Goal: Task Accomplishment & Management: Manage account settings

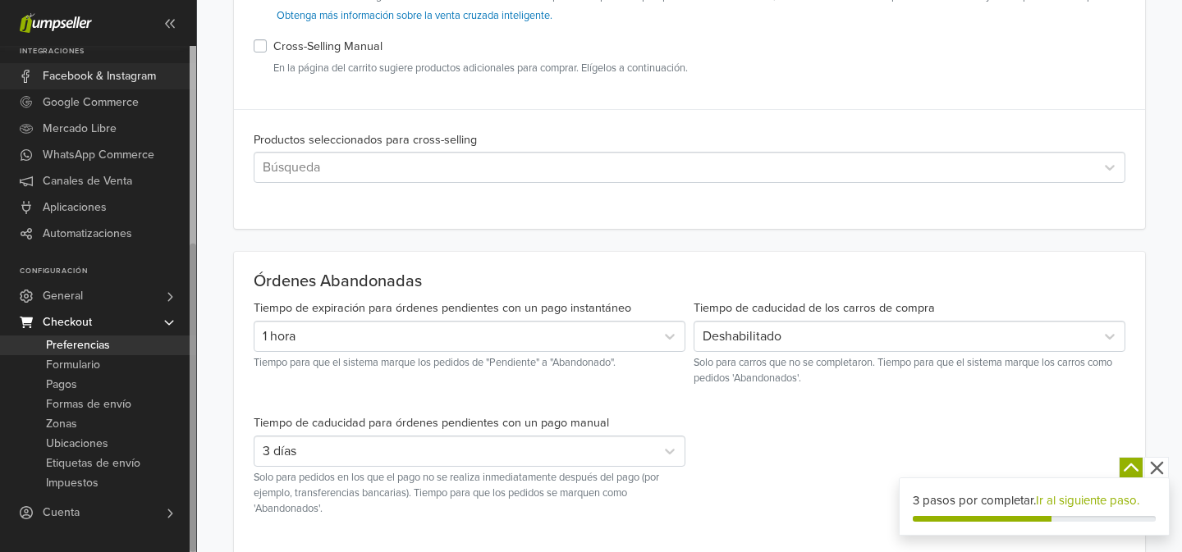
scroll to position [598, 0]
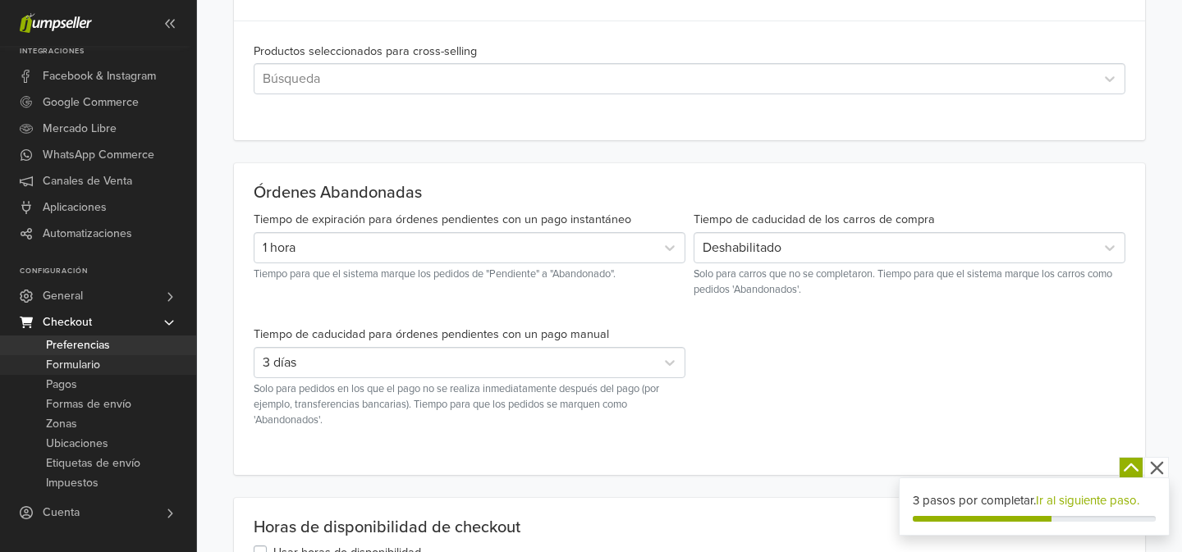
click at [96, 367] on span "Formulario" at bounding box center [73, 365] width 54 height 20
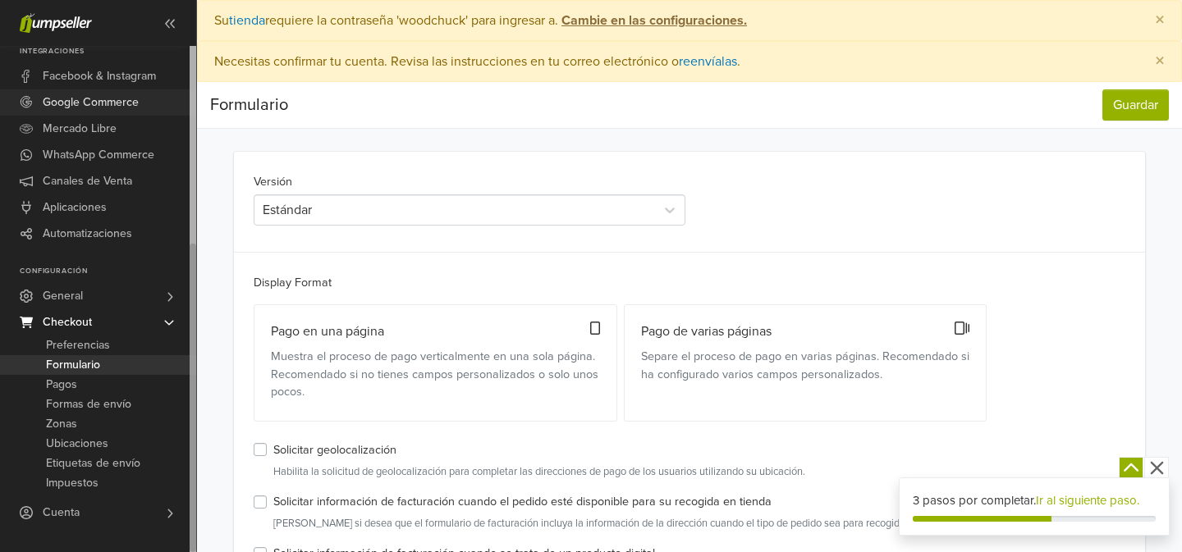
scroll to position [109, 0]
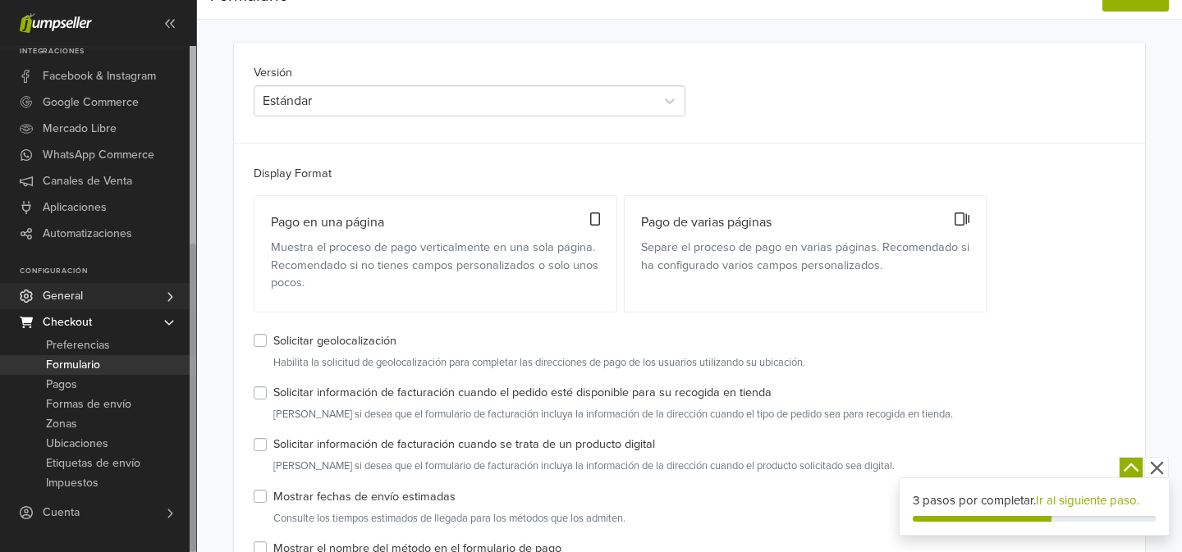
click at [85, 299] on link "General" at bounding box center [98, 296] width 196 height 26
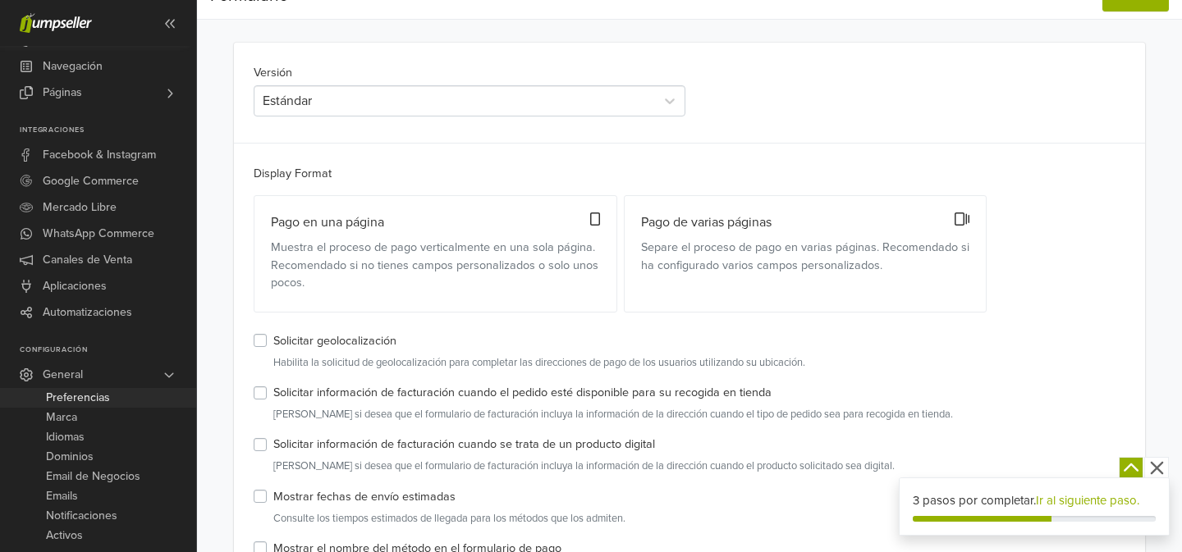
click at [89, 397] on span "Preferencias" at bounding box center [78, 398] width 64 height 20
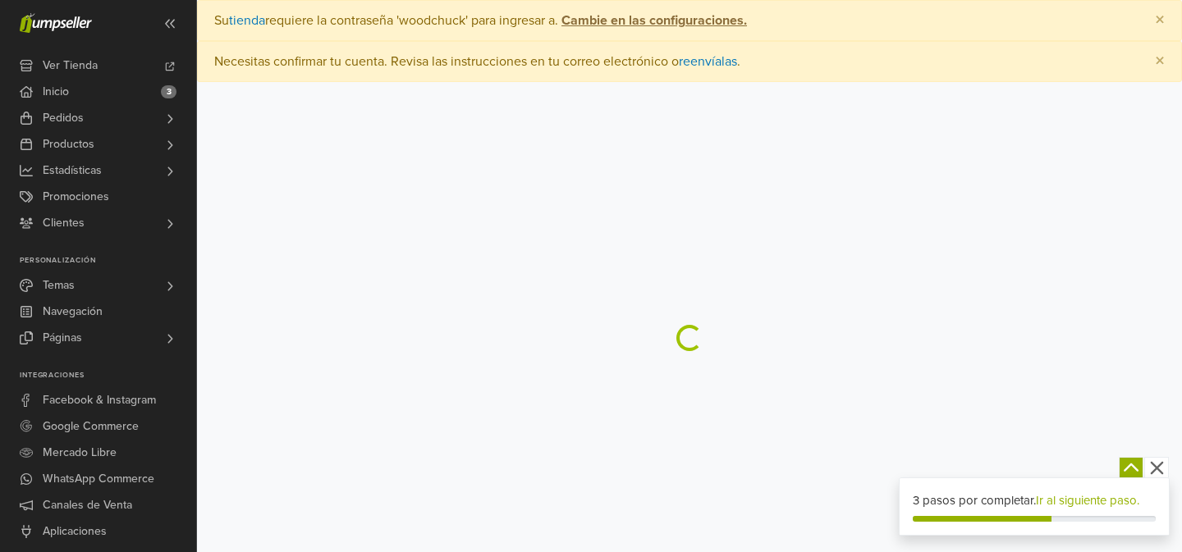
select select "*"
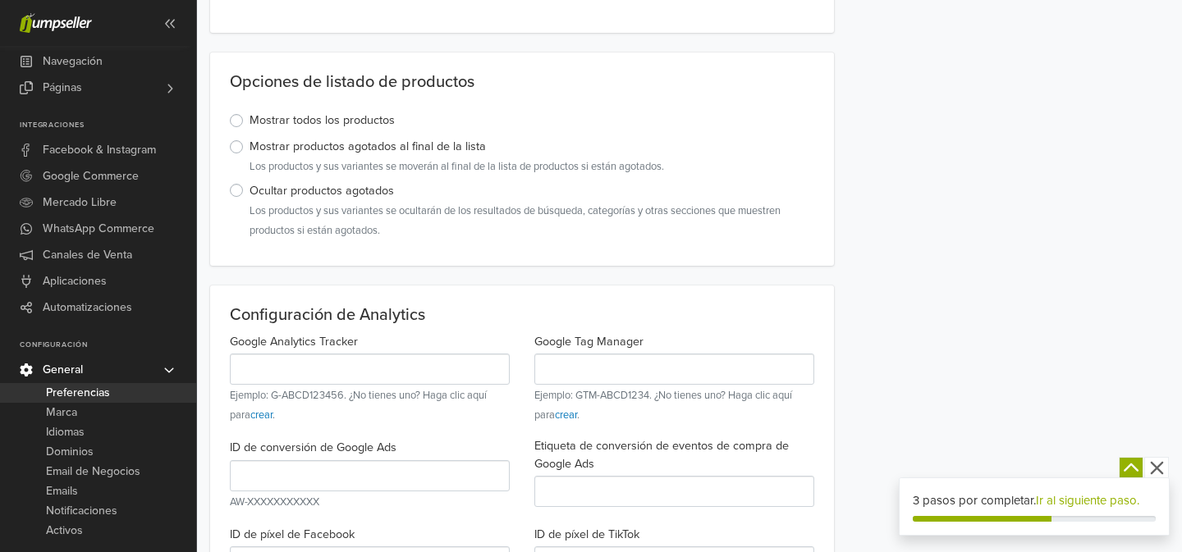
scroll to position [884, 0]
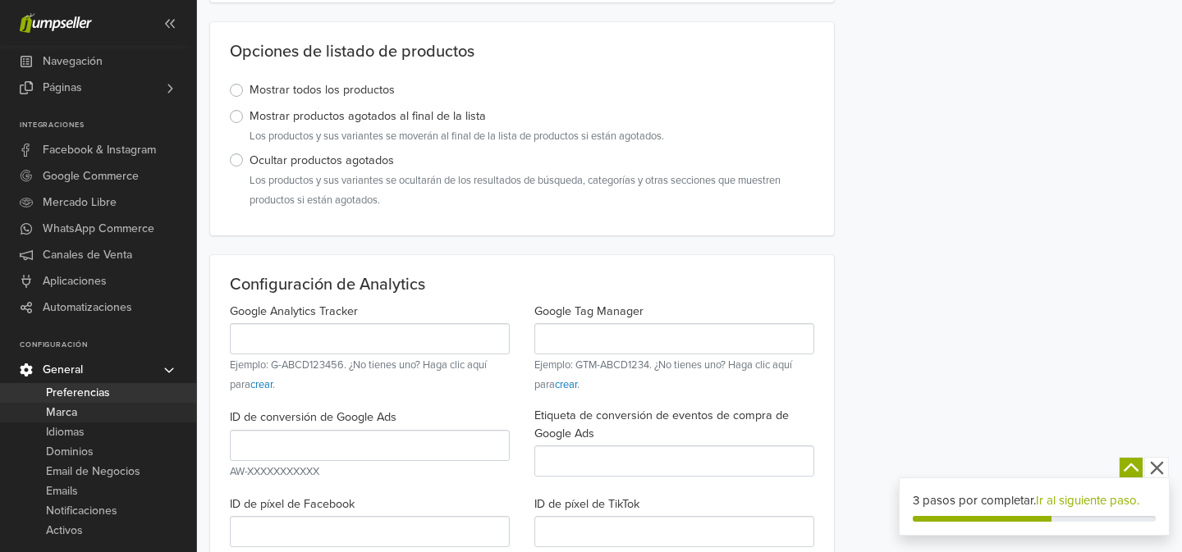
click at [80, 411] on link "Marca" at bounding box center [98, 413] width 196 height 20
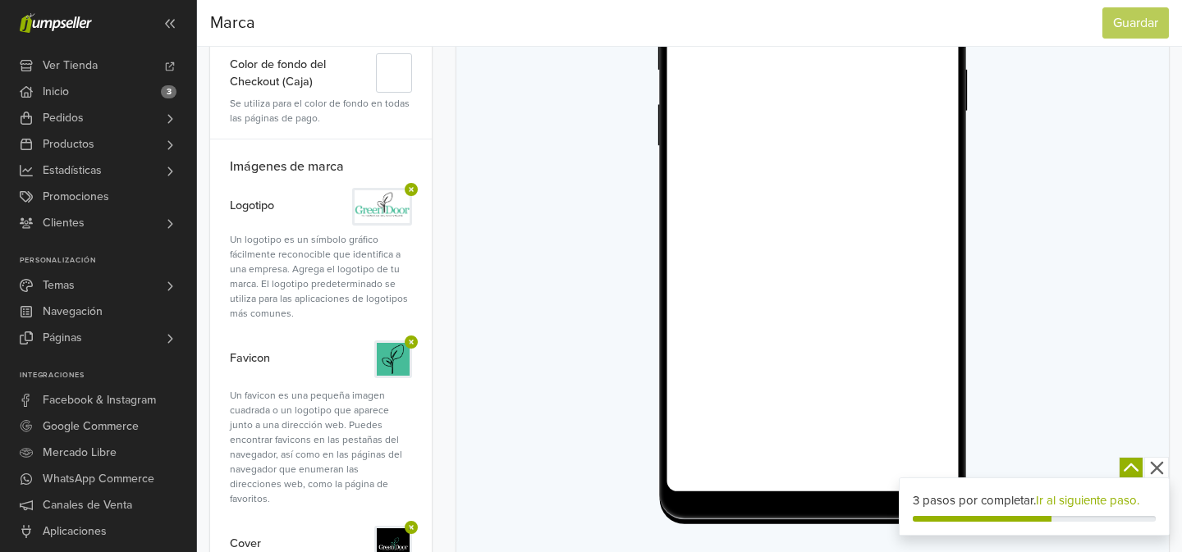
scroll to position [437, 0]
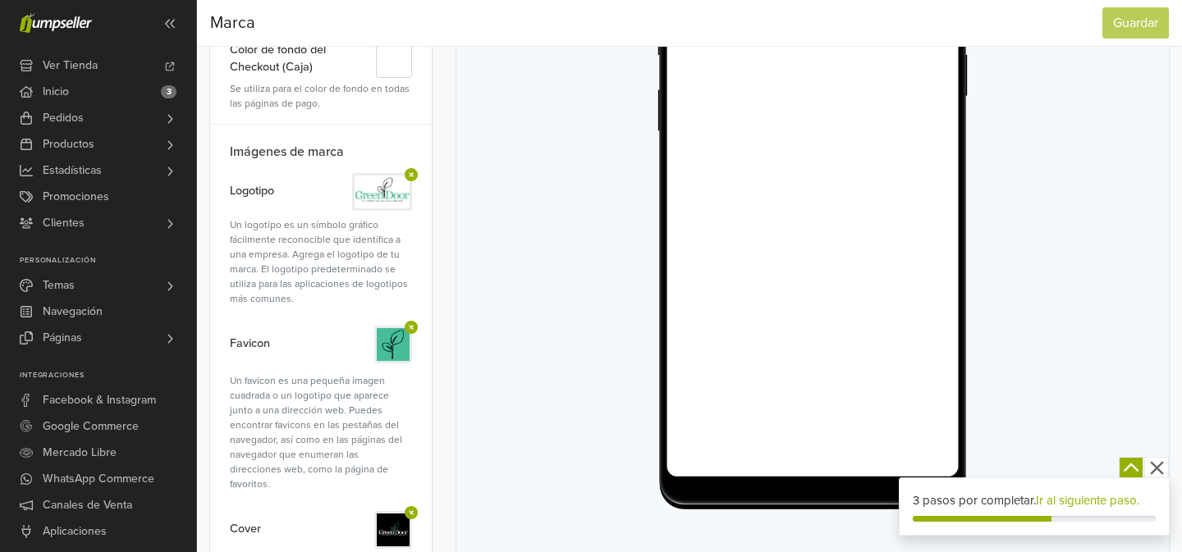
click at [387, 192] on img at bounding box center [382, 192] width 55 height 33
click at [410, 174] on icon at bounding box center [411, 174] width 16 height 13
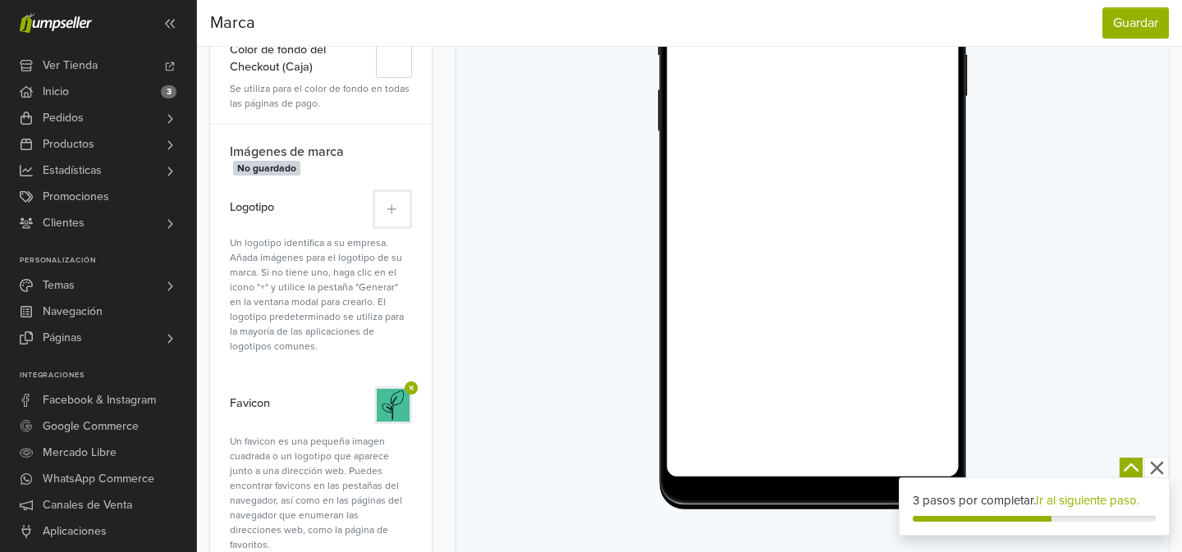
click at [395, 212] on icon at bounding box center [392, 209] width 10 height 11
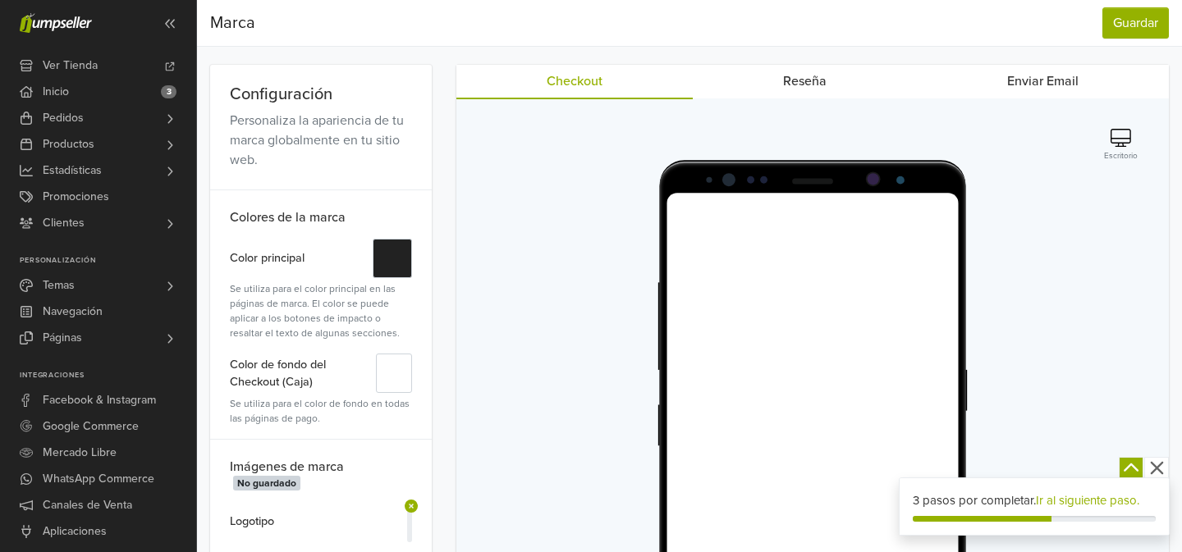
scroll to position [219, 0]
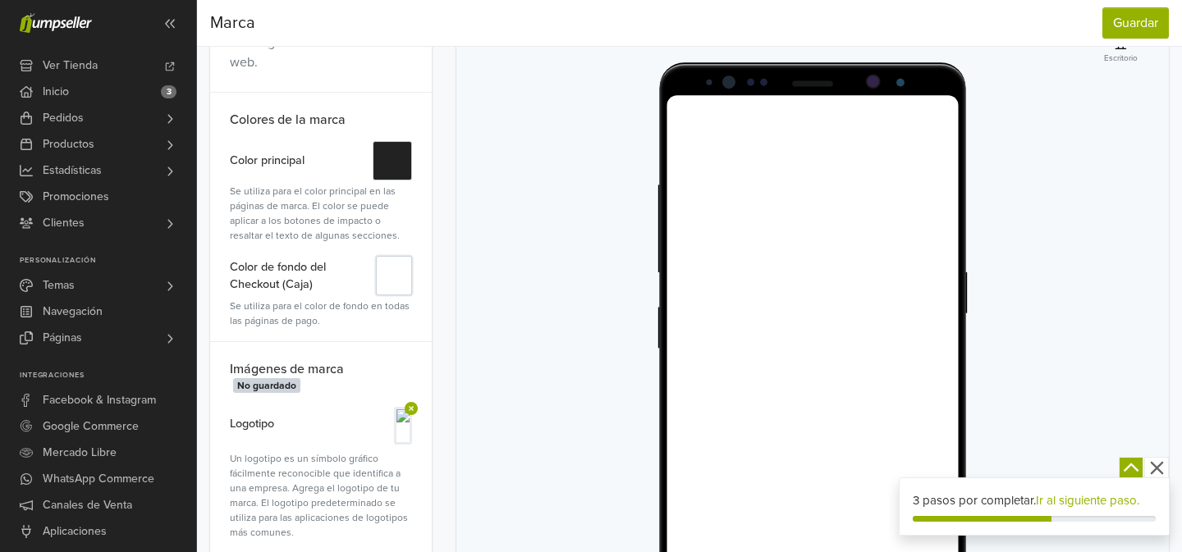
click at [392, 271] on button "#" at bounding box center [394, 275] width 36 height 39
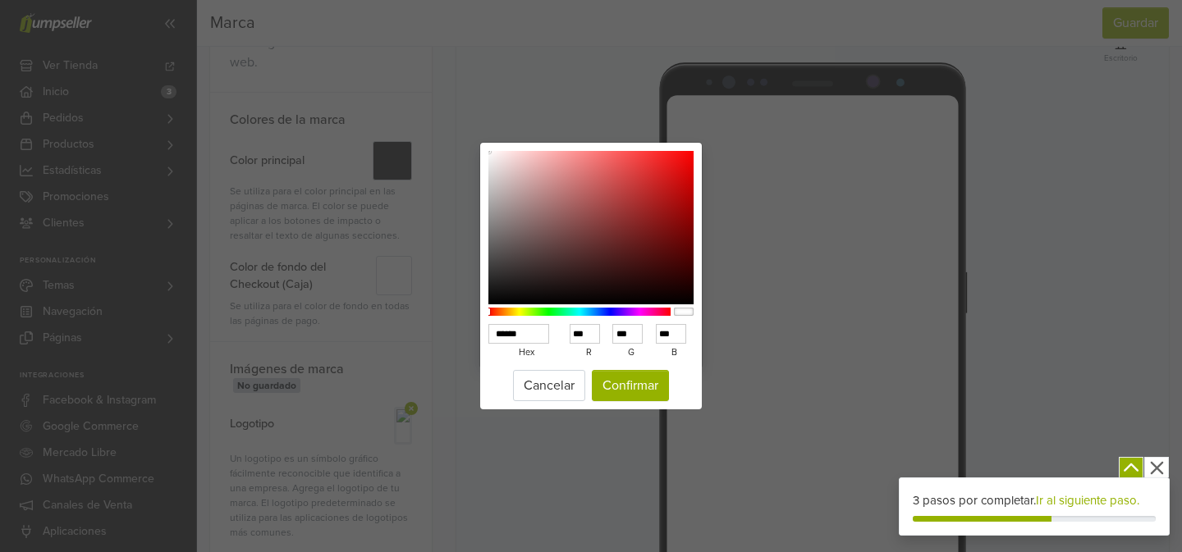
click at [538, 330] on input "******" at bounding box center [518, 334] width 61 height 20
type input "***"
type input "*"
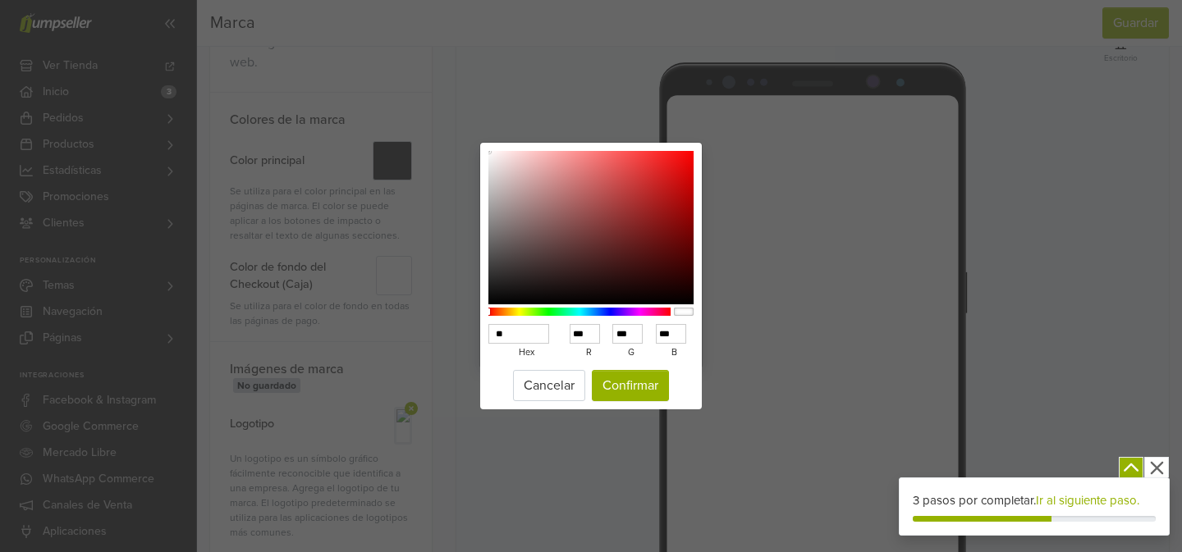
type input "*"
type input "******"
click at [636, 387] on button "Confirmar" at bounding box center [630, 385] width 77 height 31
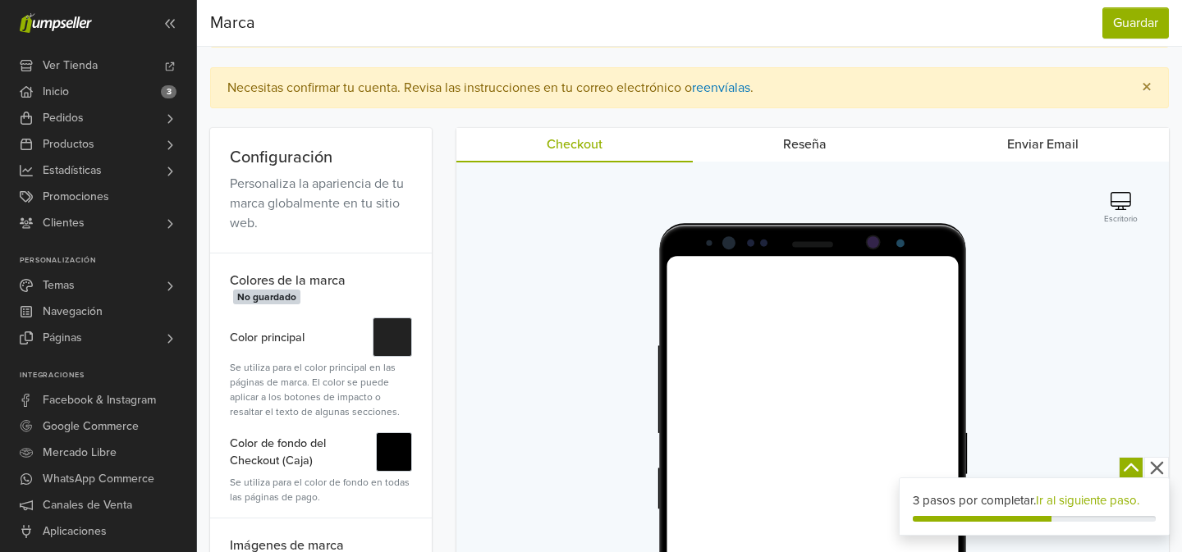
scroll to position [57, 0]
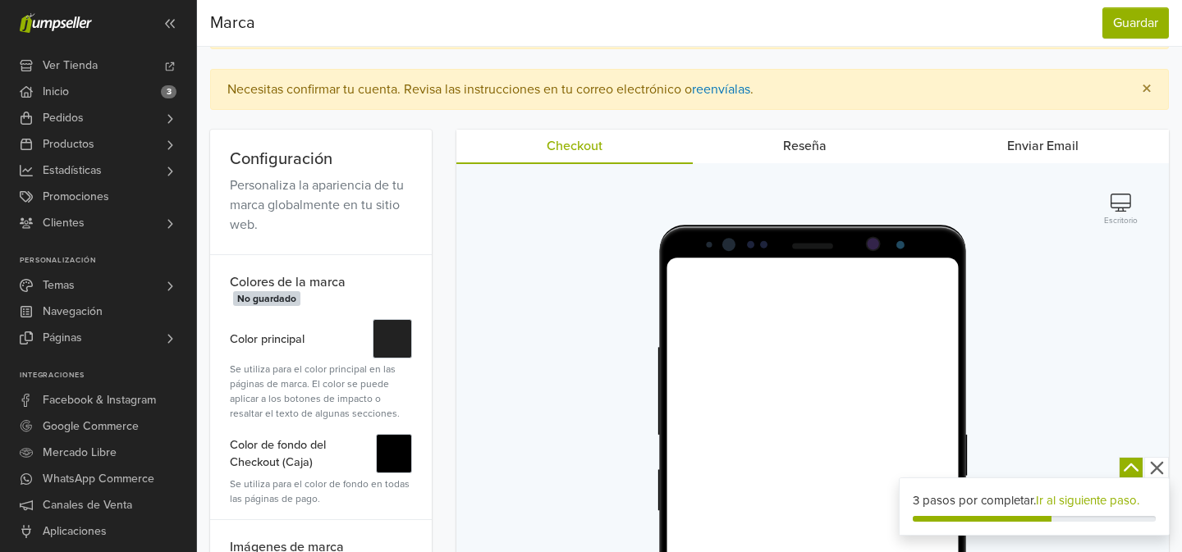
click at [1133, 193] on button "Escritorio" at bounding box center [1121, 210] width 44 height 35
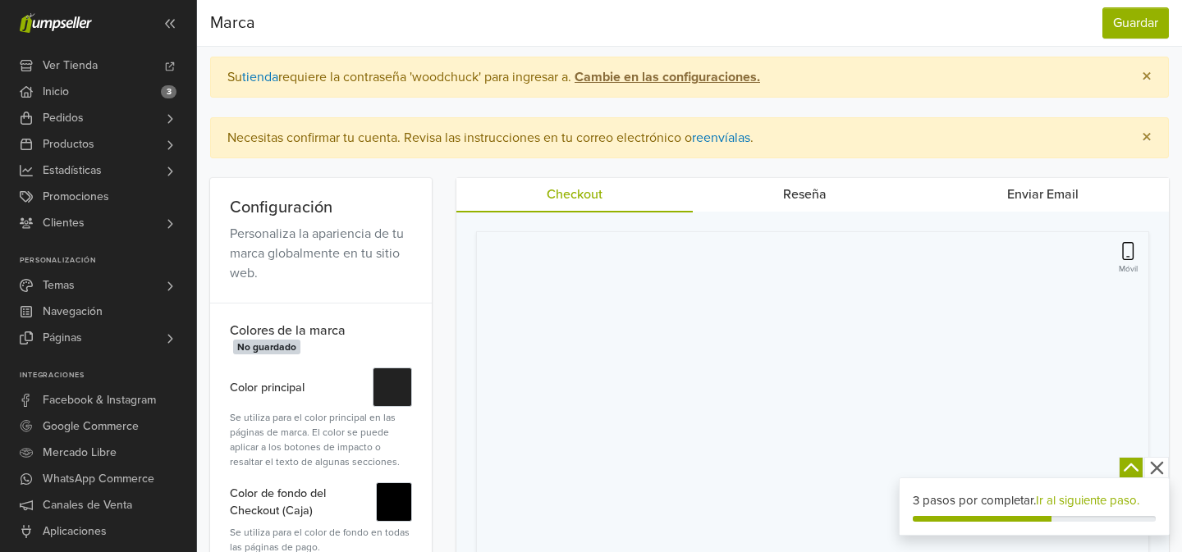
scroll to position [0, 0]
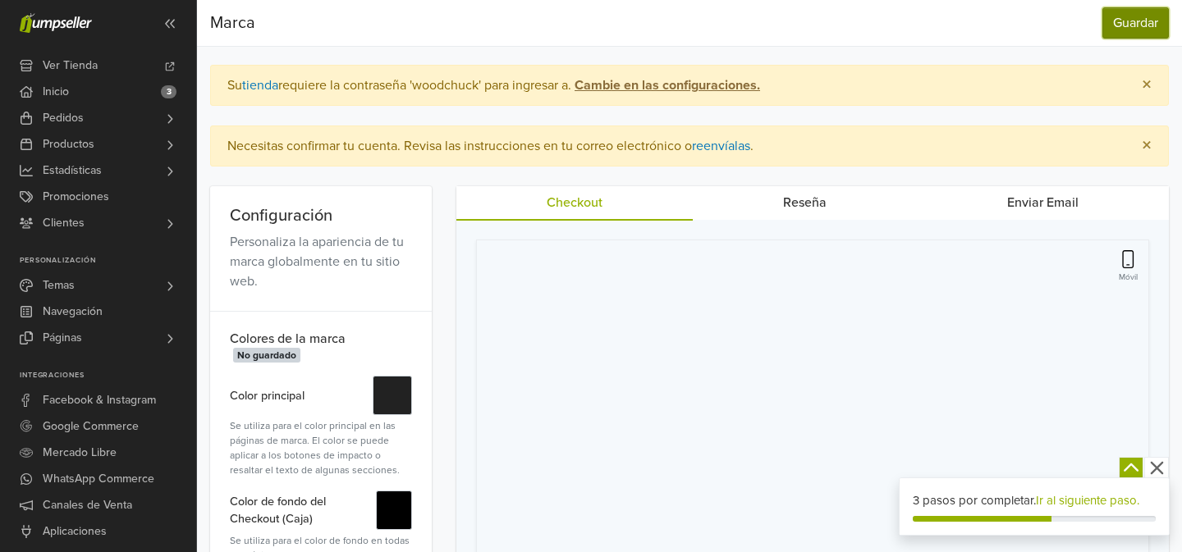
click at [1134, 18] on button "Guardar" at bounding box center [1135, 22] width 66 height 31
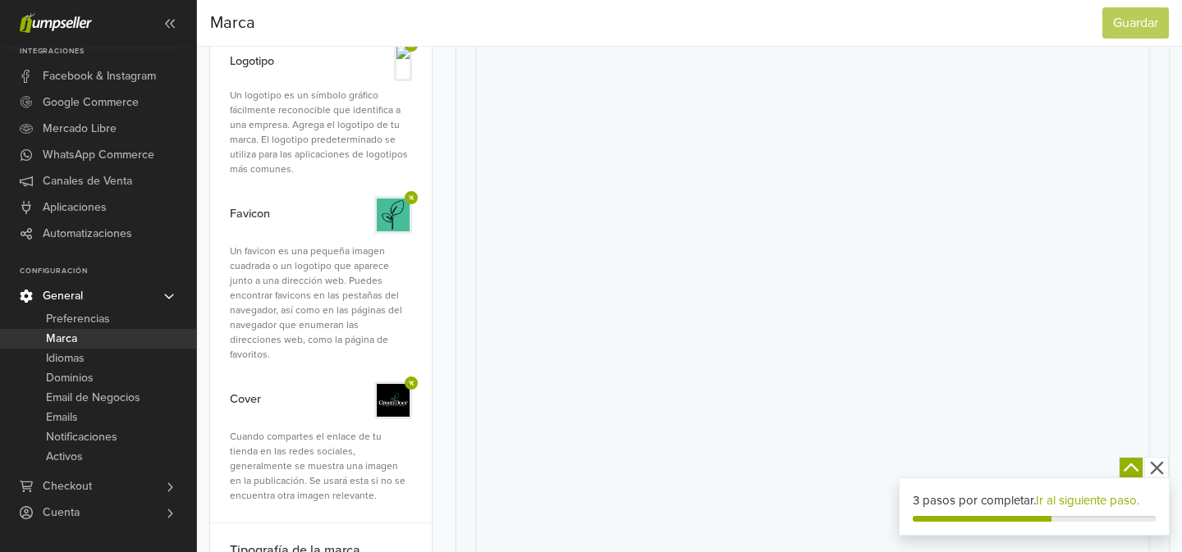
scroll to position [525, 0]
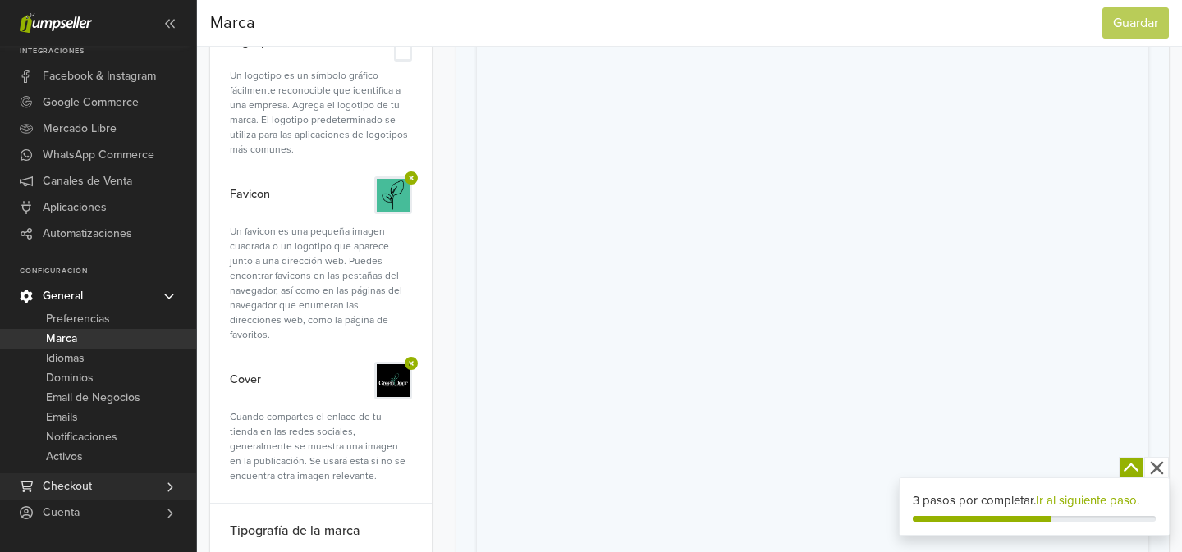
click at [79, 493] on span "Checkout" at bounding box center [67, 487] width 49 height 26
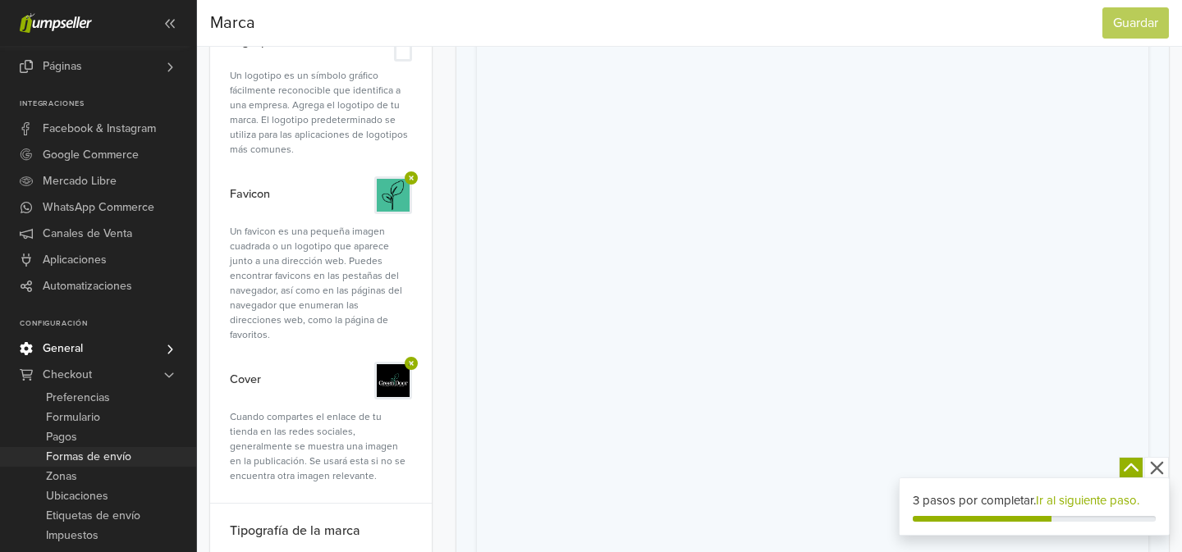
click at [89, 461] on span "Formas de envío" at bounding box center [88, 457] width 85 height 20
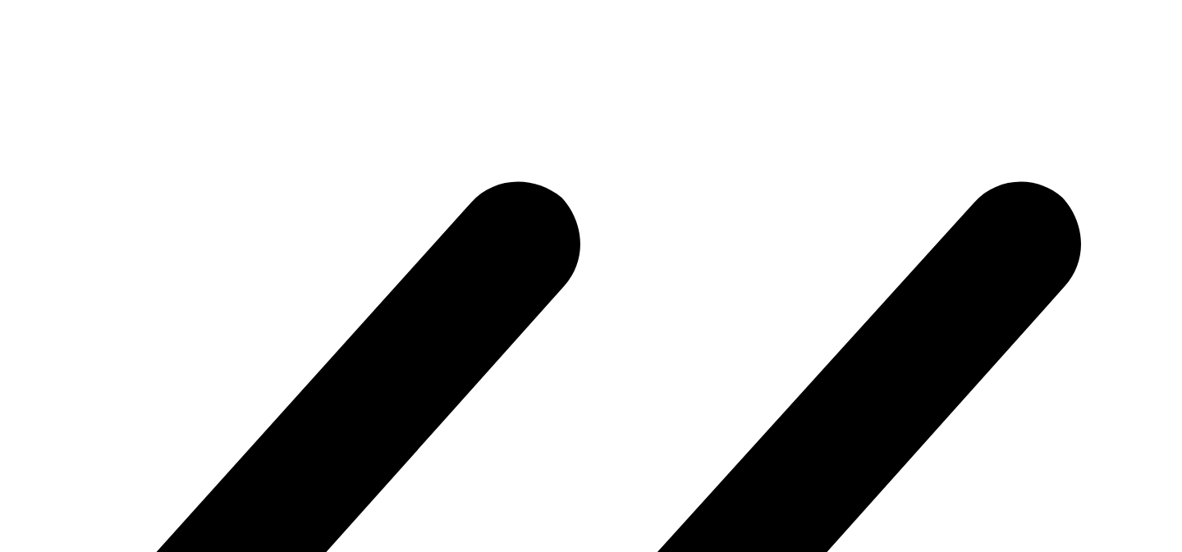
scroll to position [49, 0]
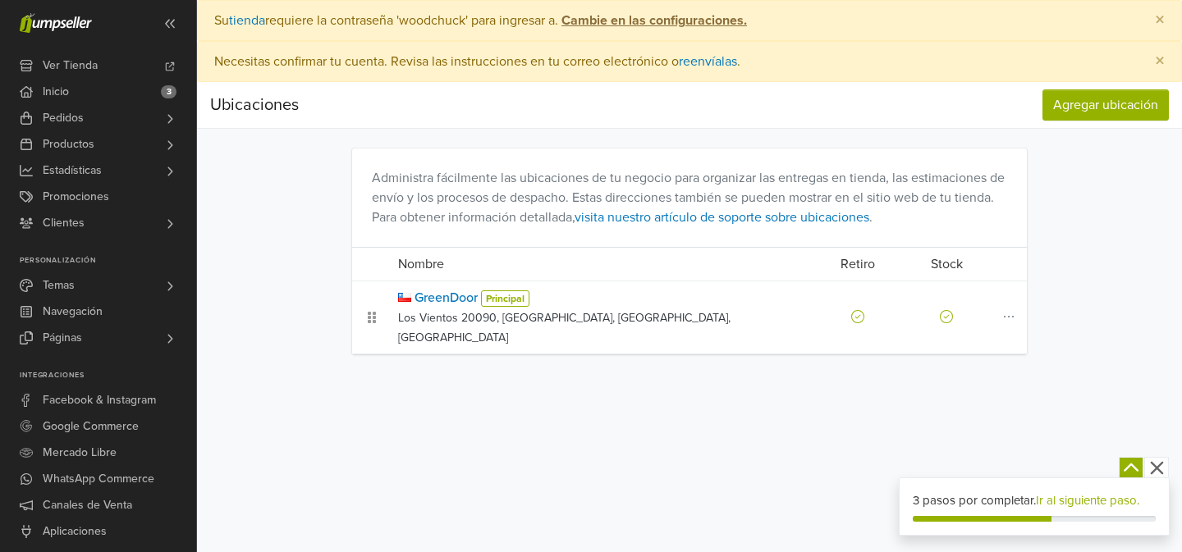
click at [1001, 310] on icon at bounding box center [1009, 316] width 16 height 13
click at [856, 308] on div at bounding box center [858, 318] width 82 height 20
click at [1001, 310] on icon at bounding box center [1009, 316] width 16 height 13
click at [551, 307] on div "GreenDoor Principal Los Vientos 20090, Santiago, Pudahuel, Región Metropolitana…" at bounding box center [601, 317] width 419 height 59
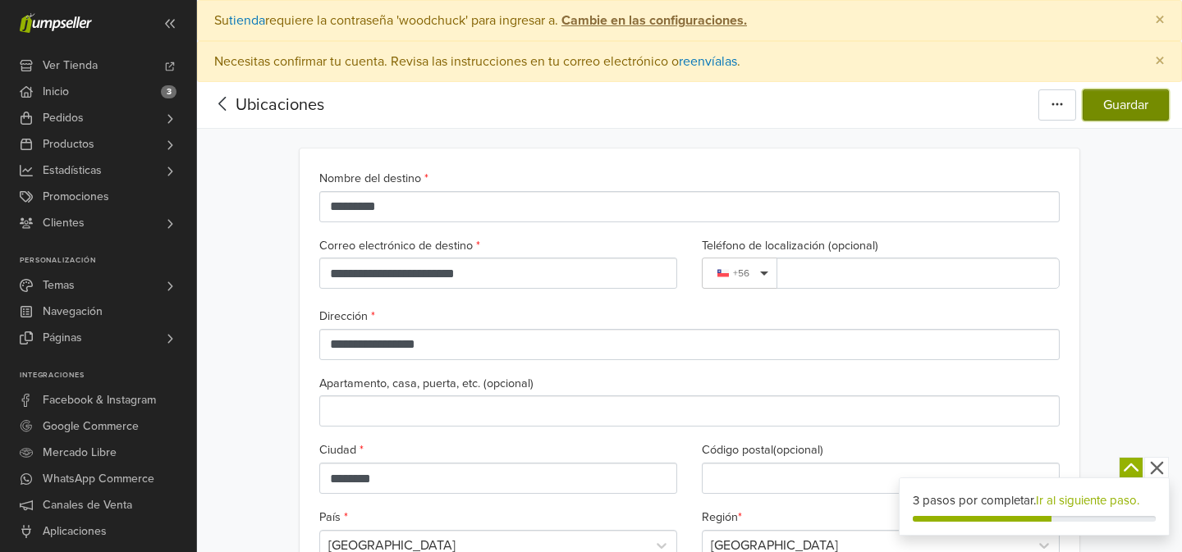
click at [1146, 103] on button "Guardar" at bounding box center [1126, 104] width 86 height 31
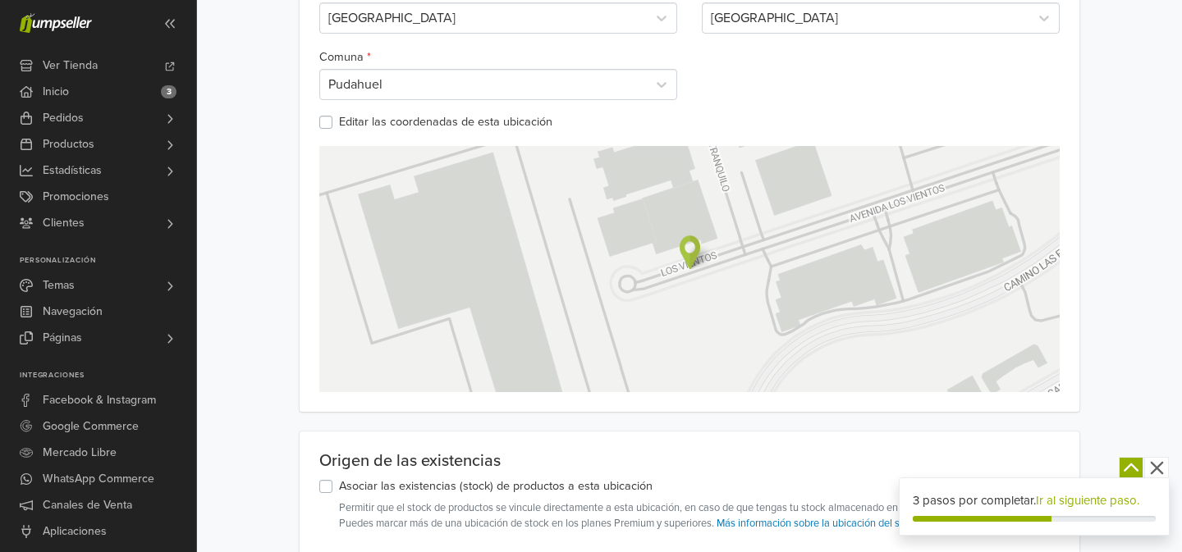
scroll to position [792, 0]
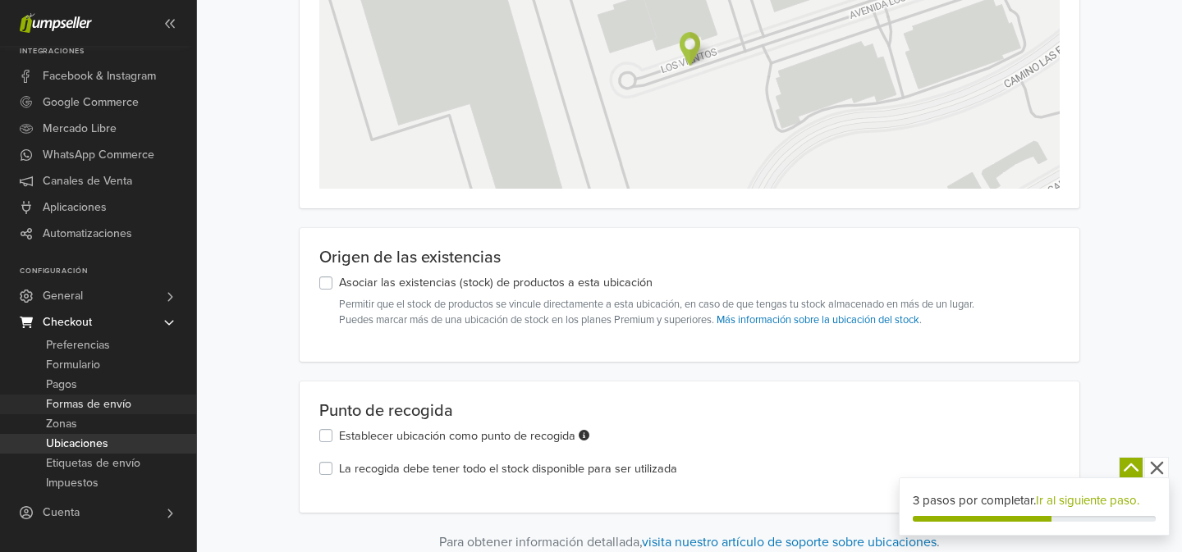
click at [87, 404] on span "Formas de envío" at bounding box center [88, 405] width 85 height 20
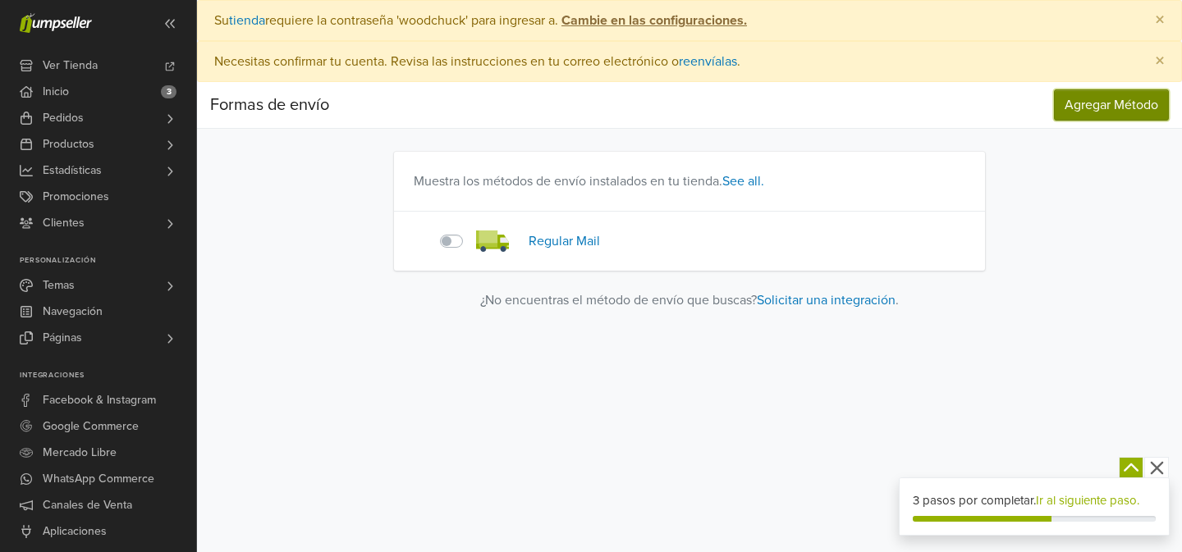
click at [1070, 103] on span "Agregar Método" at bounding box center [1112, 105] width 94 height 16
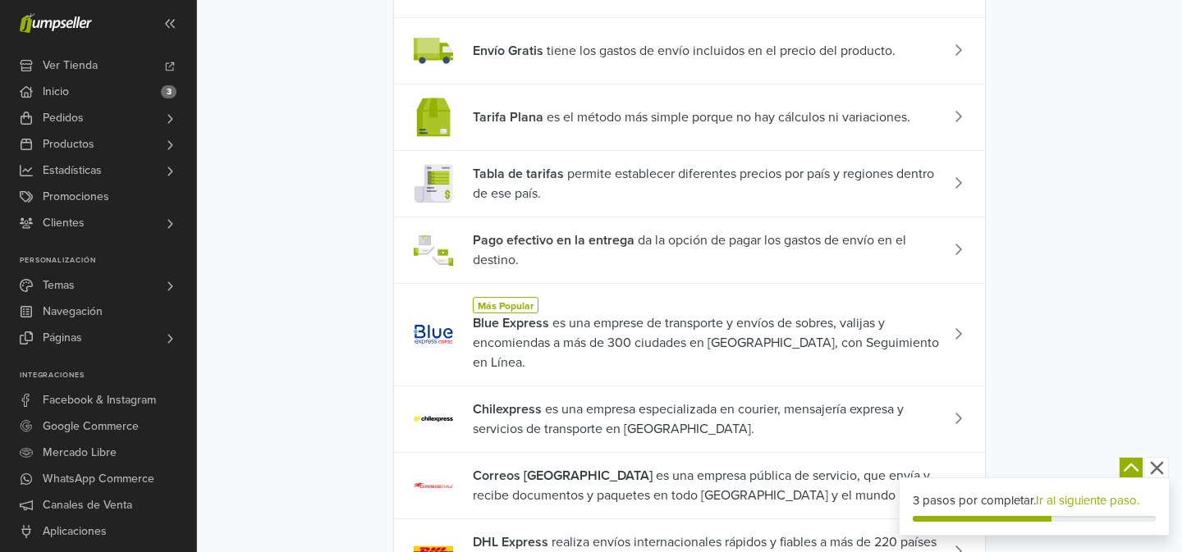
scroll to position [241, 0]
click at [642, 332] on span "Blue Express es una emprese de transporte y envíos de sobres, valijas y encomie…" at bounding box center [708, 342] width 471 height 59
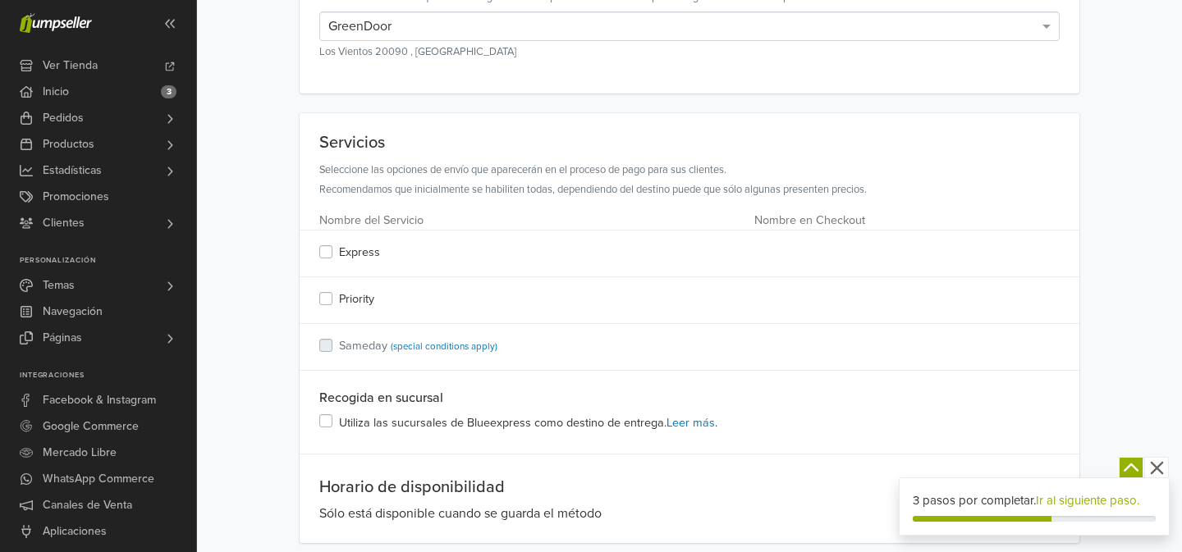
scroll to position [316, 0]
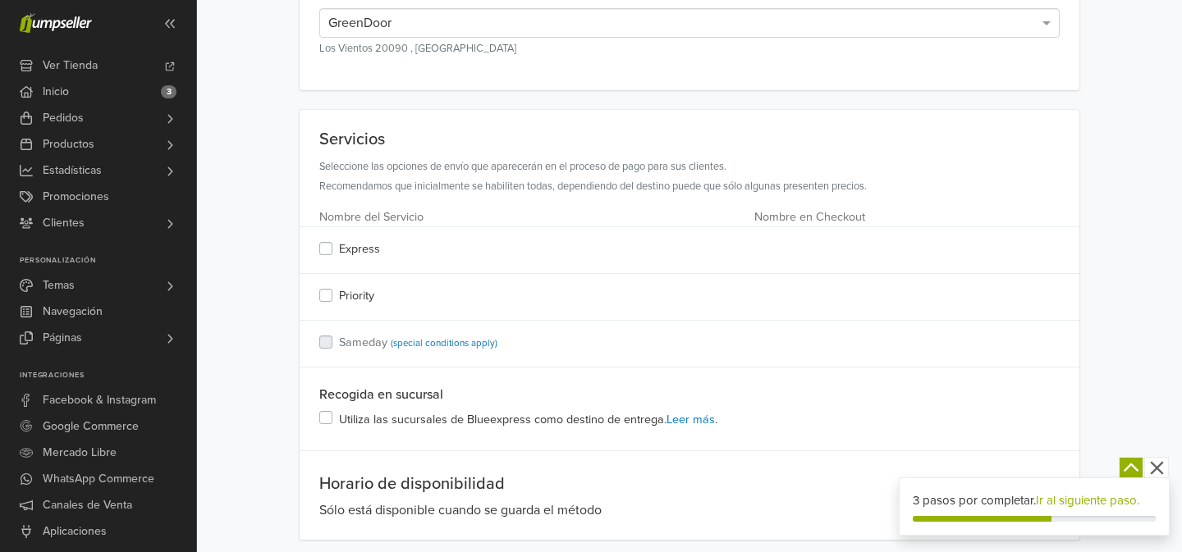
click at [339, 249] on label "Express" at bounding box center [359, 250] width 41 height 18
click at [339, 294] on label "Priority" at bounding box center [356, 296] width 35 height 18
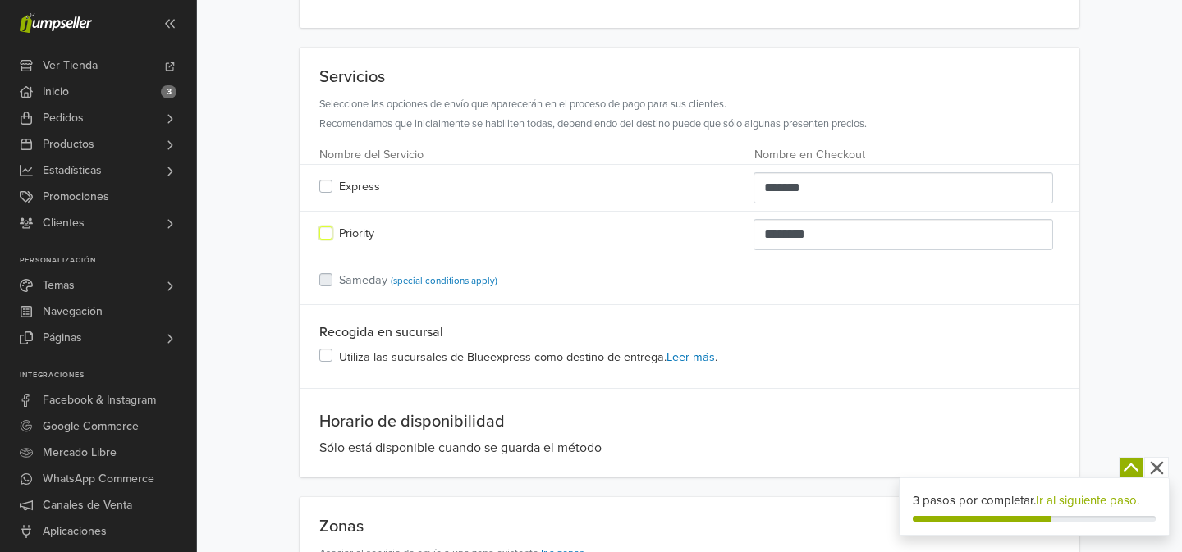
scroll to position [379, 0]
click at [339, 188] on label "Express" at bounding box center [359, 186] width 41 height 18
click at [339, 233] on label "Priority" at bounding box center [356, 233] width 35 height 18
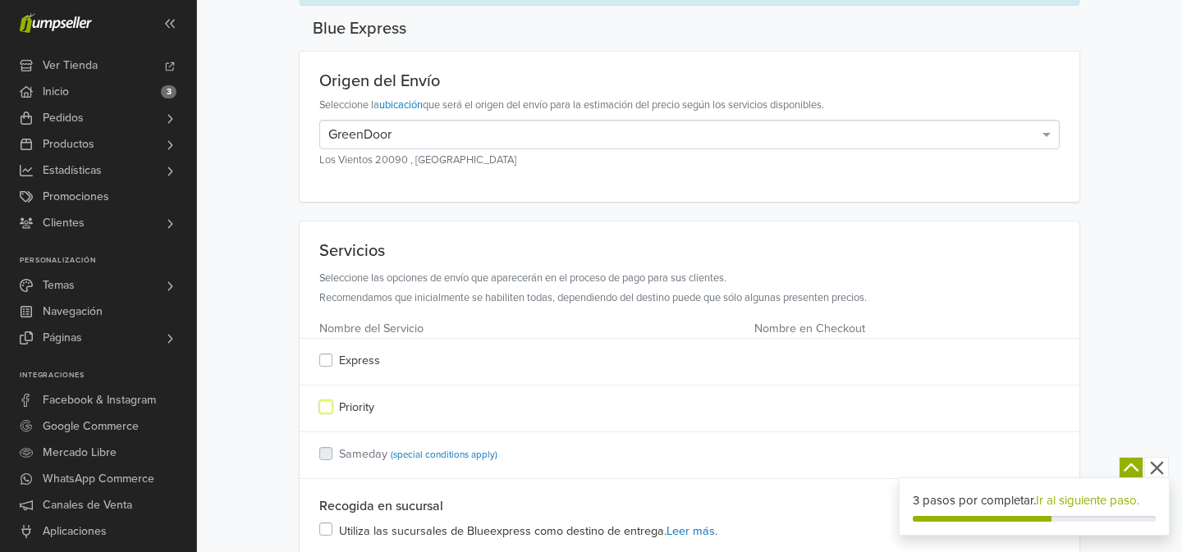
scroll to position [0, 0]
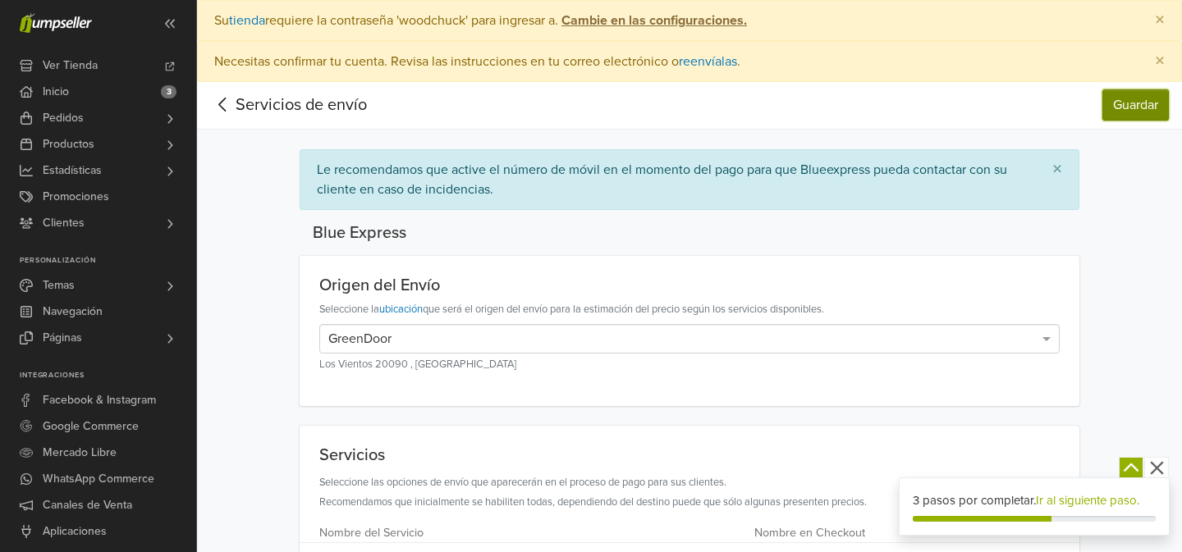
click at [1128, 104] on button "Guardar" at bounding box center [1135, 104] width 66 height 31
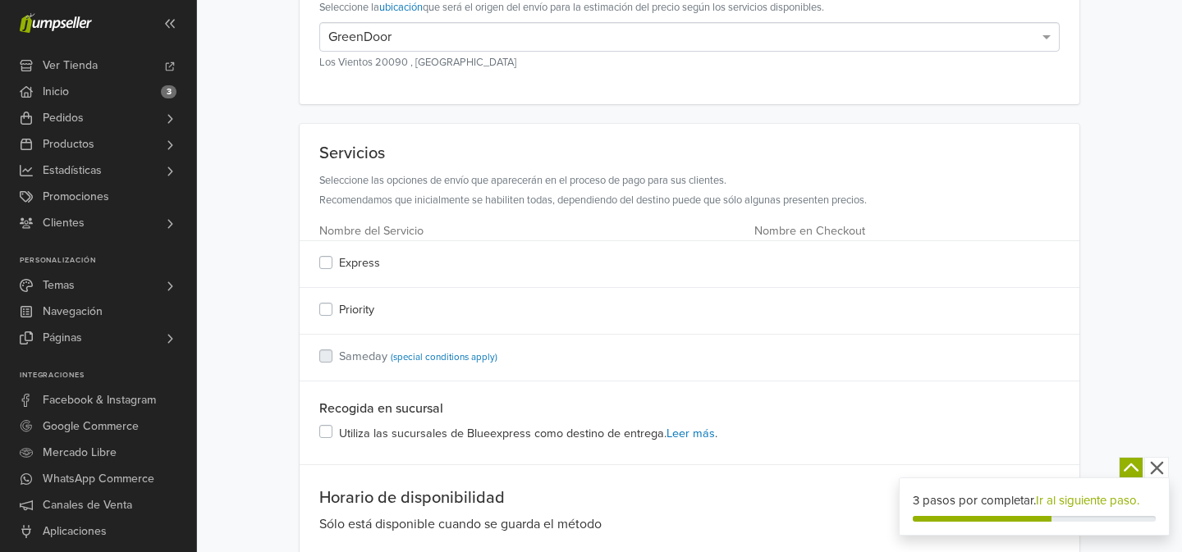
scroll to position [382, 0]
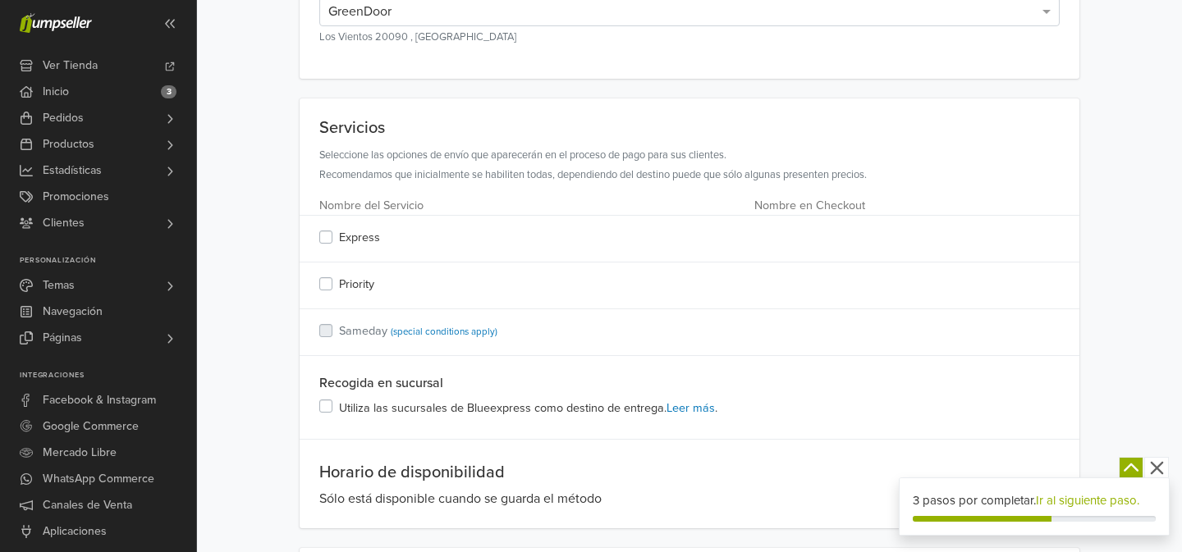
click at [332, 245] on div "Express" at bounding box center [536, 239] width 434 height 20
click at [339, 233] on label "Express" at bounding box center [359, 238] width 41 height 18
click at [339, 287] on label "Priority" at bounding box center [356, 285] width 35 height 18
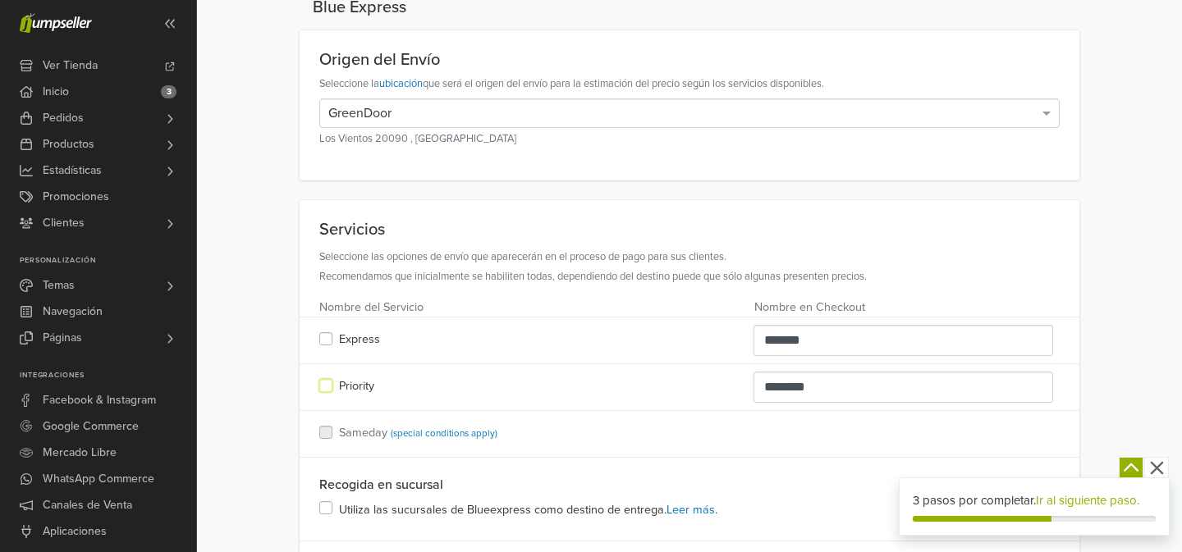
scroll to position [0, 0]
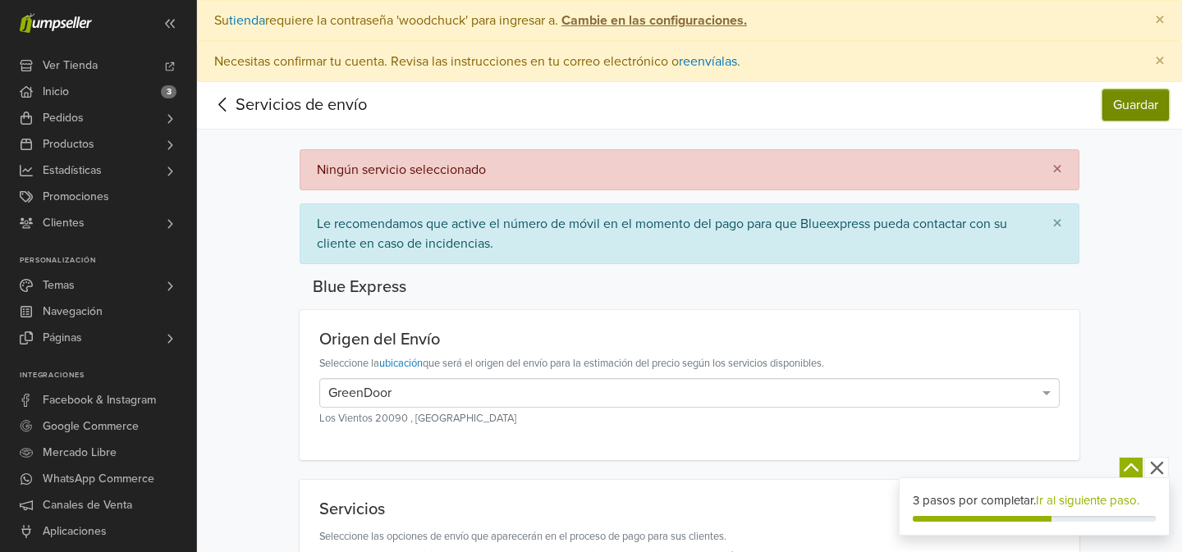
click at [1128, 98] on button "Guardar" at bounding box center [1135, 104] width 66 height 31
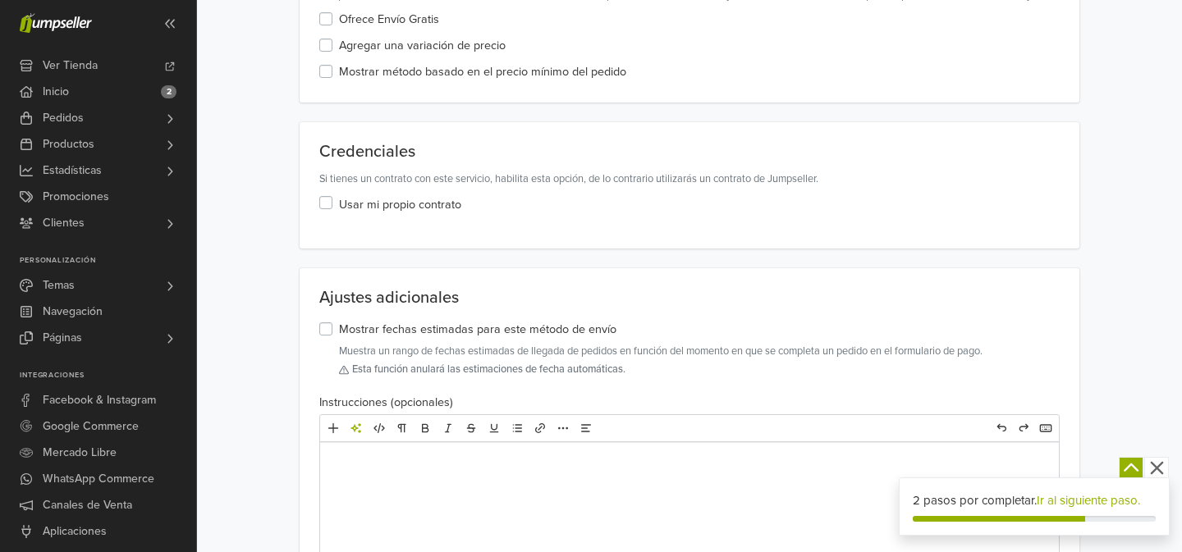
scroll to position [1393, 0]
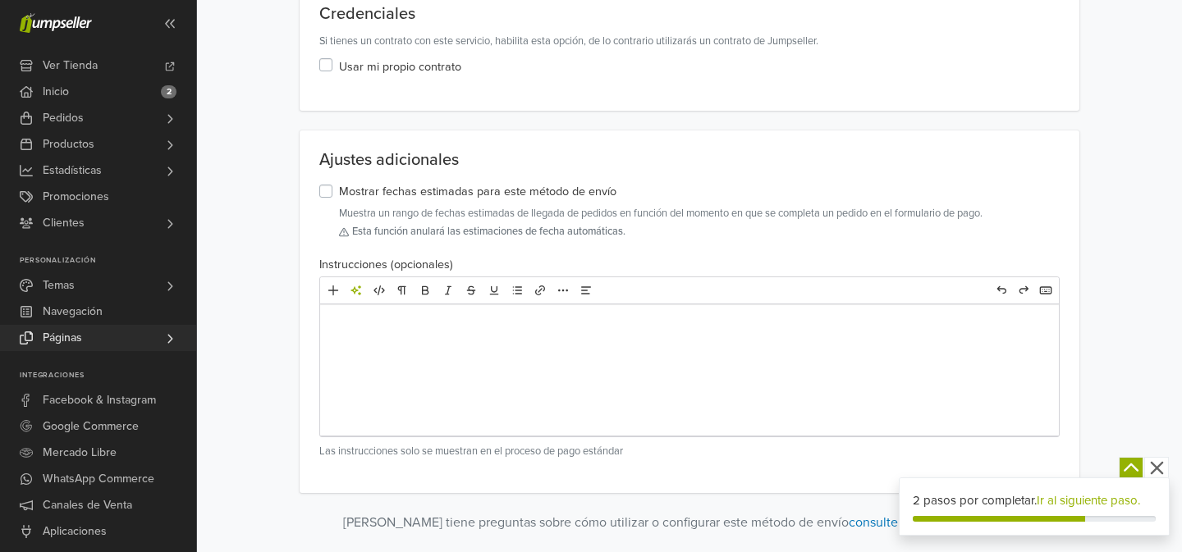
click at [71, 337] on span "Páginas" at bounding box center [62, 338] width 39 height 26
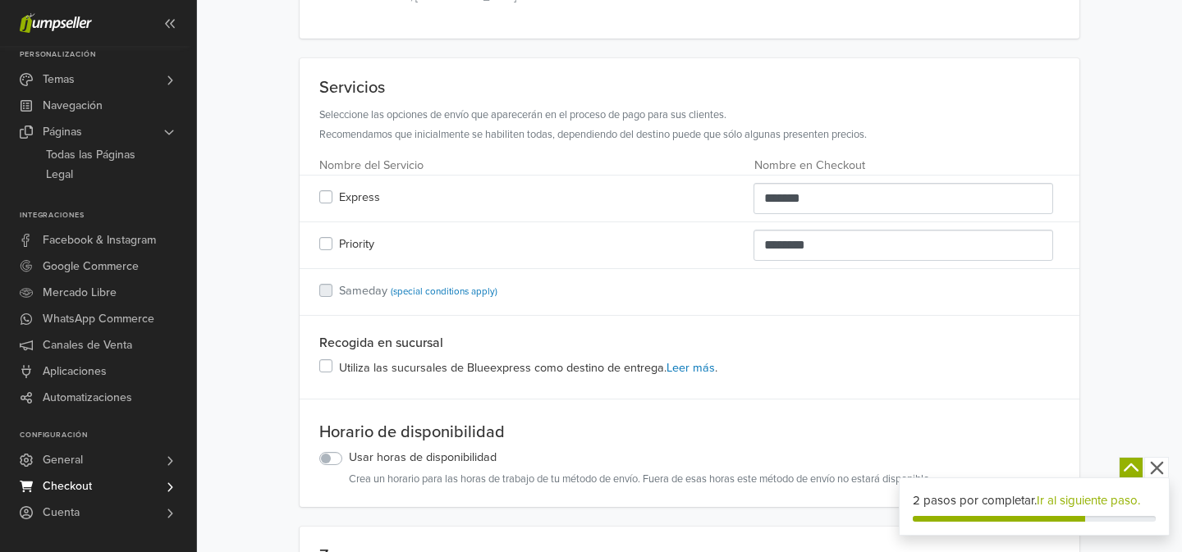
scroll to position [0, 0]
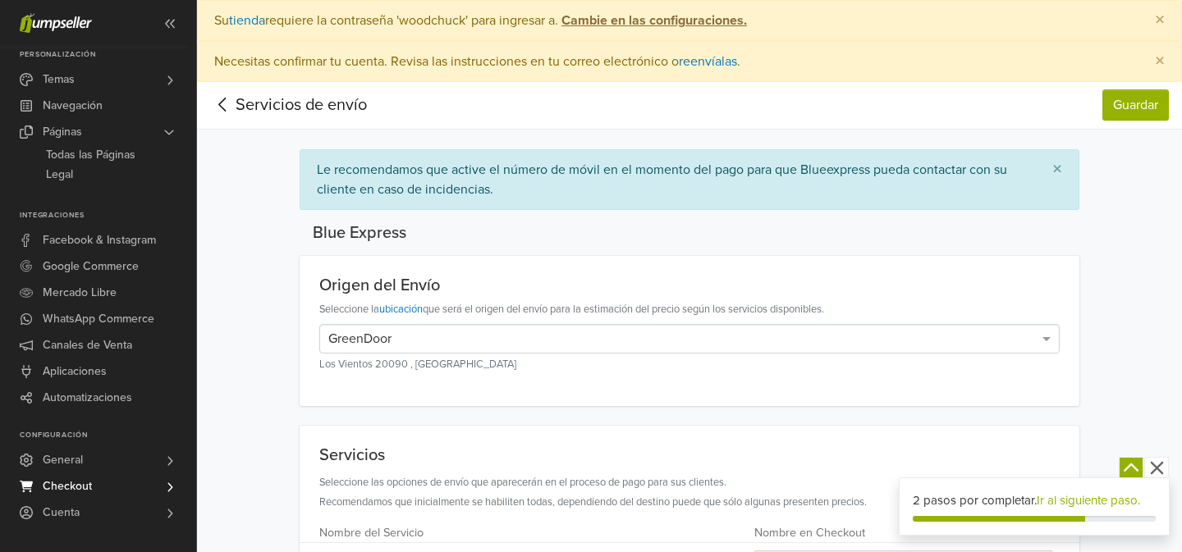
click at [254, 96] on div "Servicios de envío" at bounding box center [288, 105] width 157 height 25
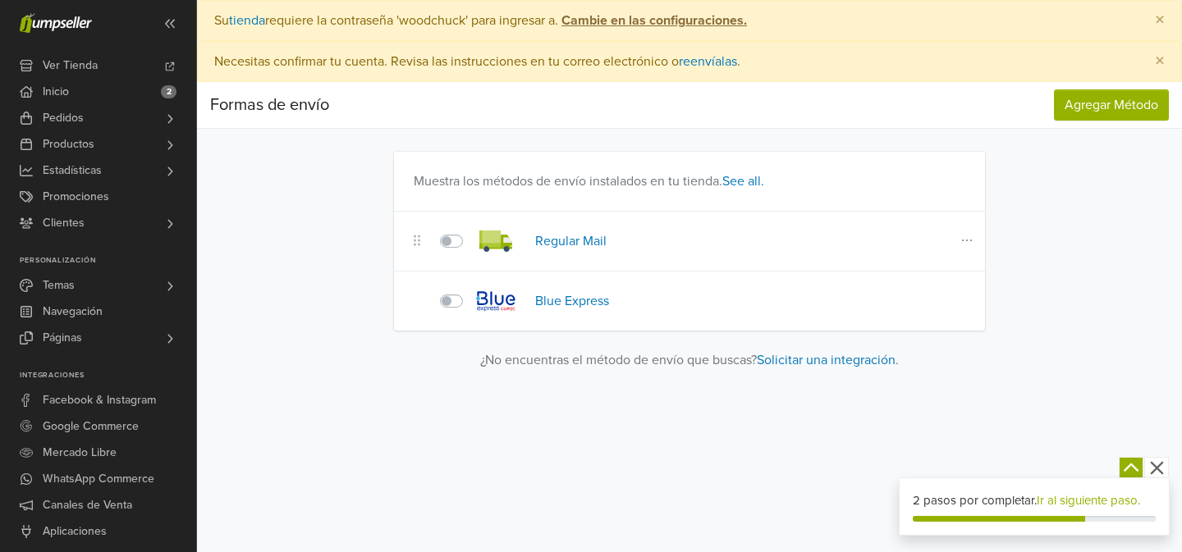
click at [470, 231] on label at bounding box center [470, 231] width 0 height 0
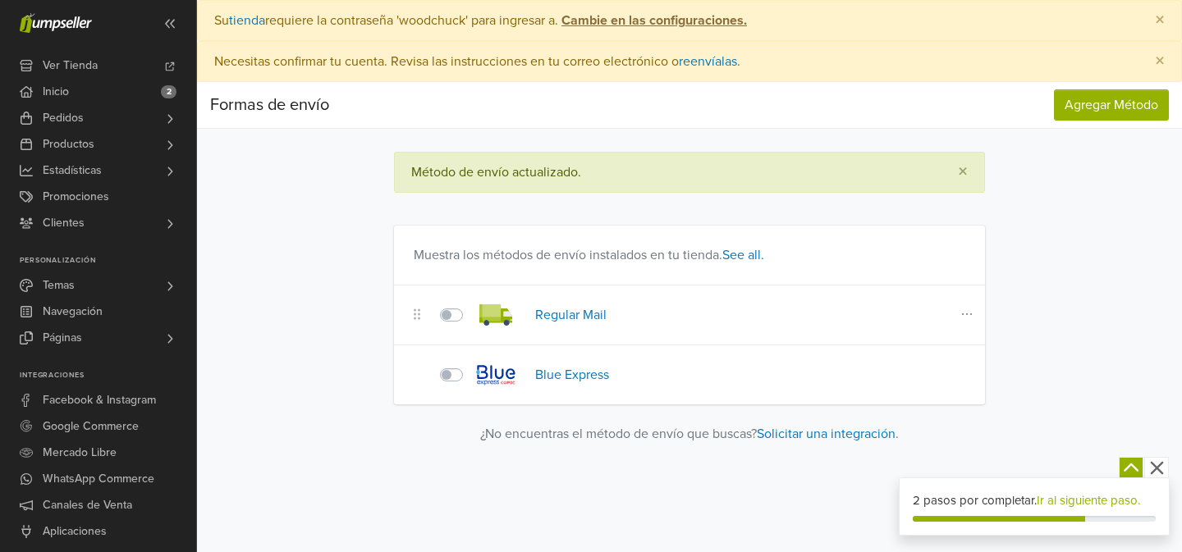
click at [969, 310] on icon at bounding box center [967, 314] width 16 height 13
click at [917, 371] on button "Eliminar" at bounding box center [910, 372] width 130 height 26
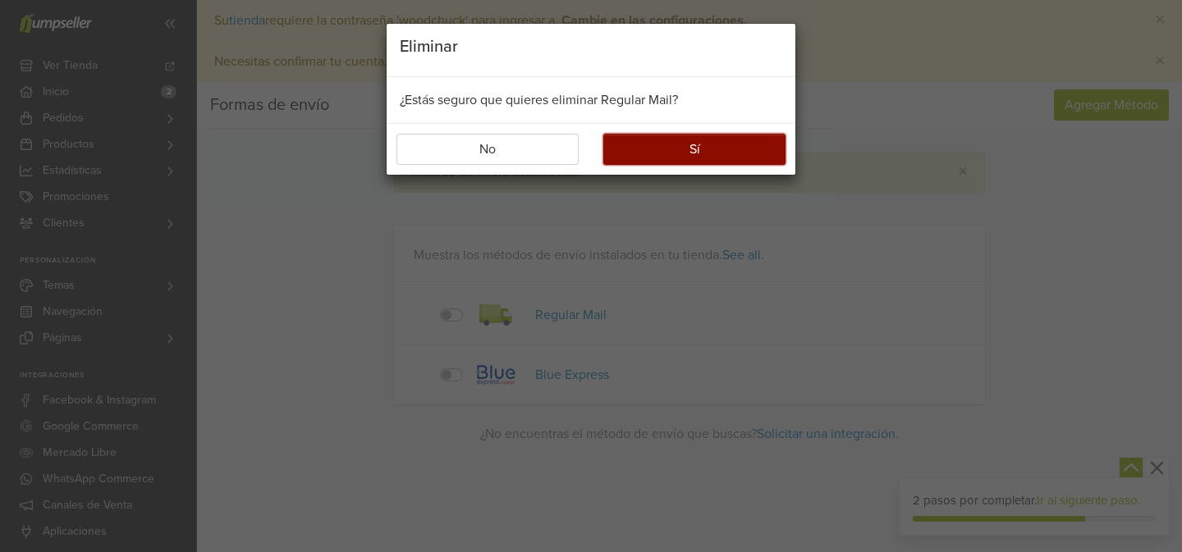
click at [715, 149] on button "Sí" at bounding box center [694, 149] width 182 height 31
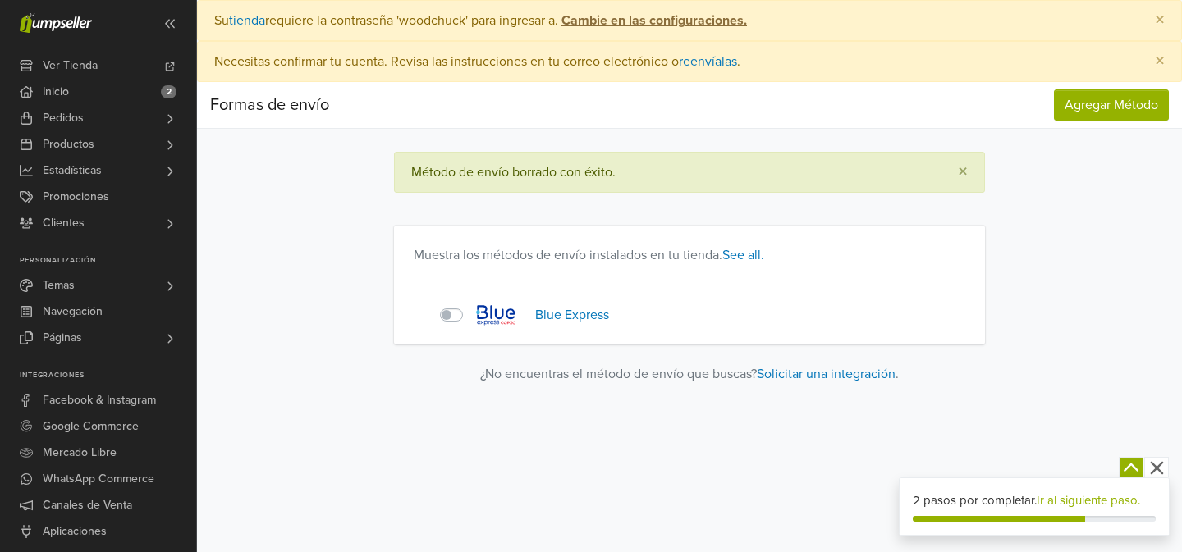
click at [300, 377] on div "Formas de envío Agregar Método Formas de envío Agregar Método Método de envío b…" at bounding box center [689, 381] width 985 height 599
click at [745, 257] on link "See all." at bounding box center [743, 255] width 42 height 16
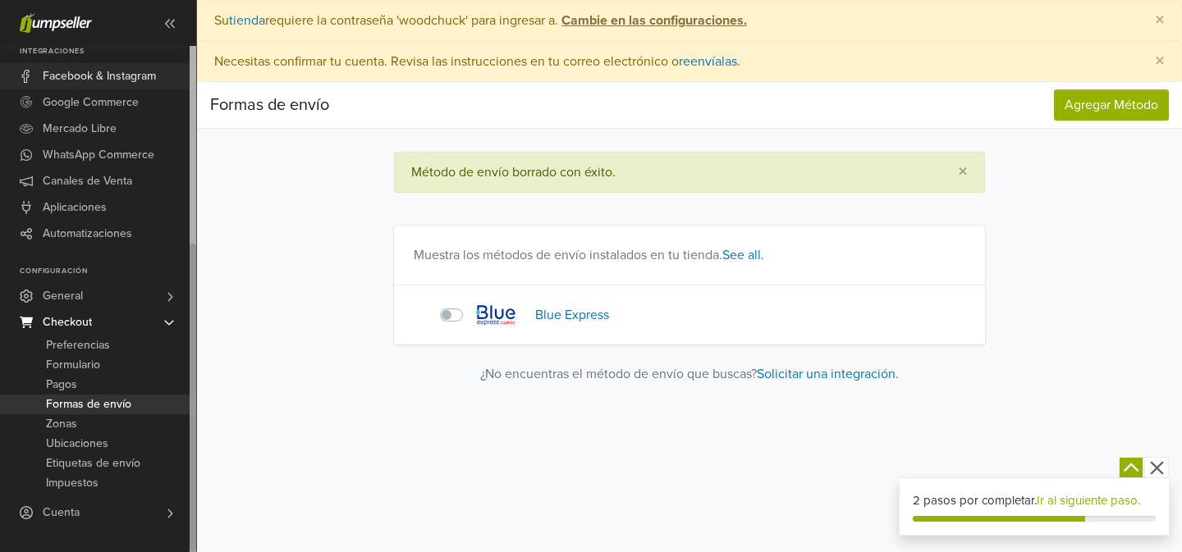
scroll to position [32, 0]
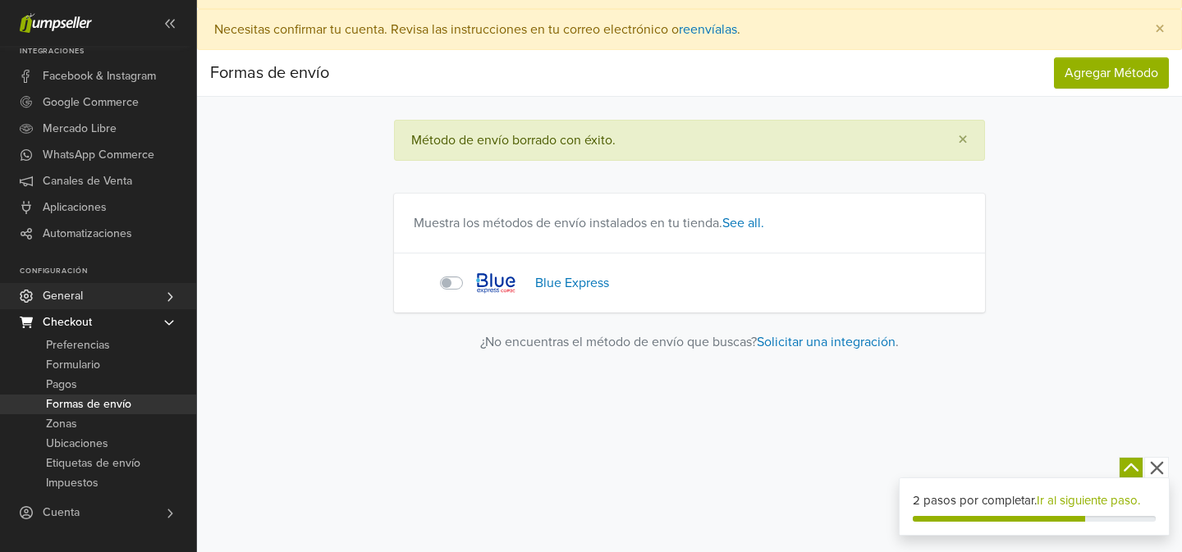
click at [78, 301] on span "General" at bounding box center [63, 296] width 40 height 26
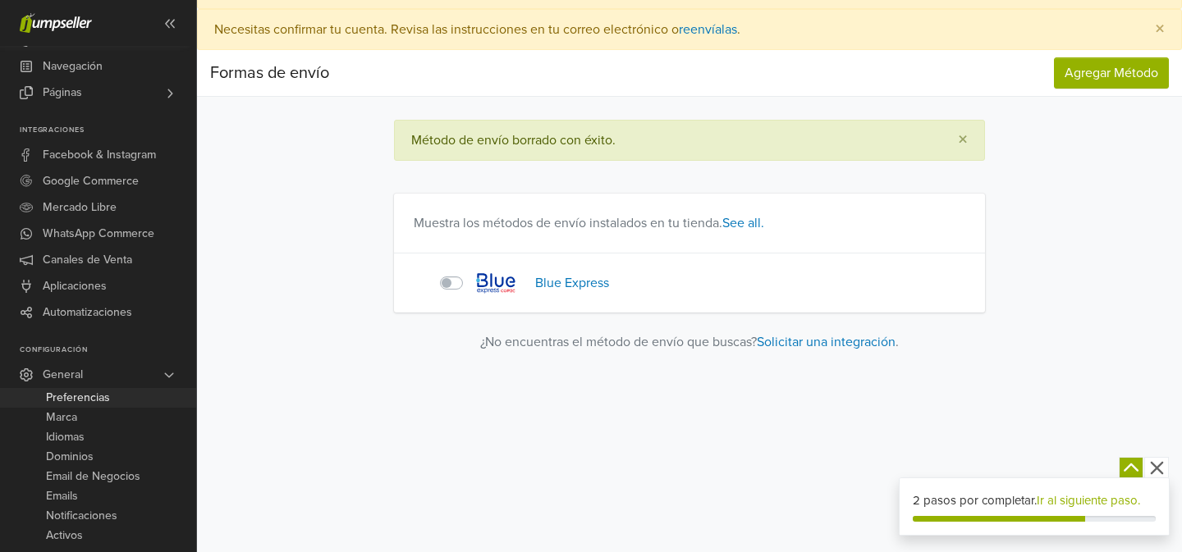
click at [86, 397] on span "Preferencias" at bounding box center [78, 398] width 64 height 20
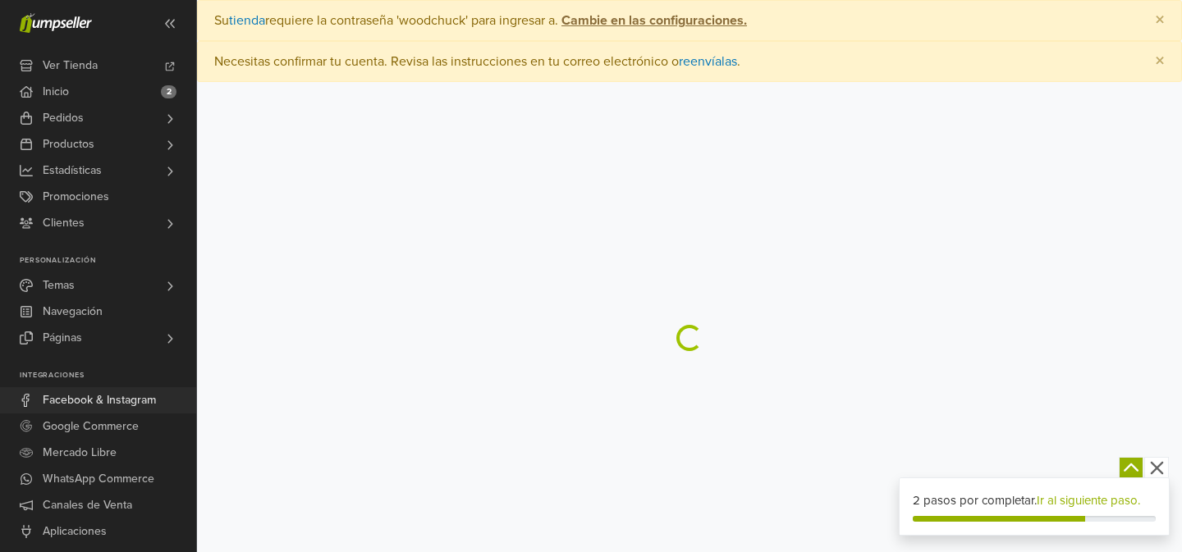
select select "*"
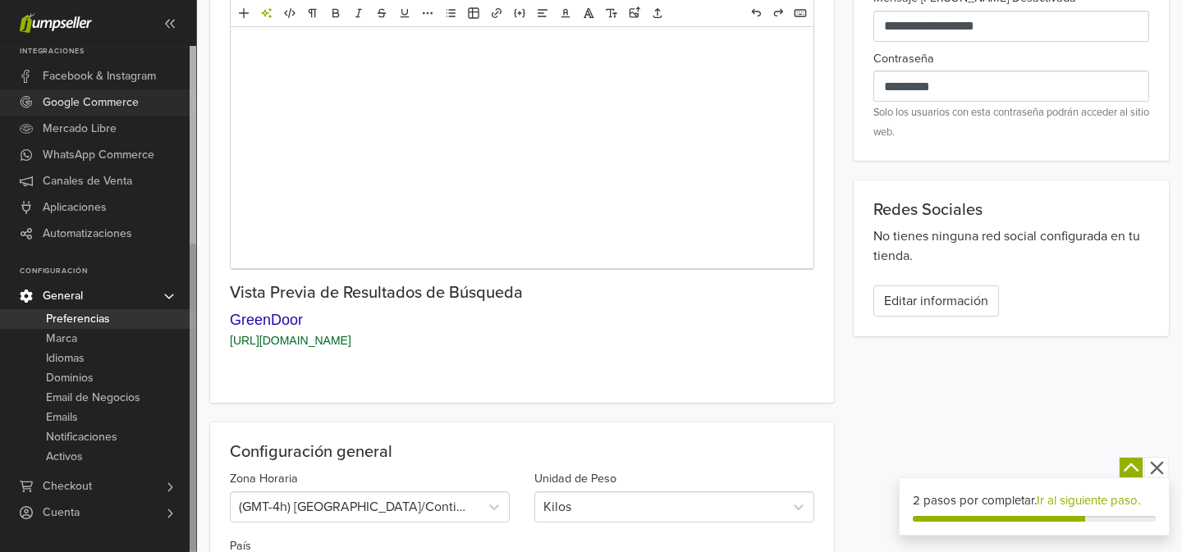
scroll to position [270, 0]
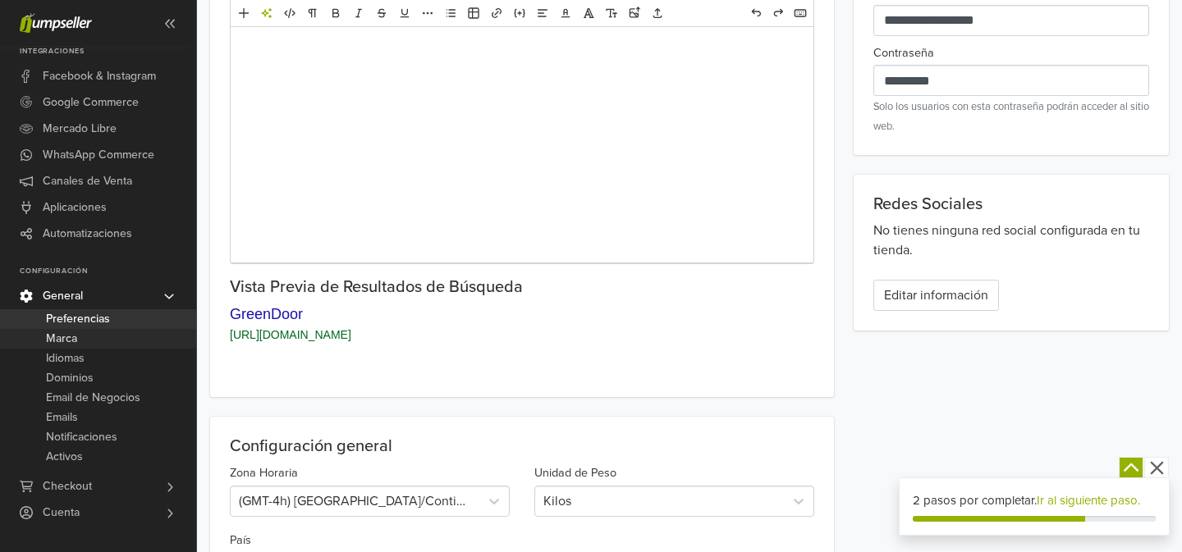
click at [72, 338] on span "Marca" at bounding box center [61, 339] width 31 height 20
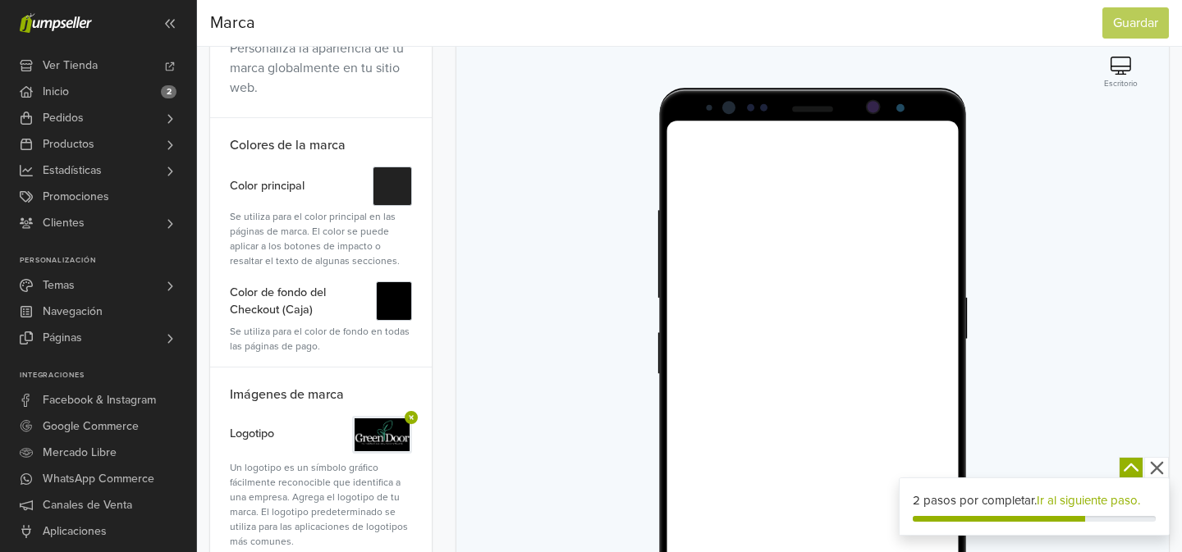
scroll to position [3, 0]
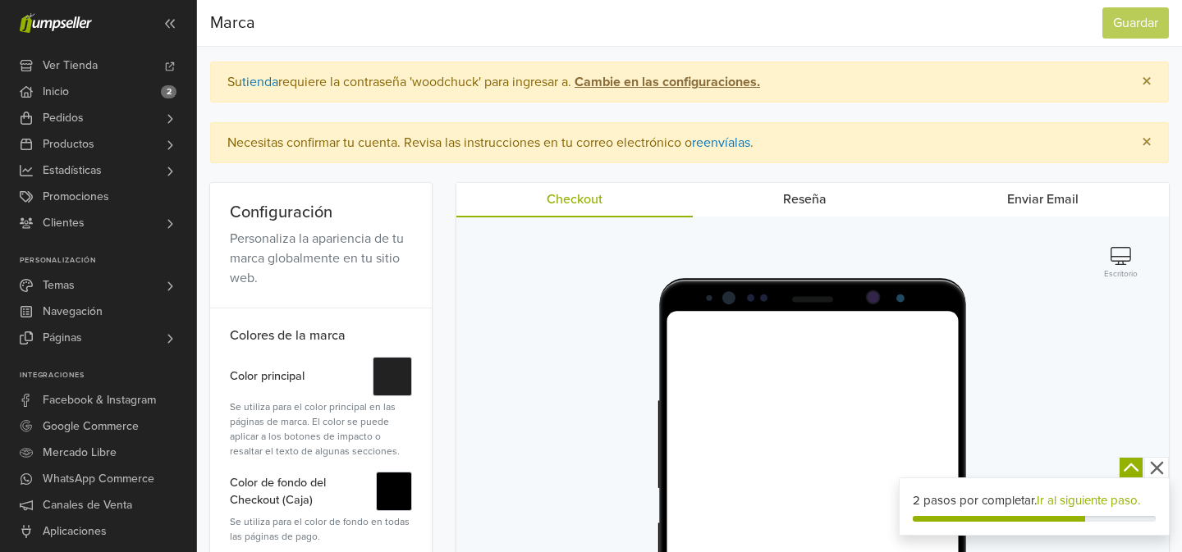
click at [1121, 253] on icon "button" at bounding box center [1121, 256] width 21 height 18
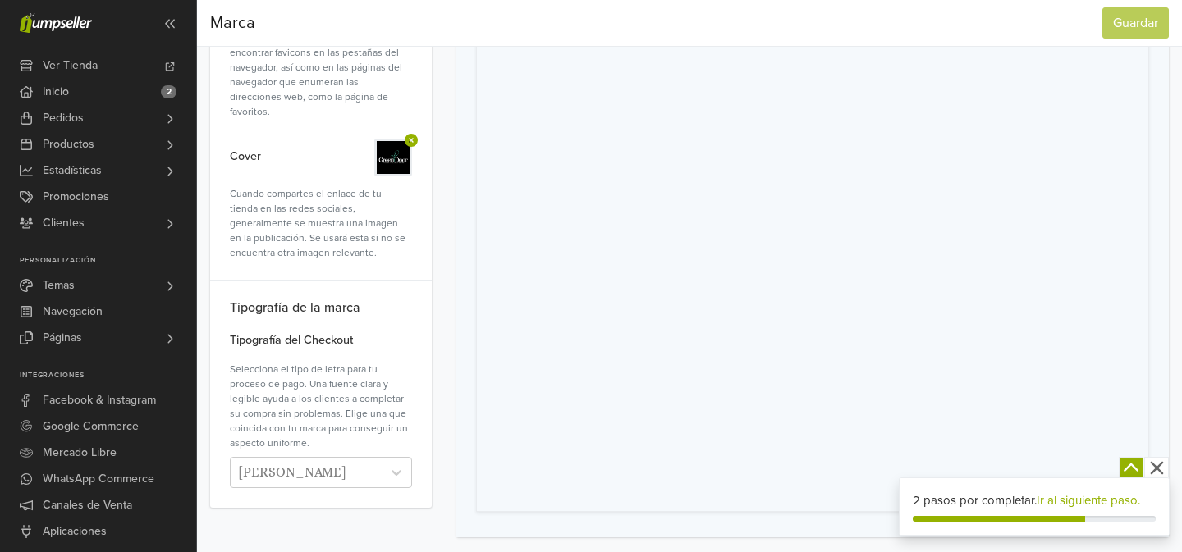
scroll to position [814, 0]
click at [396, 460] on icon at bounding box center [396, 468] width 16 height 16
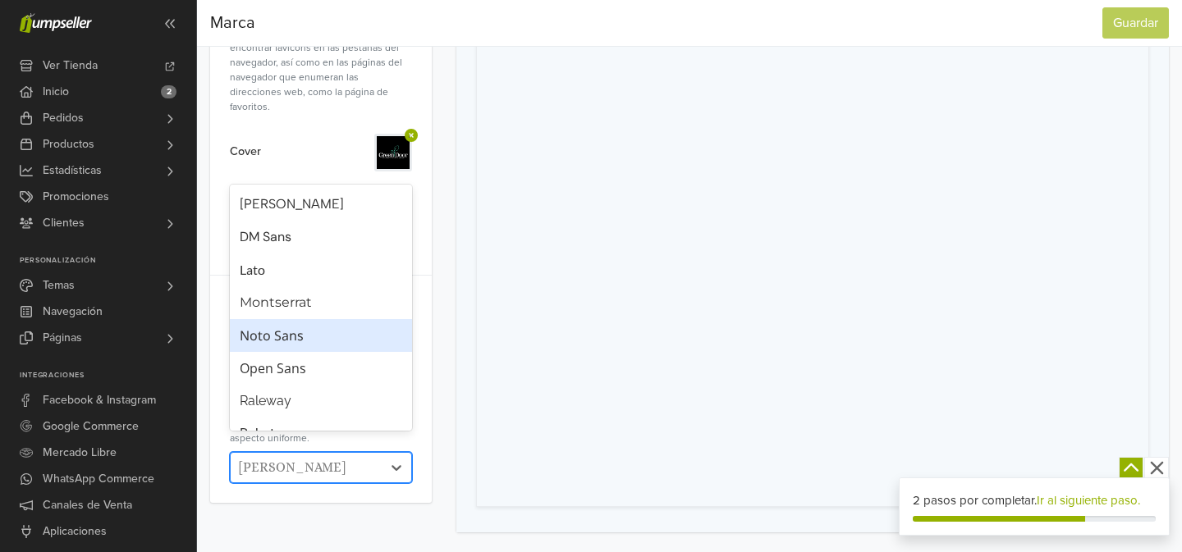
scroll to position [30, 0]
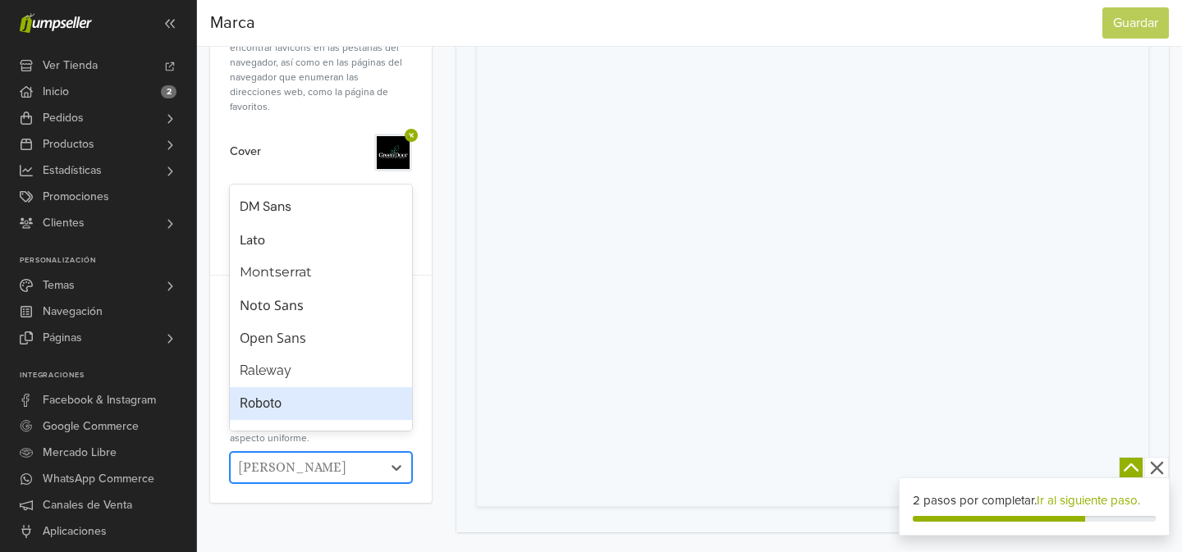
click at [298, 407] on div "Roboto" at bounding box center [321, 404] width 163 height 20
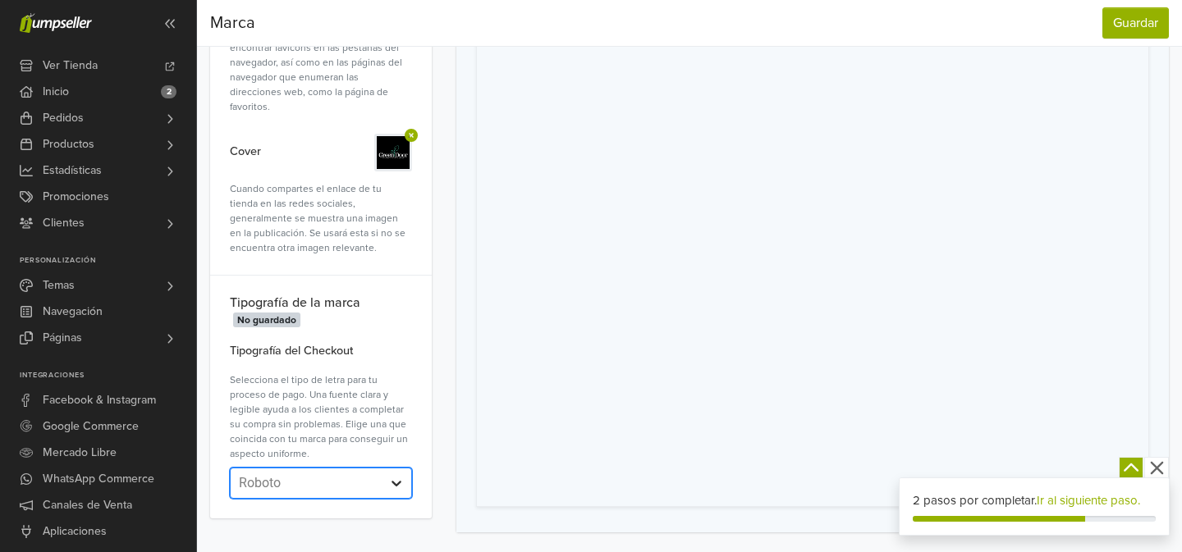
click at [392, 475] on icon at bounding box center [396, 483] width 16 height 16
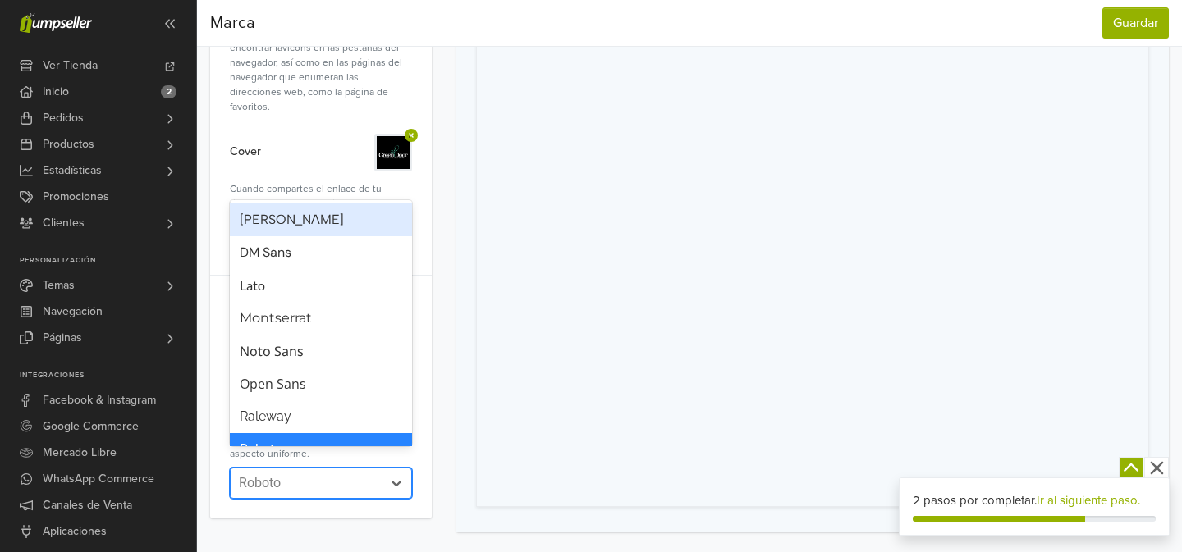
click at [297, 227] on div "Albert Sans" at bounding box center [321, 220] width 163 height 20
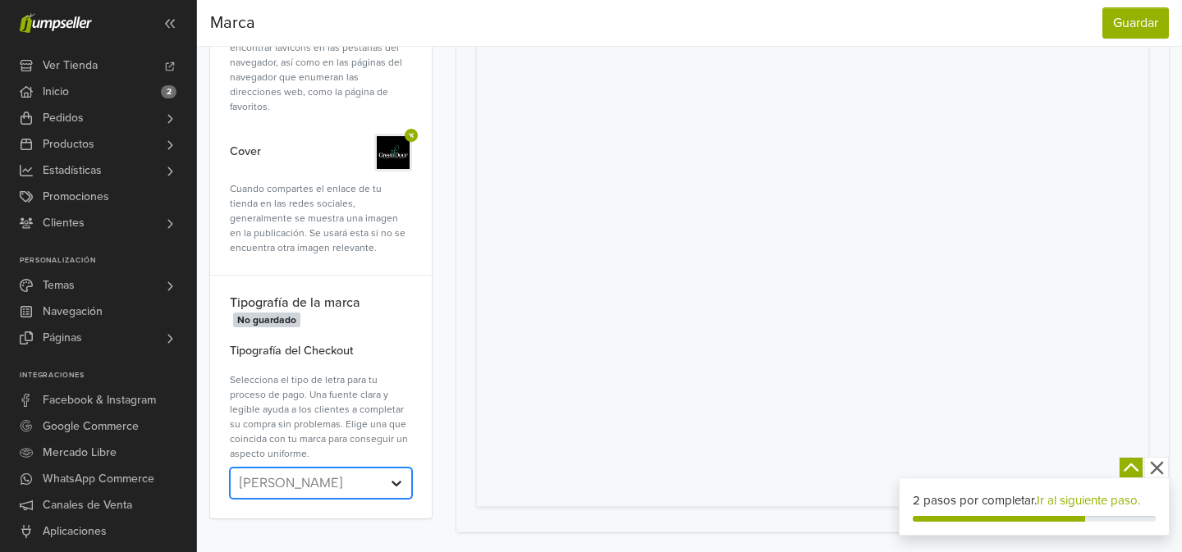
click at [403, 475] on icon at bounding box center [396, 483] width 16 height 16
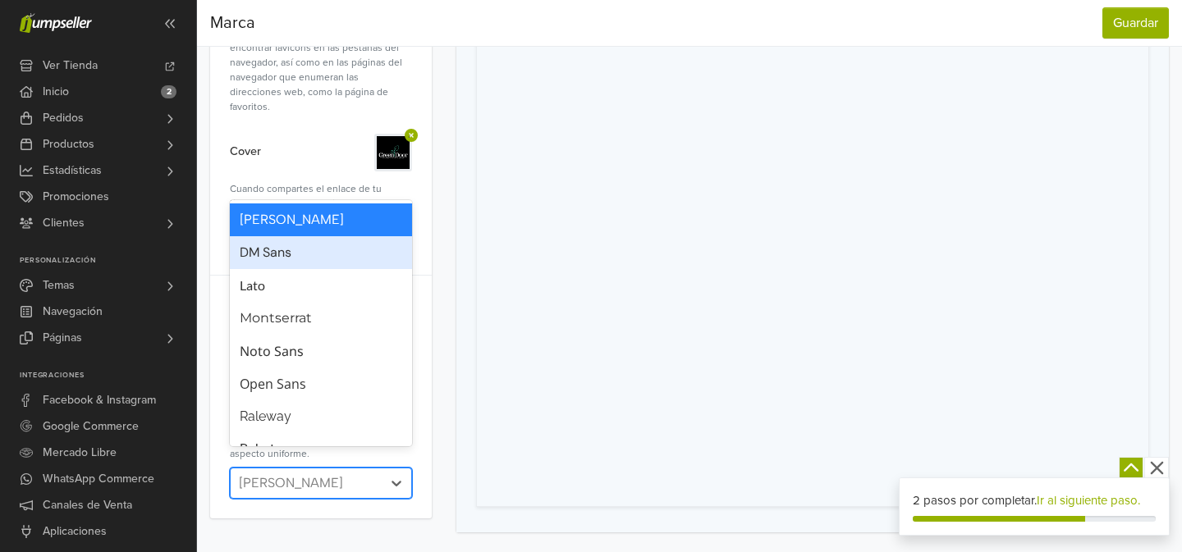
click at [319, 256] on div "DM Sans" at bounding box center [321, 253] width 163 height 20
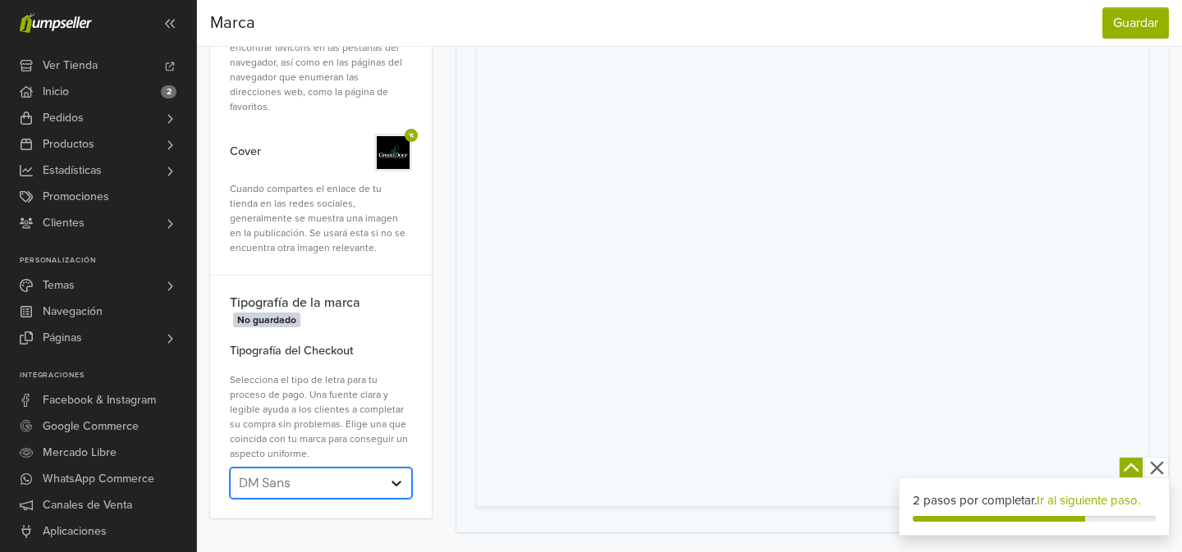
click at [396, 475] on icon at bounding box center [396, 483] width 16 height 16
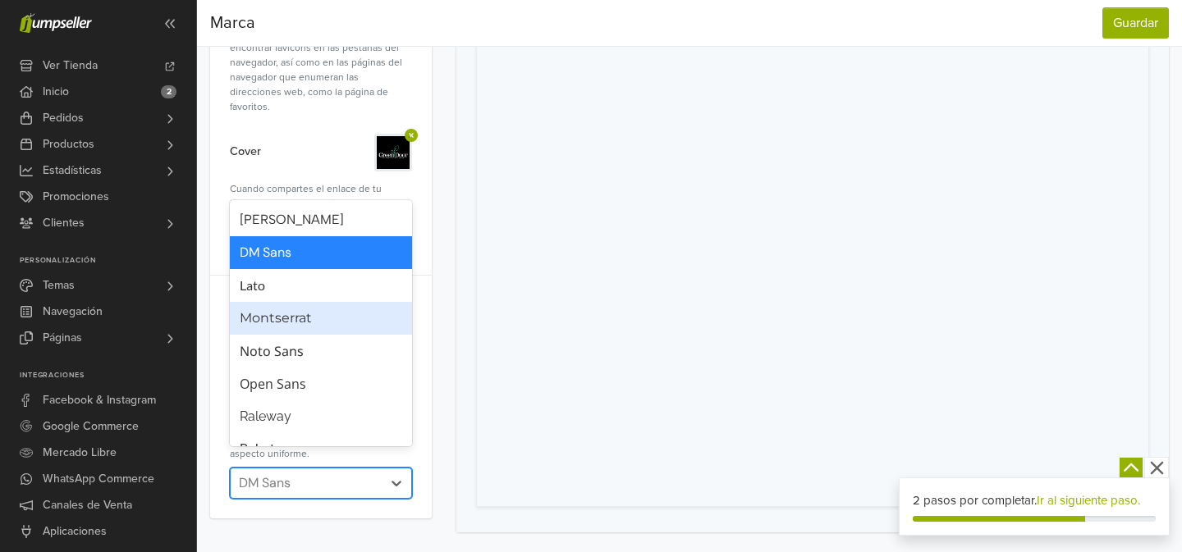
click at [314, 322] on div "Montserrat" at bounding box center [321, 319] width 163 height 20
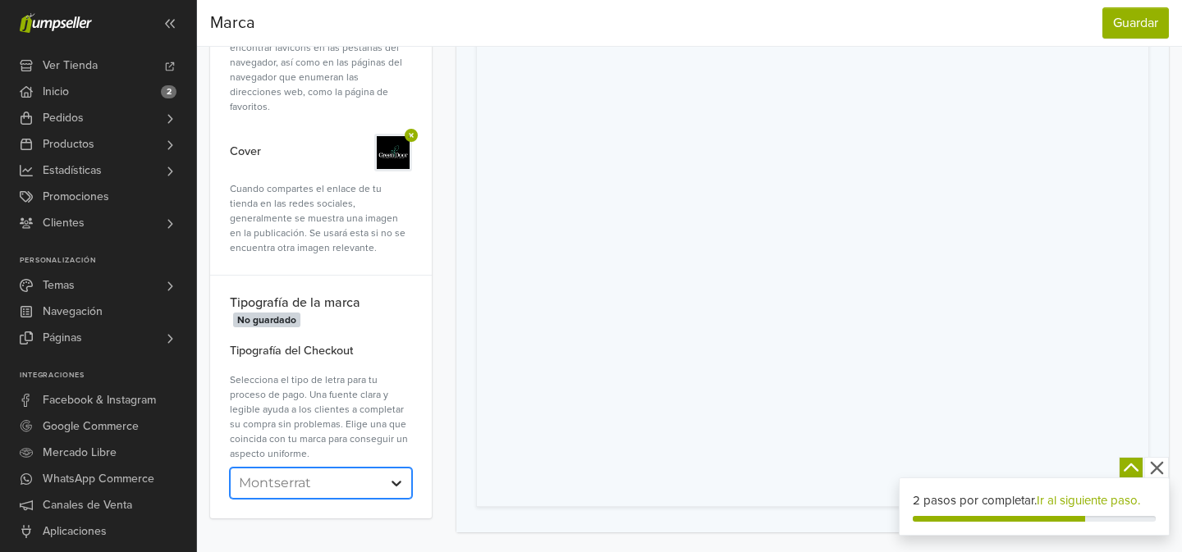
click at [399, 475] on icon at bounding box center [396, 483] width 16 height 16
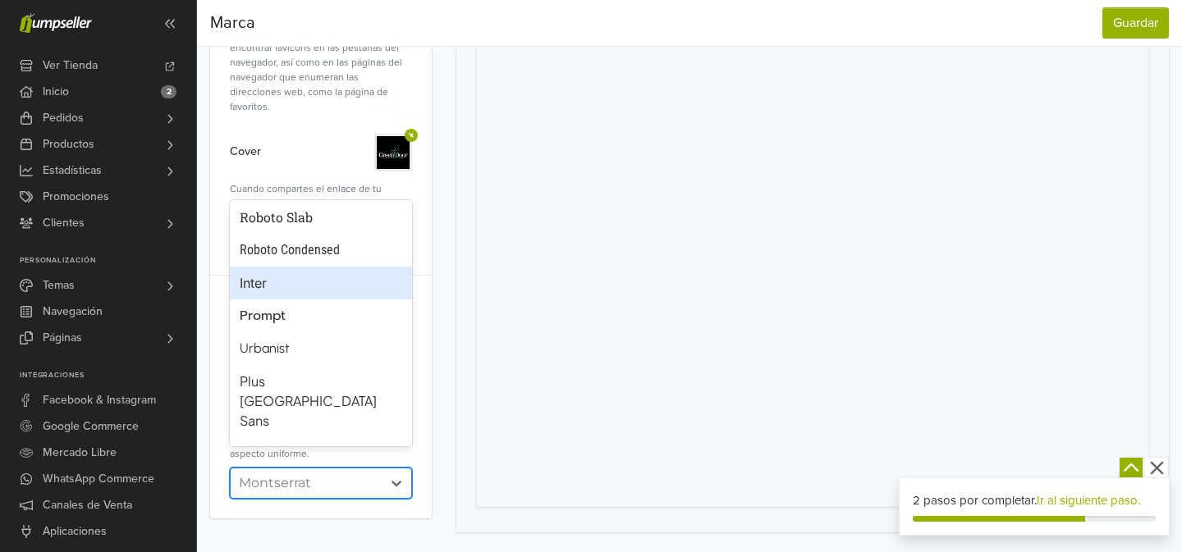
scroll to position [286, 0]
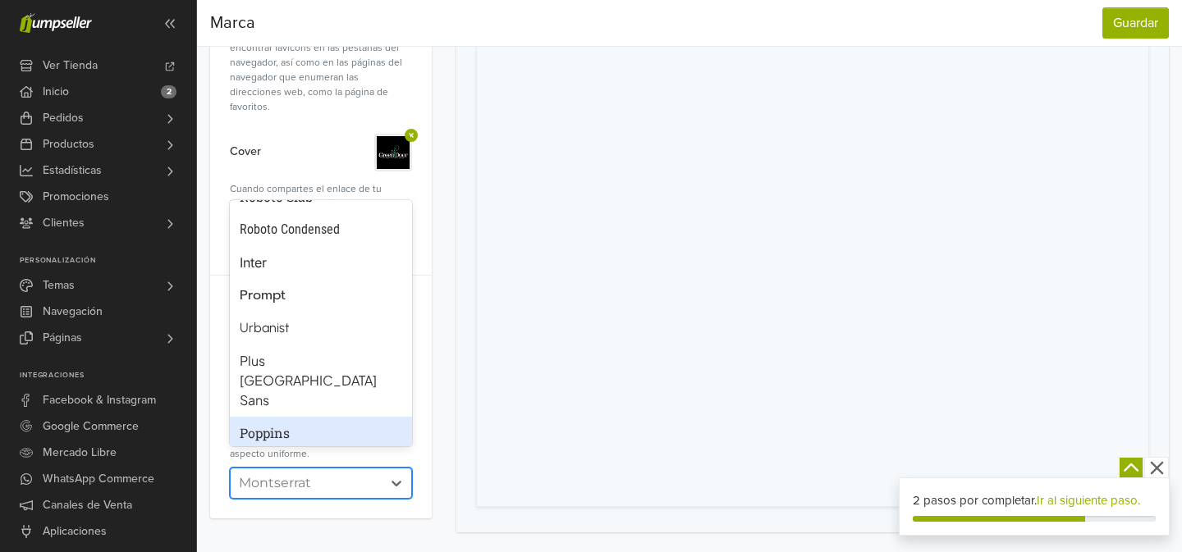
click at [313, 424] on div "Poppins" at bounding box center [321, 434] width 163 height 20
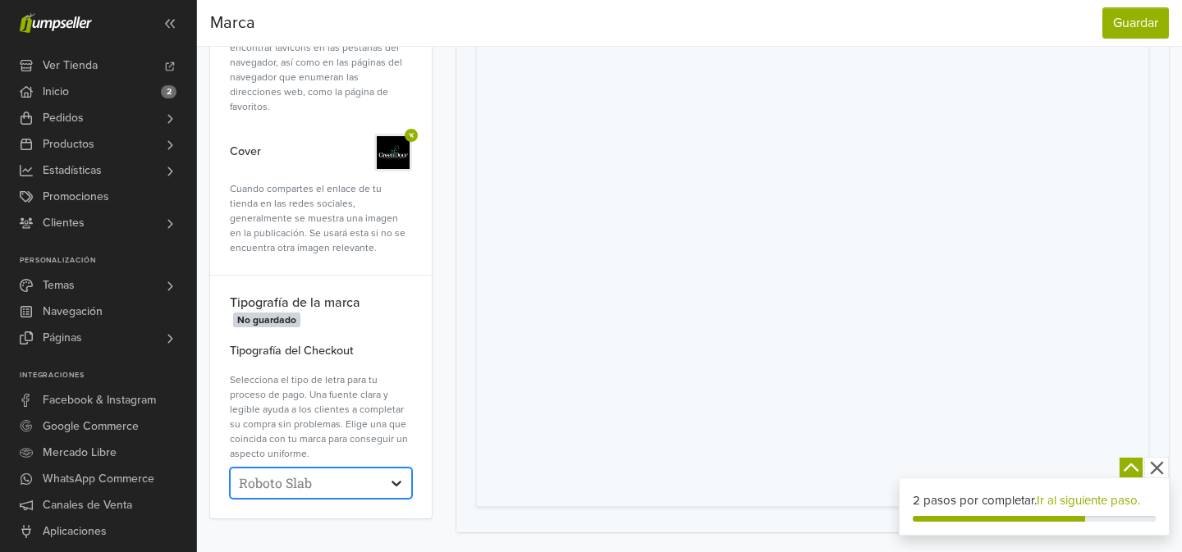
click at [401, 475] on icon at bounding box center [396, 483] width 16 height 16
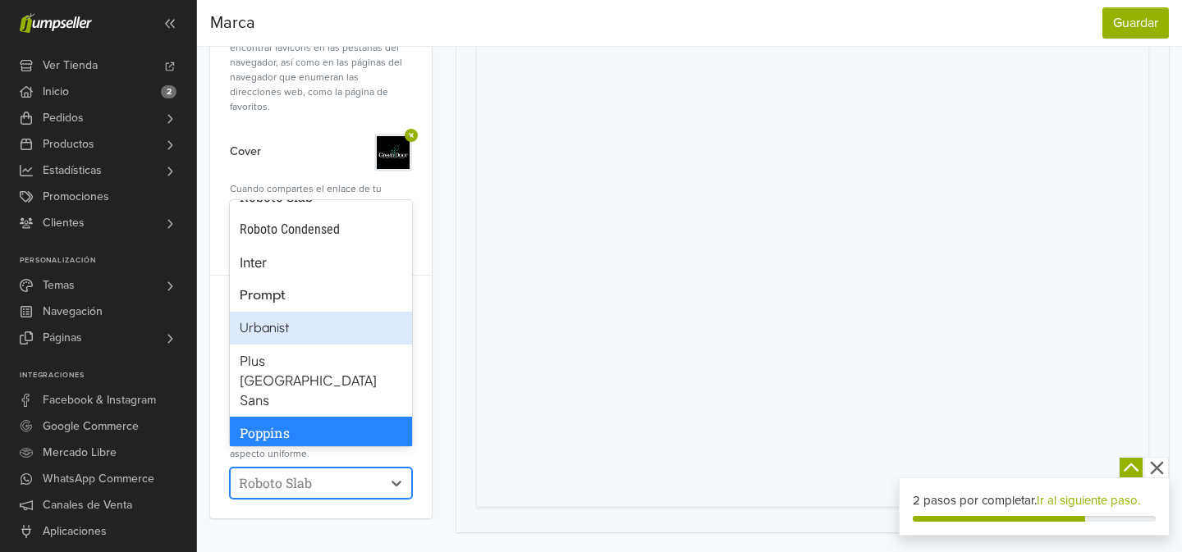
click at [306, 325] on div "Urbanist" at bounding box center [321, 329] width 163 height 20
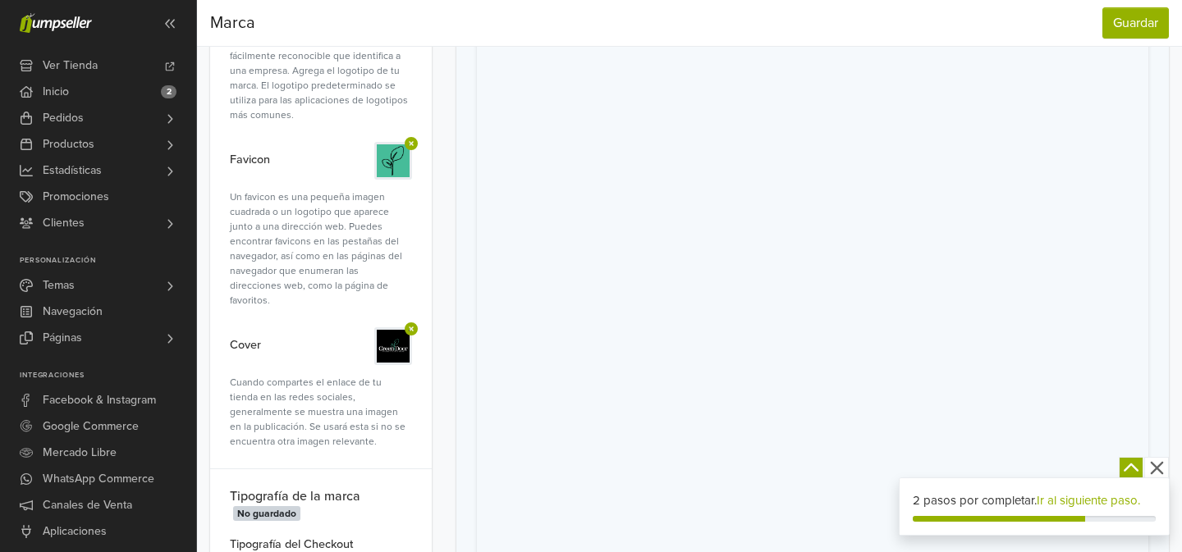
scroll to position [0, 0]
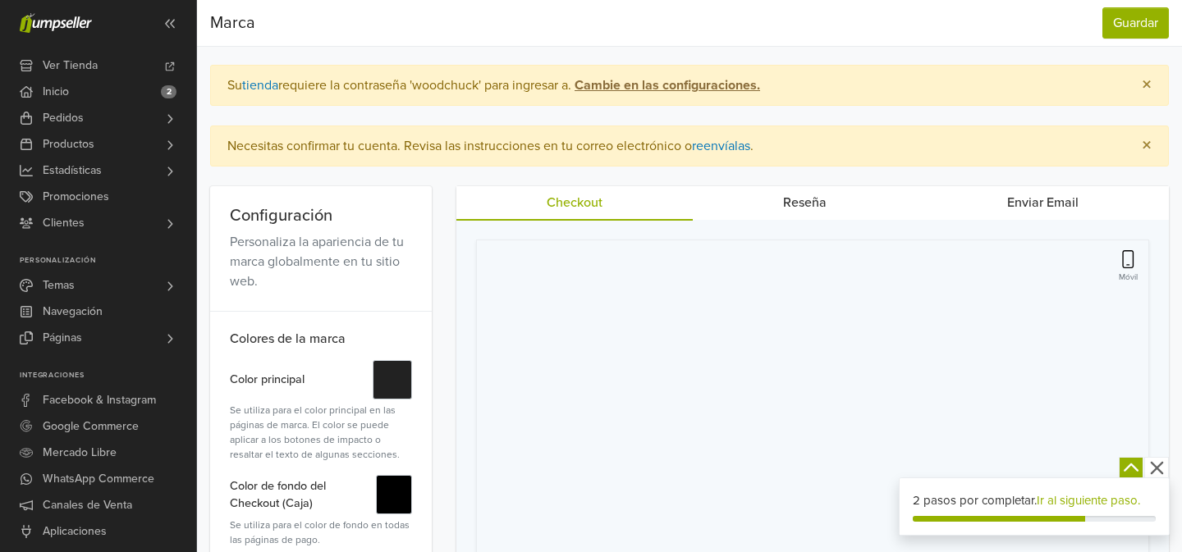
click at [803, 197] on link "Reseña" at bounding box center [805, 202] width 224 height 33
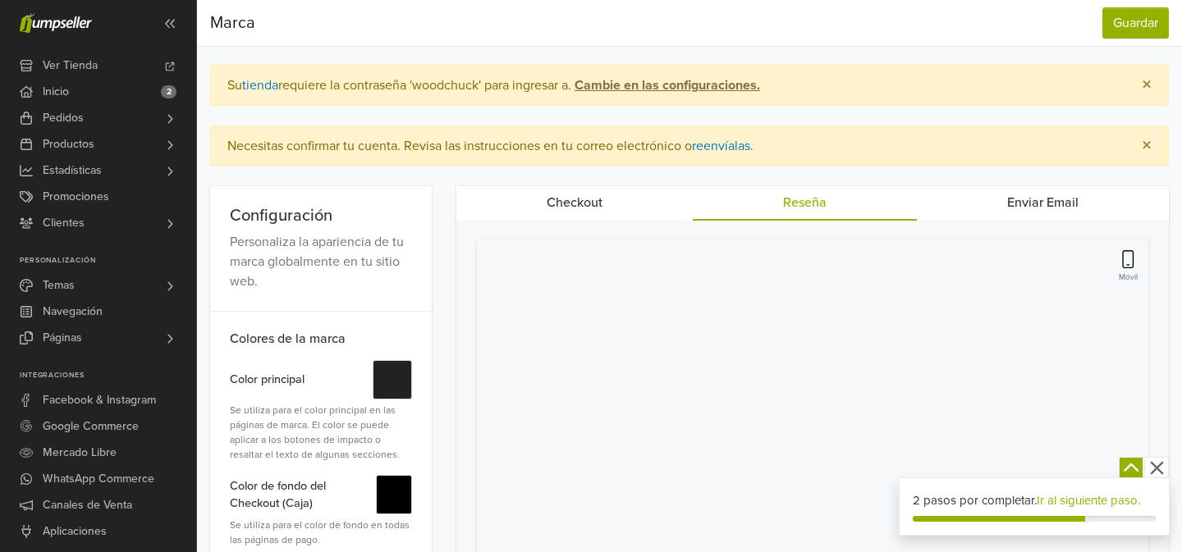
click at [1023, 204] on link "Enviar Email" at bounding box center [1043, 202] width 252 height 33
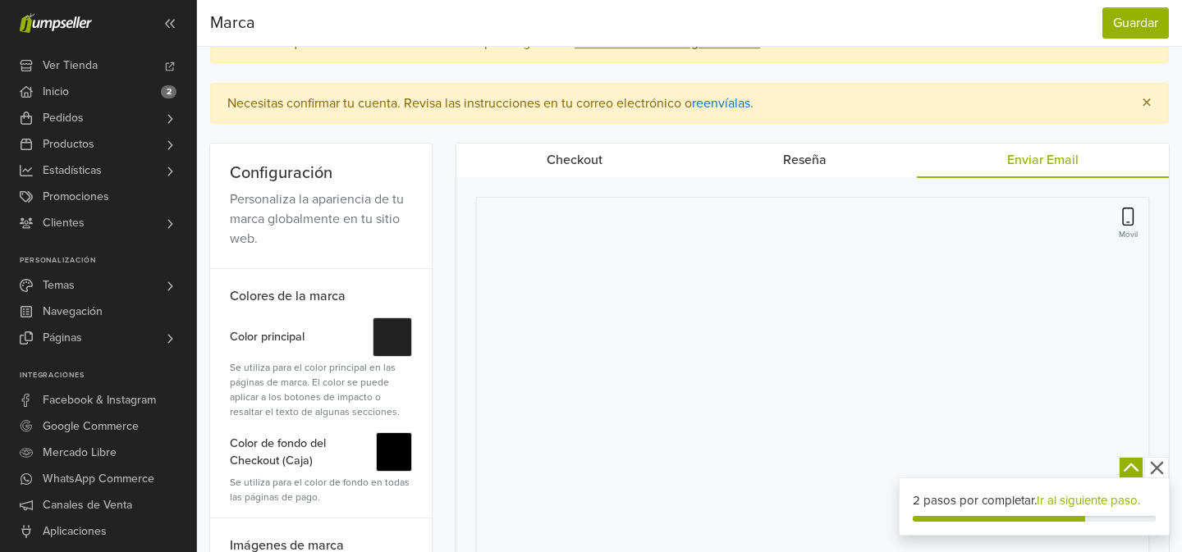
scroll to position [34, 0]
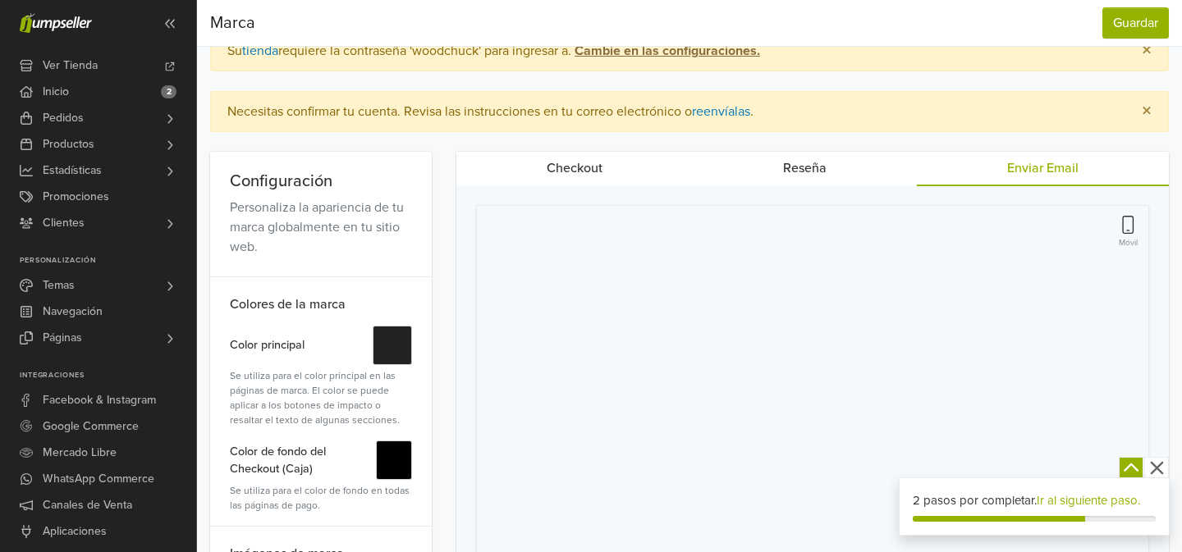
click at [1130, 227] on icon "button" at bounding box center [1128, 225] width 14 height 18
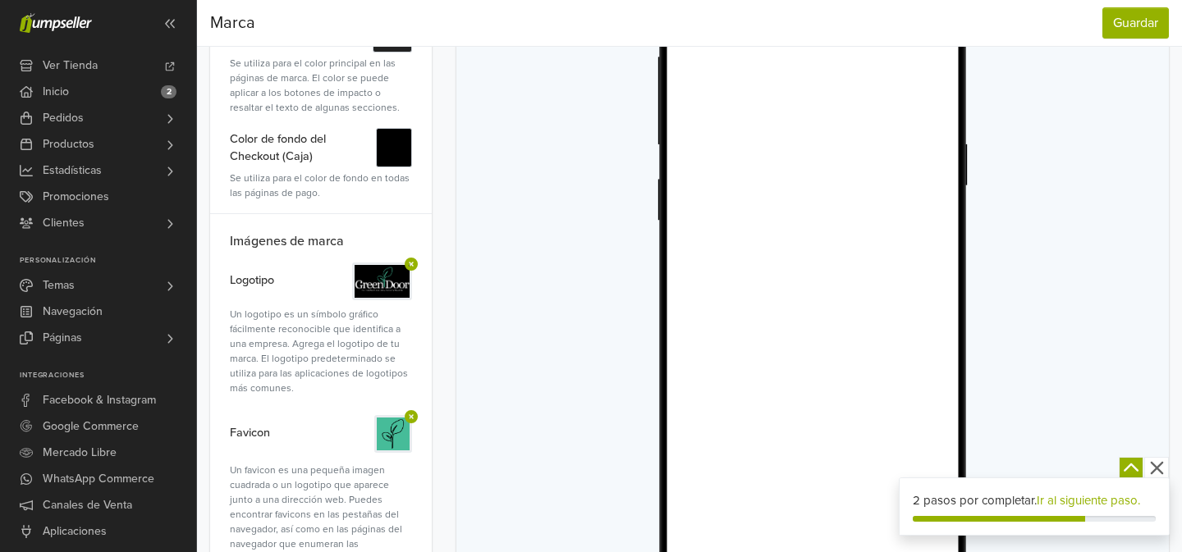
scroll to position [0, 0]
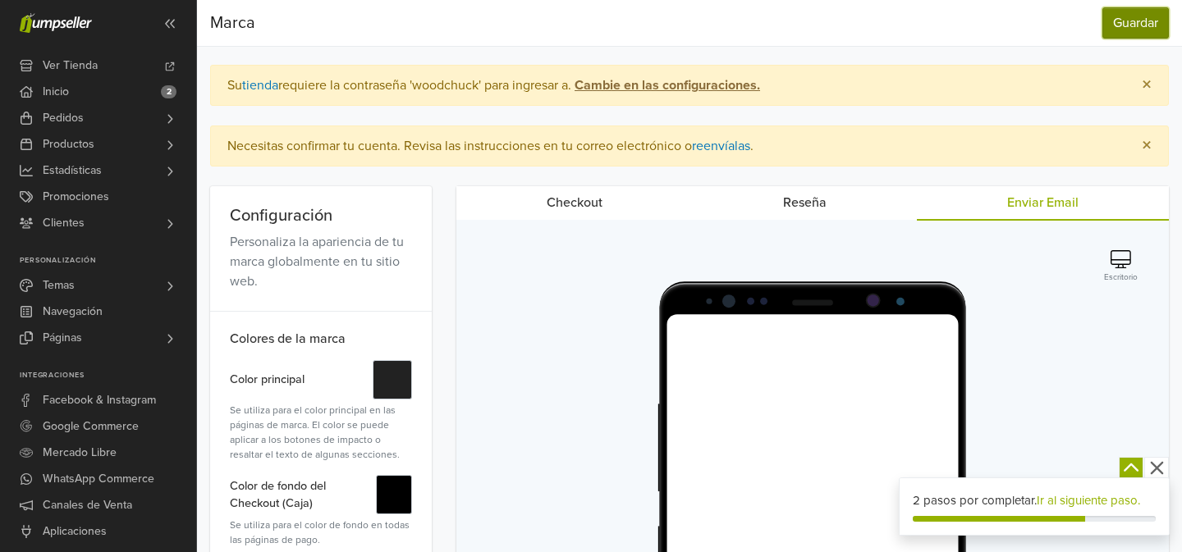
click at [1120, 22] on button "Guardar" at bounding box center [1135, 22] width 66 height 31
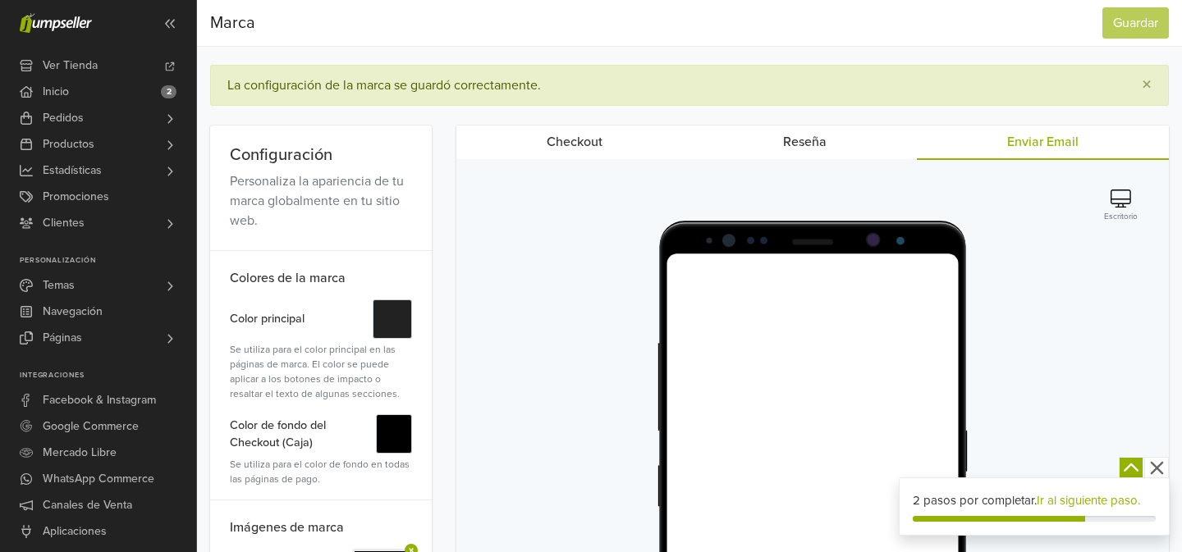
click at [532, 408] on div at bounding box center [813, 553] width 674 height 749
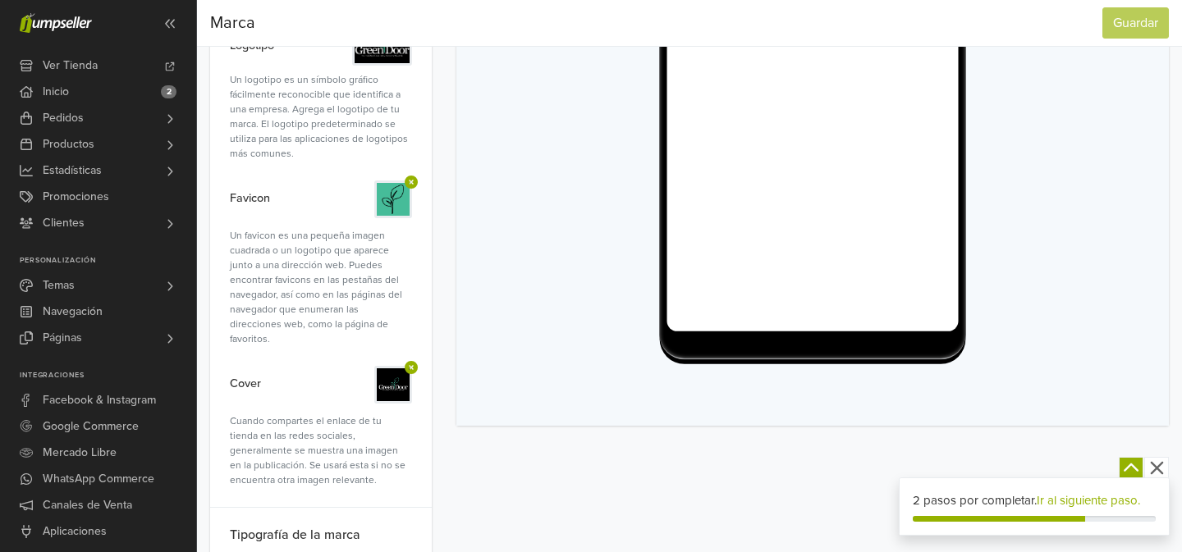
scroll to position [532, 0]
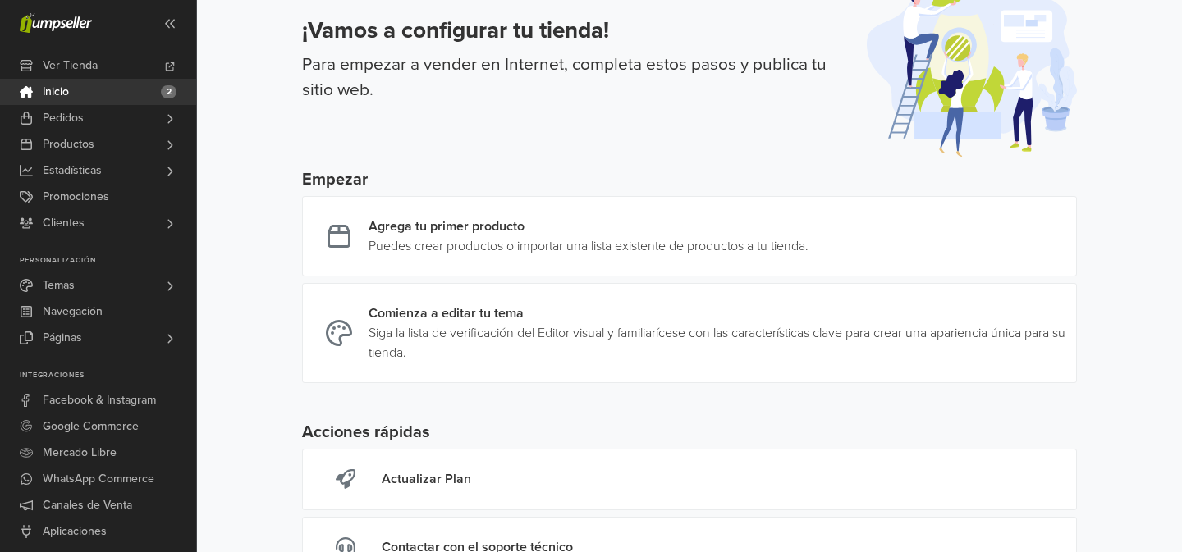
scroll to position [94, 0]
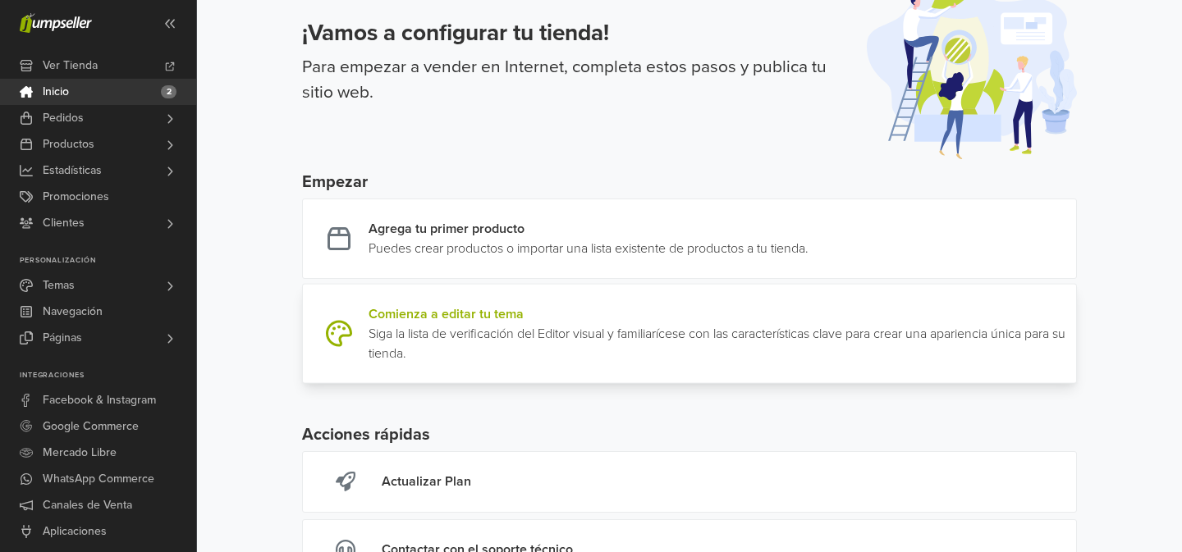
click at [1070, 335] on link at bounding box center [1070, 334] width 0 height 59
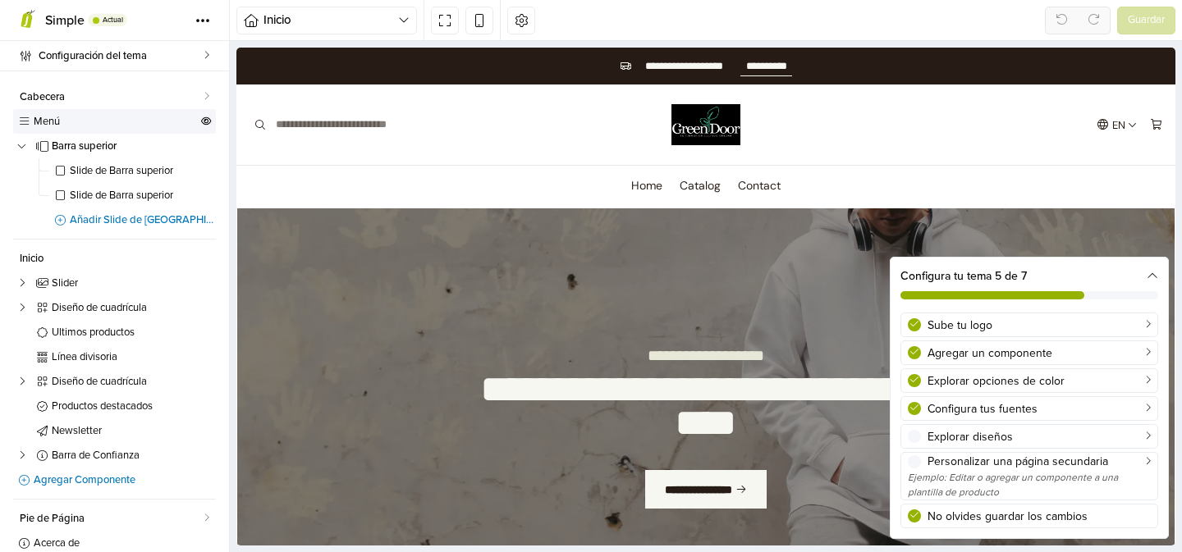
click at [145, 117] on span "Menú" at bounding box center [116, 122] width 164 height 11
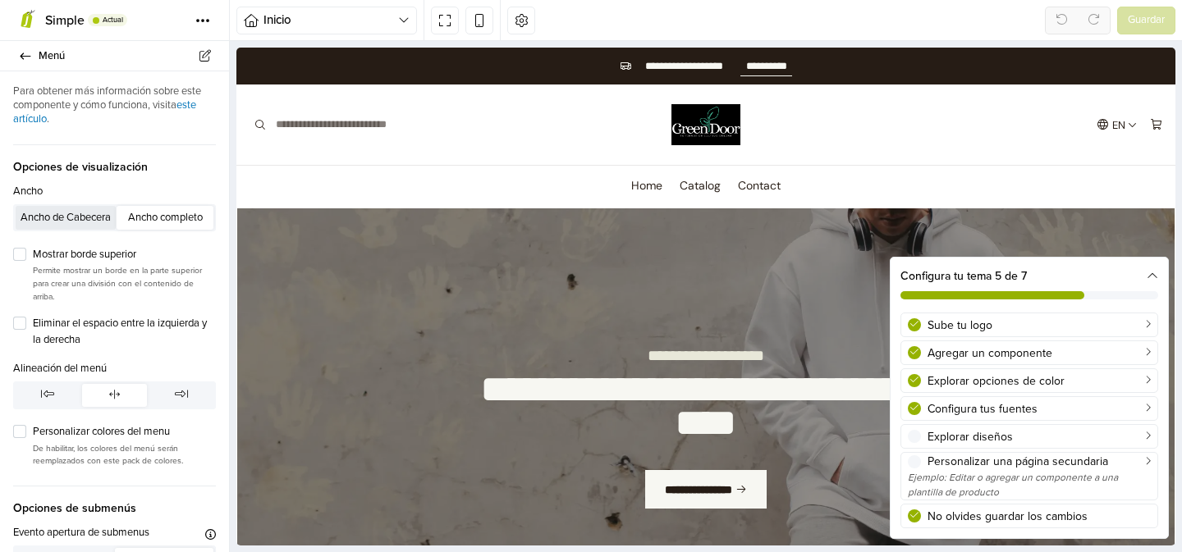
click at [93, 225] on button "Ancho de Cabecera" at bounding box center [66, 217] width 100 height 23
click at [25, 49] on link "Menú" at bounding box center [114, 56] width 229 height 30
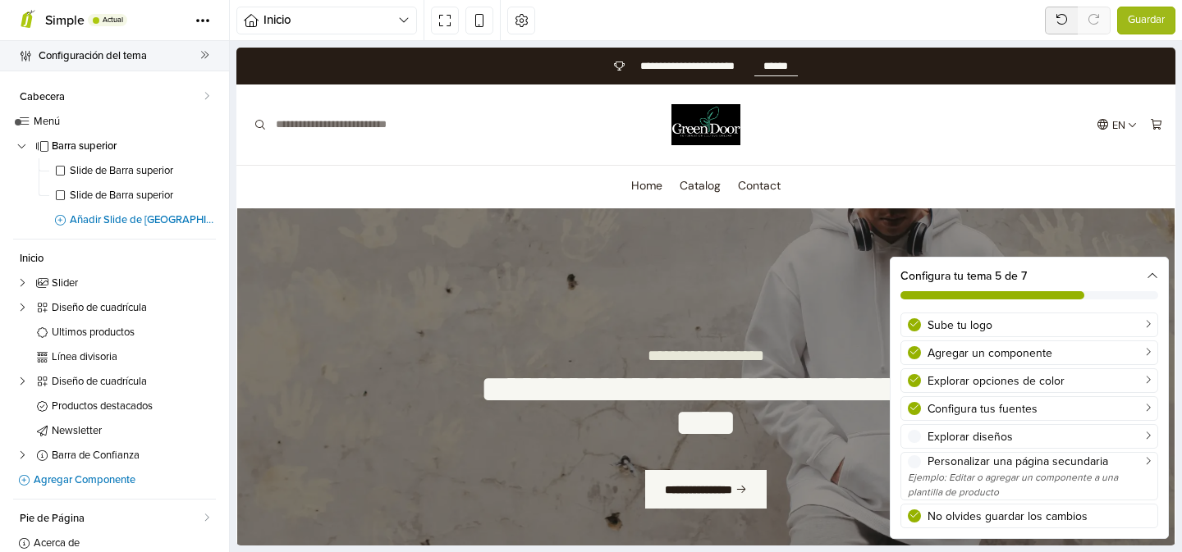
click at [25, 54] on icon at bounding box center [25, 56] width 13 height 11
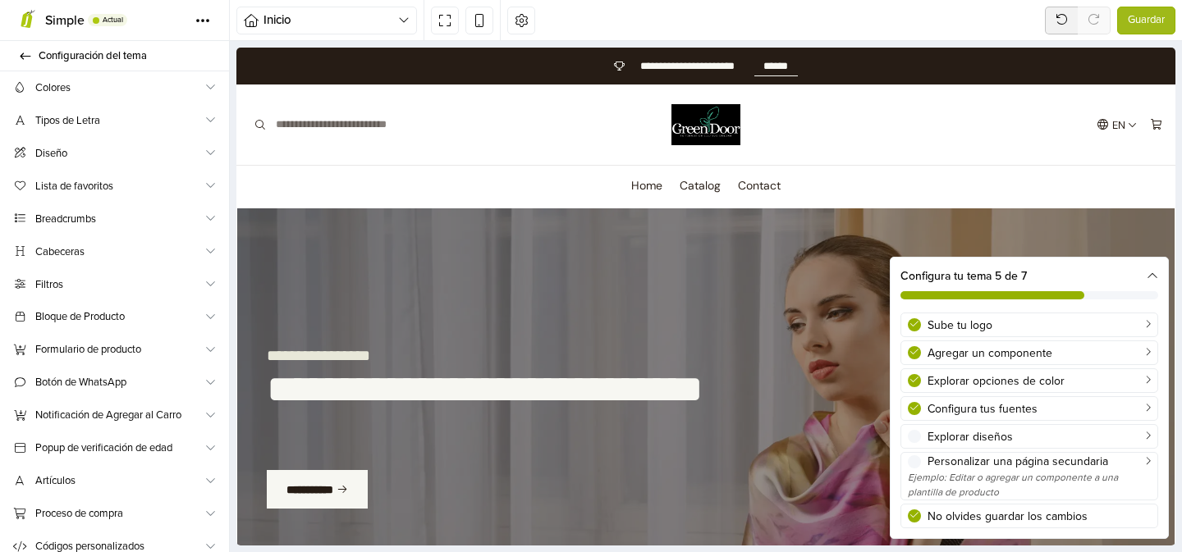
click at [25, 54] on icon at bounding box center [25, 56] width 13 height 11
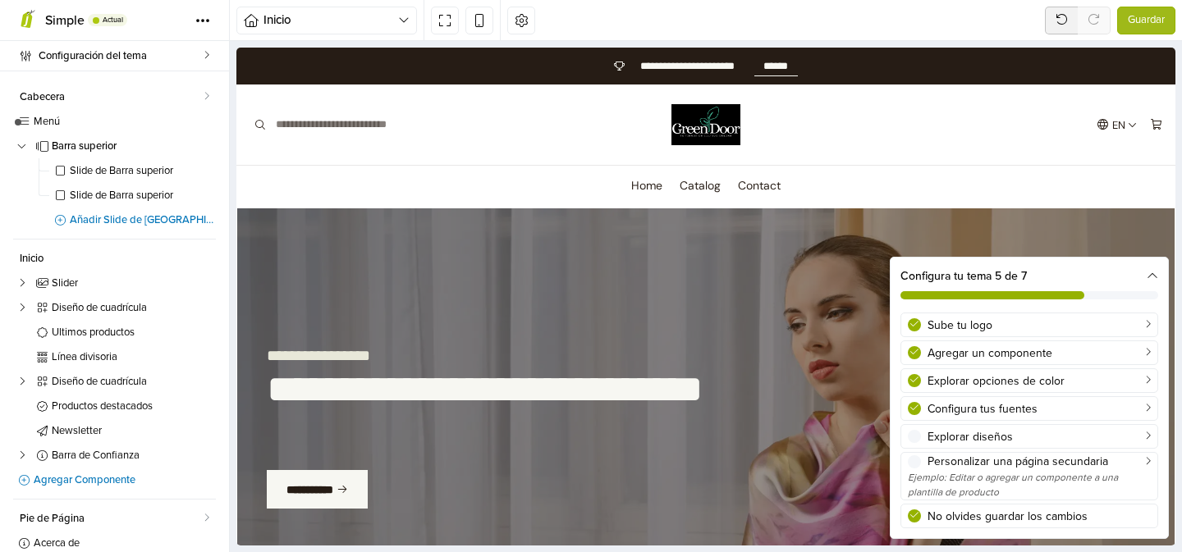
click at [25, 54] on icon at bounding box center [25, 56] width 13 height 11
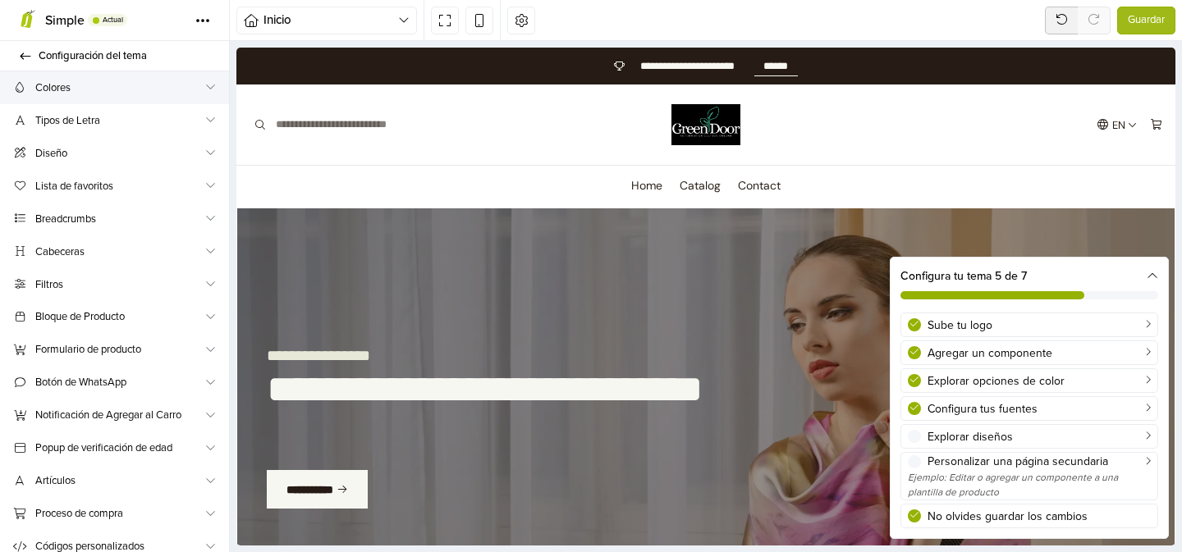
click at [34, 81] on link "Colores" at bounding box center [114, 87] width 229 height 33
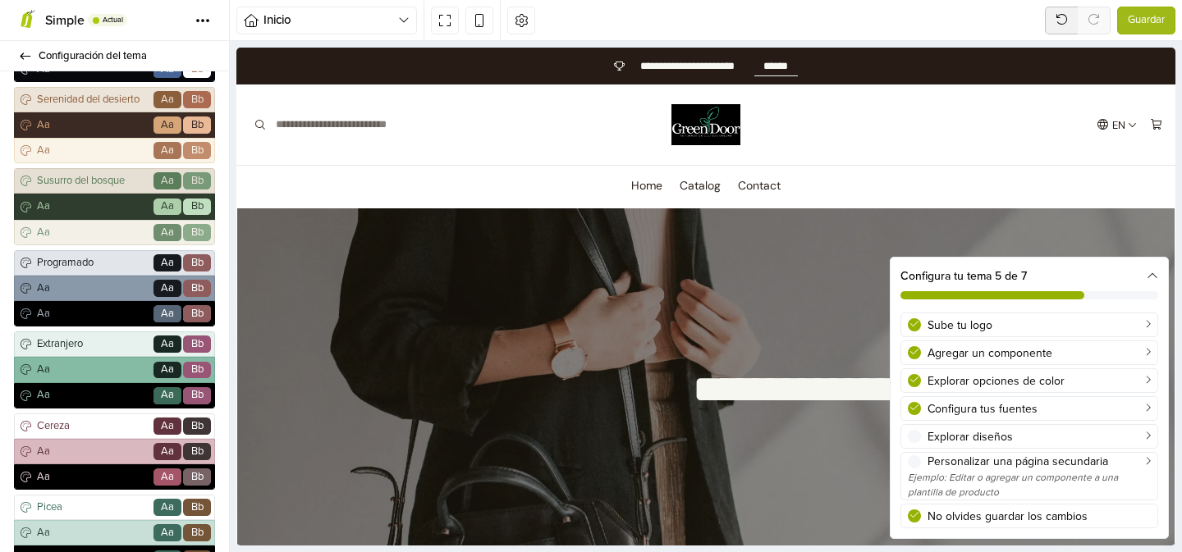
scroll to position [788, 0]
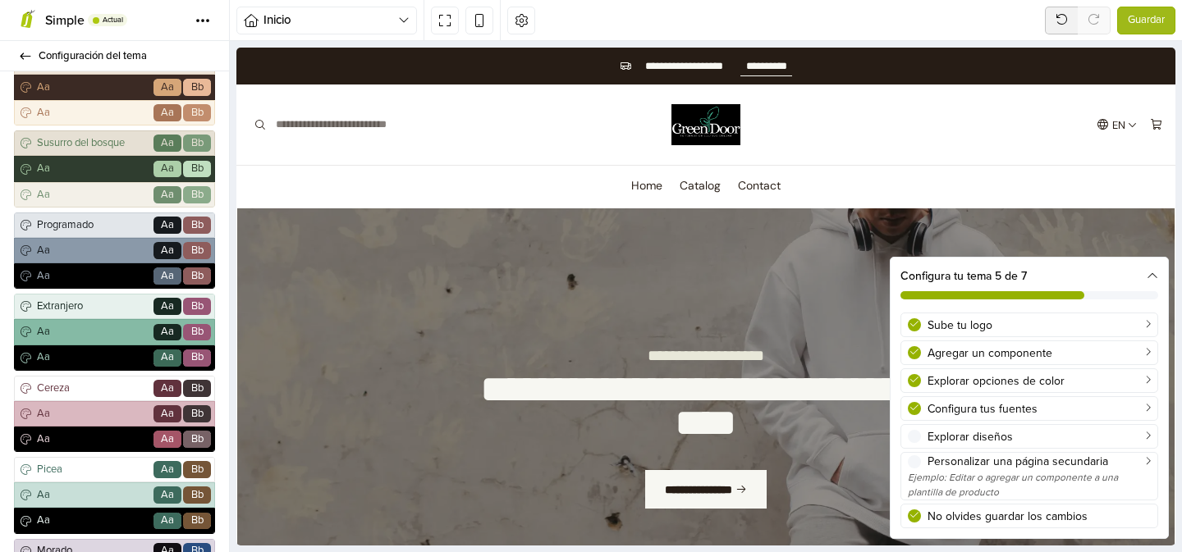
click at [108, 351] on span "Aa" at bounding box center [92, 358] width 117 height 16
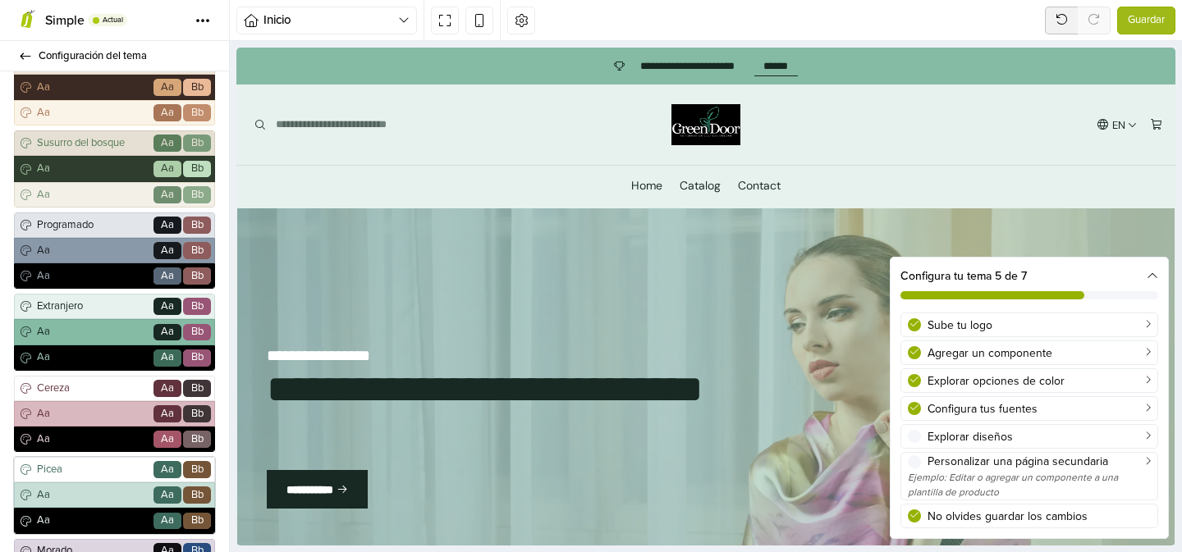
click at [104, 480] on div "Picea Go Aa Bb" at bounding box center [114, 469] width 201 height 25
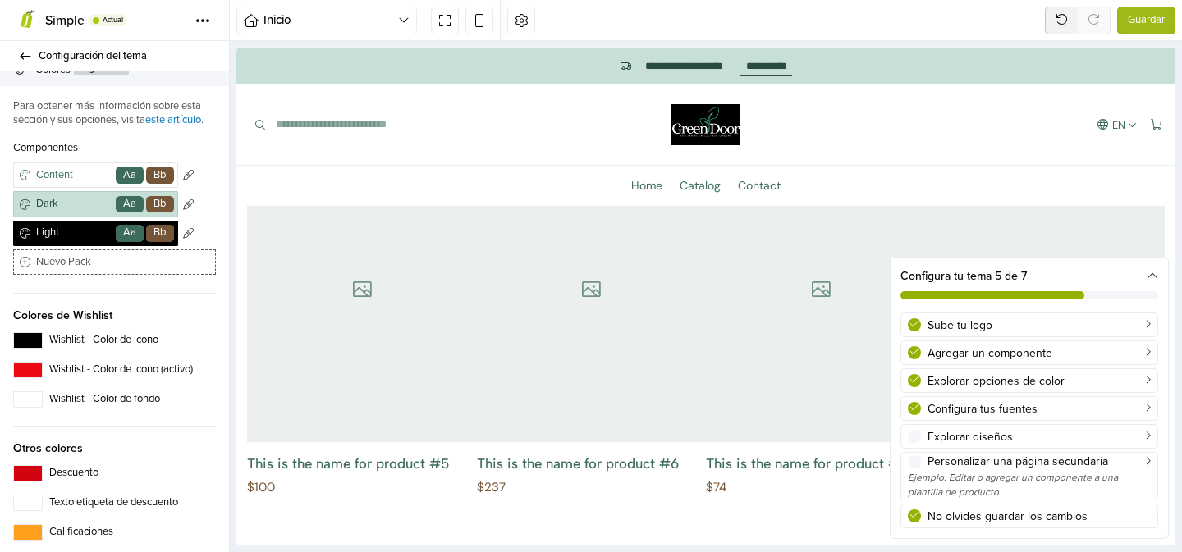
scroll to position [26, 0]
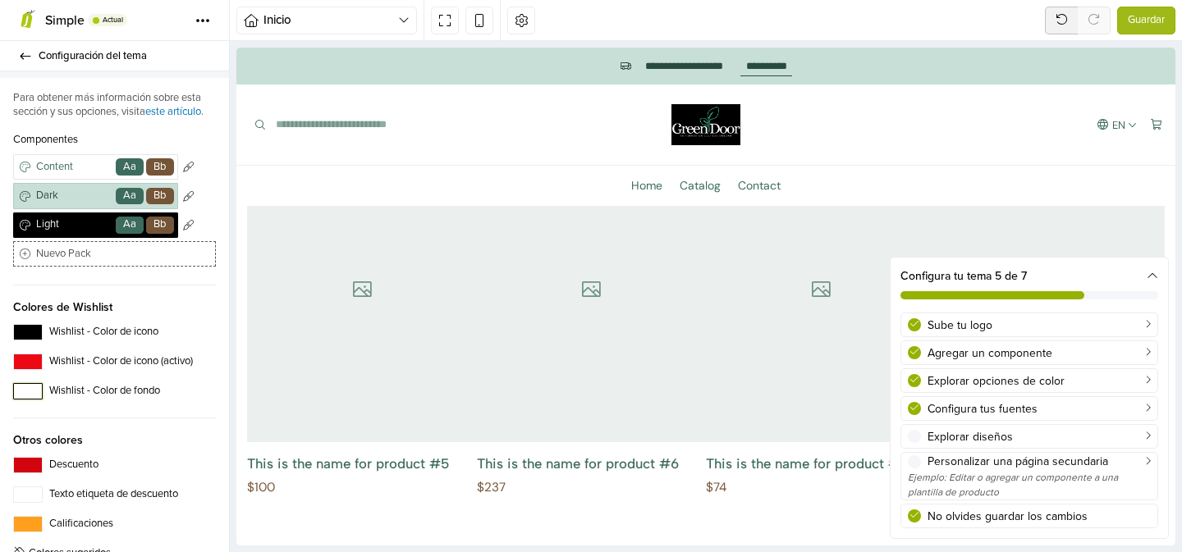
click at [34, 392] on button "Wishlist - Color de fondo" at bounding box center [28, 391] width 30 height 16
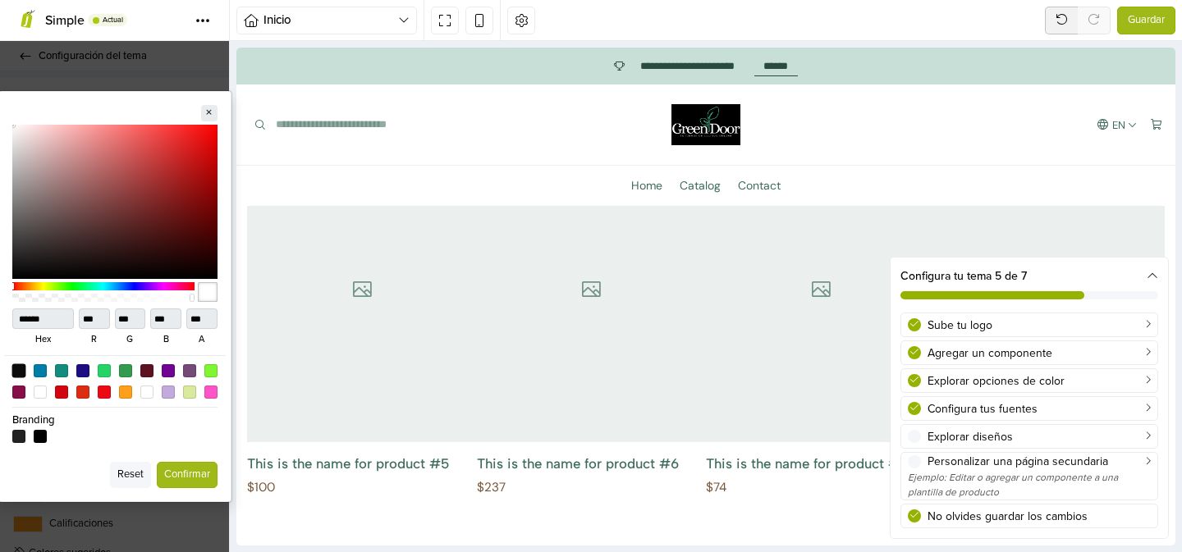
click at [19, 372] on div at bounding box center [18, 371] width 14 height 14
type input "******"
type input "*"
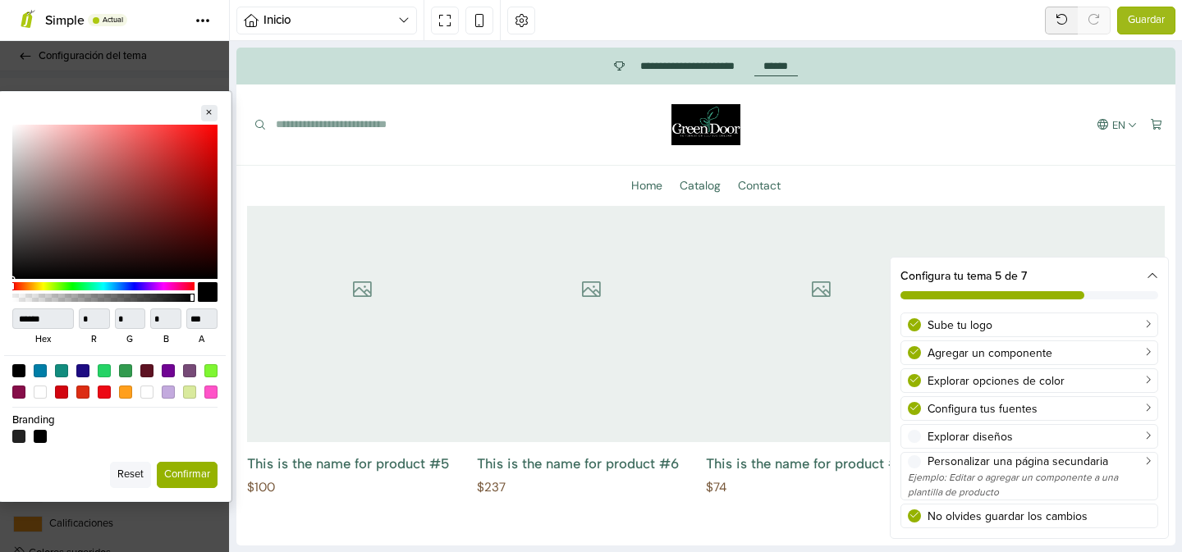
click at [176, 474] on button "Confirmar" at bounding box center [187, 475] width 61 height 26
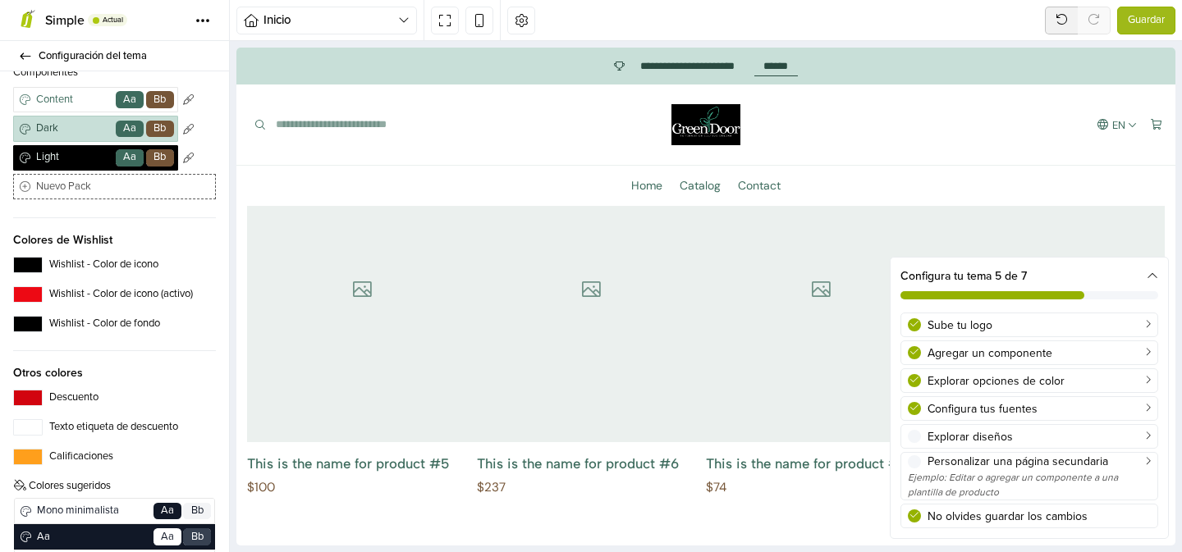
scroll to position [0, 0]
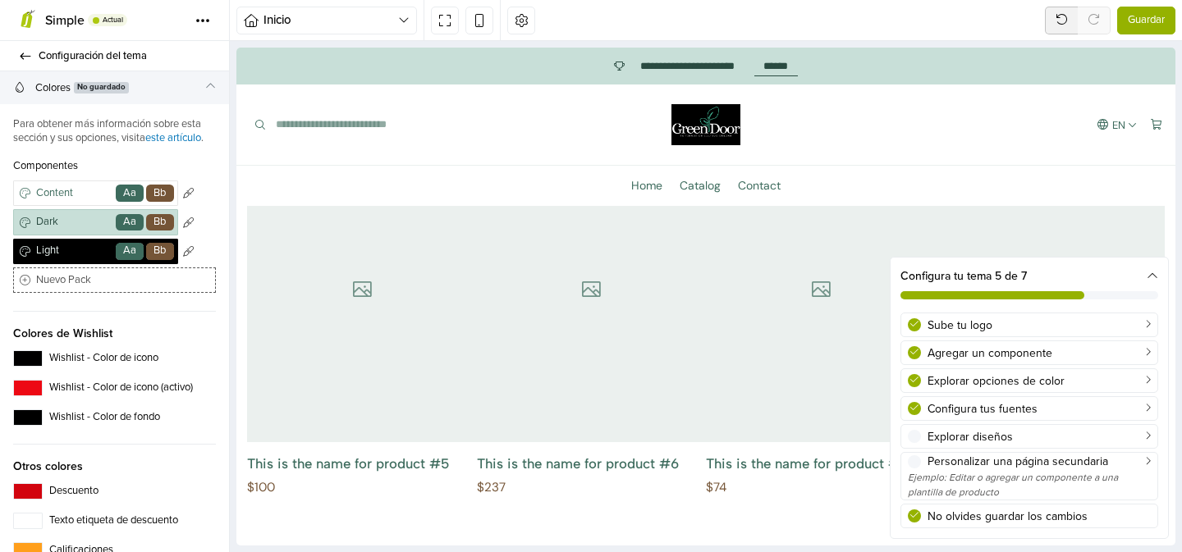
click at [1144, 25] on span "Guardar" at bounding box center [1146, 20] width 37 height 16
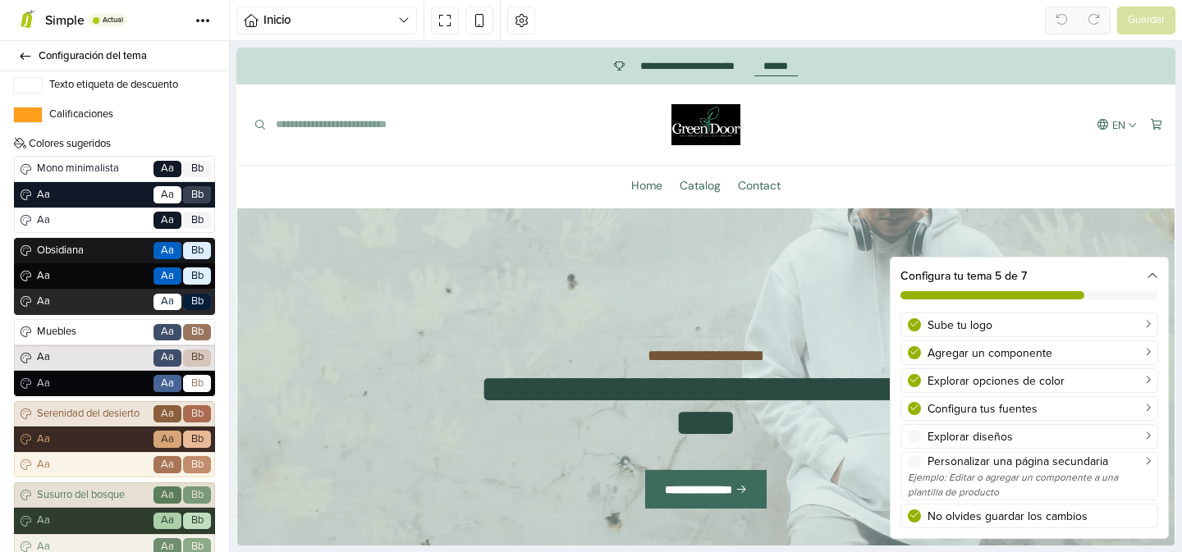
scroll to position [434, 0]
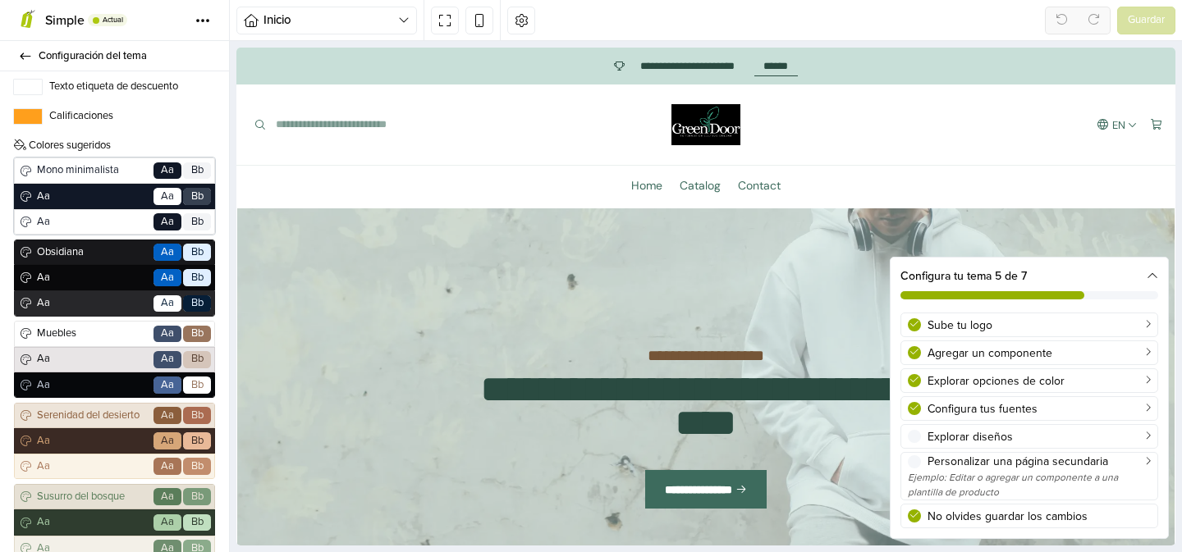
click at [100, 201] on span "Aa" at bounding box center [92, 197] width 117 height 16
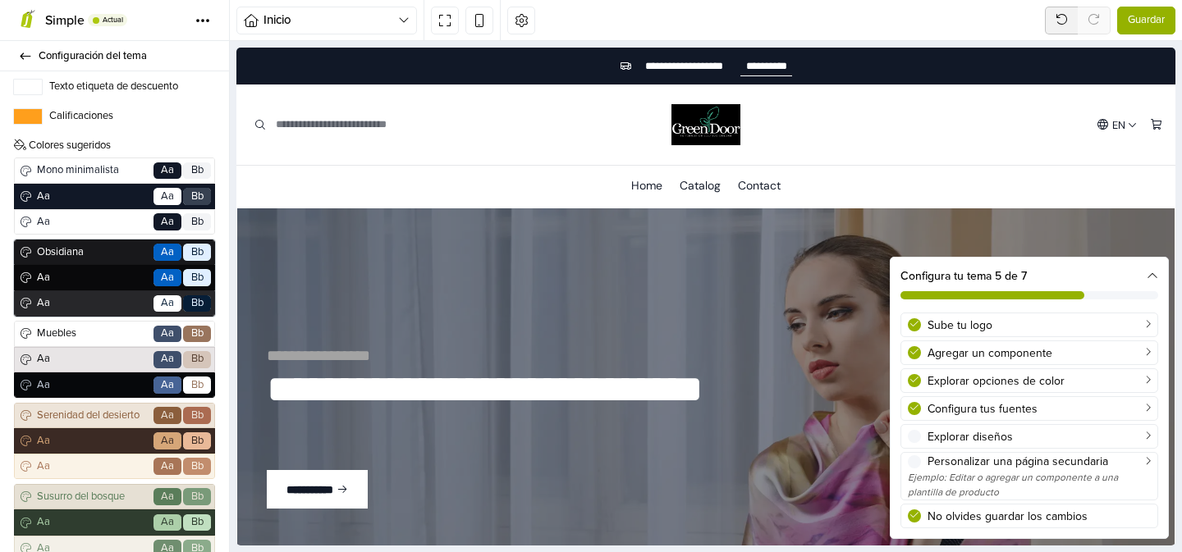
click at [105, 276] on span "Aa" at bounding box center [92, 278] width 117 height 16
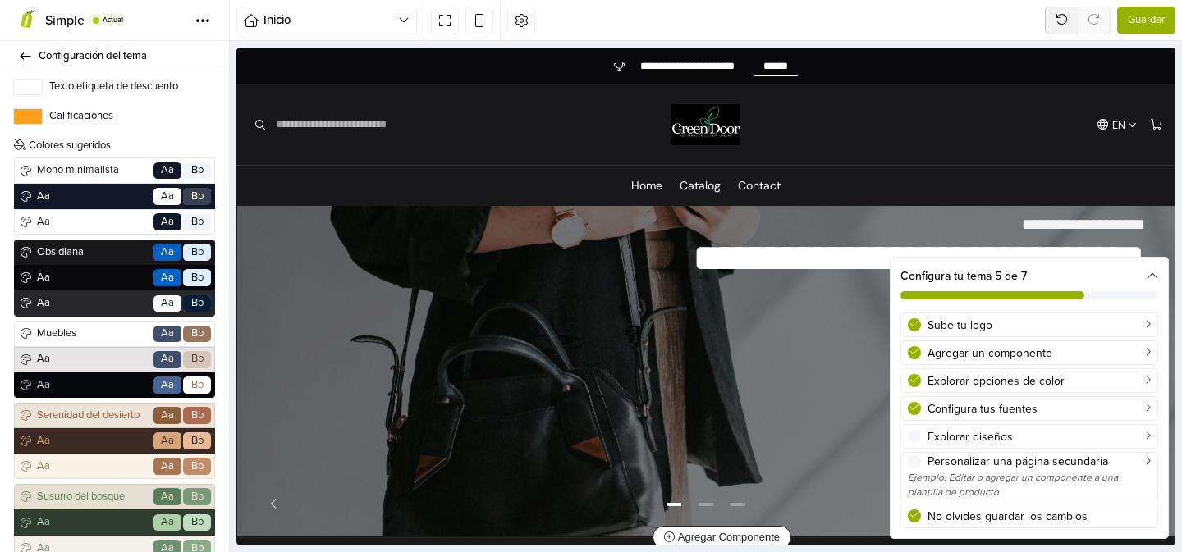
scroll to position [0, 0]
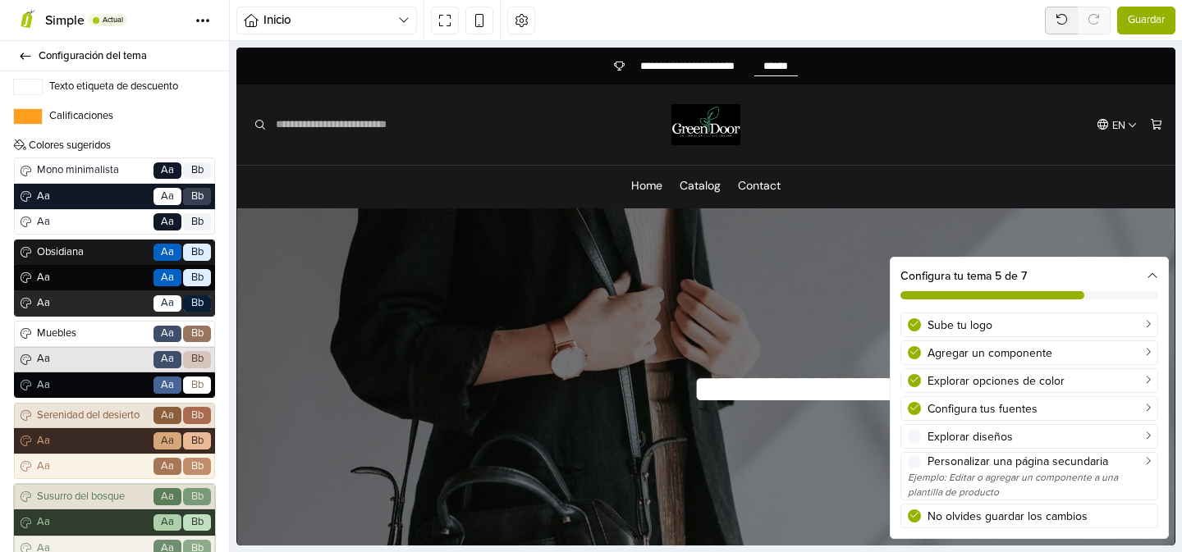
click at [83, 522] on span "Aa" at bounding box center [92, 523] width 117 height 16
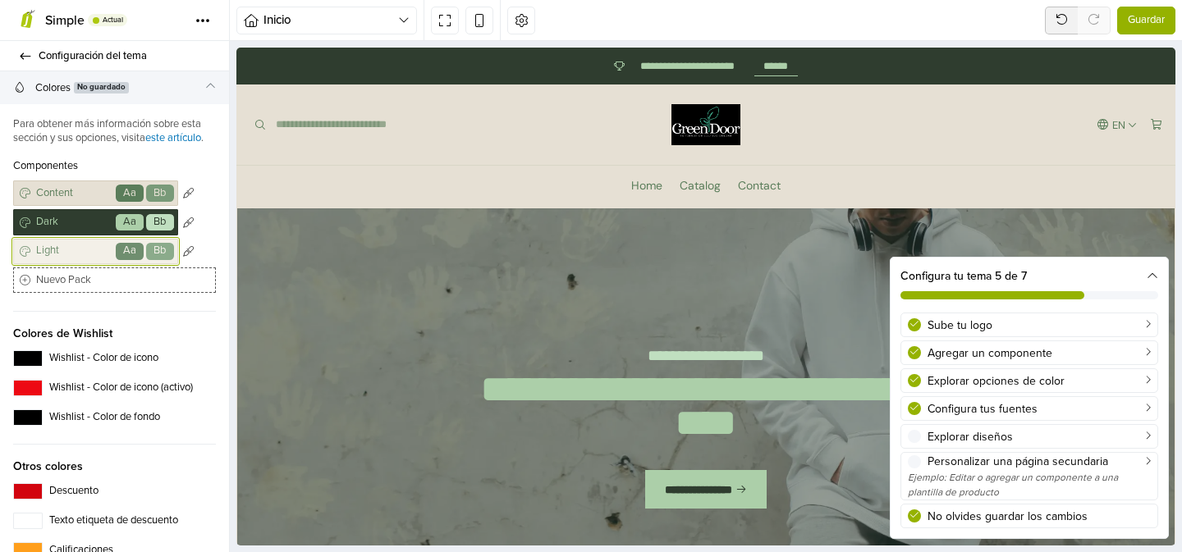
click at [70, 254] on span "Light" at bounding box center [73, 251] width 80 height 16
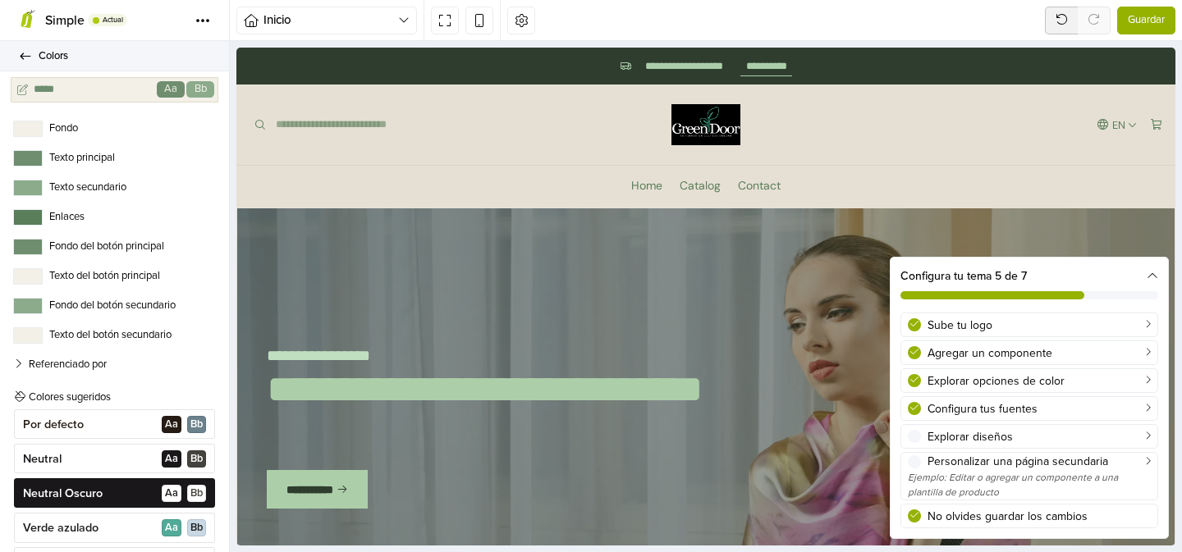
click at [26, 57] on icon at bounding box center [25, 56] width 13 height 11
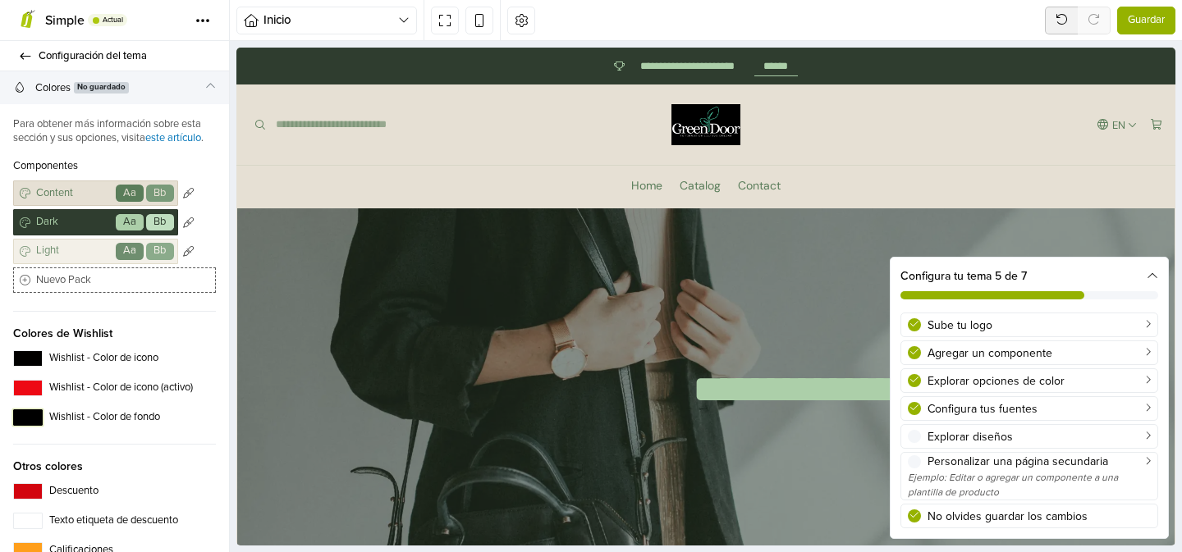
click at [30, 414] on button "Wishlist - Color de fondo" at bounding box center [28, 418] width 30 height 16
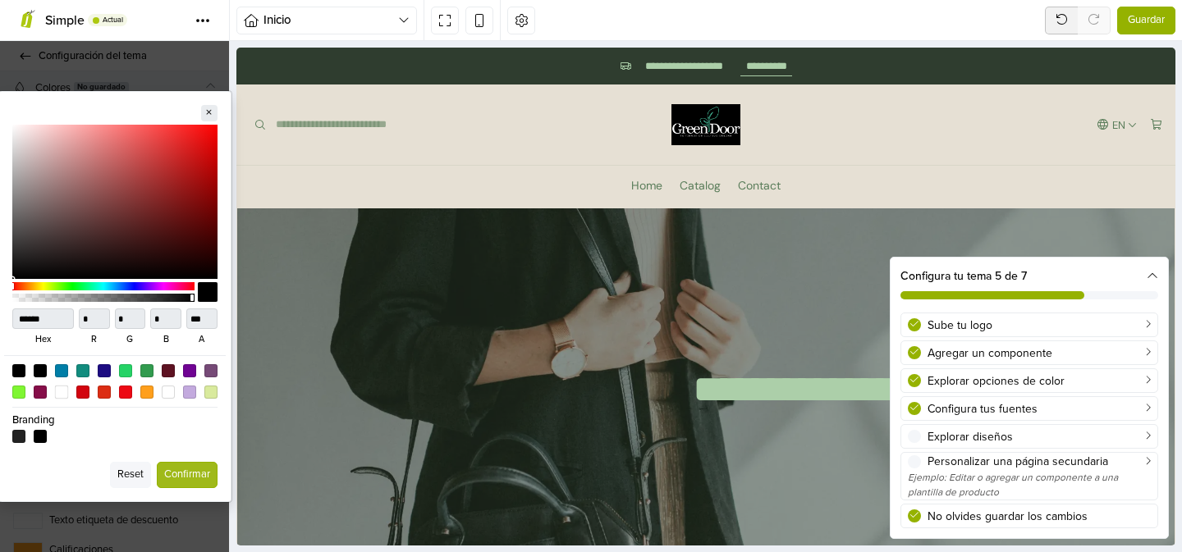
click at [58, 392] on div at bounding box center [61, 392] width 14 height 14
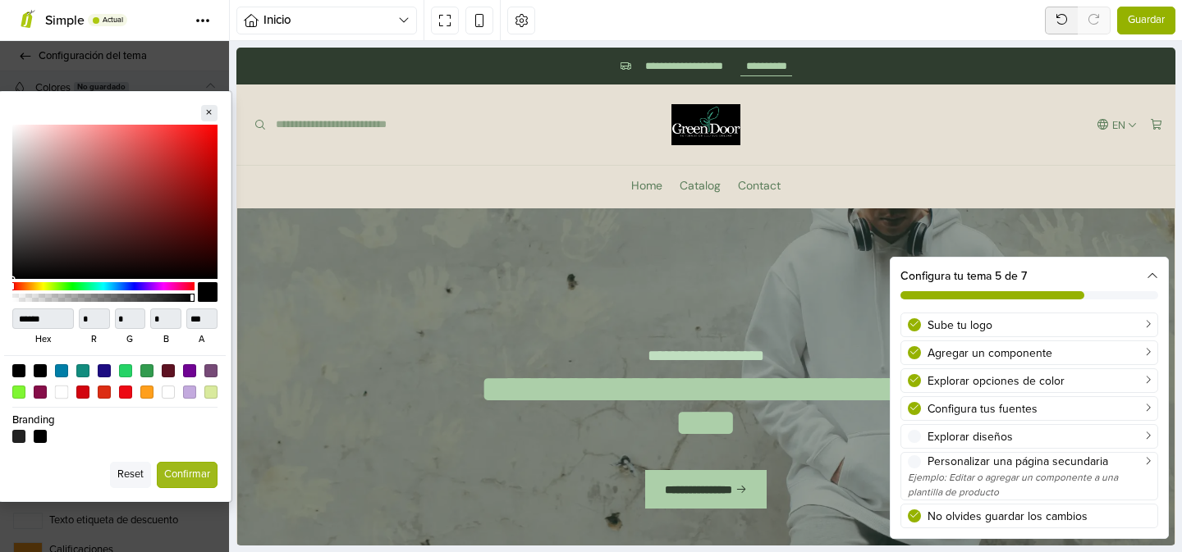
click at [65, 391] on div at bounding box center [61, 392] width 14 height 14
click at [60, 392] on div at bounding box center [61, 392] width 14 height 14
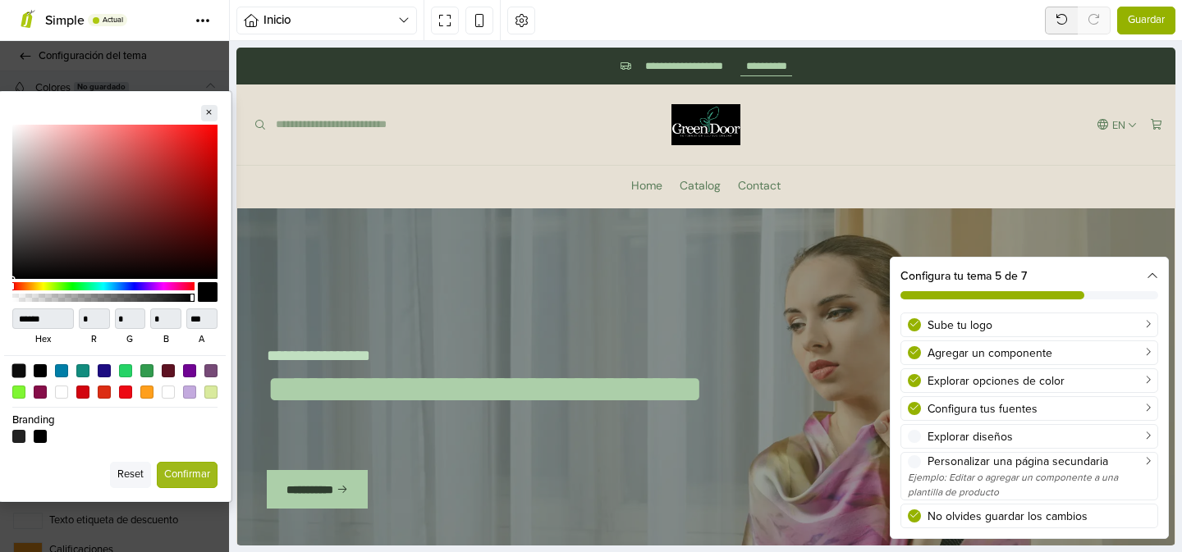
click at [14, 370] on div at bounding box center [18, 371] width 14 height 14
click at [21, 370] on div at bounding box center [18, 371] width 14 height 14
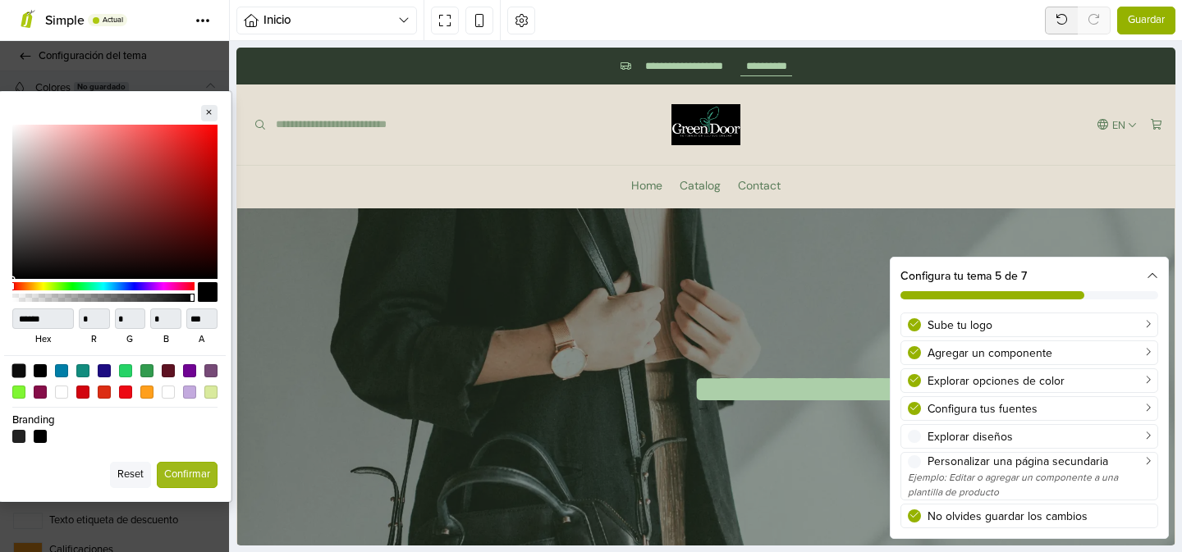
click at [21, 370] on div at bounding box center [18, 371] width 14 height 14
click at [62, 392] on div at bounding box center [61, 392] width 14 height 14
drag, startPoint x: 47, startPoint y: 320, endPoint x: 0, endPoint y: 321, distance: 46.8
click at [0, 321] on div "****** hex * r * g * b *** a Reset Confirmar" at bounding box center [114, 296] width 233 height 411
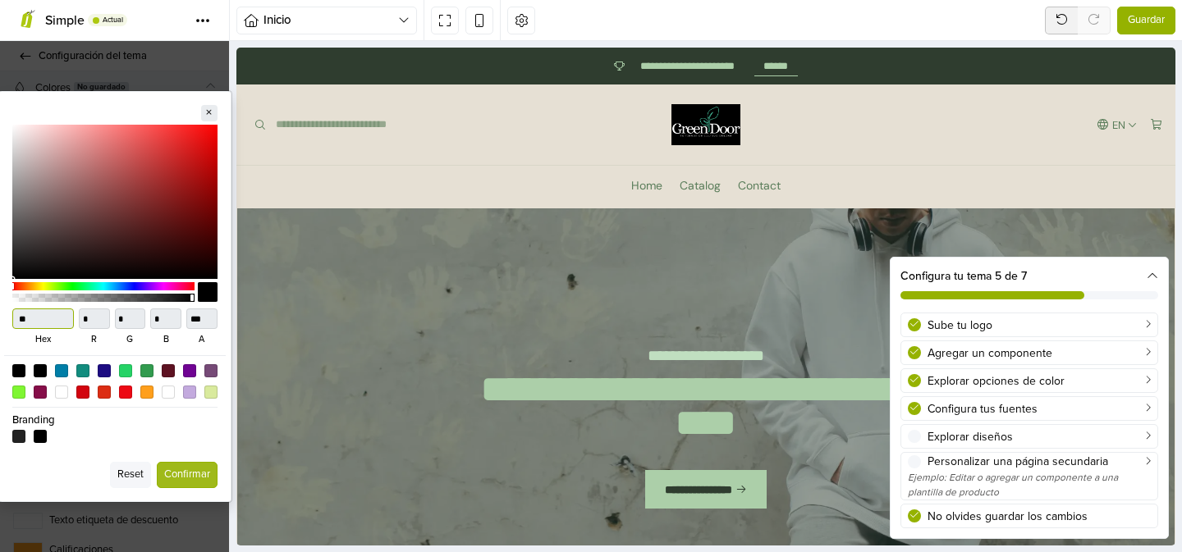
type input "***"
type input "******"
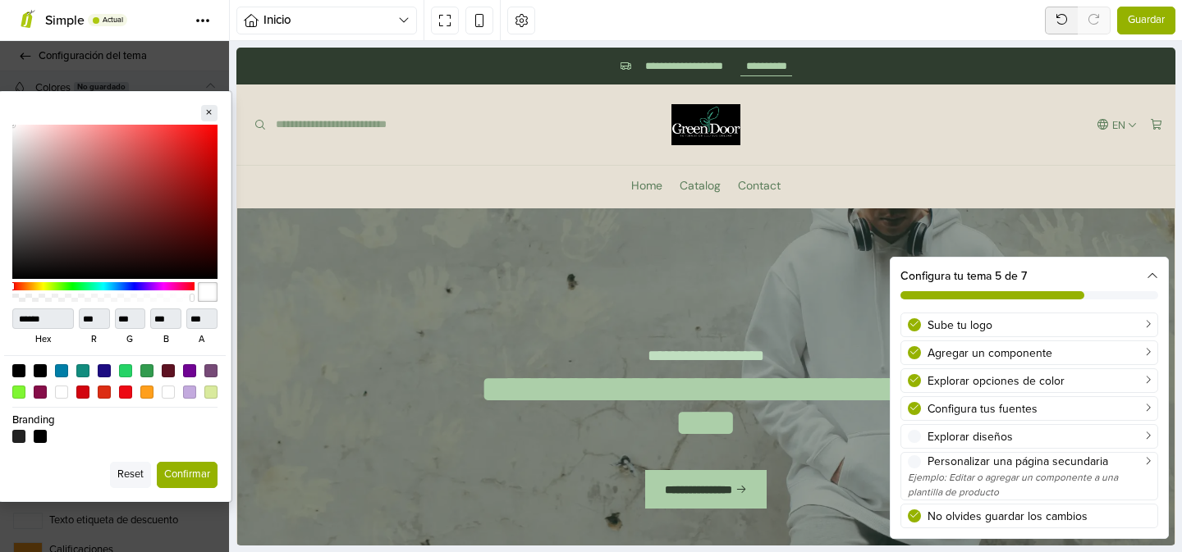
click at [186, 474] on button "Confirmar" at bounding box center [187, 475] width 61 height 26
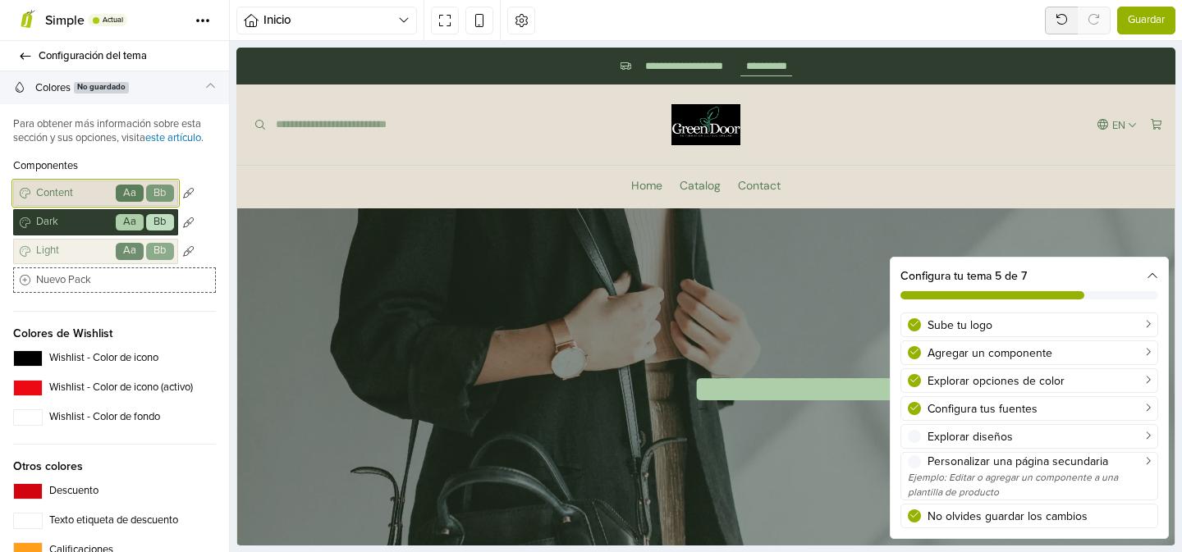
click at [89, 190] on span "Content" at bounding box center [73, 194] width 80 height 16
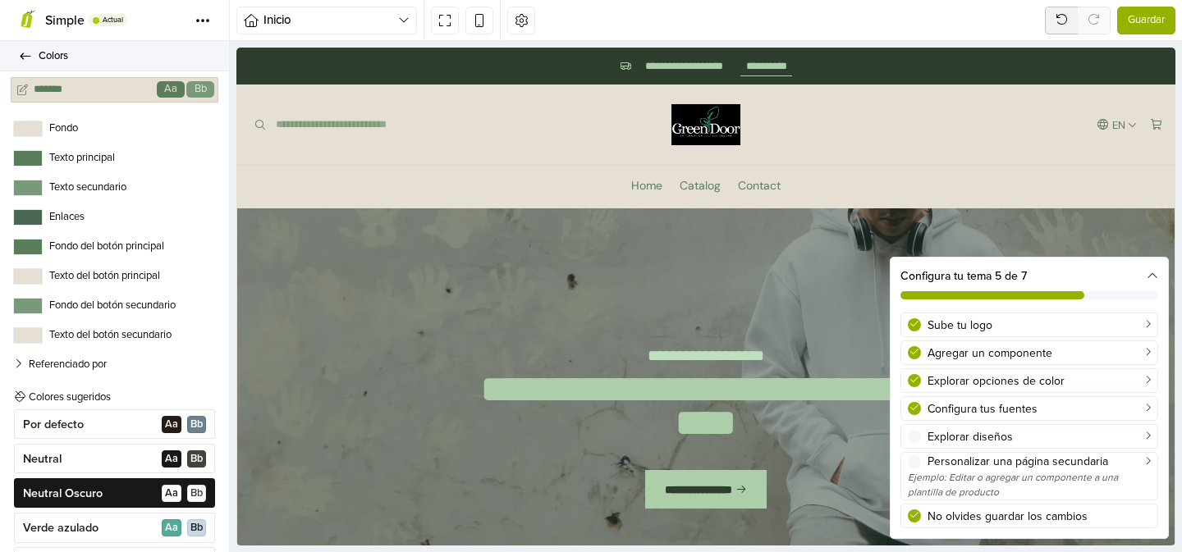
click at [24, 57] on icon at bounding box center [25, 56] width 13 height 11
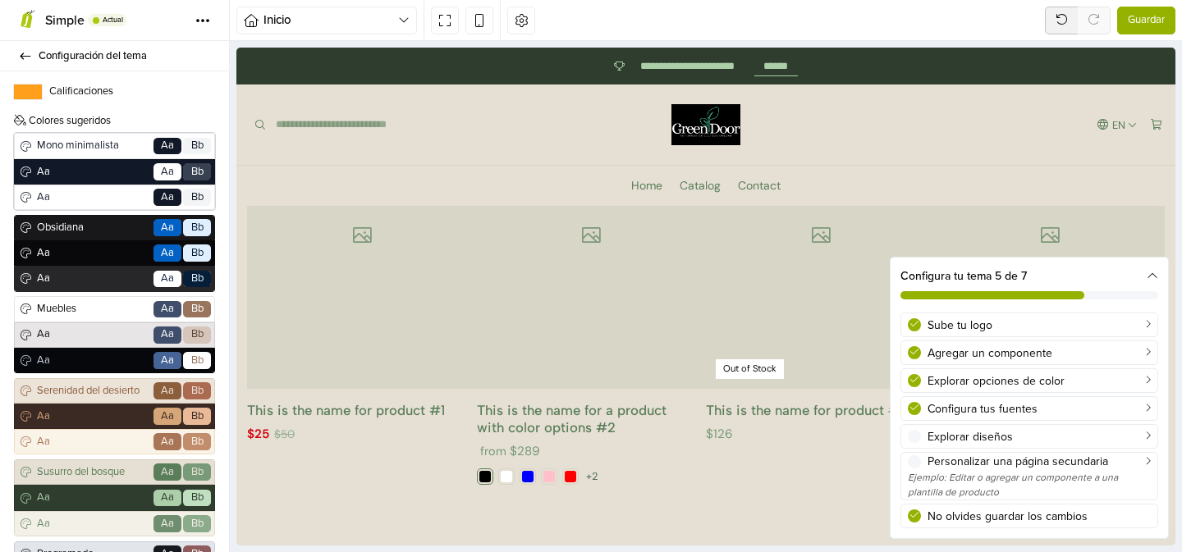
scroll to position [453, 0]
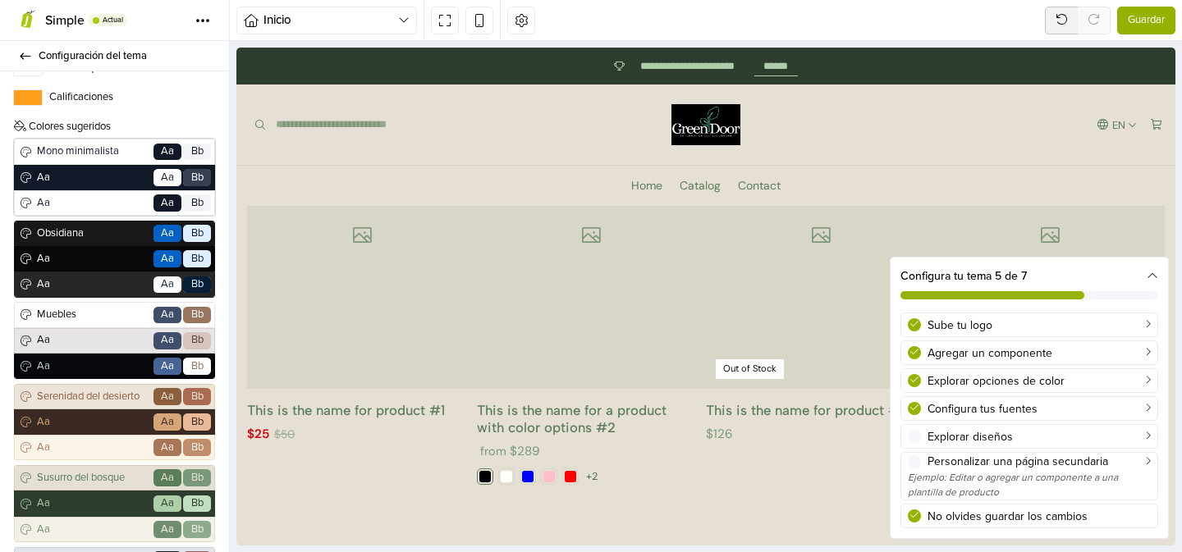
click at [85, 208] on span "Aa" at bounding box center [92, 203] width 117 height 16
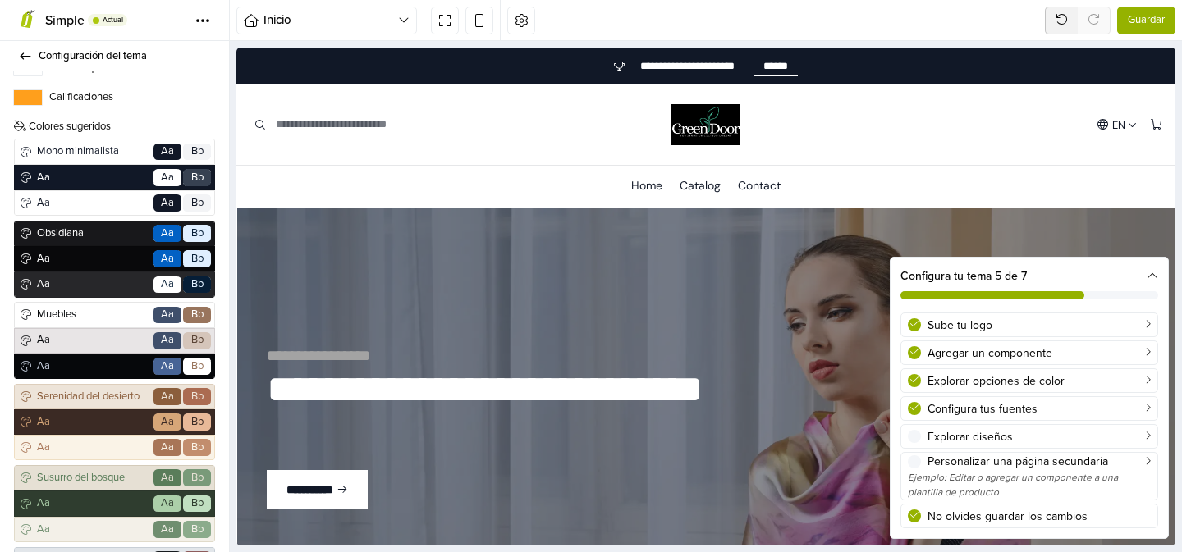
scroll to position [0, 0]
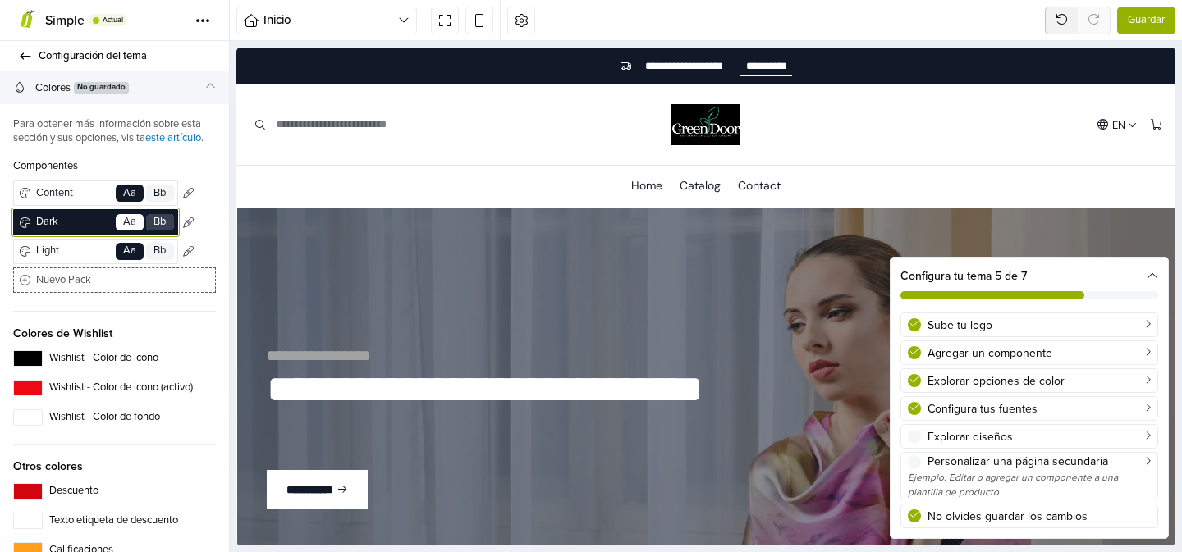
click at [80, 224] on span "Dark" at bounding box center [73, 222] width 80 height 16
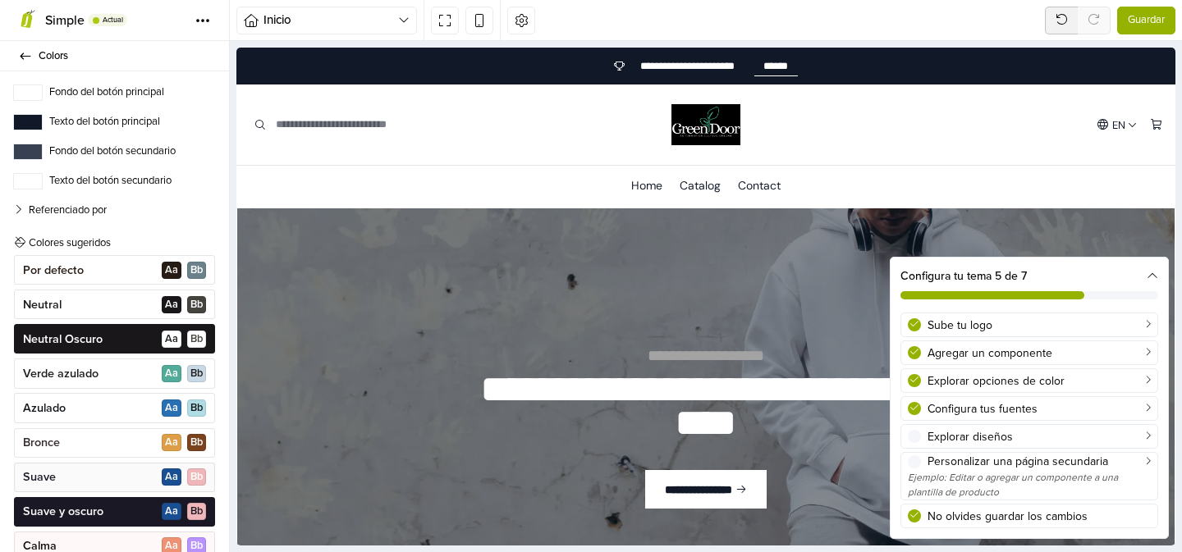
scroll to position [155, 0]
click at [162, 374] on span "A a" at bounding box center [172, 372] width 20 height 17
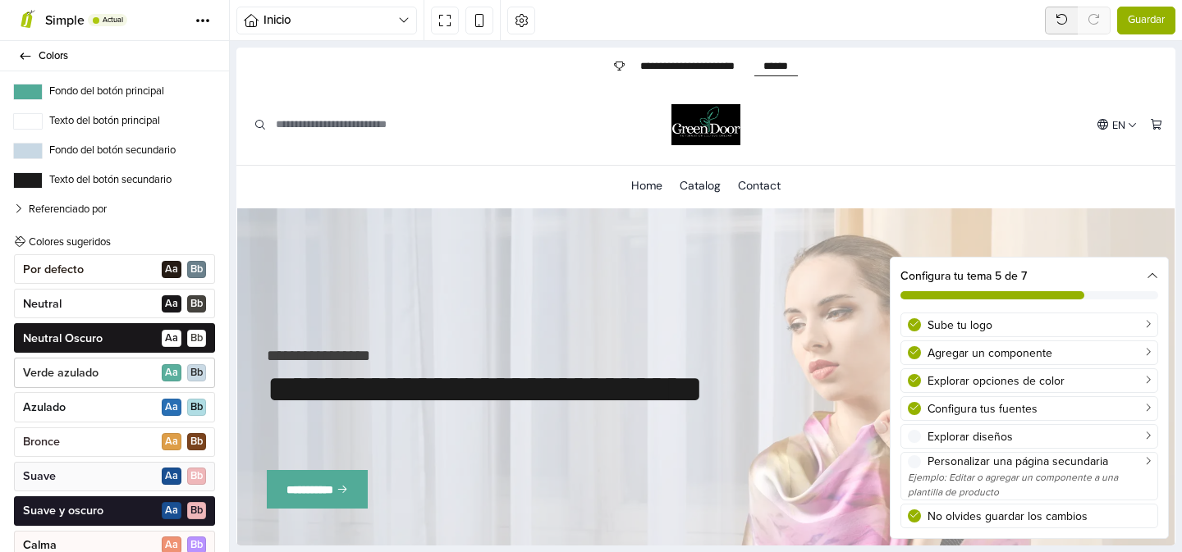
click at [94, 383] on div "Verde azulado A a B b" at bounding box center [114, 373] width 201 height 30
click at [91, 342] on p "Neutral Oscuro" at bounding box center [63, 339] width 80 height 16
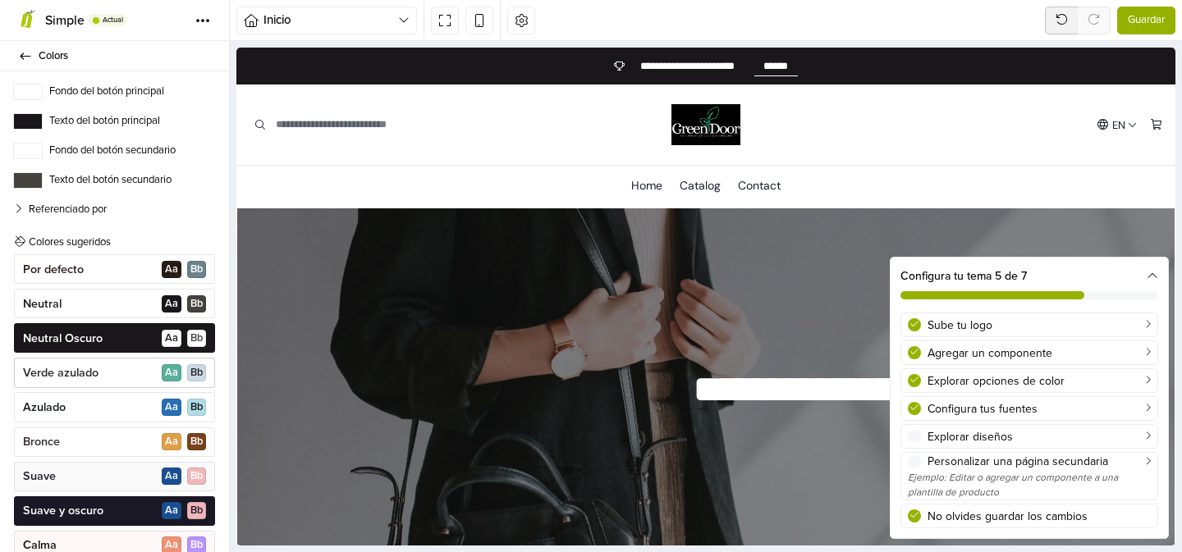
click at [91, 367] on p "Verde azulado" at bounding box center [61, 373] width 76 height 16
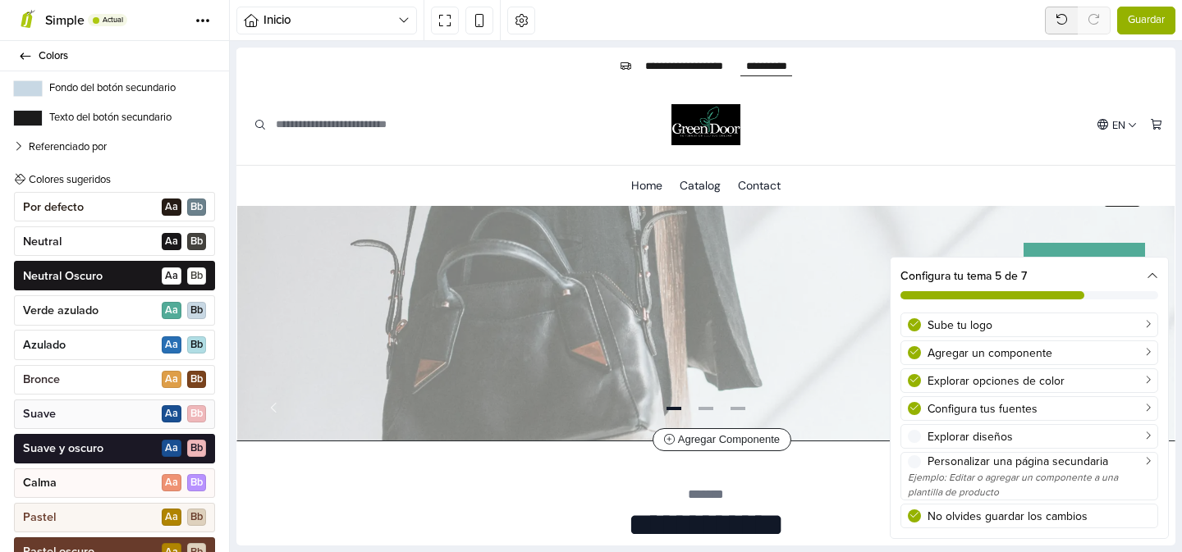
scroll to position [233, 0]
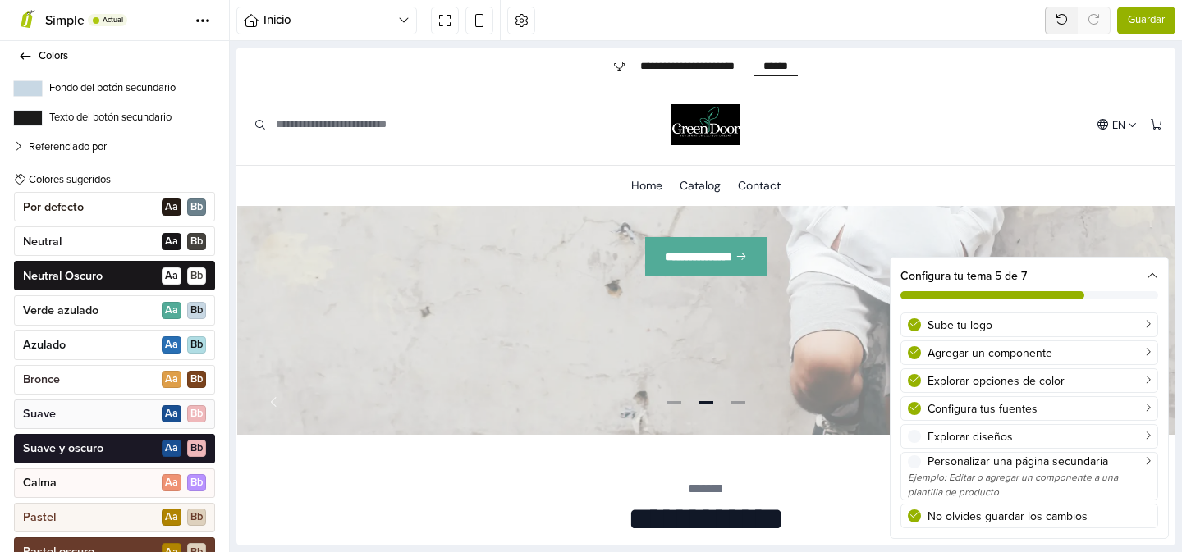
click at [1150, 274] on icon at bounding box center [1152, 276] width 11 height 11
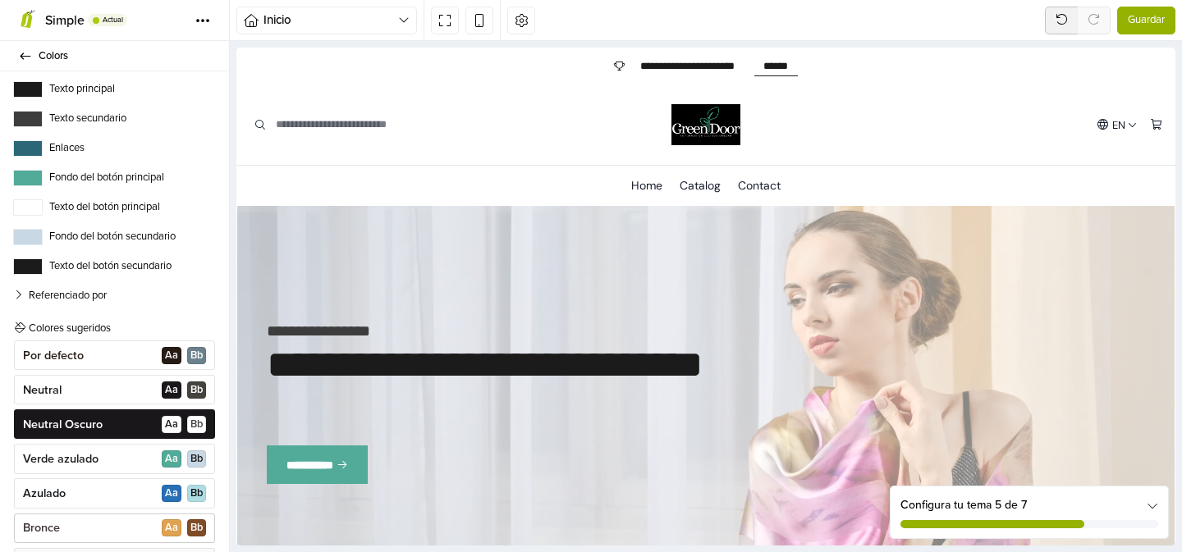
scroll to position [0, 0]
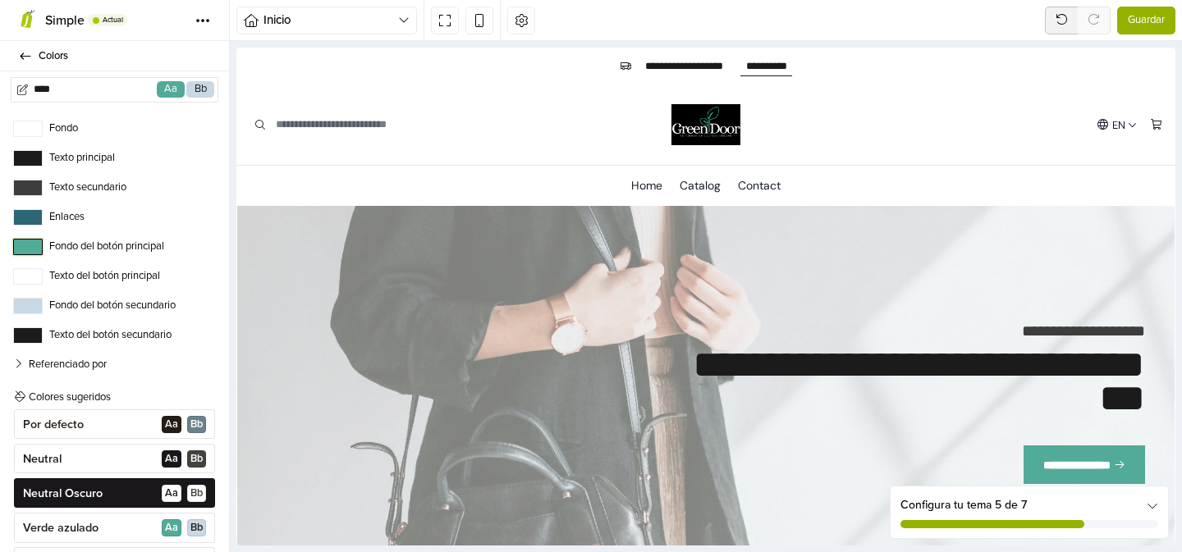
click at [37, 250] on button "Fondo del botón principal" at bounding box center [28, 247] width 30 height 16
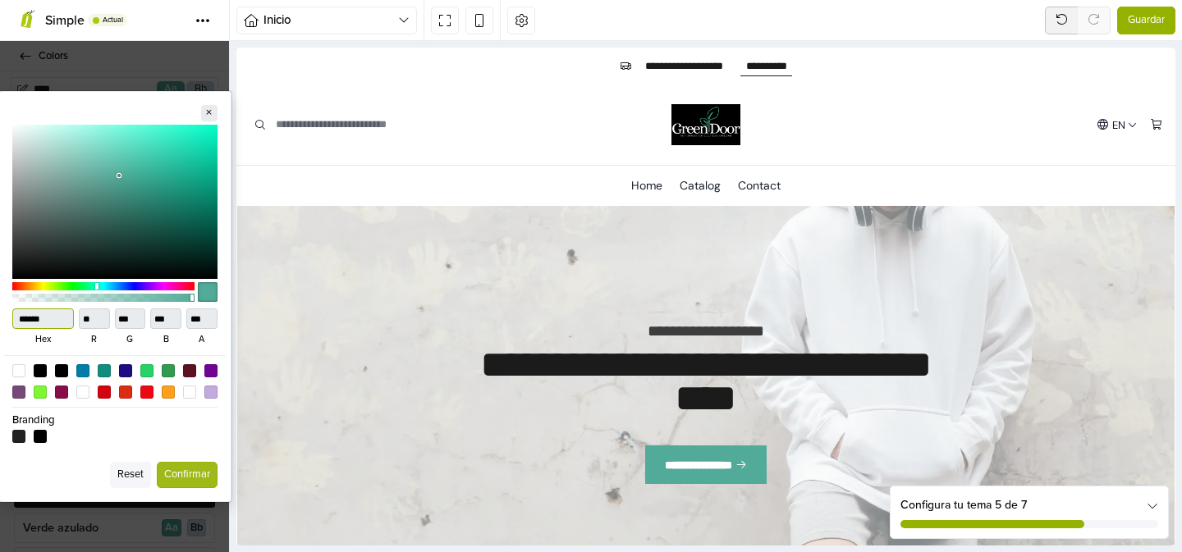
click at [64, 313] on input "******" at bounding box center [43, 319] width 62 height 21
type input "***"
type input "**"
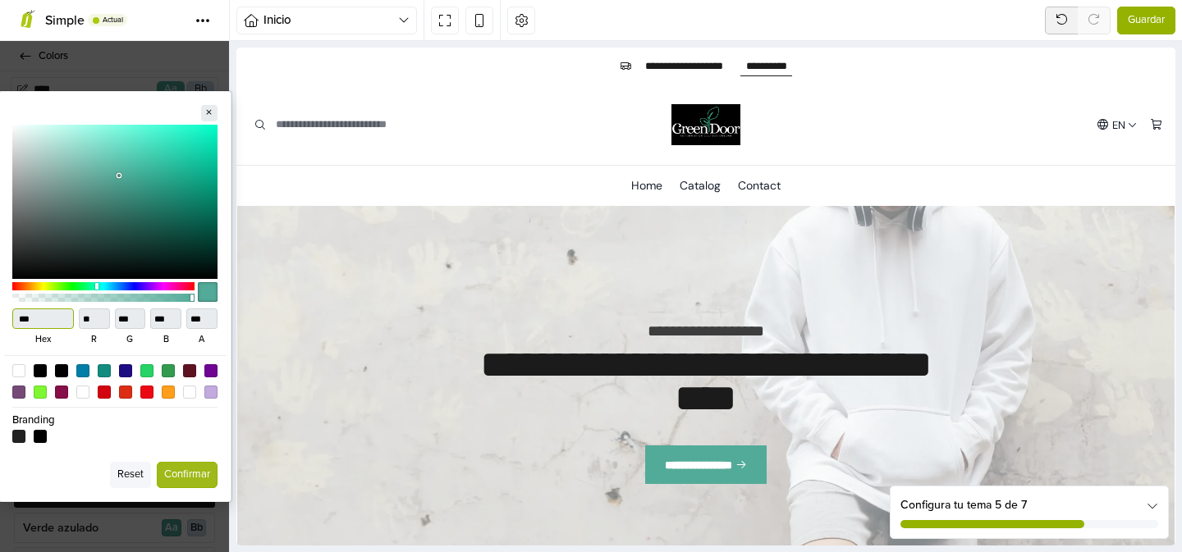
type input "***"
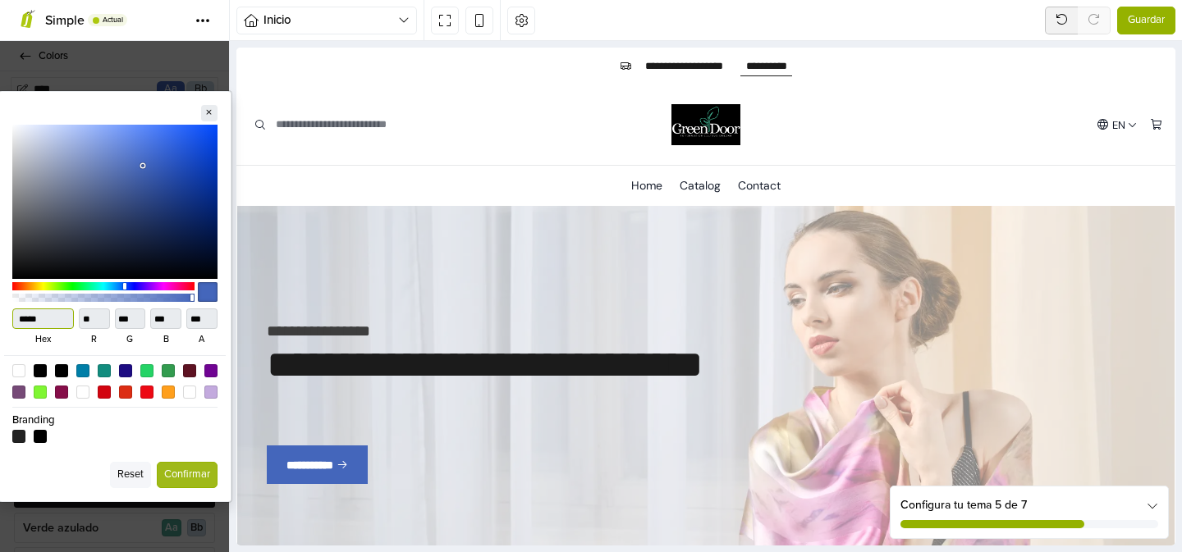
type input "******"
type input "**"
type input "***"
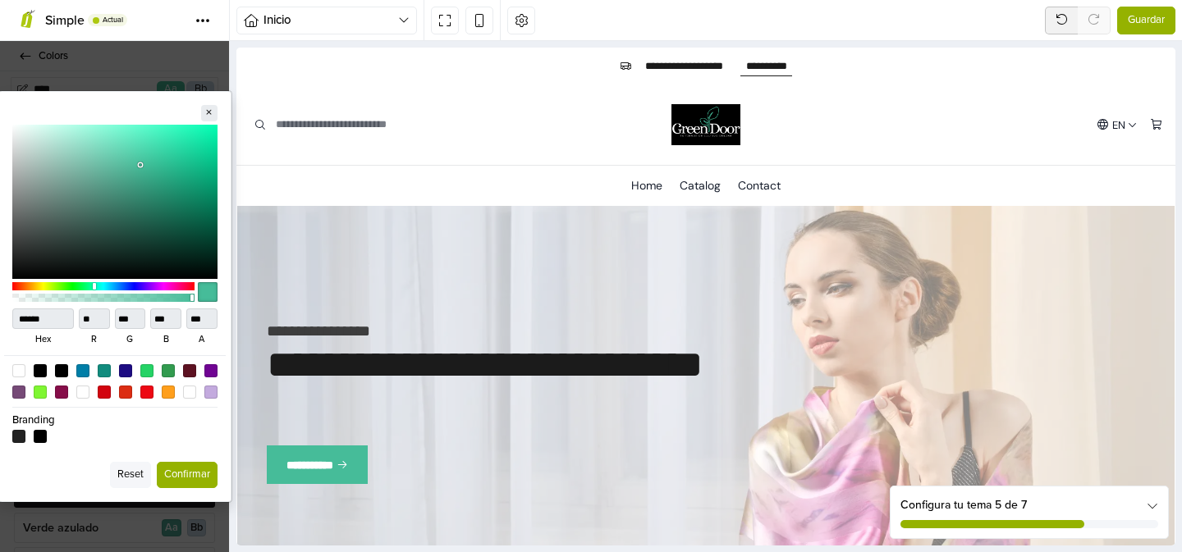
click at [201, 467] on button "Confirmar" at bounding box center [187, 475] width 61 height 26
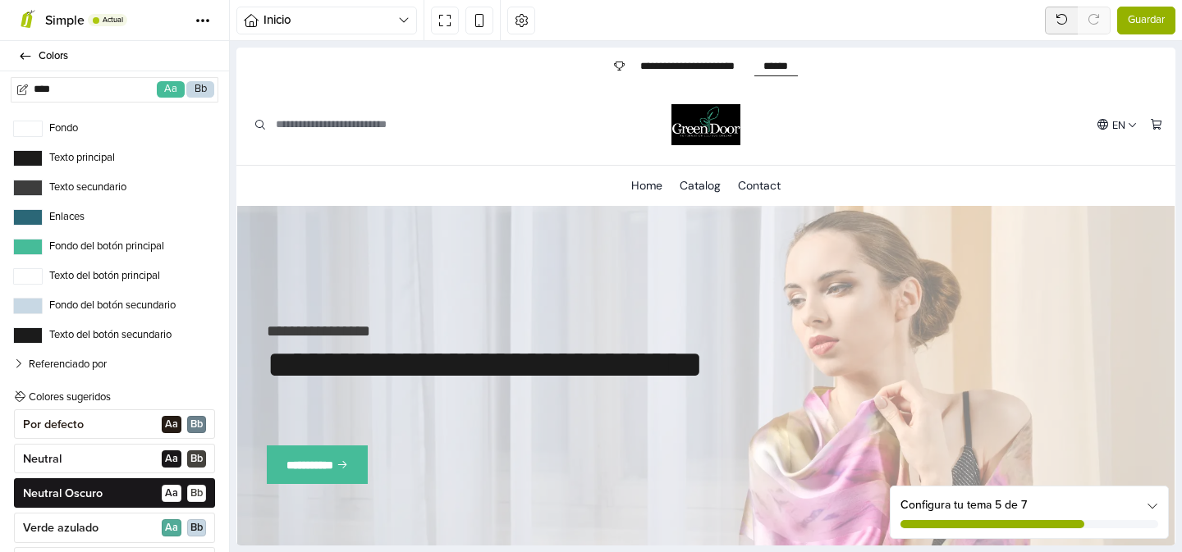
click at [108, 273] on label "Texto del botón principal" at bounding box center [114, 276] width 203 height 16
click at [43, 273] on button "Texto del botón principal" at bounding box center [28, 276] width 30 height 16
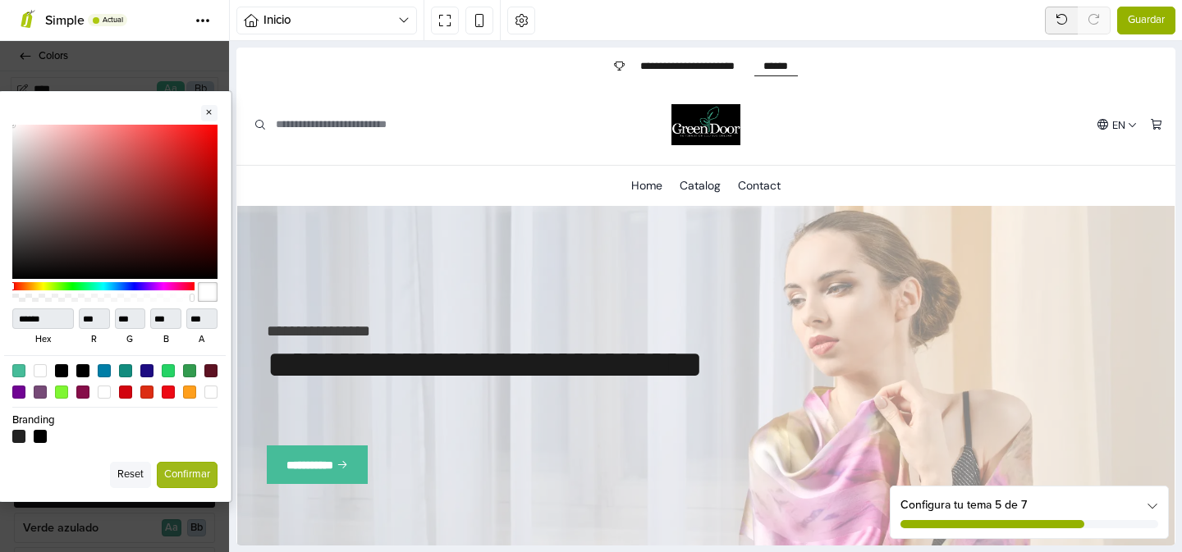
click at [210, 112] on icon at bounding box center [209, 112] width 7 height 8
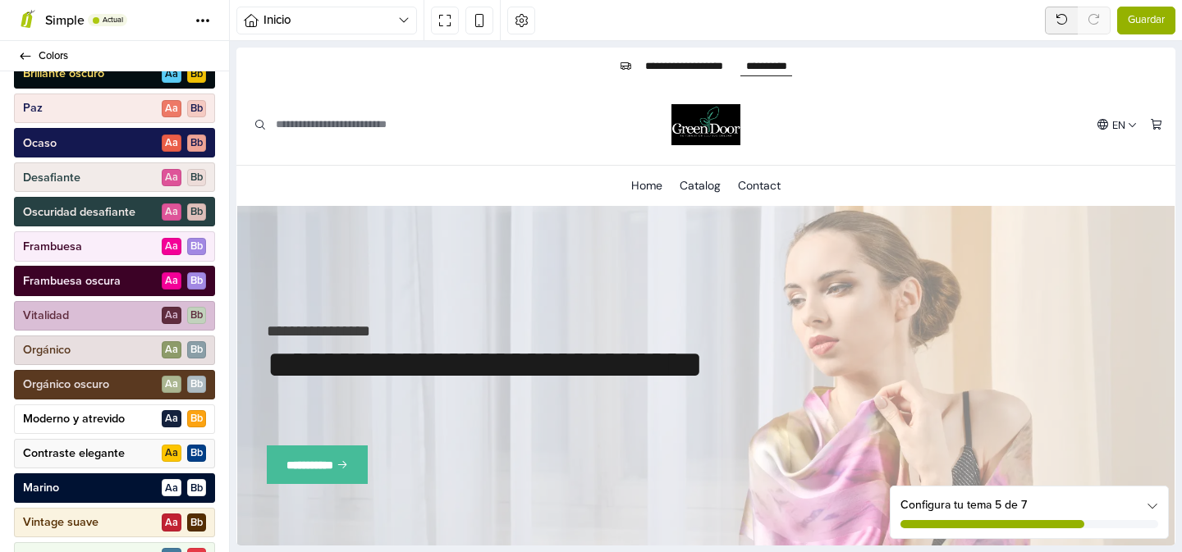
scroll to position [861, 0]
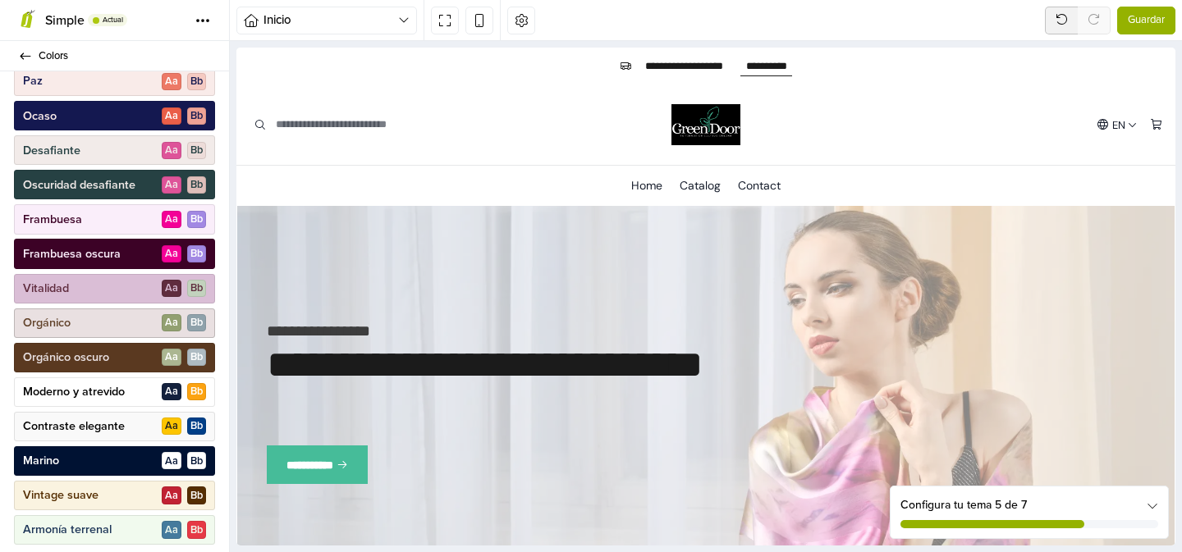
click at [155, 324] on div "Orgánico A a B b" at bounding box center [114, 324] width 201 height 30
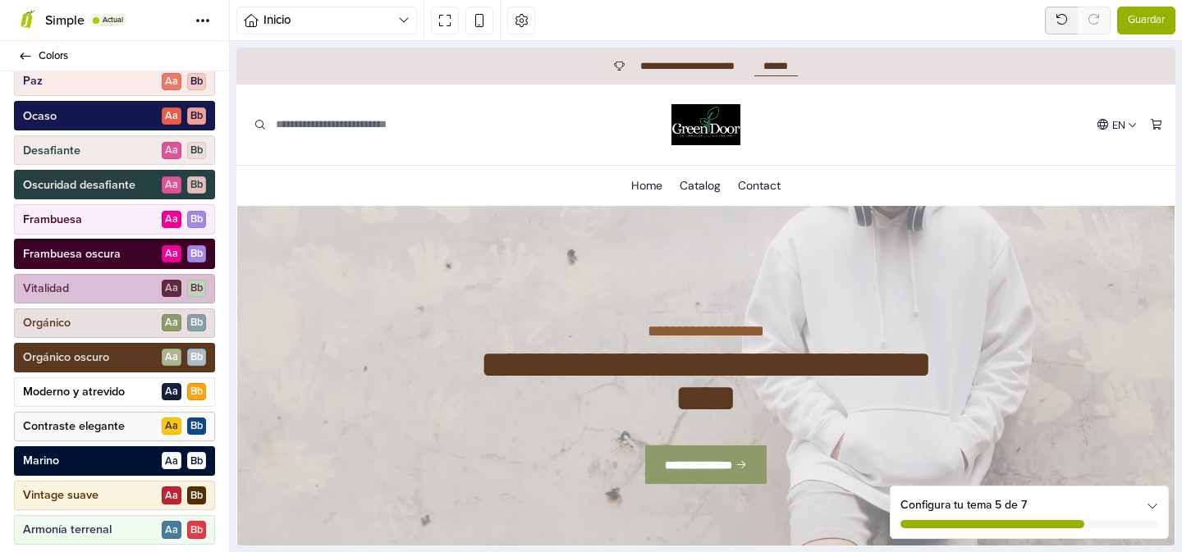
click at [135, 427] on div "Contraste elegante A a B b" at bounding box center [114, 427] width 201 height 30
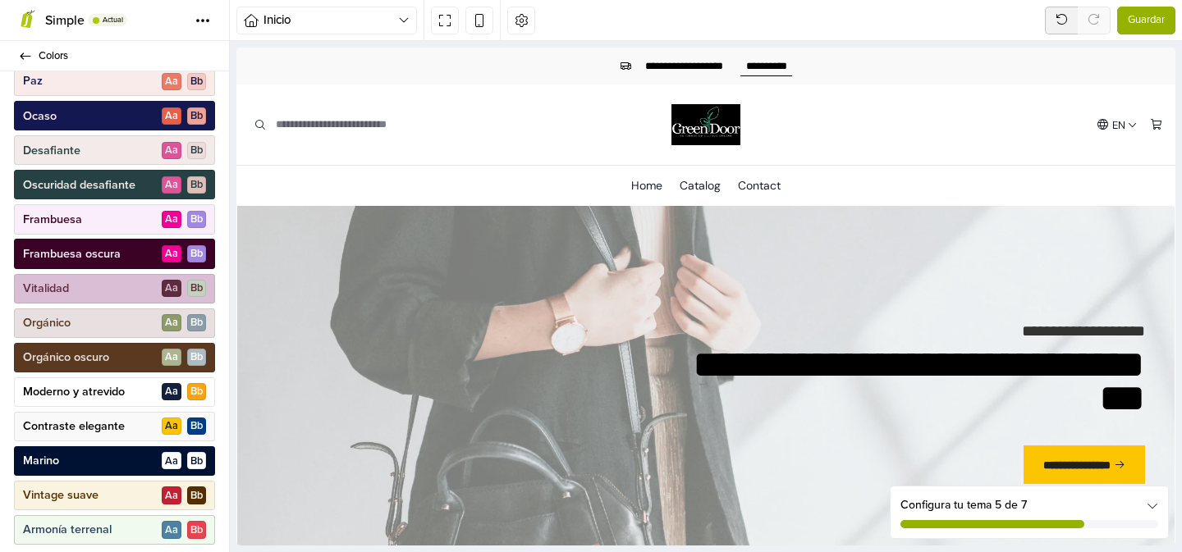
click at [120, 526] on div "Armonía terrenal A a B b" at bounding box center [114, 531] width 201 height 30
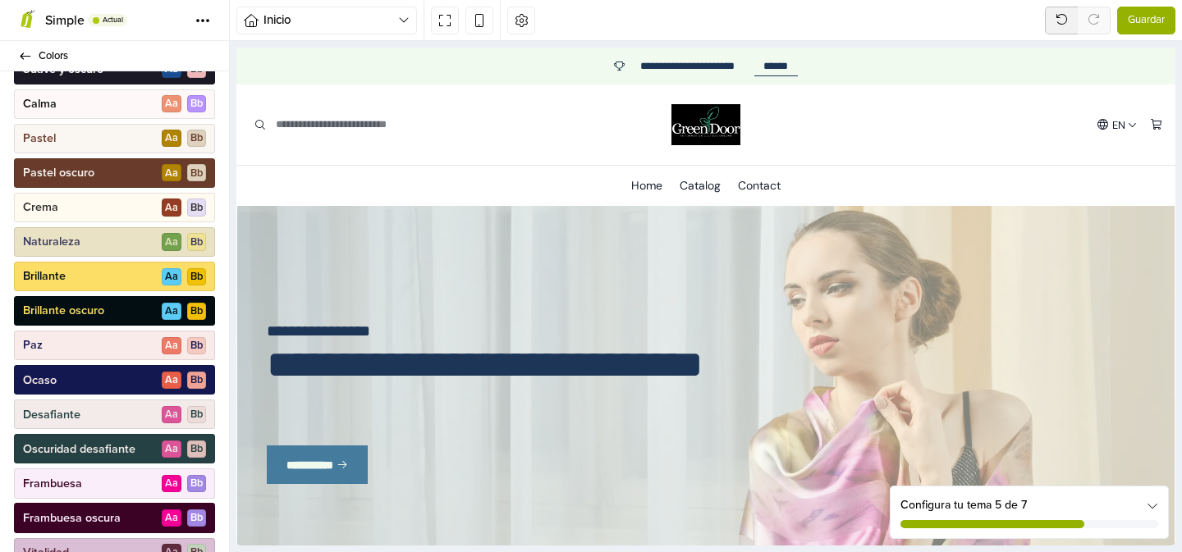
scroll to position [574, 0]
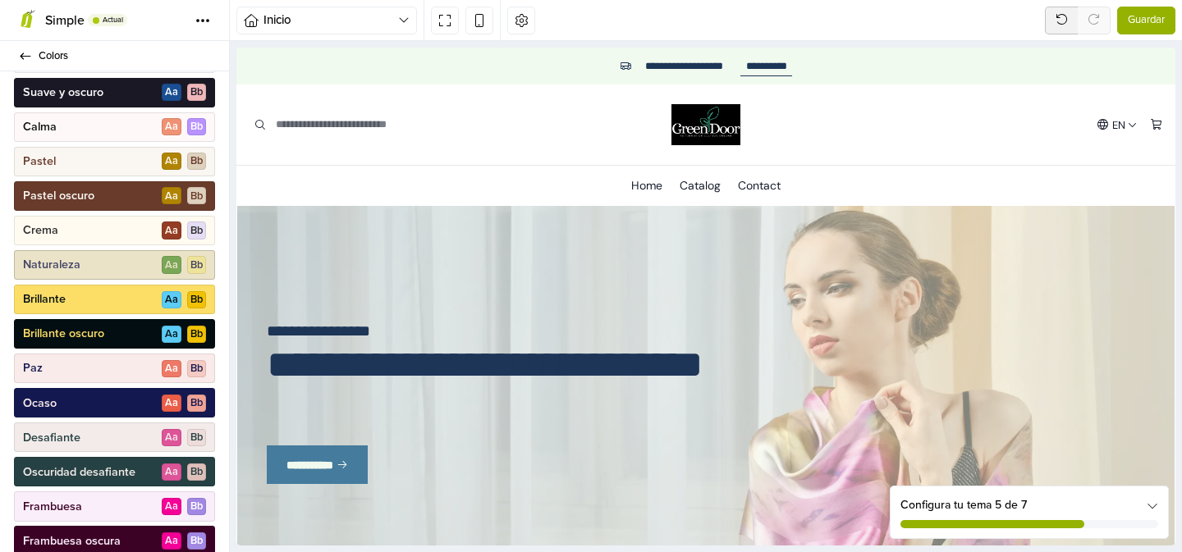
click at [128, 261] on div "Naturaleza A a B b" at bounding box center [114, 265] width 201 height 30
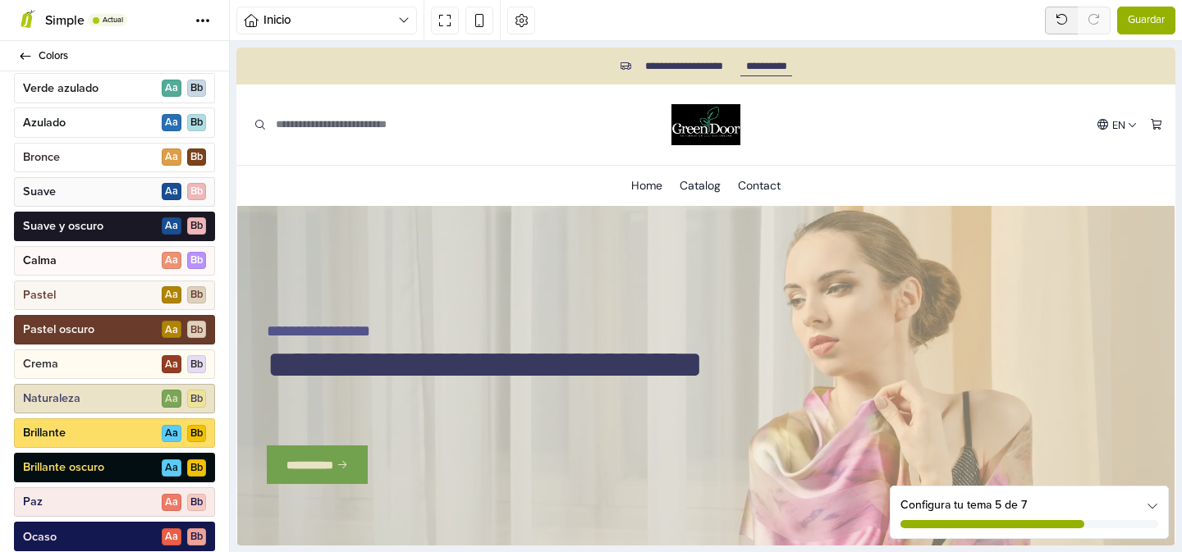
scroll to position [418, 0]
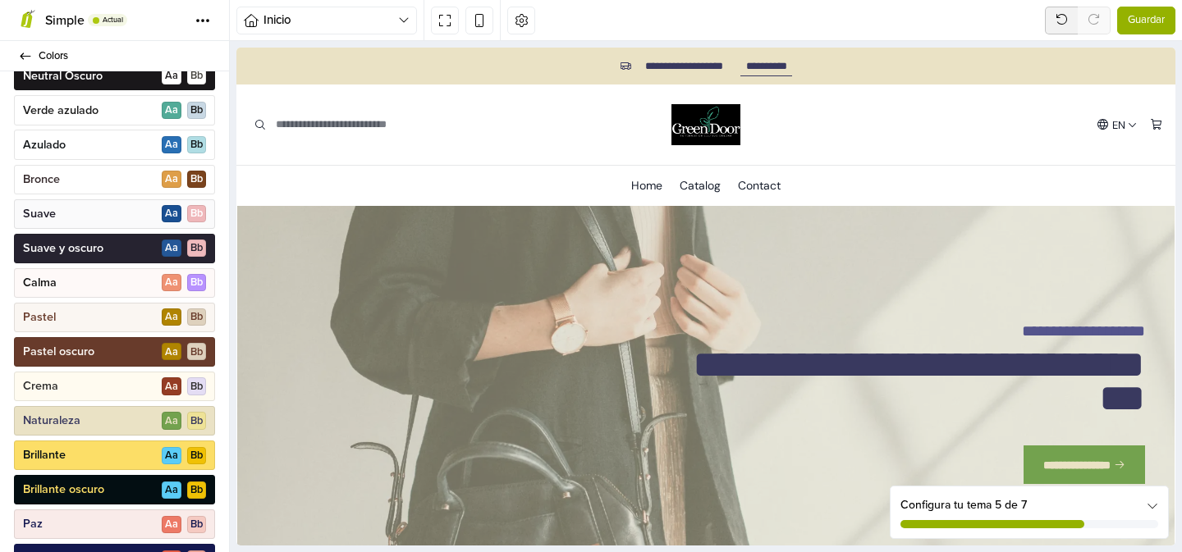
click at [124, 241] on div "Suave y oscuro A a B b" at bounding box center [114, 249] width 201 height 30
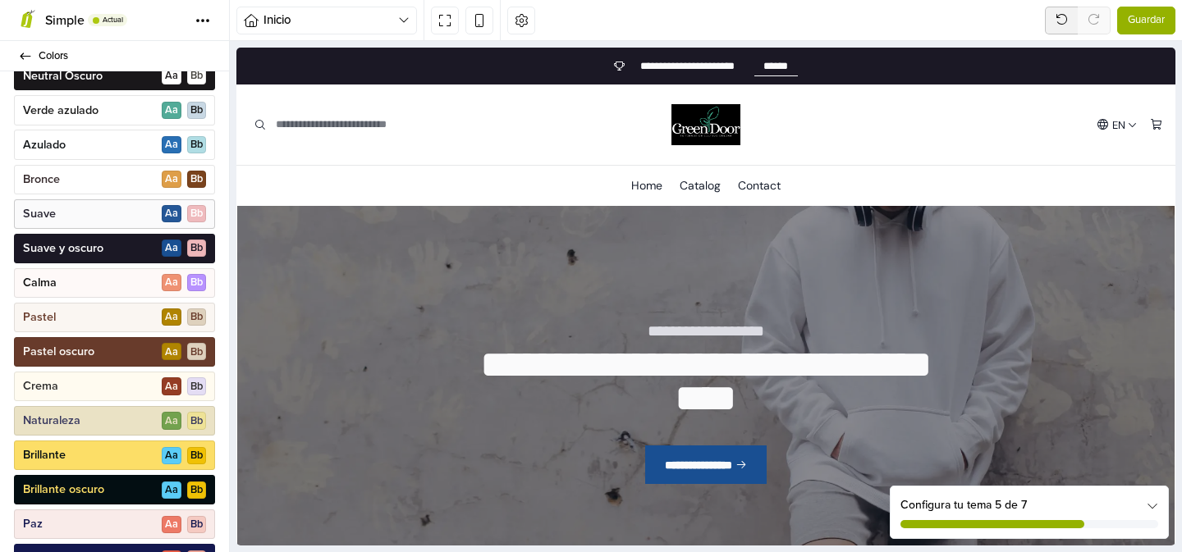
click at [109, 214] on div "Suave A a B b" at bounding box center [114, 214] width 201 height 30
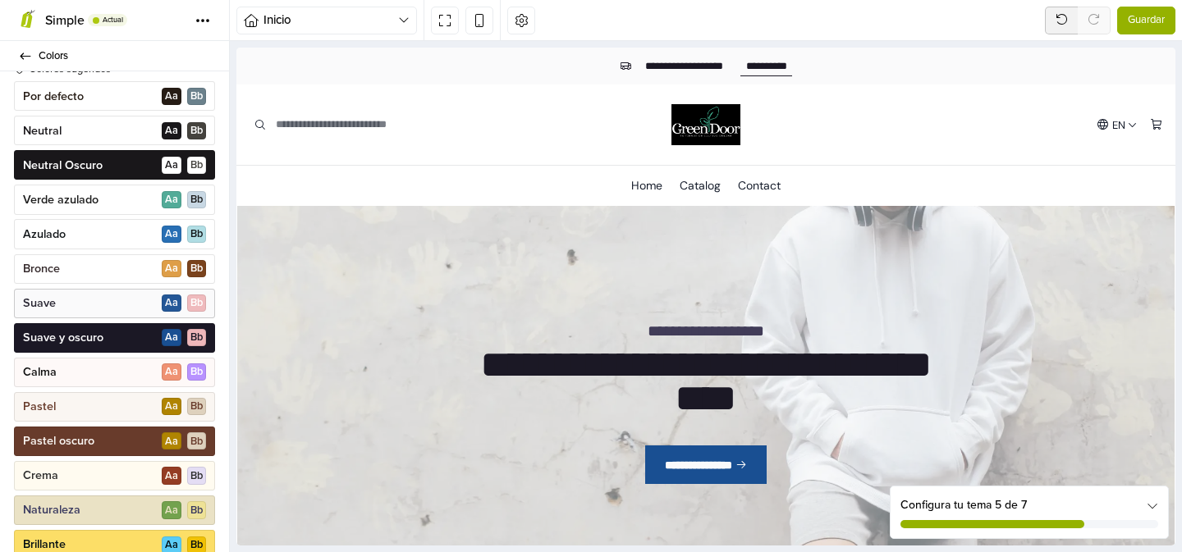
scroll to position [319, 0]
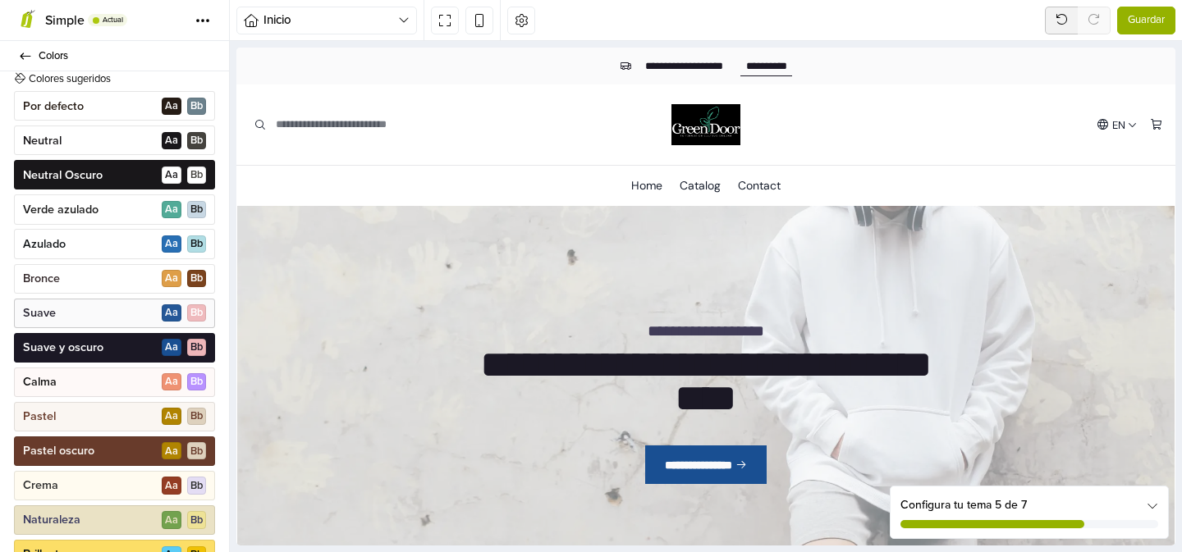
click at [109, 214] on div "Verde azulado A a B b" at bounding box center [114, 210] width 201 height 30
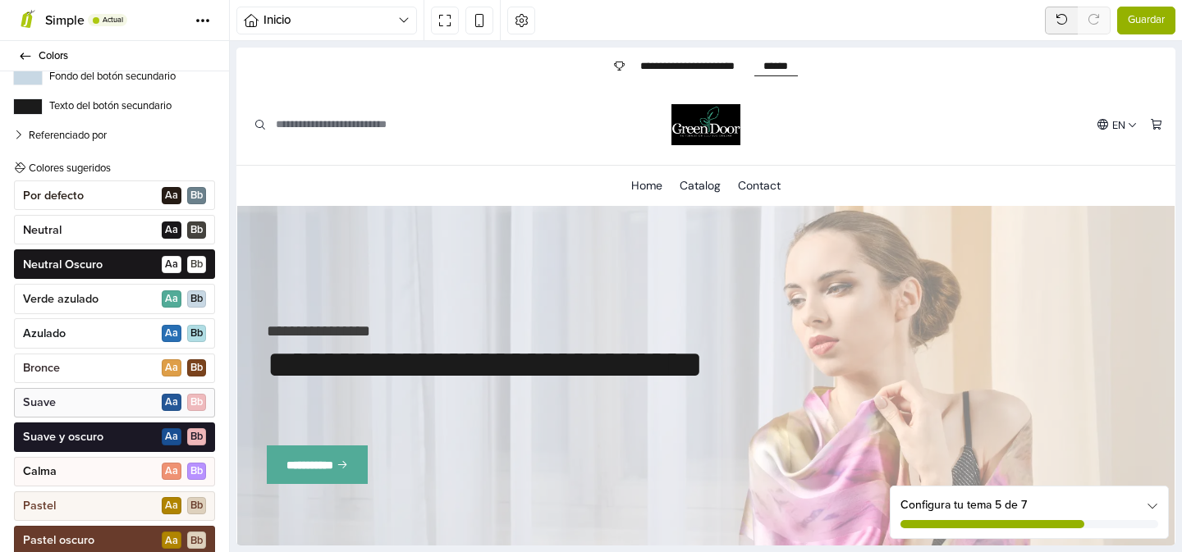
scroll to position [227, 0]
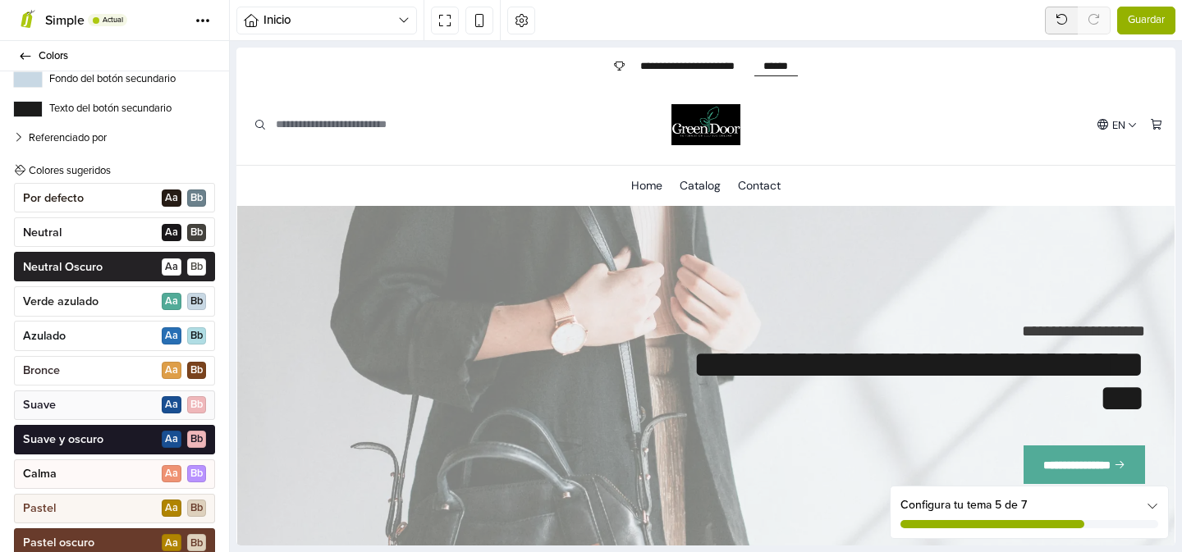
click at [114, 258] on div "Neutral Oscuro A a B b" at bounding box center [114, 267] width 201 height 30
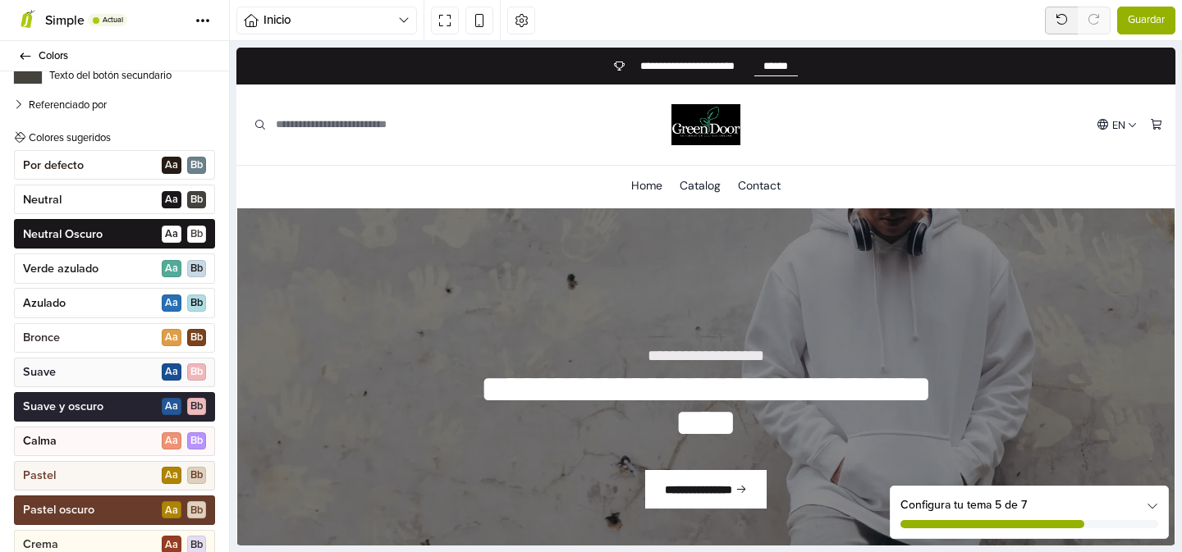
scroll to position [261, 0]
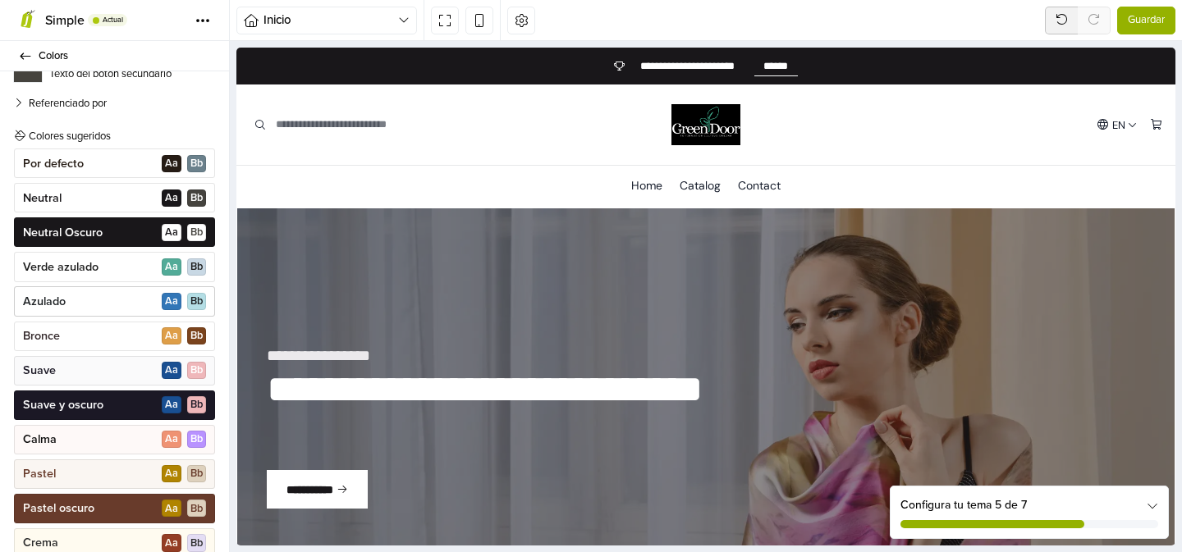
click at [108, 304] on div "Azulado A a B b" at bounding box center [114, 301] width 201 height 30
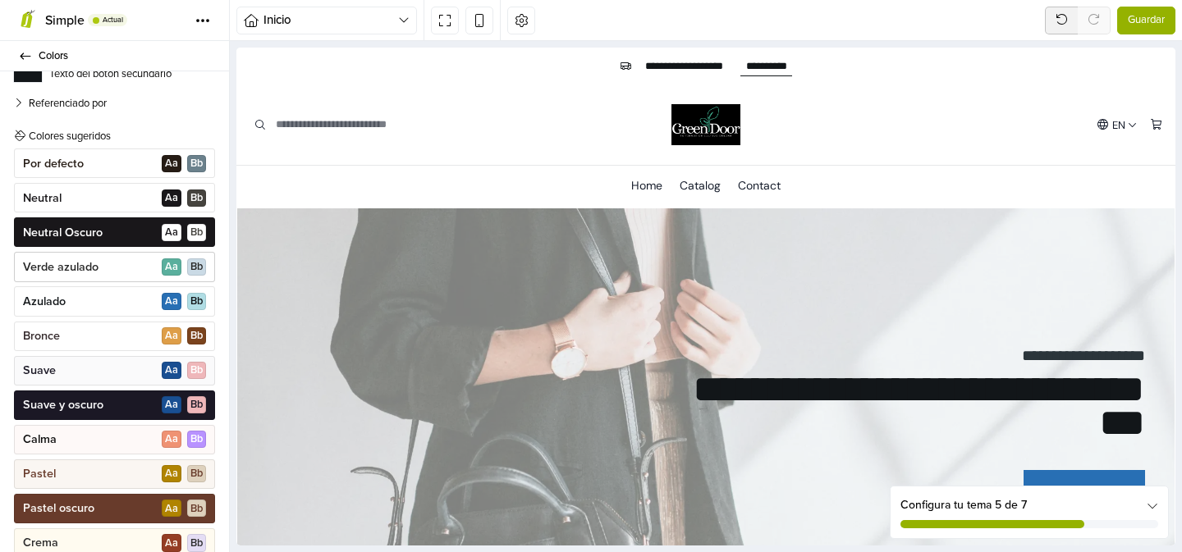
click at [120, 263] on div "Verde azulado A a B b" at bounding box center [114, 267] width 201 height 30
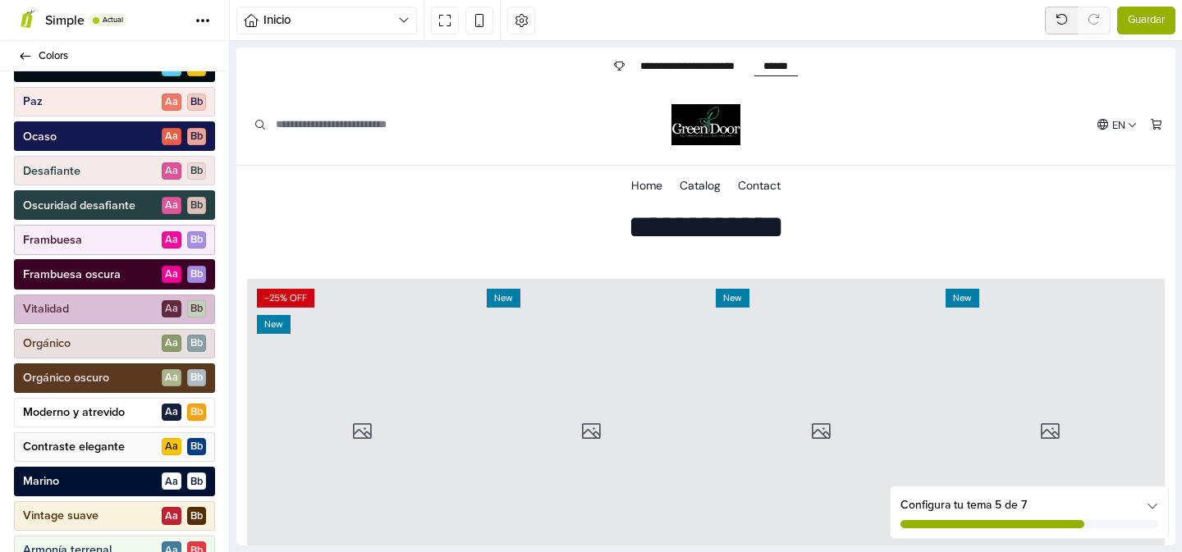
scroll to position [861, 0]
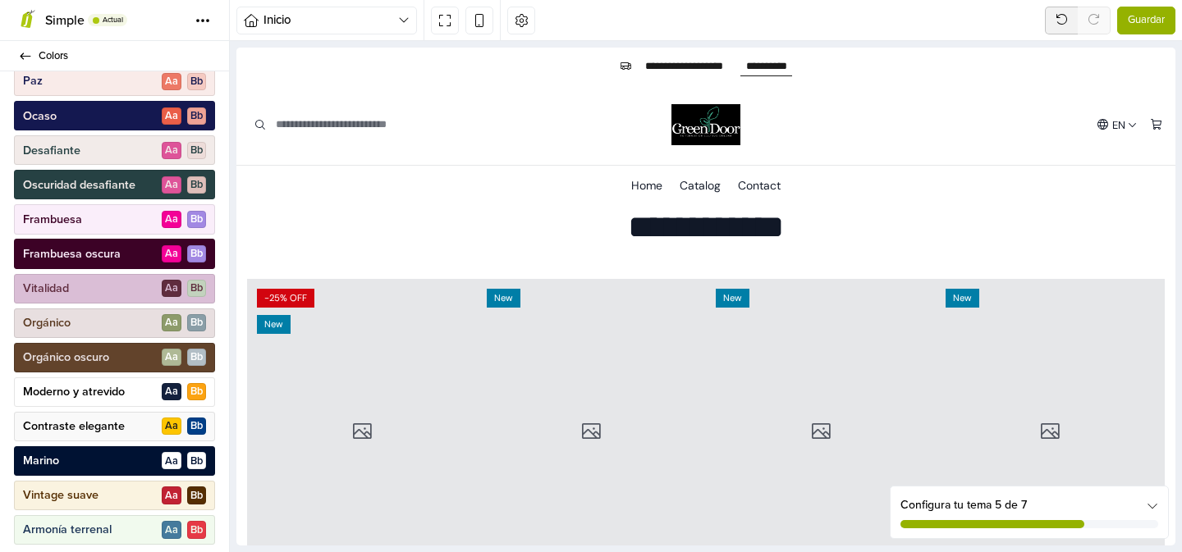
click at [121, 359] on div "Orgánico oscuro A a B b" at bounding box center [114, 358] width 201 height 30
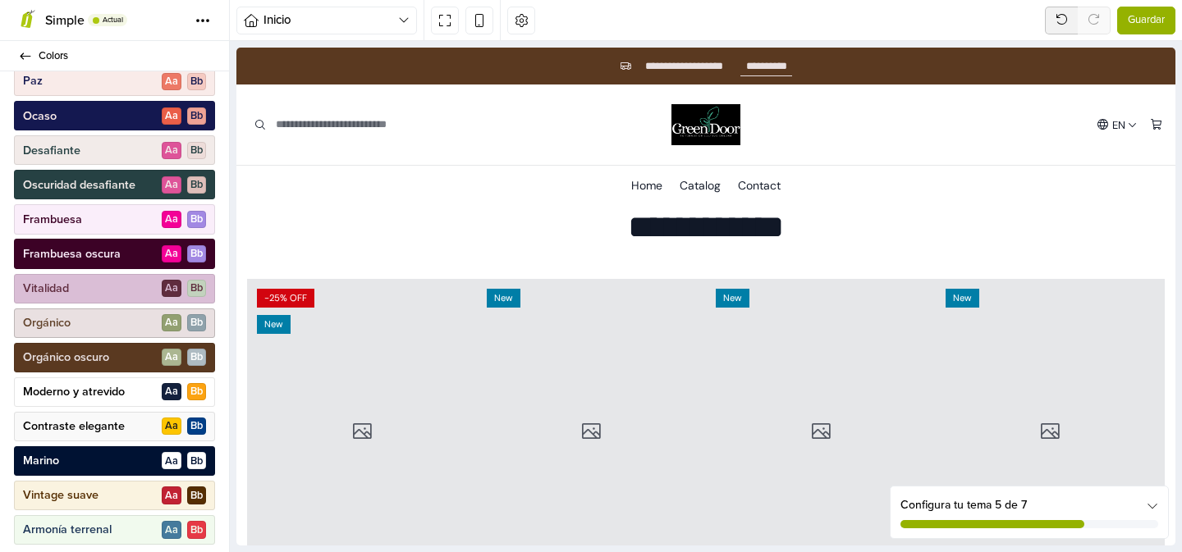
click at [140, 319] on div "Orgánico A a B b" at bounding box center [114, 324] width 201 height 30
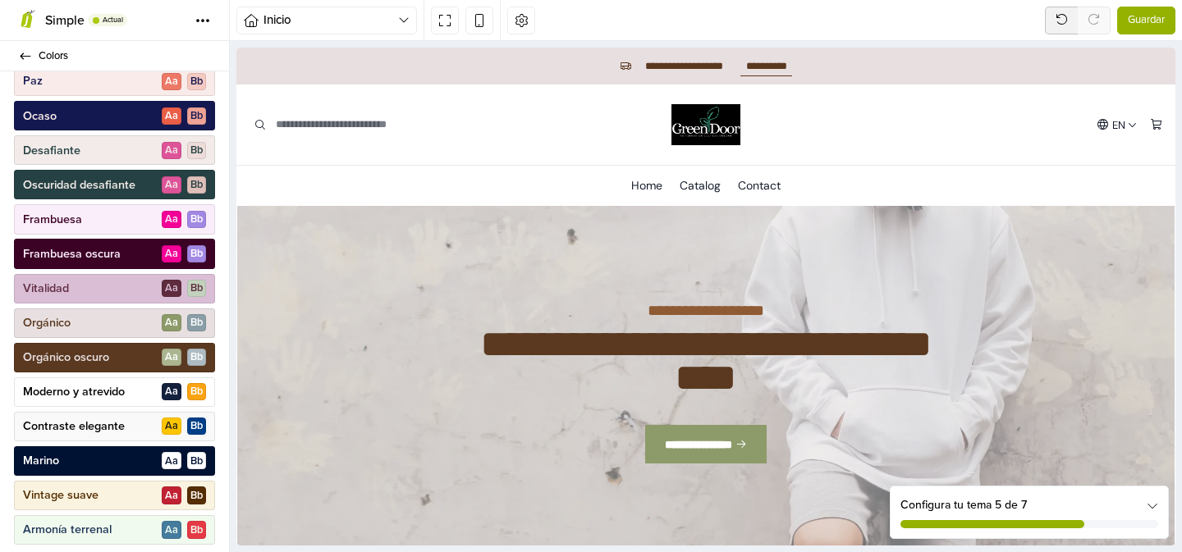
scroll to position [0, 0]
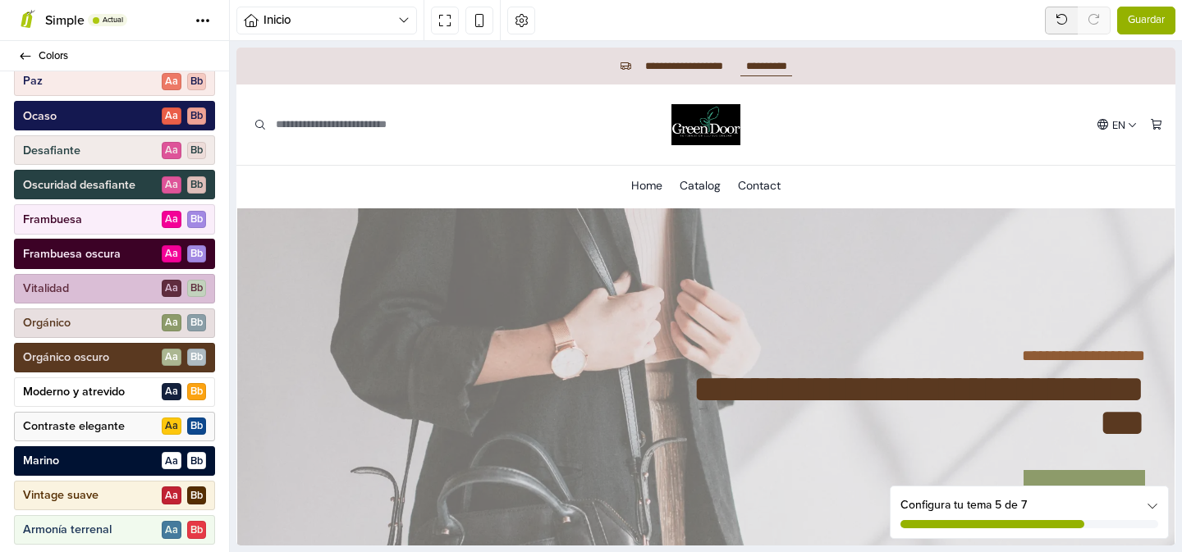
click at [123, 423] on p "Contraste elegante" at bounding box center [74, 427] width 102 height 16
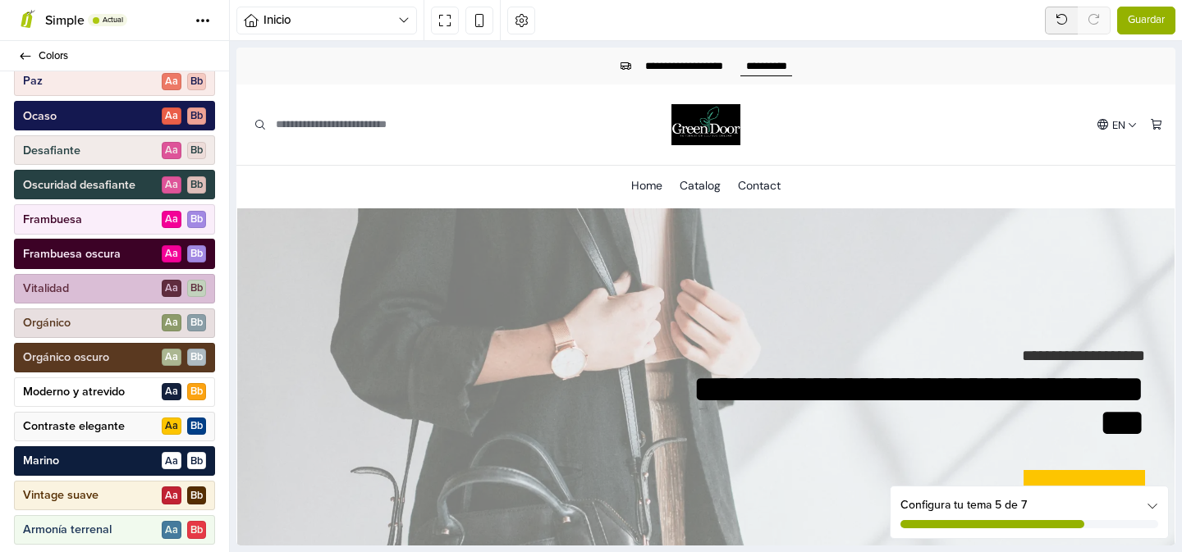
click at [124, 458] on div "Marino A a B b" at bounding box center [114, 462] width 201 height 30
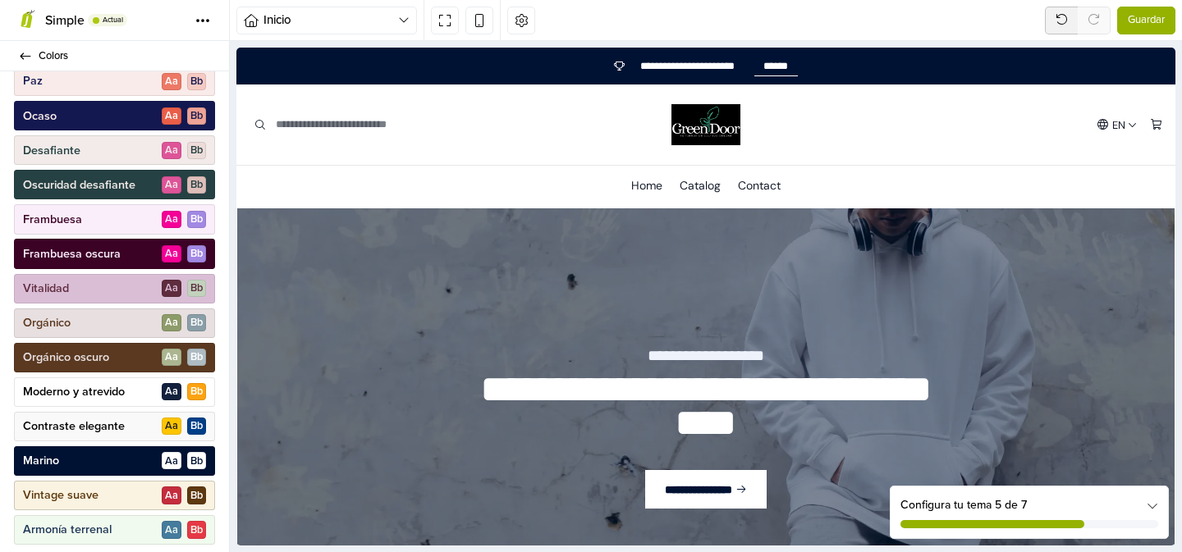
click at [121, 494] on div "Vintage suave A a B b" at bounding box center [114, 496] width 201 height 30
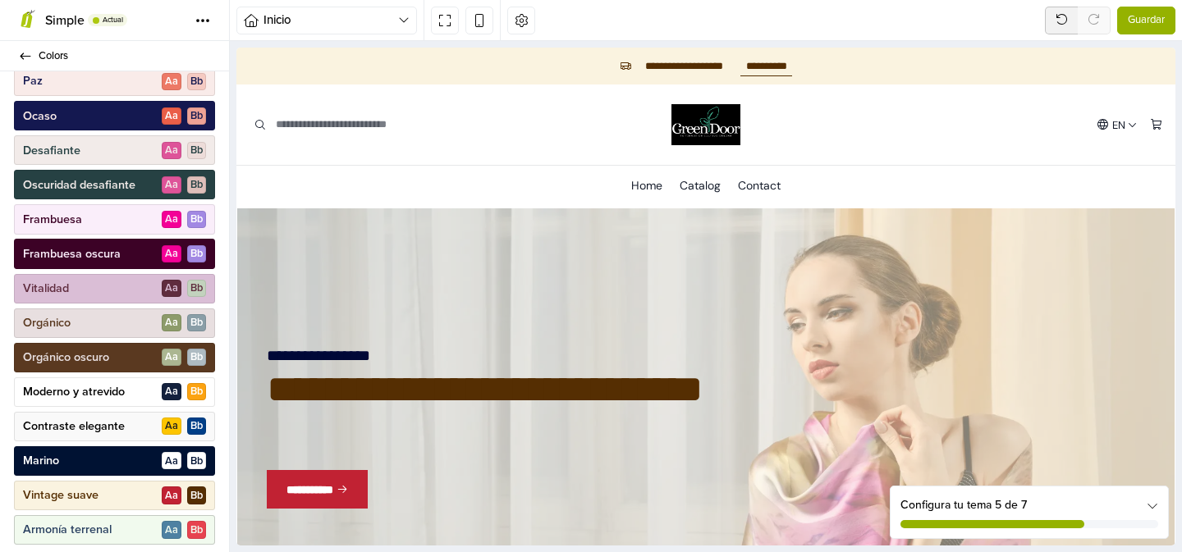
click at [111, 516] on div "Armonía terrenal A a B b" at bounding box center [114, 531] width 201 height 30
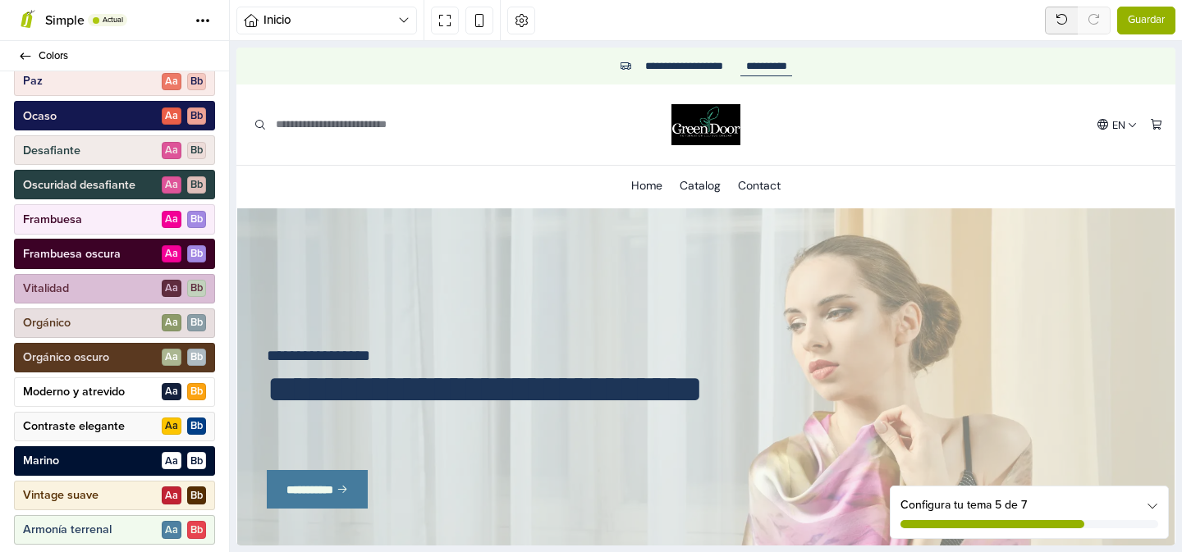
click at [108, 527] on p "Armonía terrenal" at bounding box center [67, 530] width 89 height 16
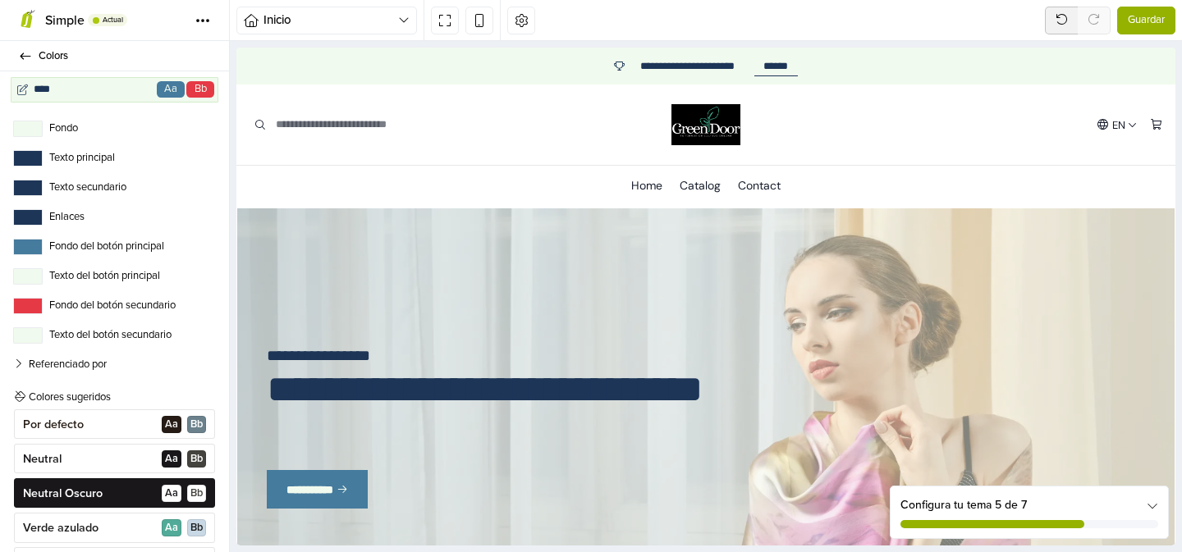
click at [43, 278] on label "Texto del botón principal" at bounding box center [114, 276] width 203 height 16
click at [43, 278] on button "Texto del botón principal" at bounding box center [28, 276] width 30 height 16
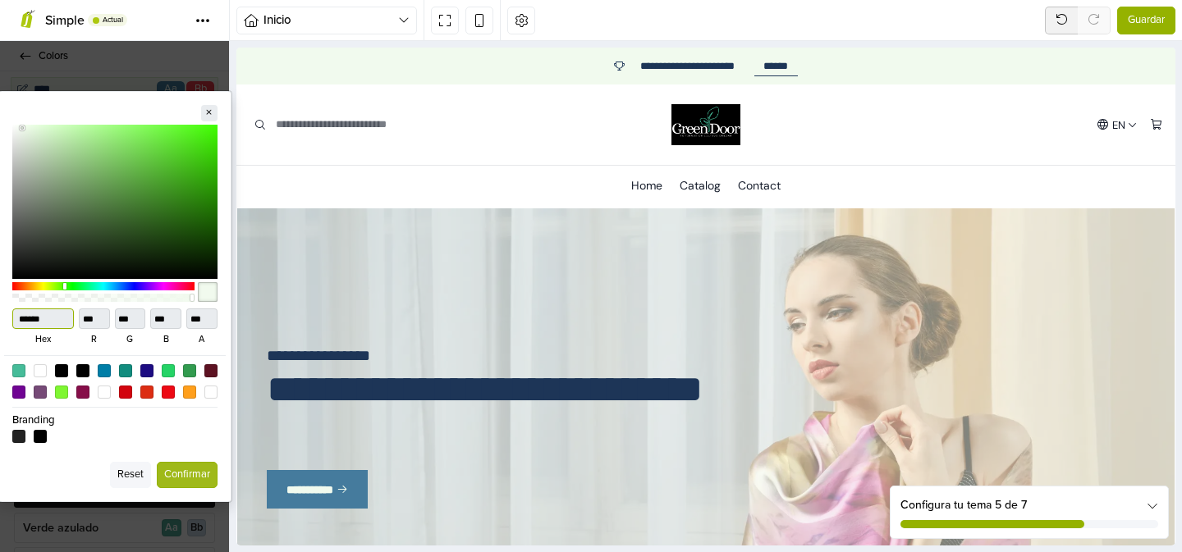
click at [46, 319] on input "******" at bounding box center [43, 319] width 62 height 21
click at [108, 388] on div at bounding box center [104, 392] width 14 height 14
type input "******"
type input "*"
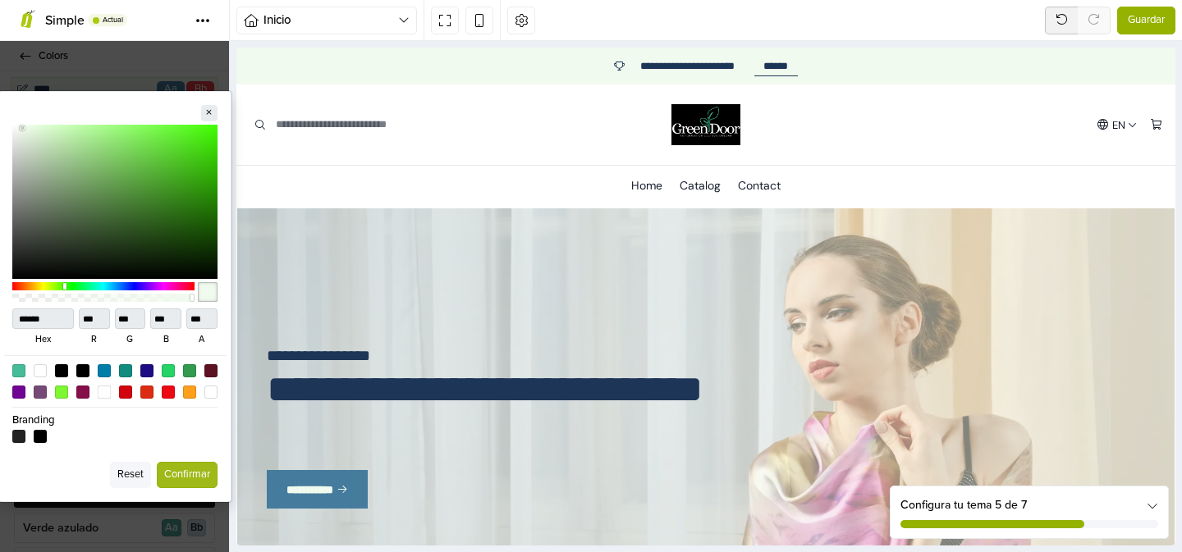
type input "*"
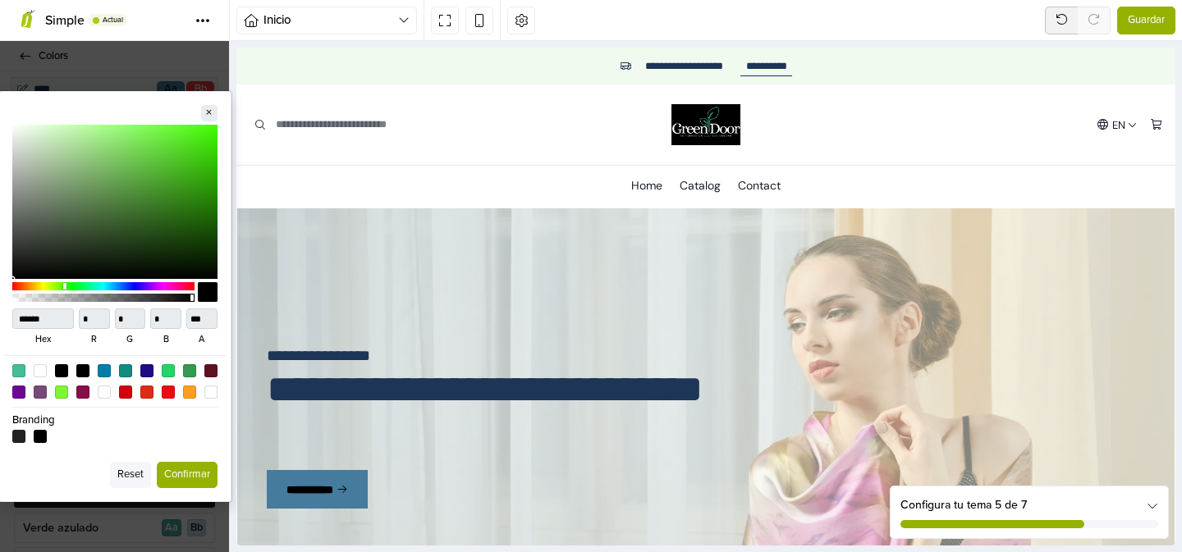
click at [191, 476] on button "Confirmar" at bounding box center [187, 475] width 61 height 26
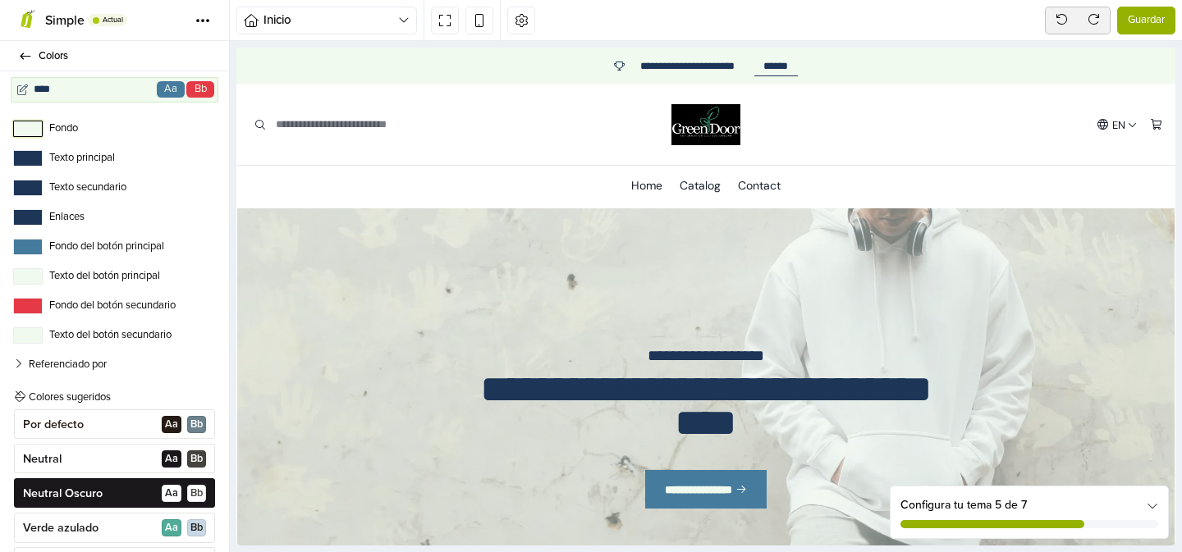
click at [31, 131] on button "Fondo" at bounding box center [28, 129] width 30 height 16
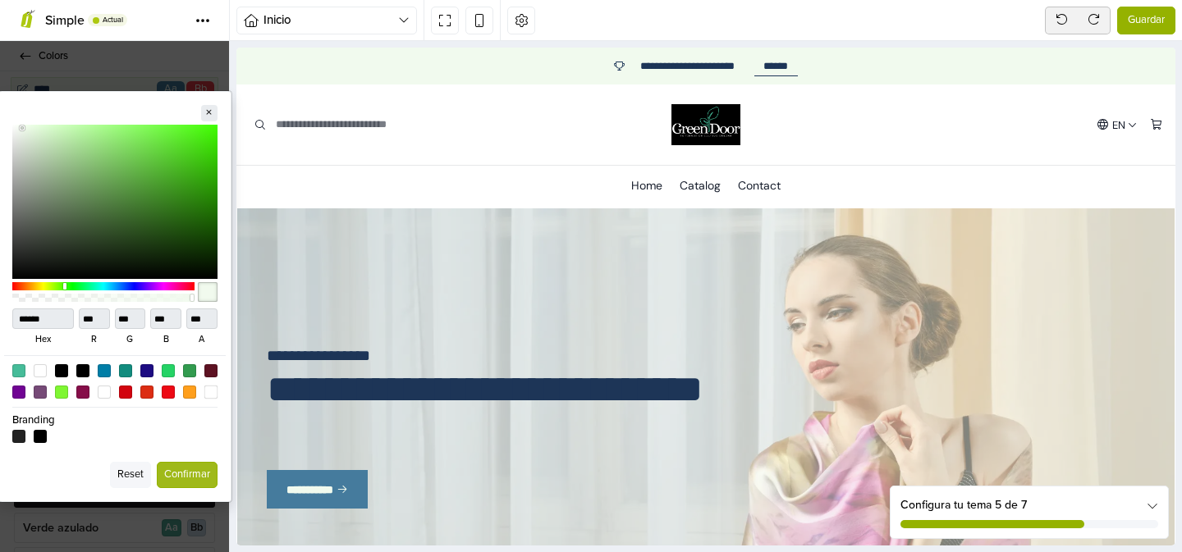
click at [215, 394] on div at bounding box center [211, 392] width 14 height 14
type input "******"
type input "***"
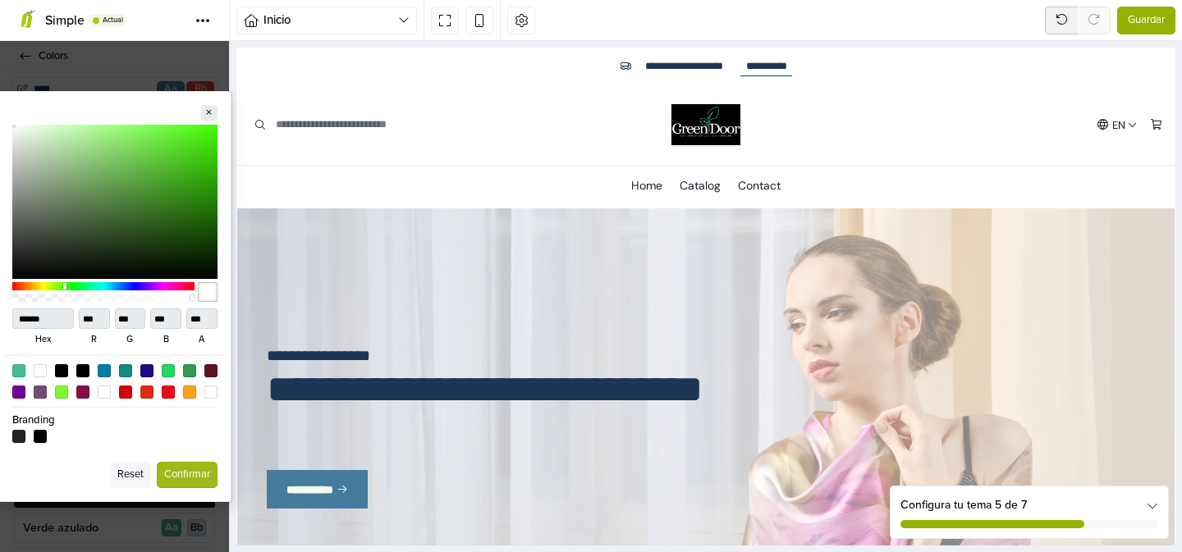
click at [138, 479] on button "Reset" at bounding box center [130, 475] width 41 height 26
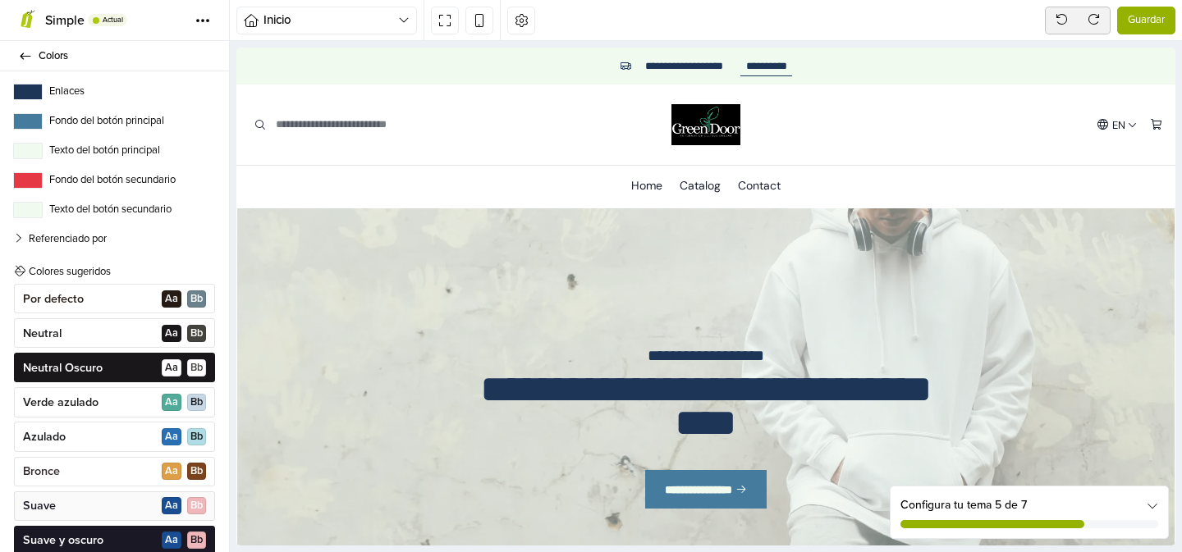
scroll to position [126, 0]
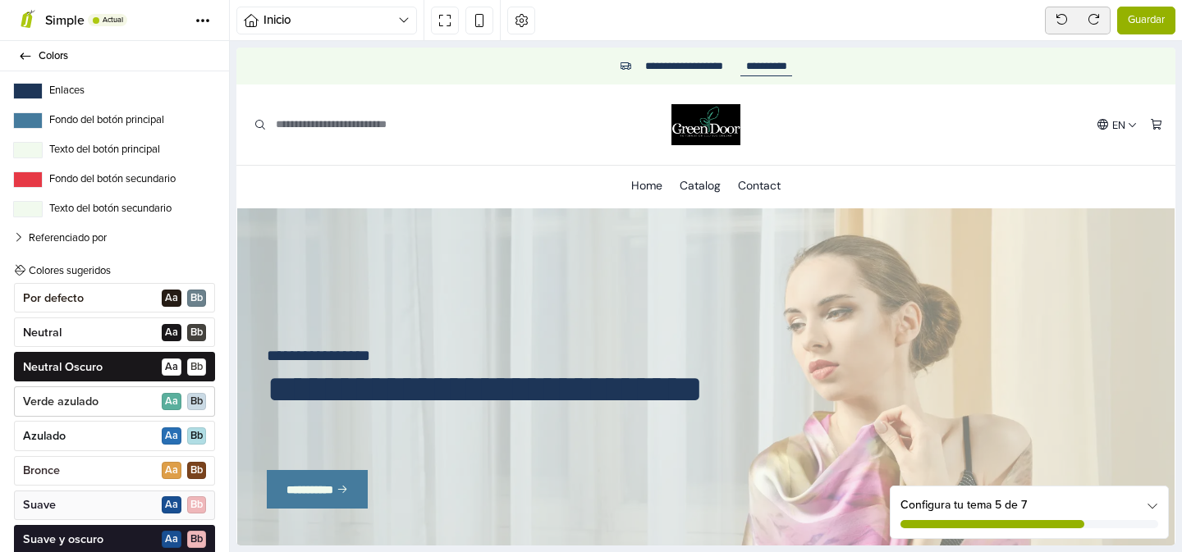
click at [112, 401] on div "Verde azulado A a B b" at bounding box center [114, 402] width 201 height 30
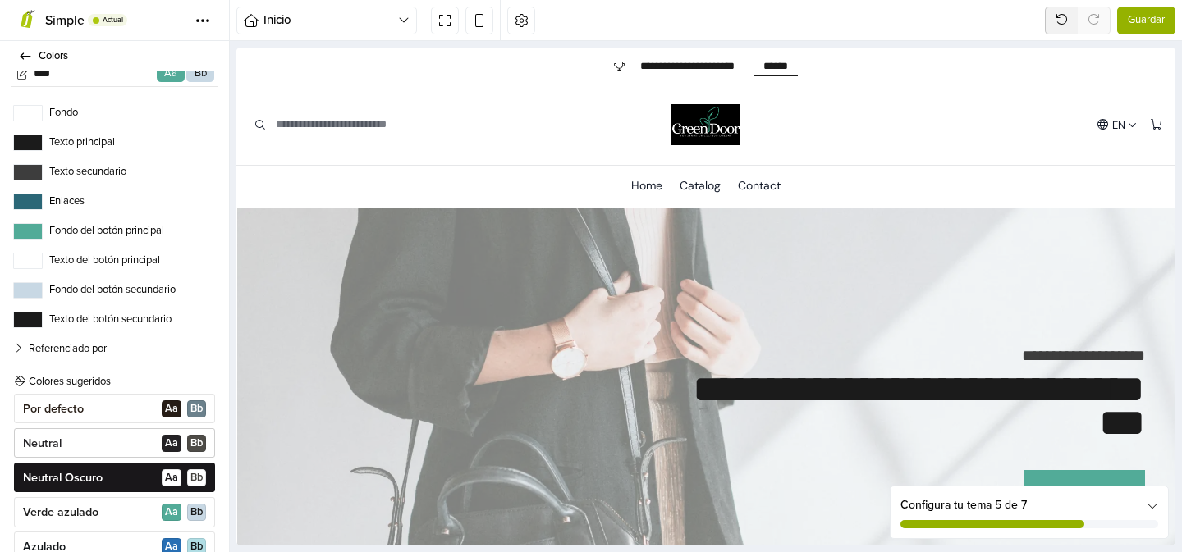
scroll to position [0, 0]
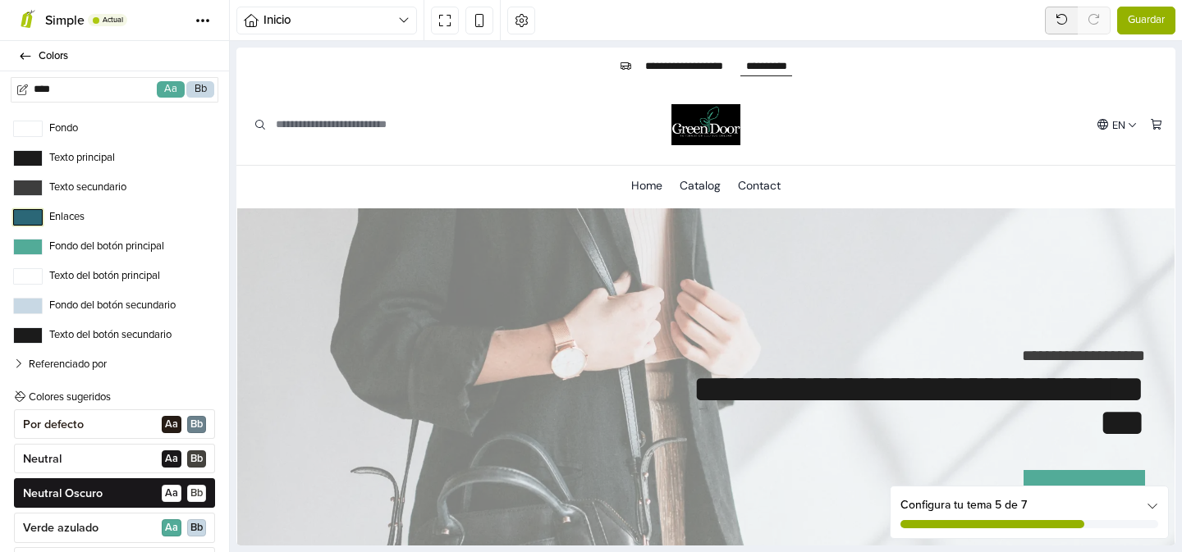
click at [34, 213] on button "Enlaces" at bounding box center [28, 217] width 30 height 16
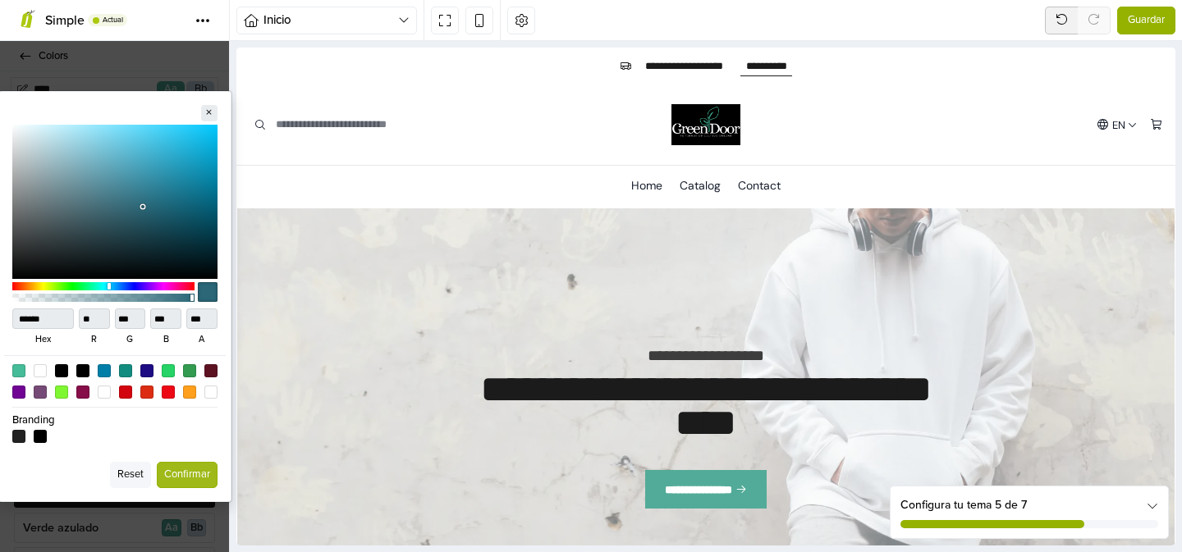
click at [146, 84] on div "****** hex ** r *** g *** b *** a Reset Confirmar" at bounding box center [114, 296] width 229 height 511
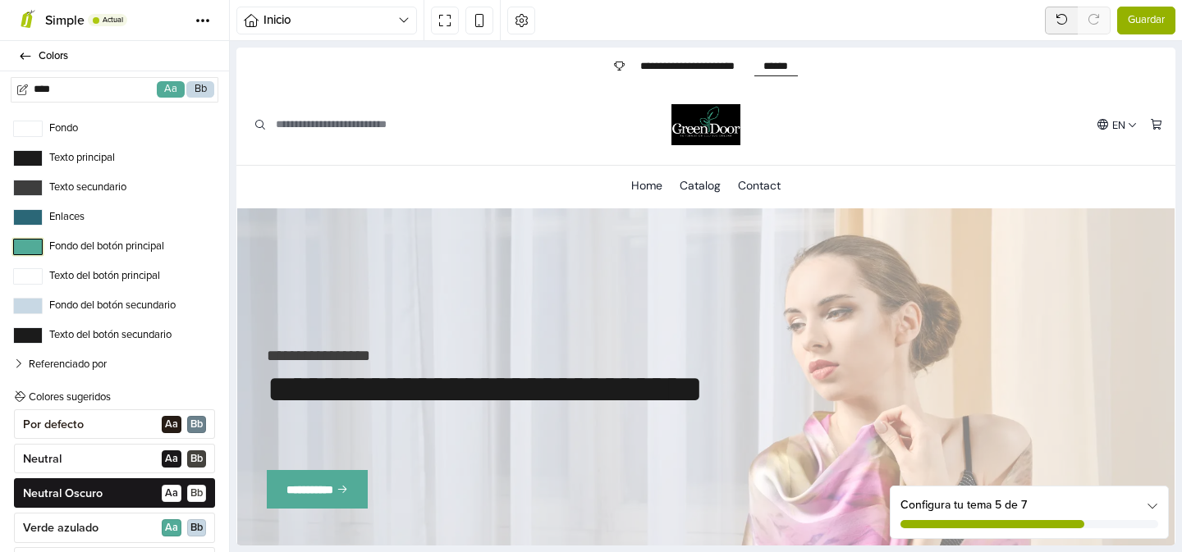
click at [36, 246] on button "Fondo del botón principal" at bounding box center [28, 247] width 30 height 16
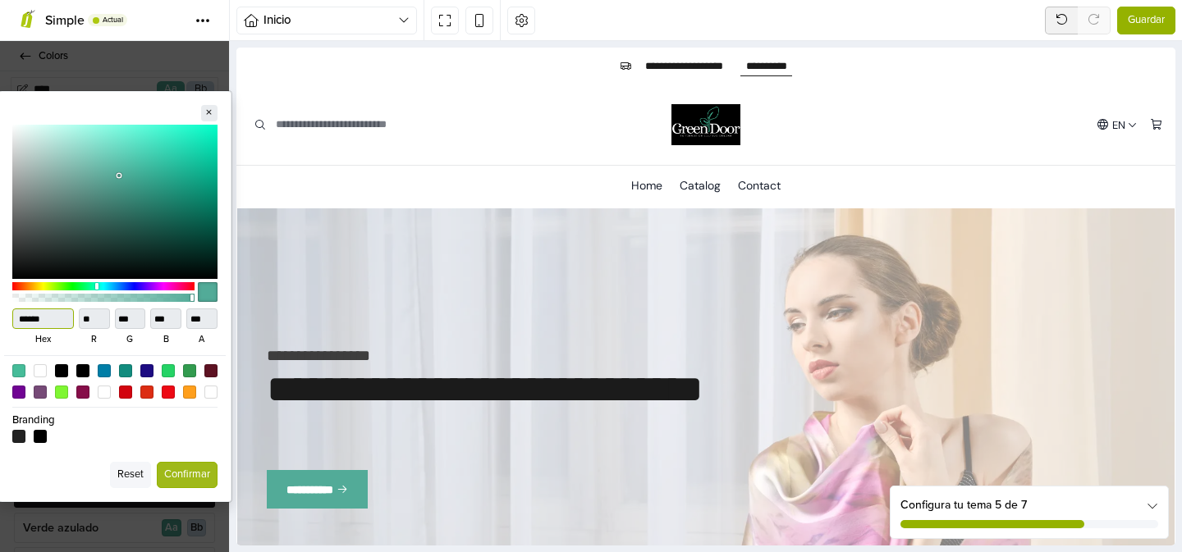
click at [51, 320] on input "******" at bounding box center [43, 319] width 62 height 21
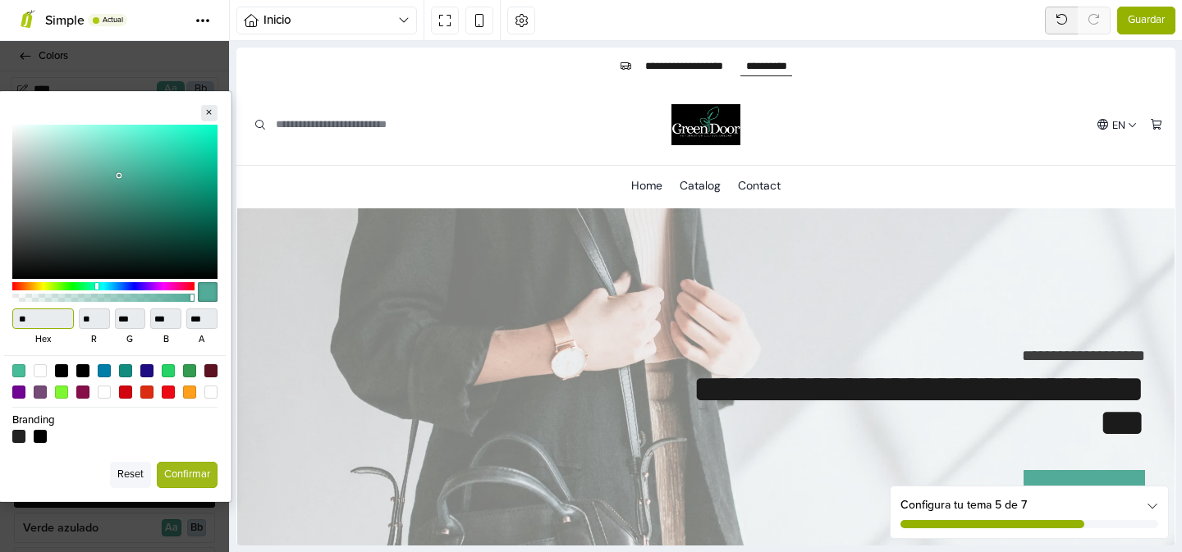
type input "***"
type input "**"
type input "***"
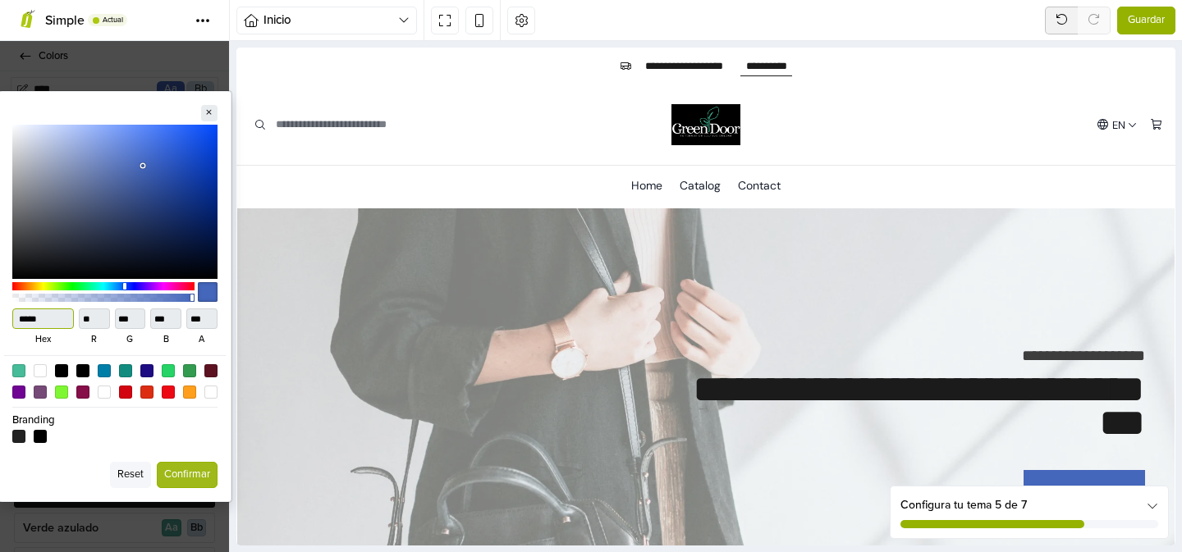
type input "******"
type input "**"
type input "***"
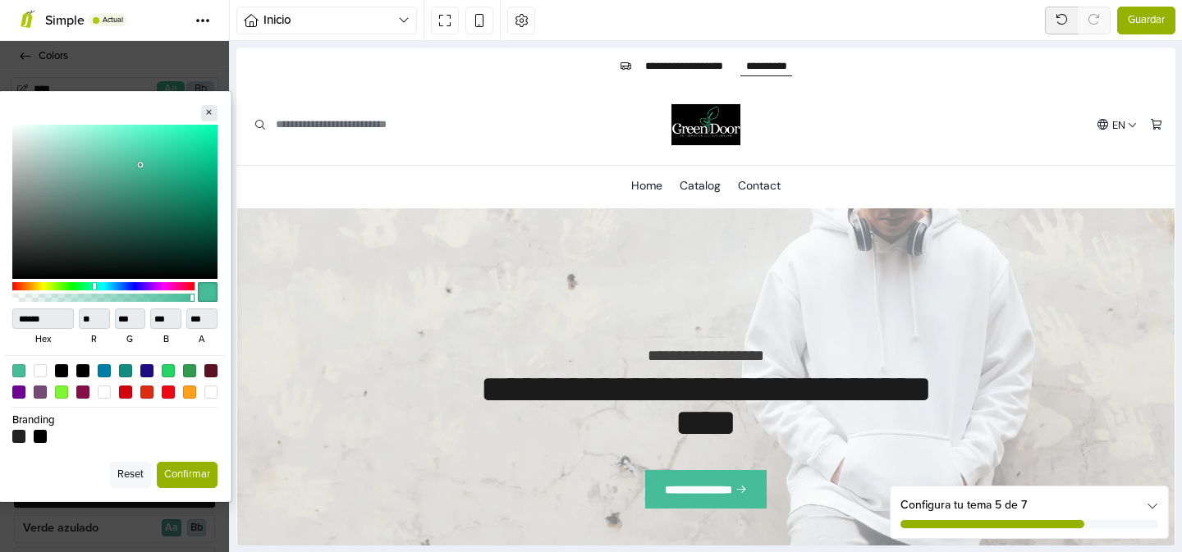
type input "******"
click at [175, 476] on button "Confirmar" at bounding box center [187, 475] width 61 height 26
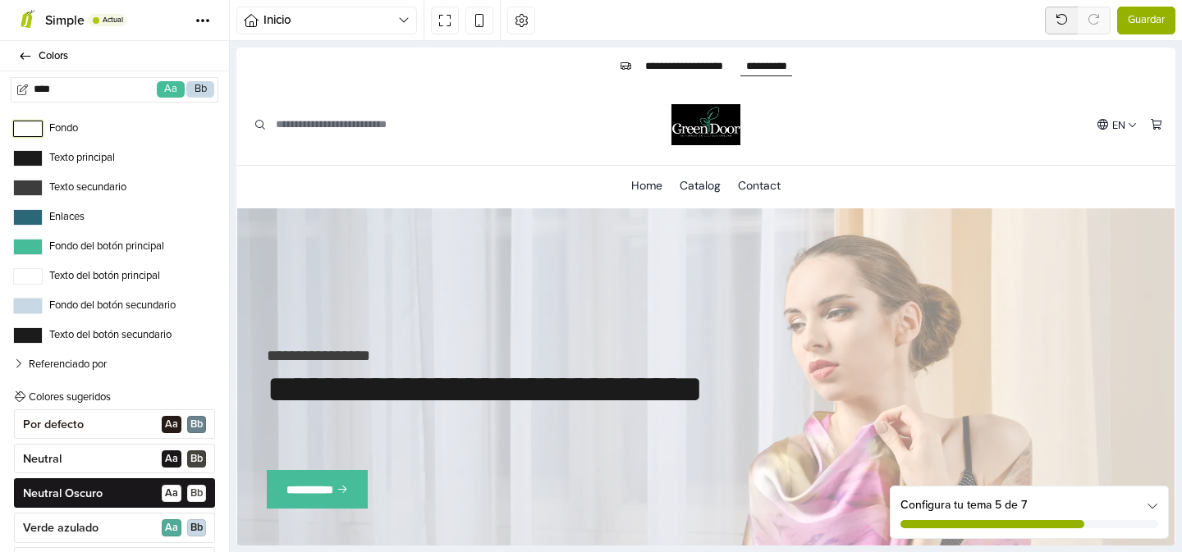
click at [37, 128] on button "Fondo" at bounding box center [28, 129] width 30 height 16
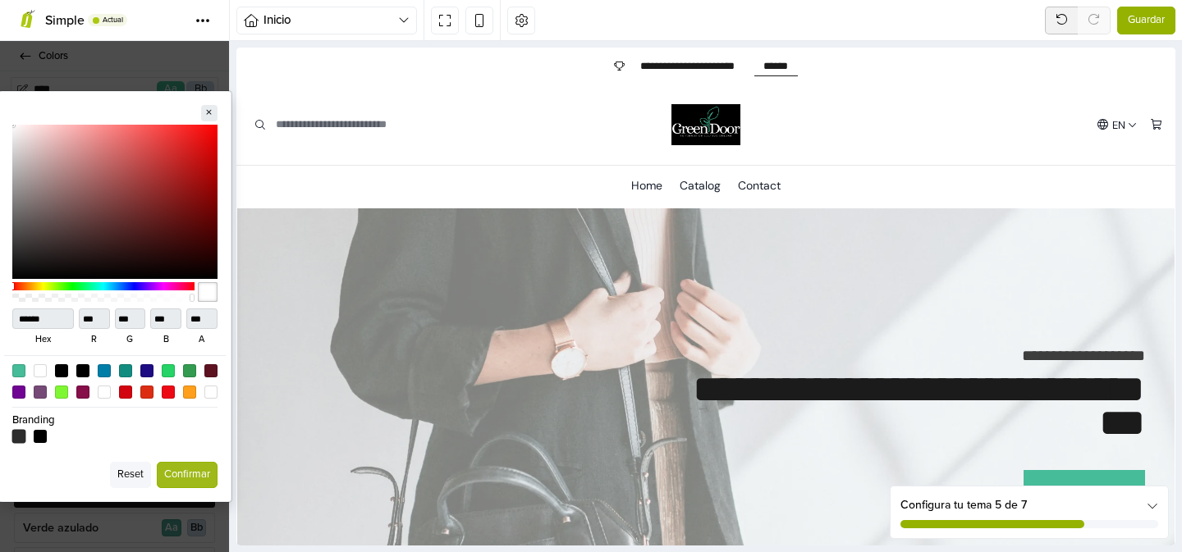
click at [22, 438] on div at bounding box center [18, 437] width 14 height 14
type input "******"
type input "**"
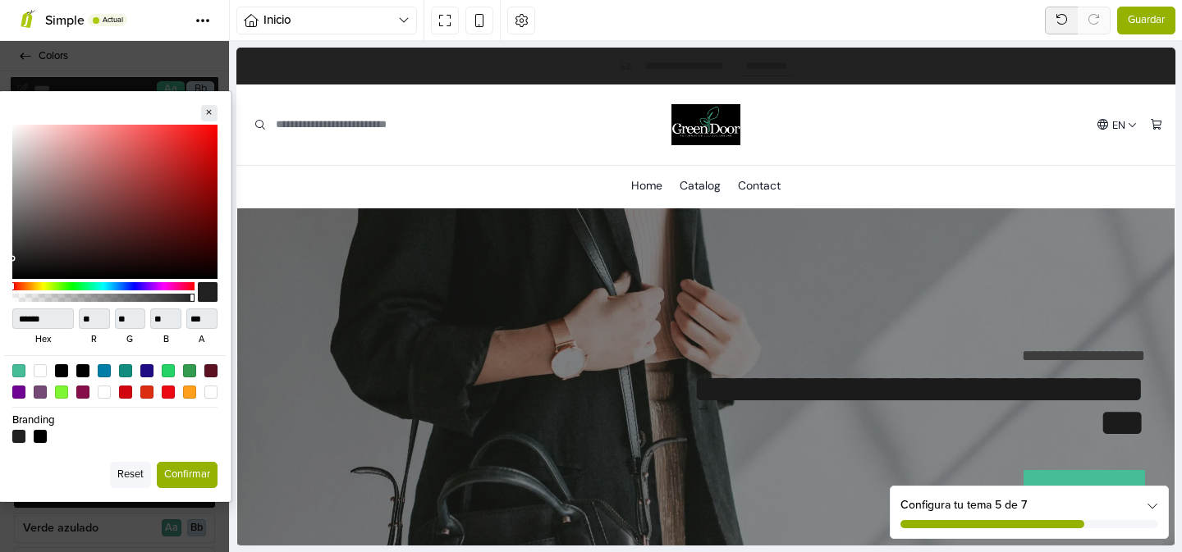
click at [191, 470] on button "Confirmar" at bounding box center [187, 475] width 61 height 26
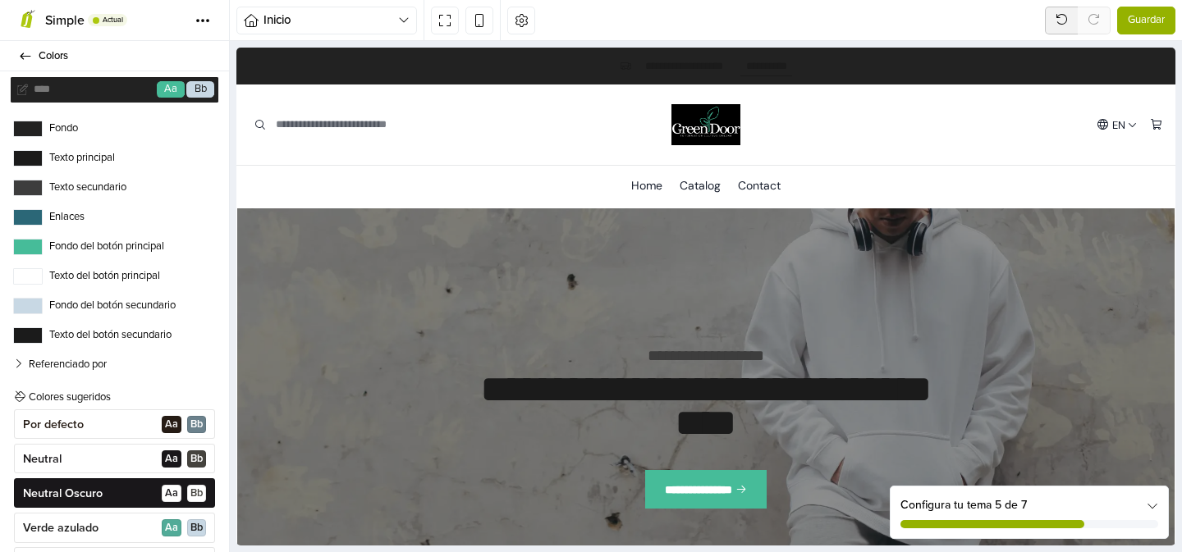
click at [97, 181] on label "Texto secundario" at bounding box center [114, 188] width 203 height 16
click at [43, 181] on button "Texto secundario" at bounding box center [28, 188] width 30 height 16
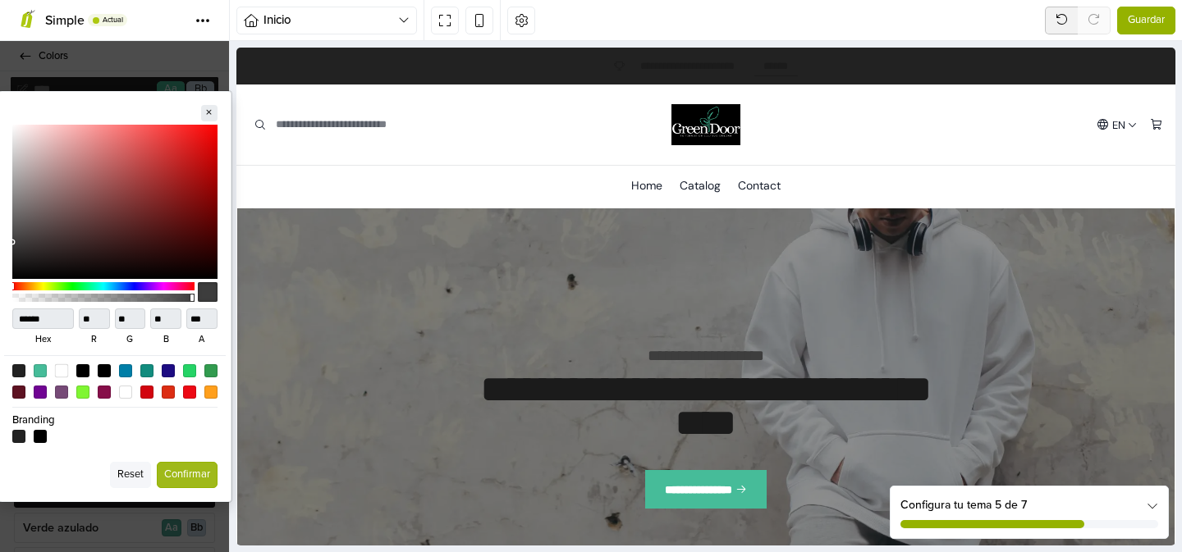
click at [63, 367] on div at bounding box center [61, 371] width 14 height 14
type input "******"
type input "***"
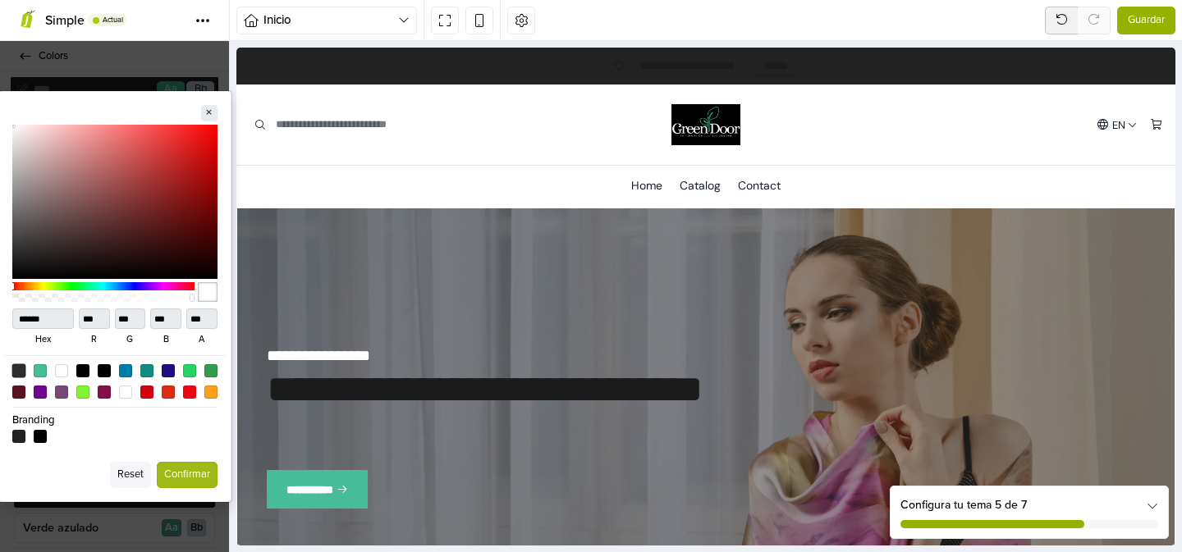
click at [18, 368] on div at bounding box center [18, 371] width 14 height 14
type input "******"
type input "**"
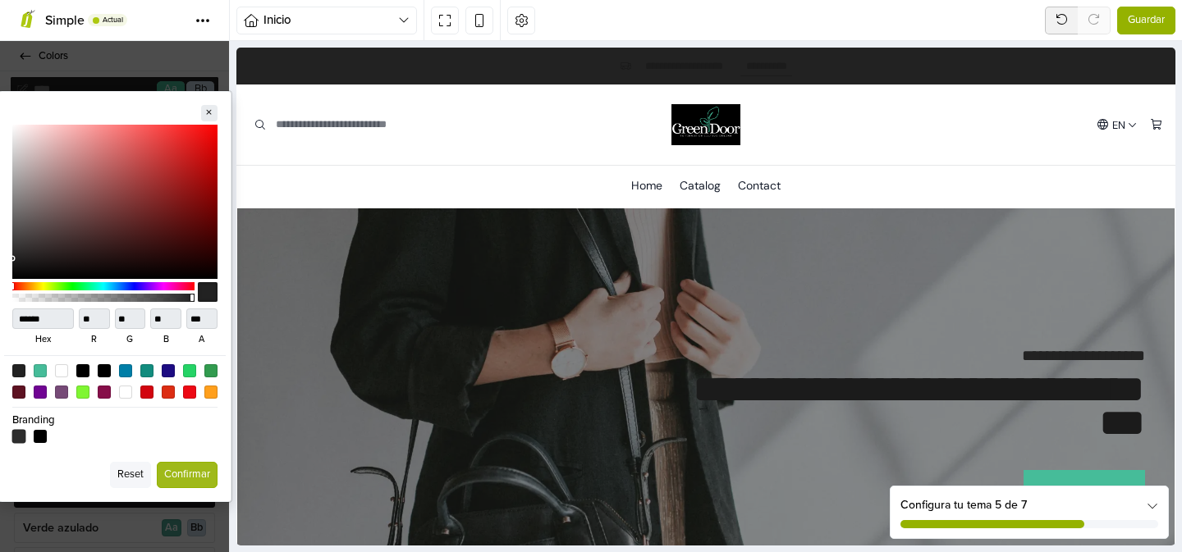
click at [19, 438] on div at bounding box center [18, 437] width 14 height 14
click at [46, 440] on div at bounding box center [40, 437] width 14 height 14
type input "******"
type input "*"
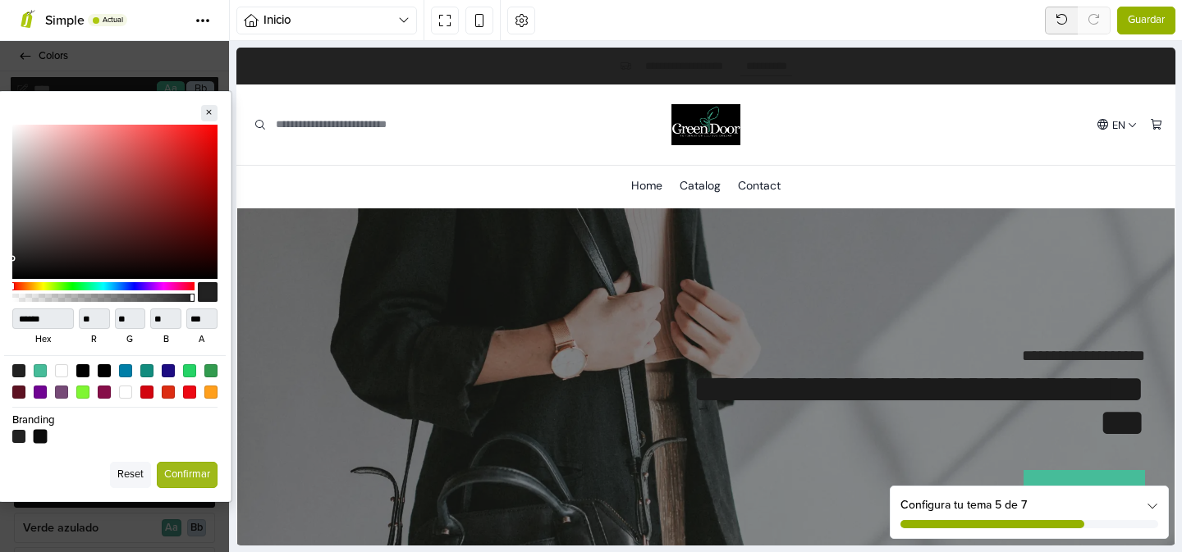
type input "*"
click at [193, 470] on button "Confirmar" at bounding box center [187, 475] width 61 height 26
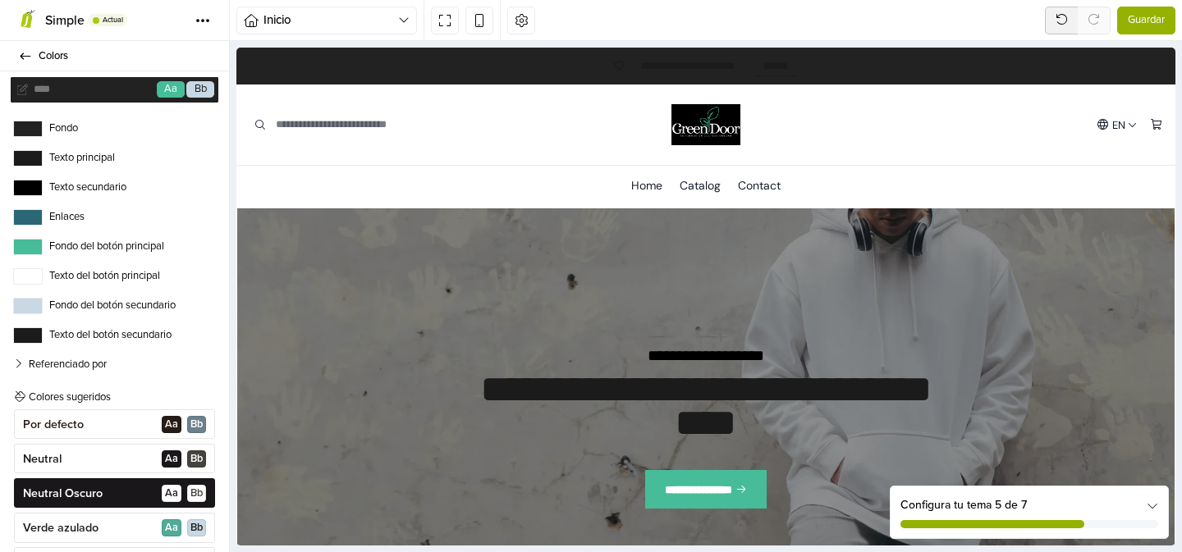
click at [82, 190] on label "Texto secundario" at bounding box center [114, 188] width 203 height 16
click at [43, 190] on button "Texto secundario" at bounding box center [28, 188] width 30 height 16
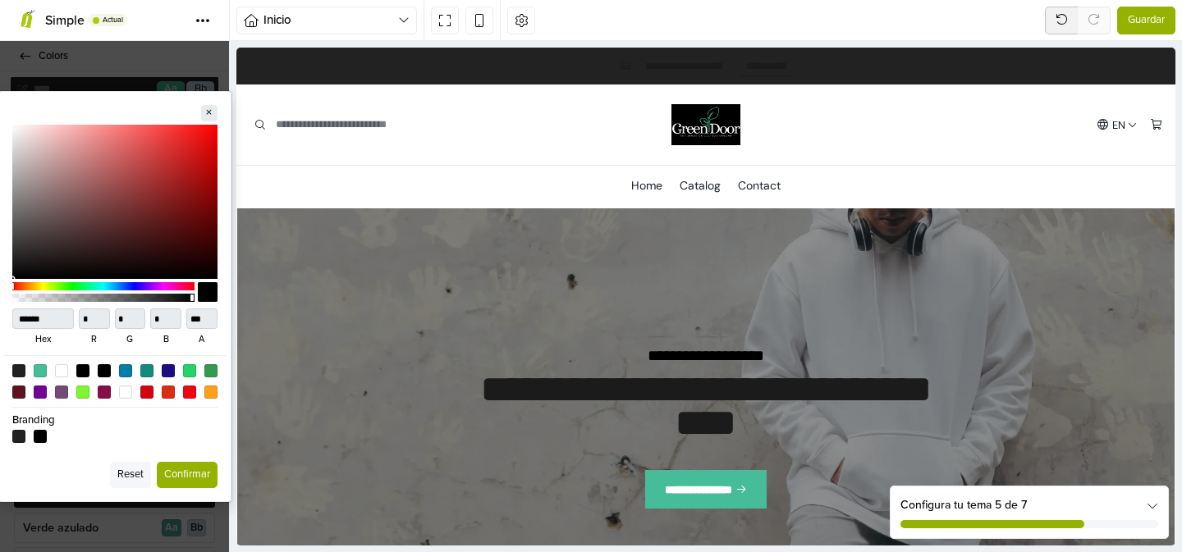
click at [187, 476] on button "Confirmar" at bounding box center [187, 475] width 61 height 26
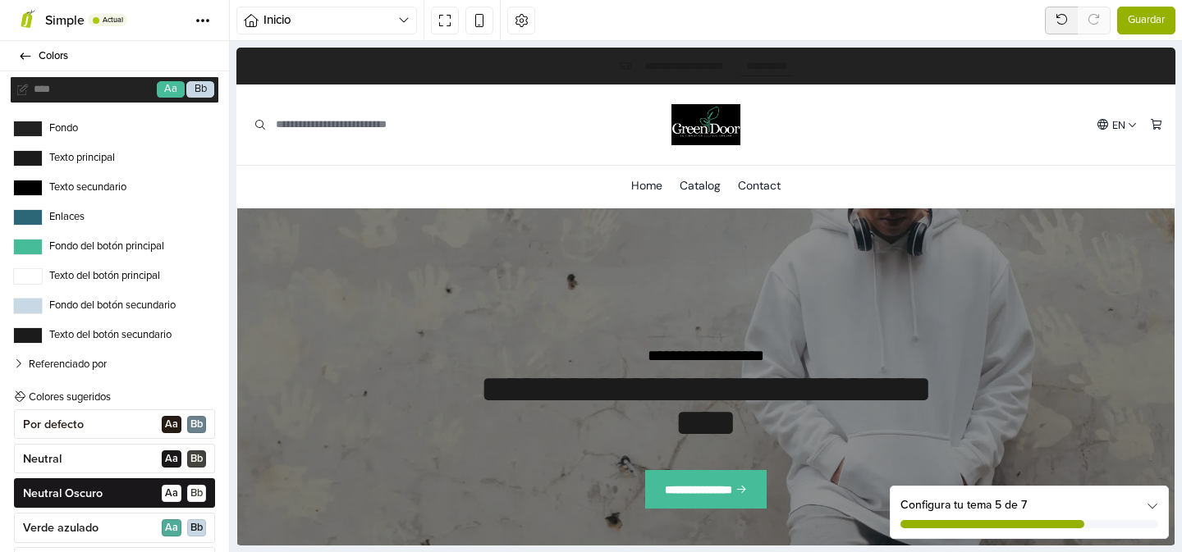
click at [78, 153] on label "Texto principal" at bounding box center [114, 158] width 203 height 16
click at [43, 153] on button "Texto principal" at bounding box center [28, 158] width 30 height 16
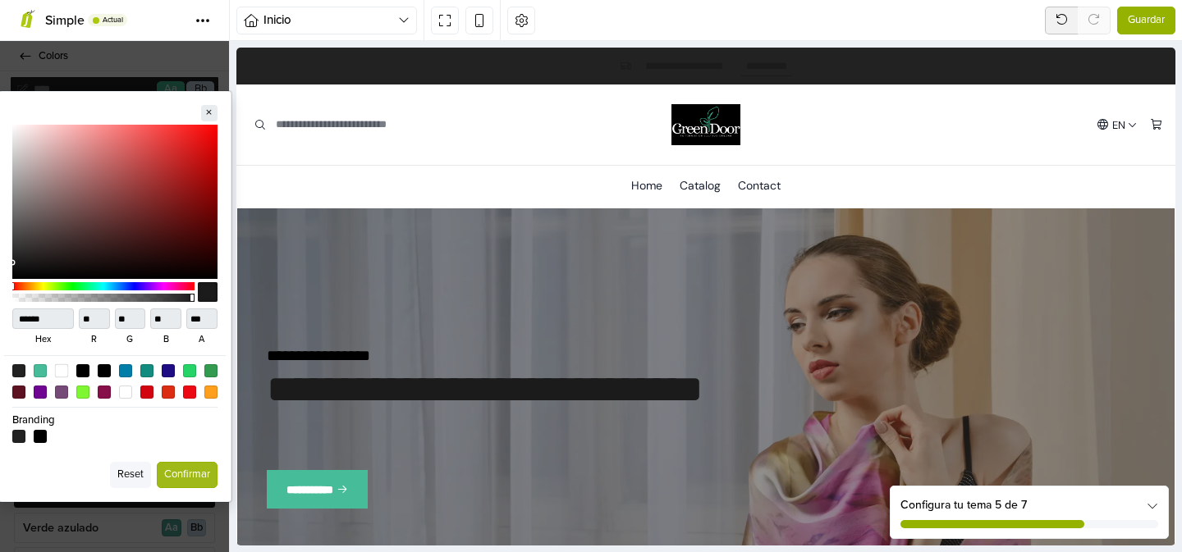
click at [64, 370] on div at bounding box center [61, 371] width 14 height 14
type input "******"
type input "***"
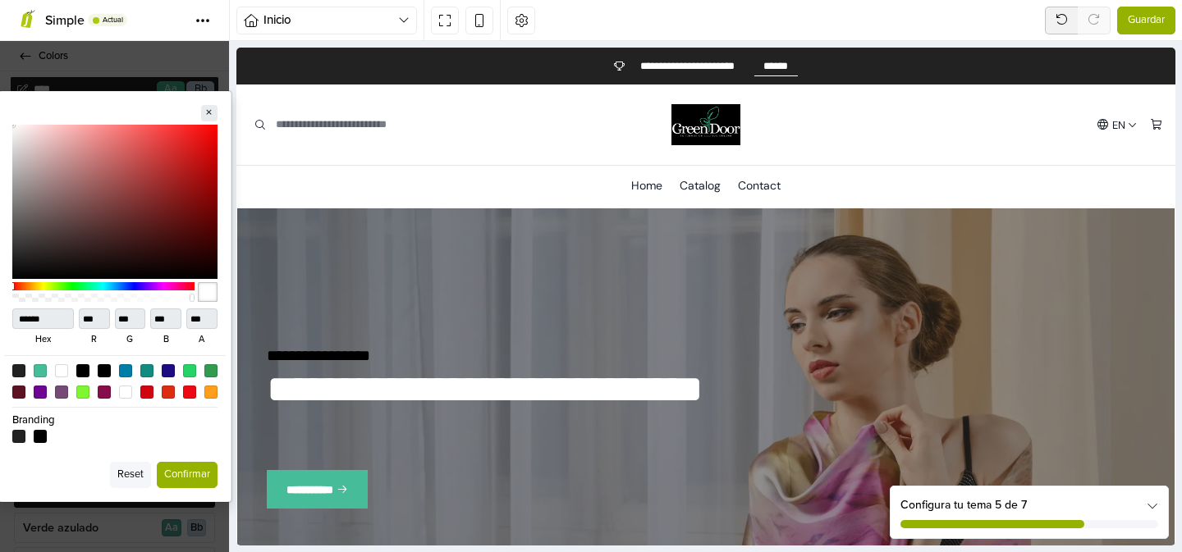
click at [181, 473] on button "Confirmar" at bounding box center [187, 475] width 61 height 26
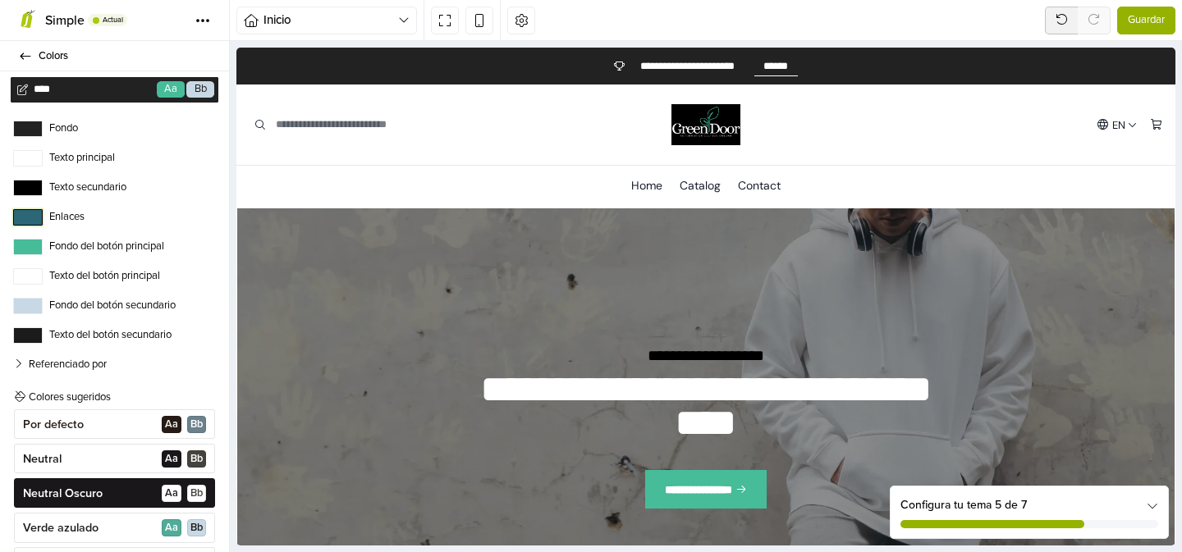
click at [37, 215] on button "Enlaces" at bounding box center [28, 217] width 30 height 16
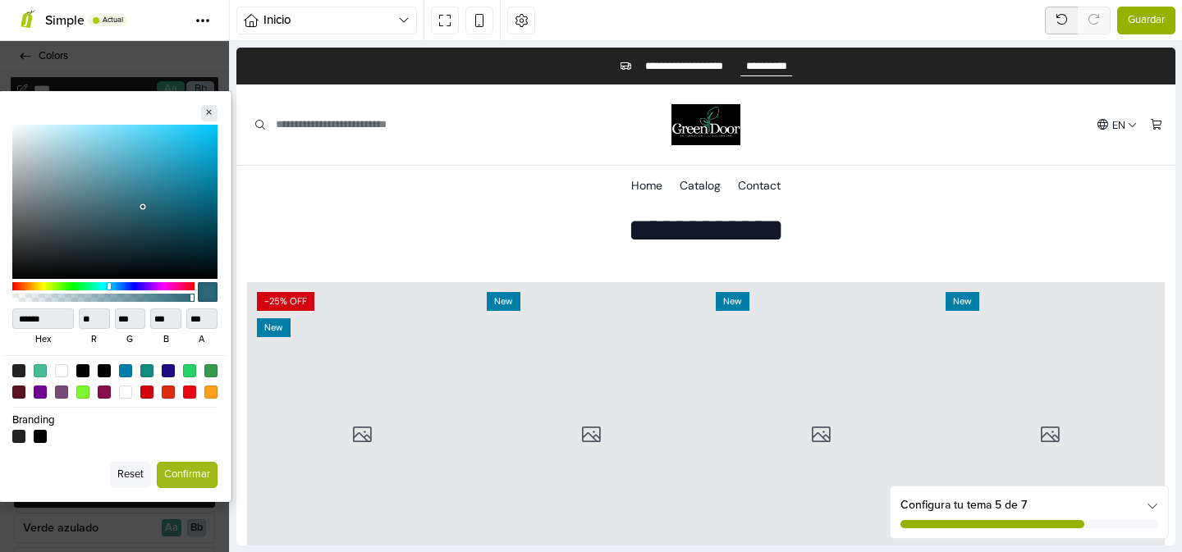
scroll to position [1129, 0]
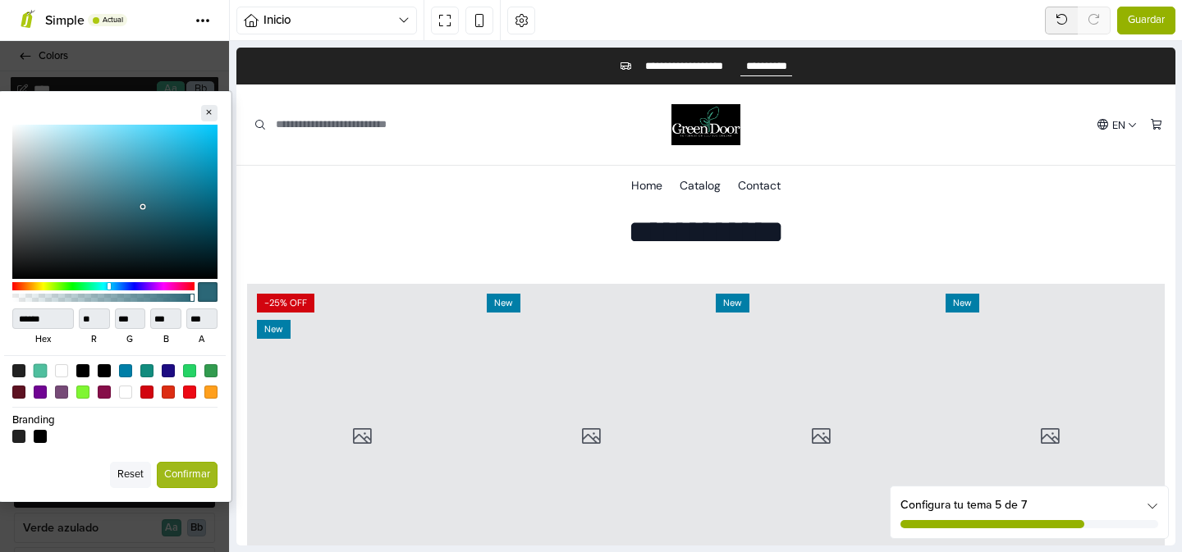
click at [40, 371] on div at bounding box center [40, 371] width 14 height 14
type input "******"
type input "**"
type input "***"
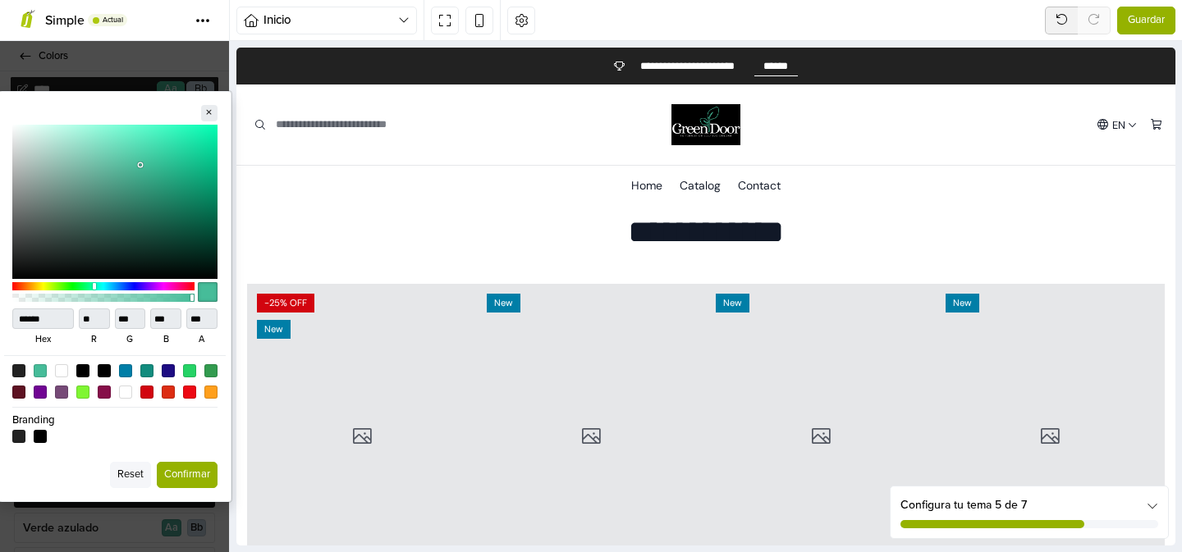
click at [197, 477] on button "Confirmar" at bounding box center [187, 475] width 61 height 26
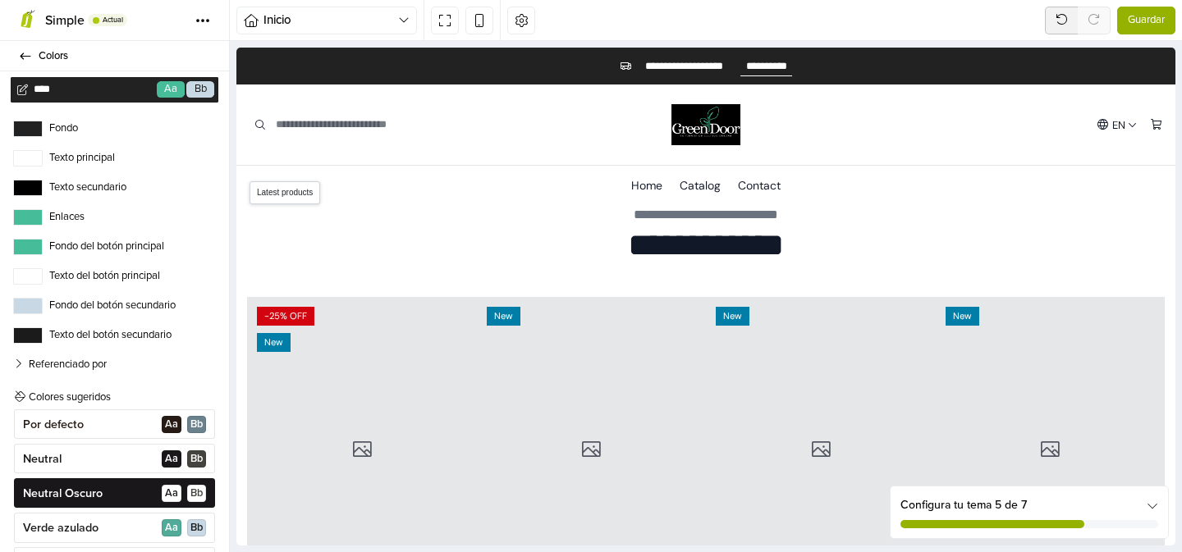
scroll to position [1115, 0]
click at [30, 305] on button "Fondo del botón secundario" at bounding box center [28, 306] width 30 height 16
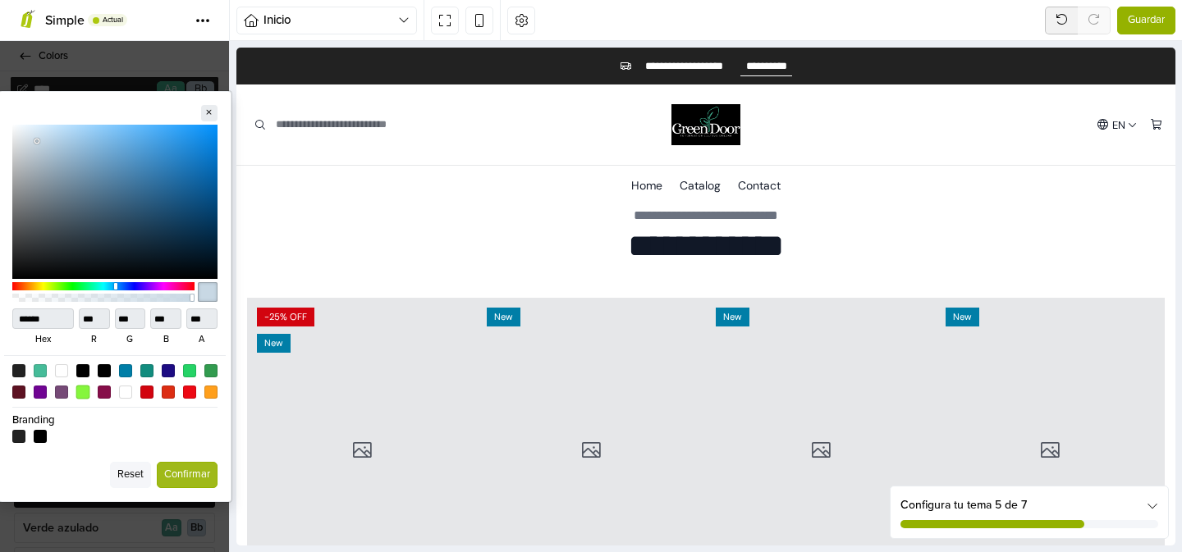
click at [86, 389] on div at bounding box center [83, 392] width 14 height 14
type input "******"
type input "***"
type input "**"
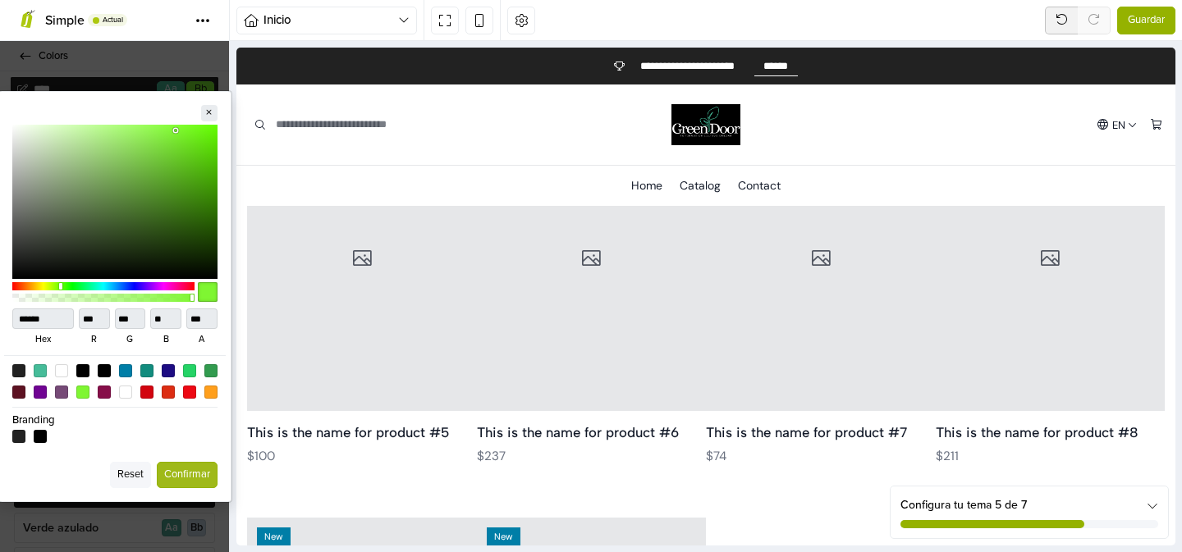
scroll to position [1700, 0]
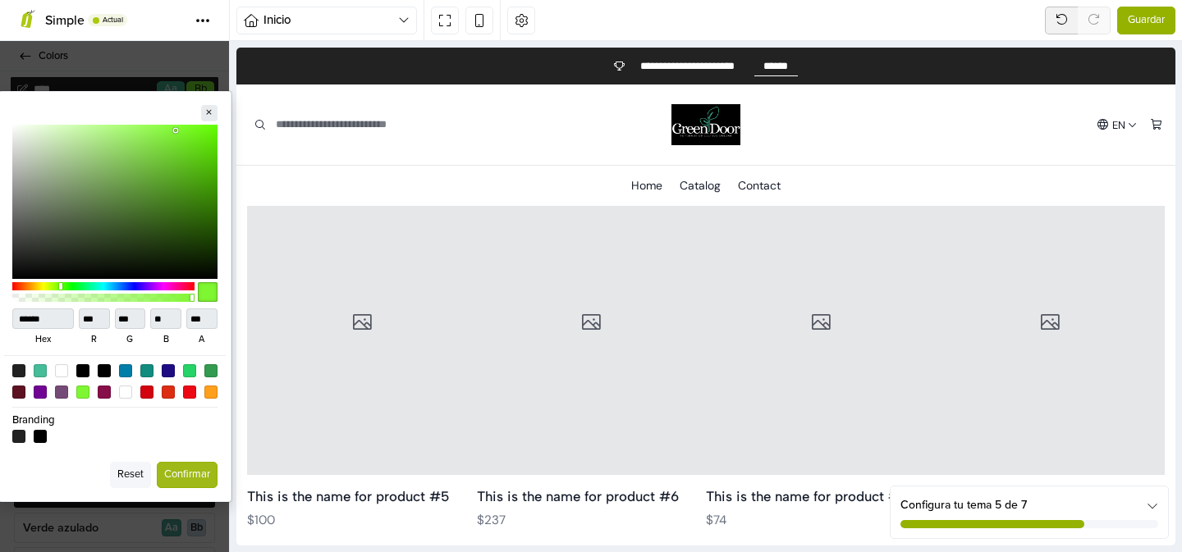
click at [132, 474] on button "Reset" at bounding box center [130, 475] width 41 height 26
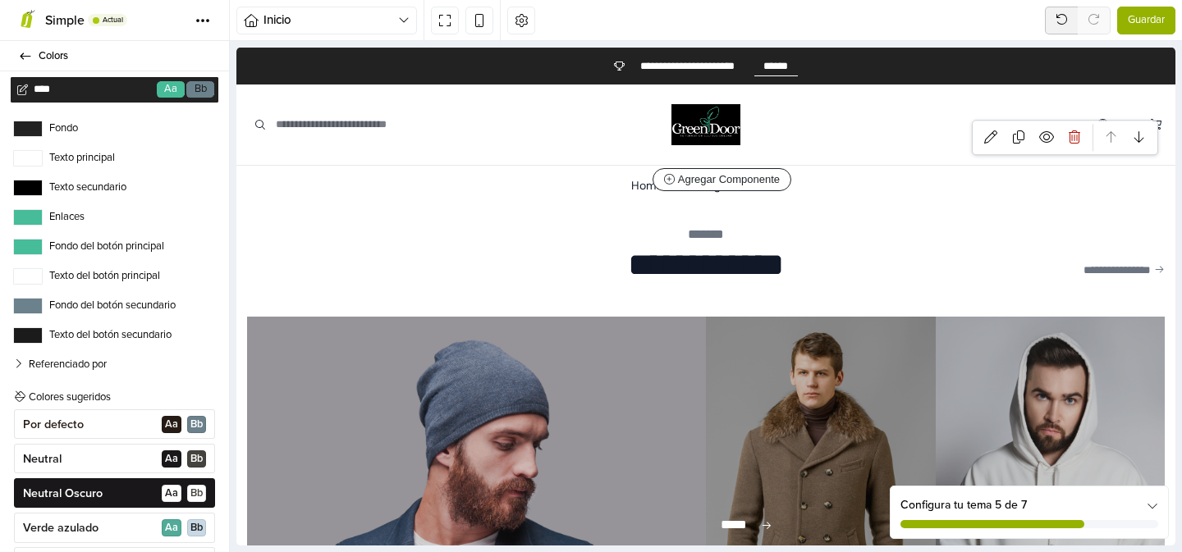
scroll to position [0, 0]
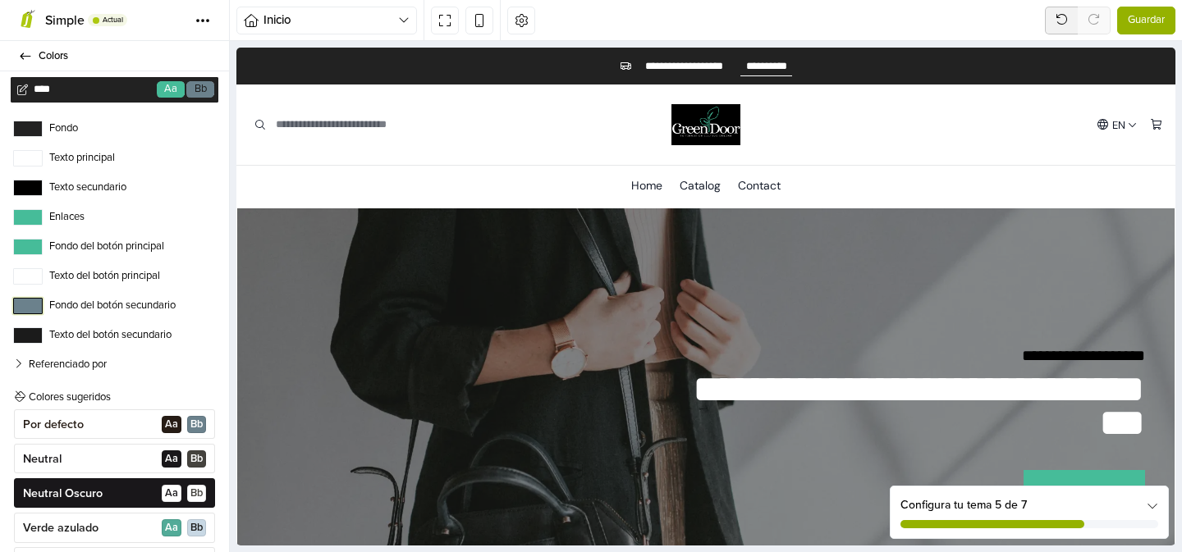
click at [38, 309] on button "Fondo del botón secundario" at bounding box center [28, 306] width 30 height 16
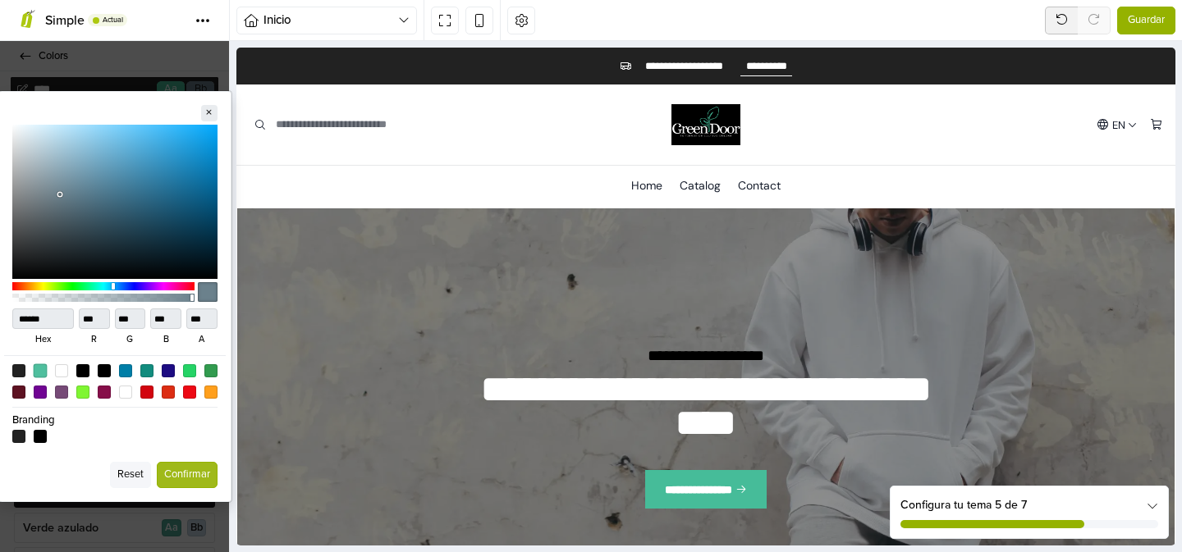
click at [42, 371] on div at bounding box center [40, 371] width 14 height 14
type input "******"
type input "**"
type input "***"
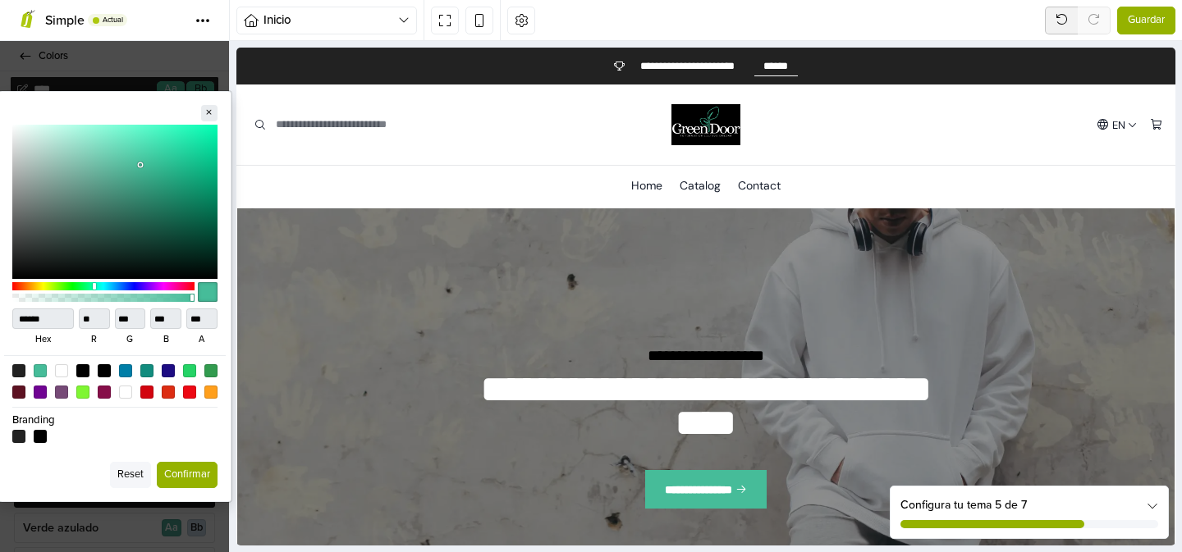
click at [198, 468] on button "Confirmar" at bounding box center [187, 475] width 61 height 26
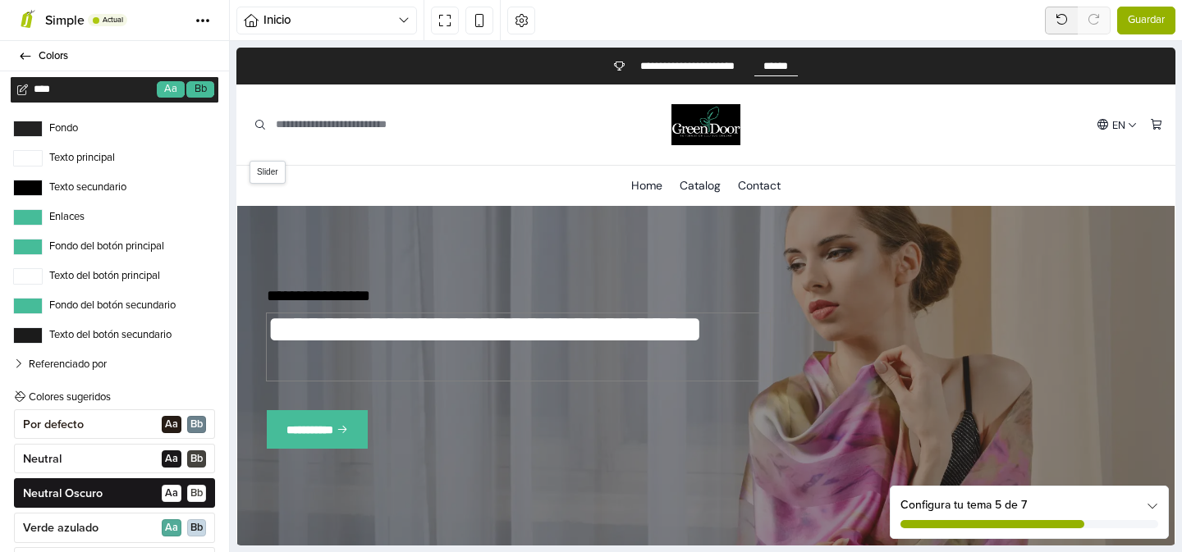
scroll to position [74, 0]
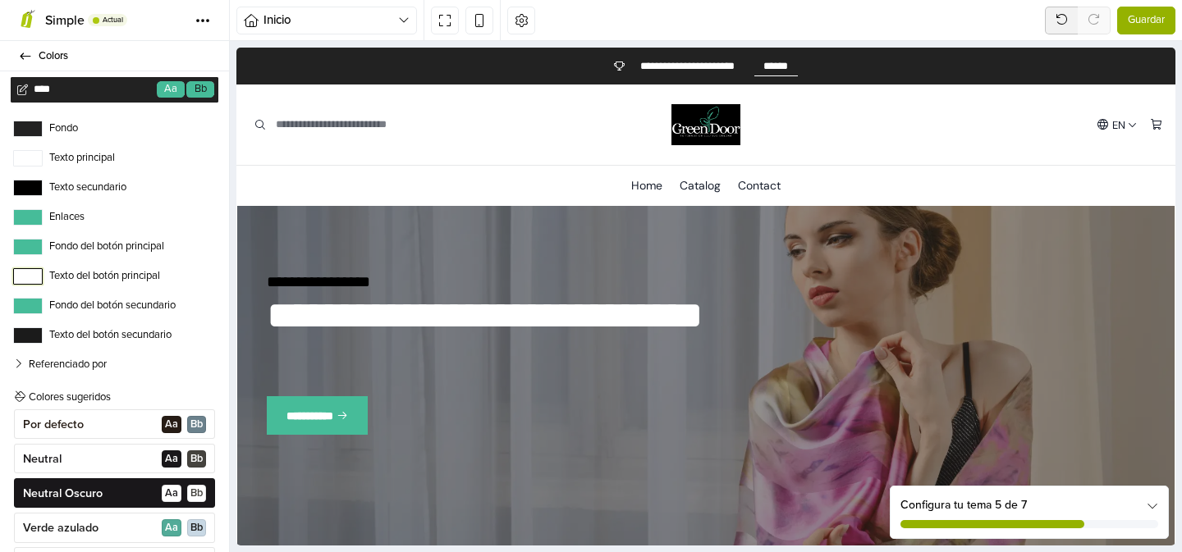
click at [23, 273] on button "Texto del botón principal" at bounding box center [28, 276] width 30 height 16
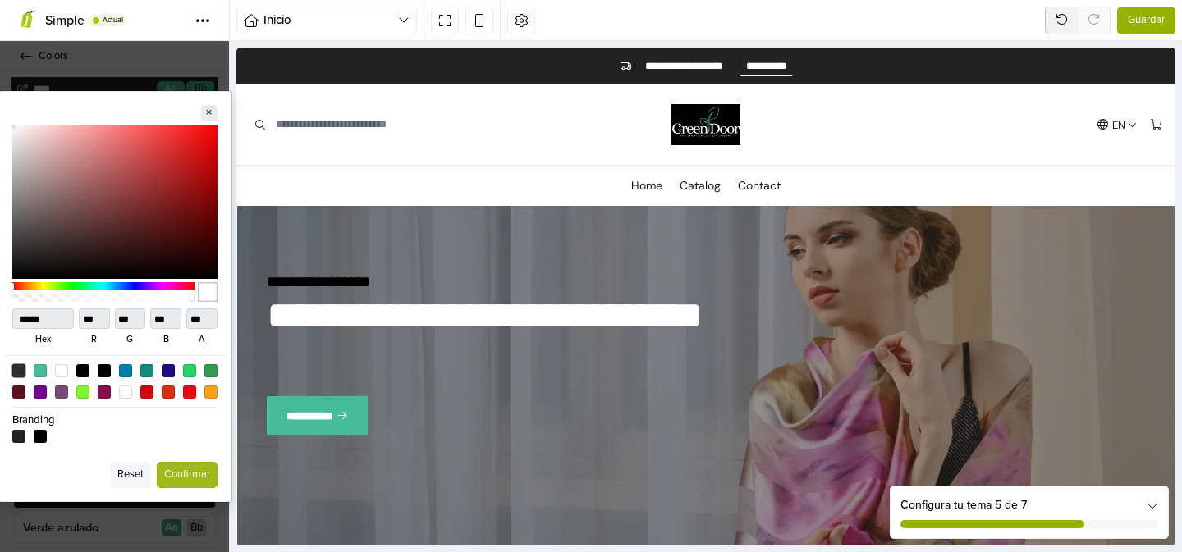
click at [17, 371] on div at bounding box center [18, 371] width 14 height 14
type input "******"
type input "**"
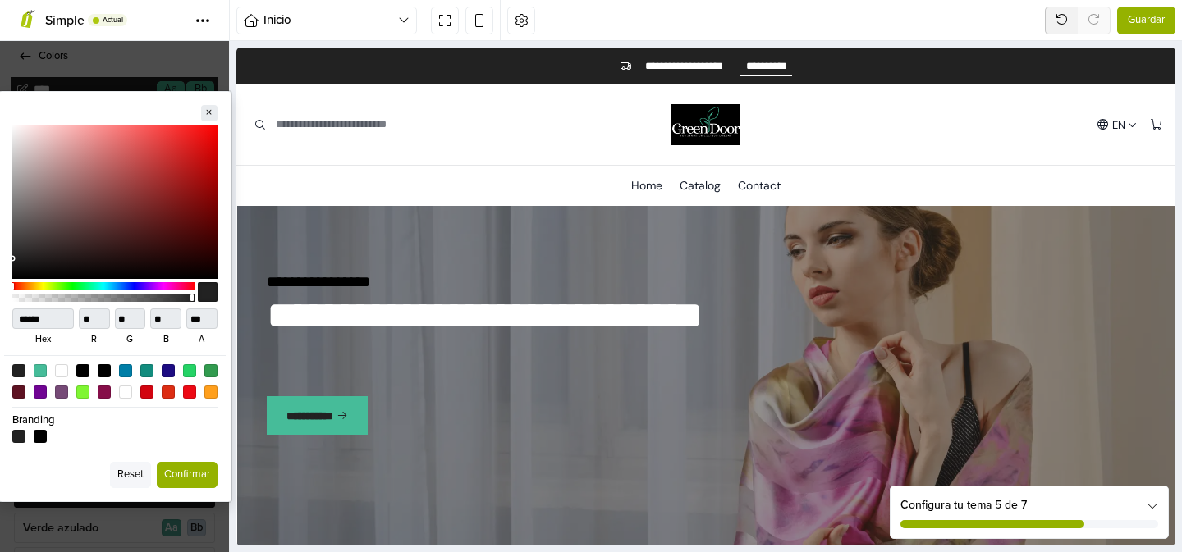
click at [179, 479] on button "Confirmar" at bounding box center [187, 475] width 61 height 26
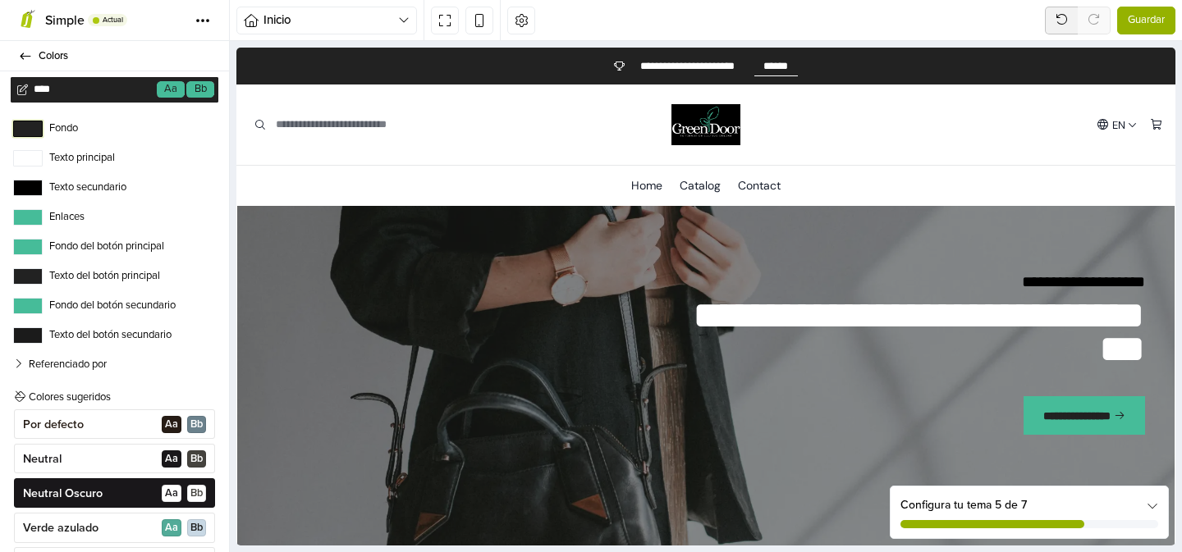
click at [32, 123] on button "Fondo" at bounding box center [28, 129] width 30 height 16
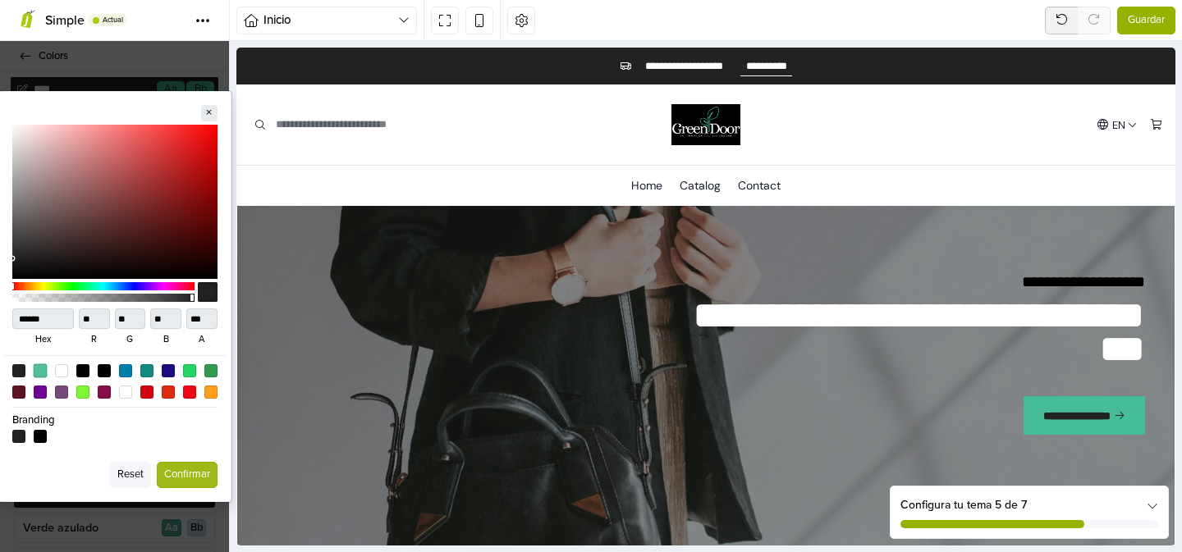
click at [33, 374] on div at bounding box center [40, 371] width 14 height 14
type input "******"
type input "**"
type input "***"
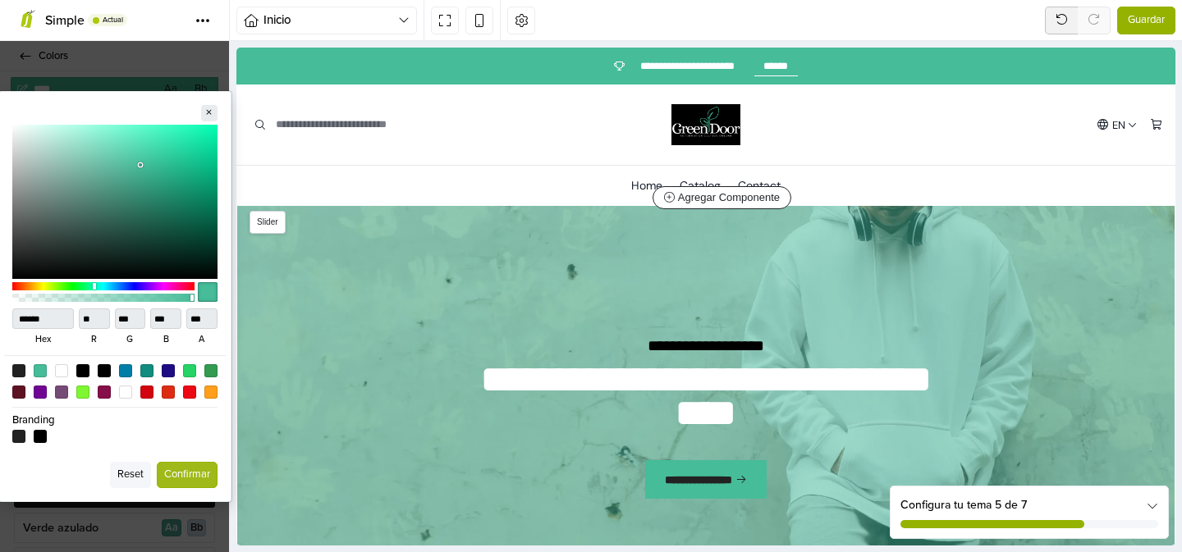
scroll to position [0, 0]
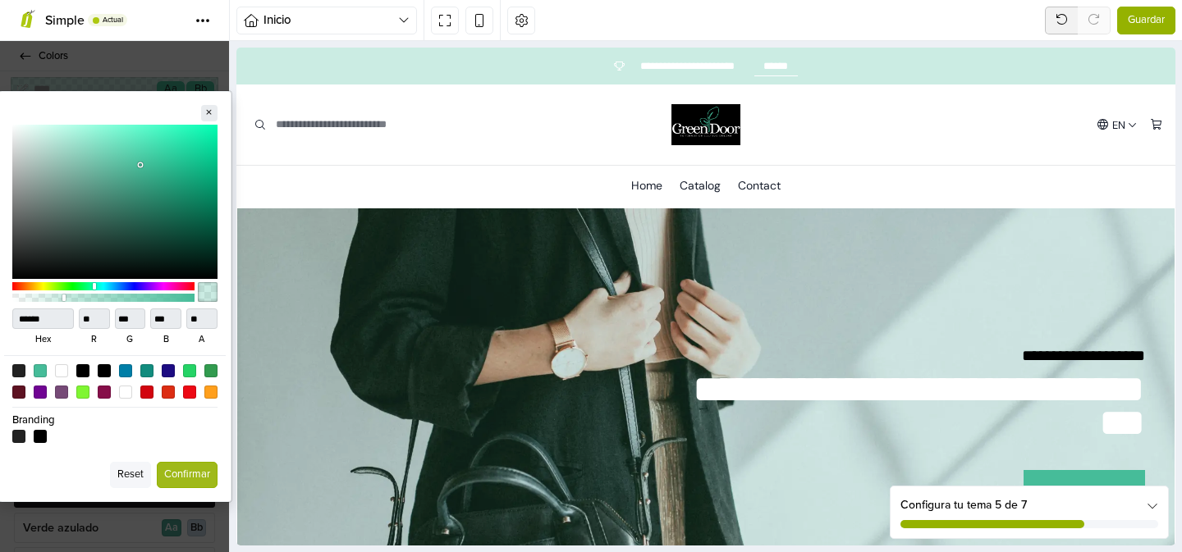
drag, startPoint x: 193, startPoint y: 297, endPoint x: 64, endPoint y: 303, distance: 129.0
click at [64, 303] on div at bounding box center [103, 292] width 182 height 26
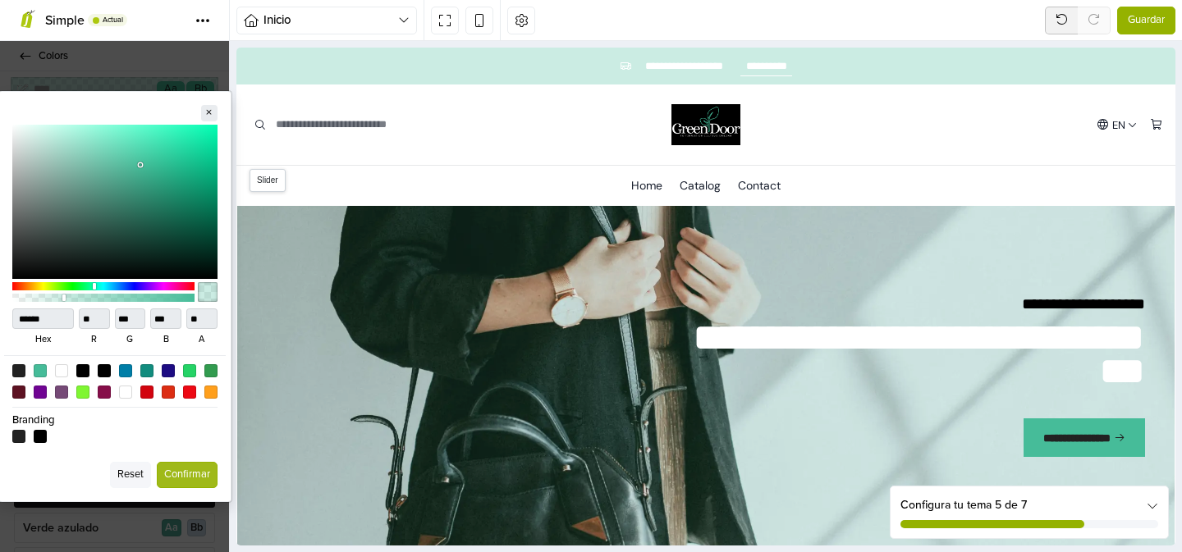
scroll to position [44, 0]
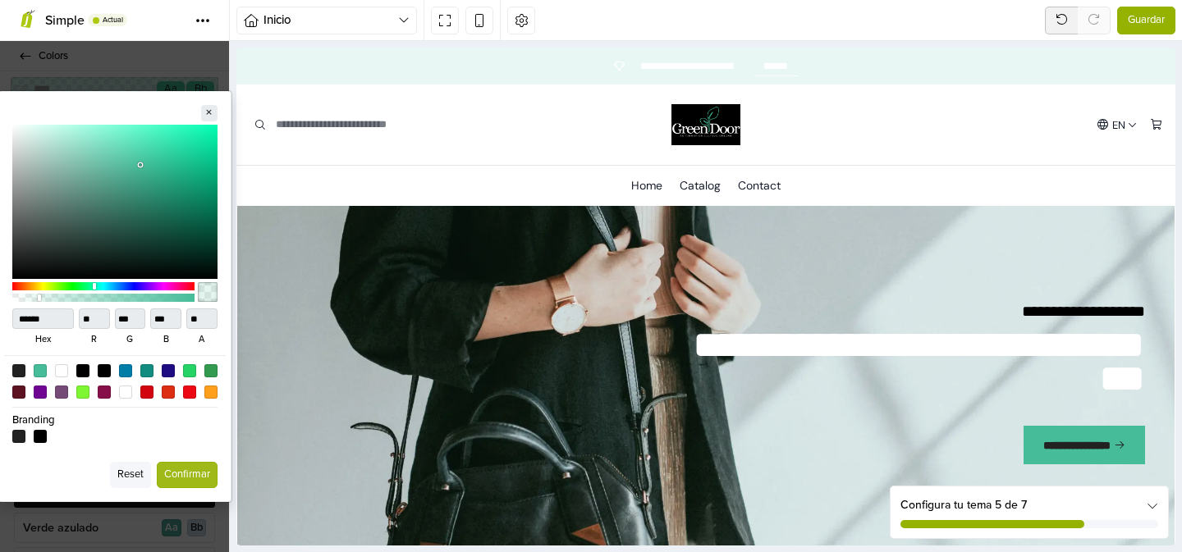
type input "**"
drag, startPoint x: 65, startPoint y: 297, endPoint x: 35, endPoint y: 305, distance: 30.5
click at [35, 305] on div at bounding box center [103, 292] width 182 height 26
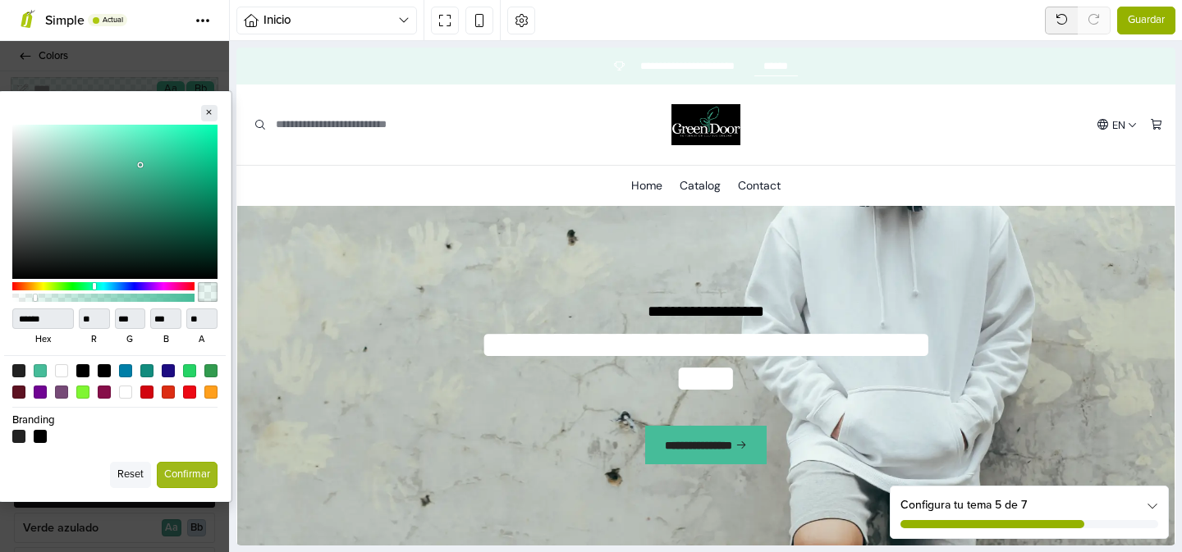
click at [130, 474] on button "Reset" at bounding box center [130, 475] width 41 height 26
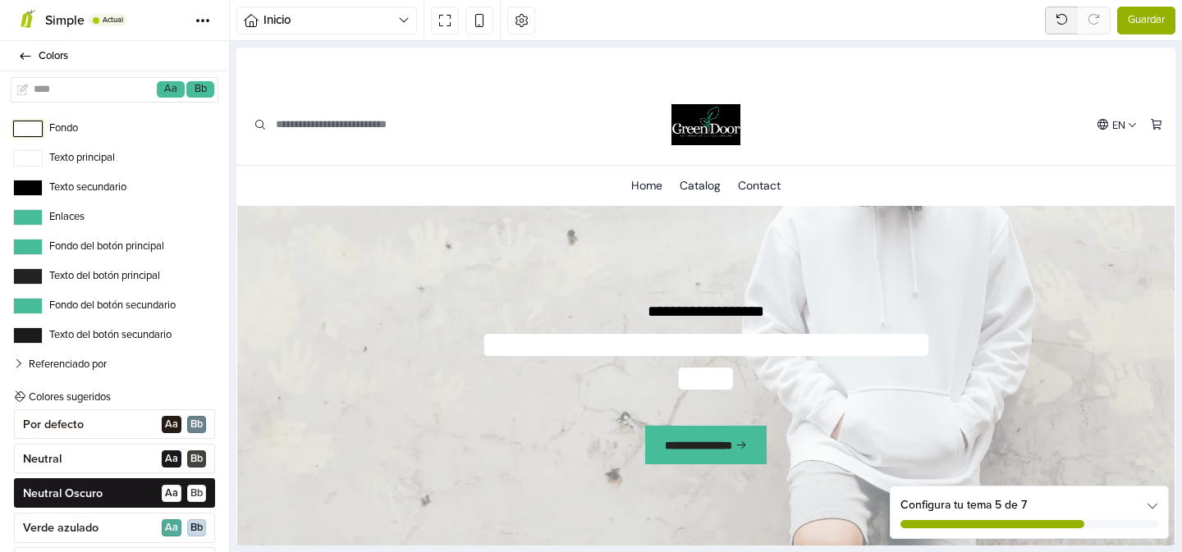
click at [29, 131] on button "Fondo" at bounding box center [28, 129] width 30 height 16
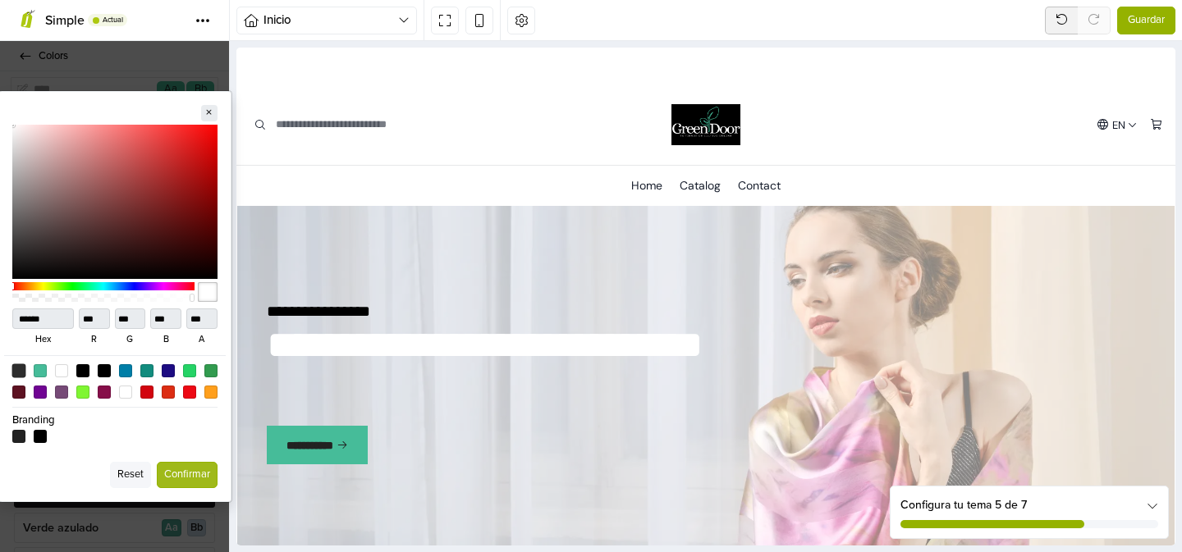
click at [17, 369] on div at bounding box center [18, 371] width 14 height 14
type input "******"
type input "**"
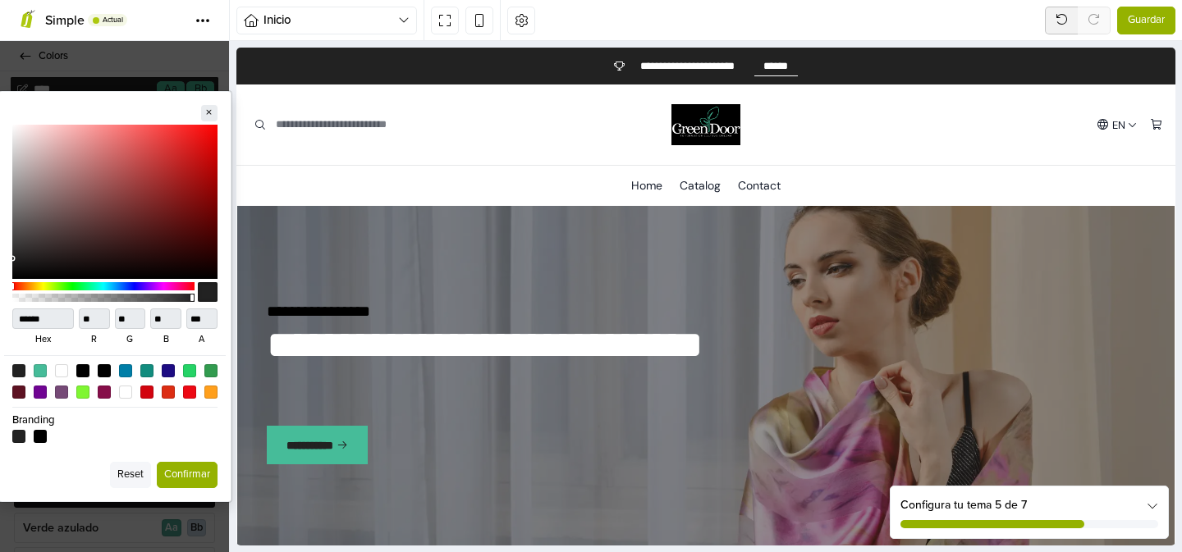
click at [200, 477] on button "Confirmar" at bounding box center [187, 475] width 61 height 26
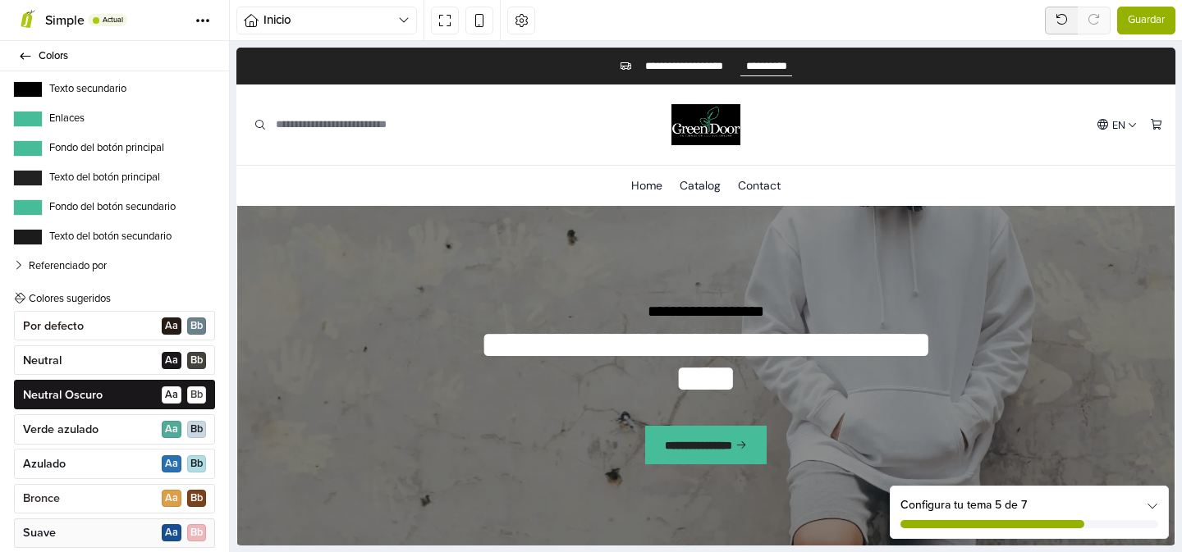
scroll to position [0, 0]
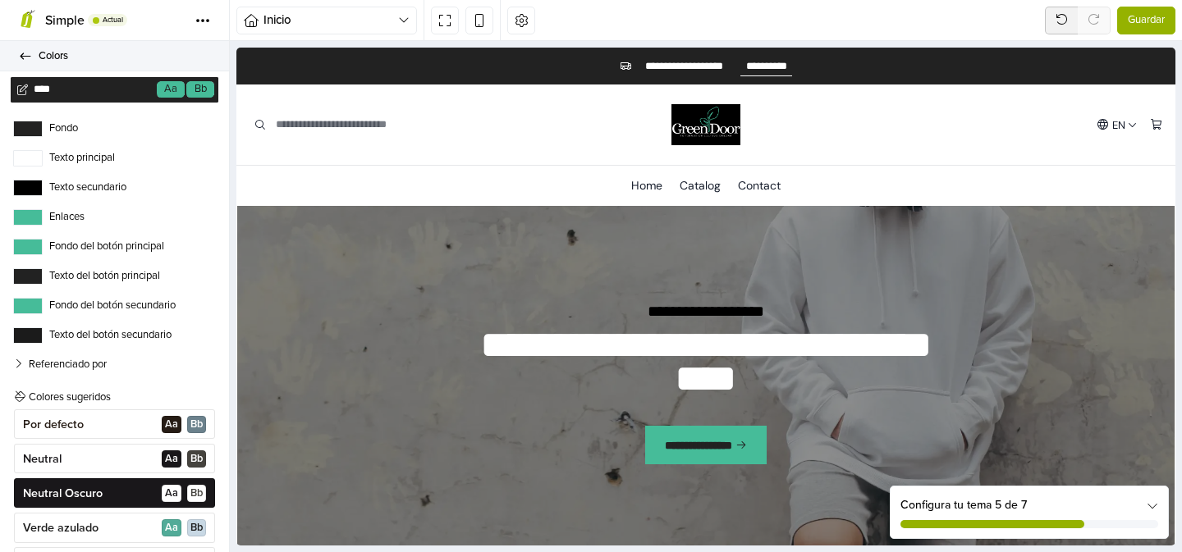
click at [27, 55] on icon at bounding box center [26, 56] width 11 height 7
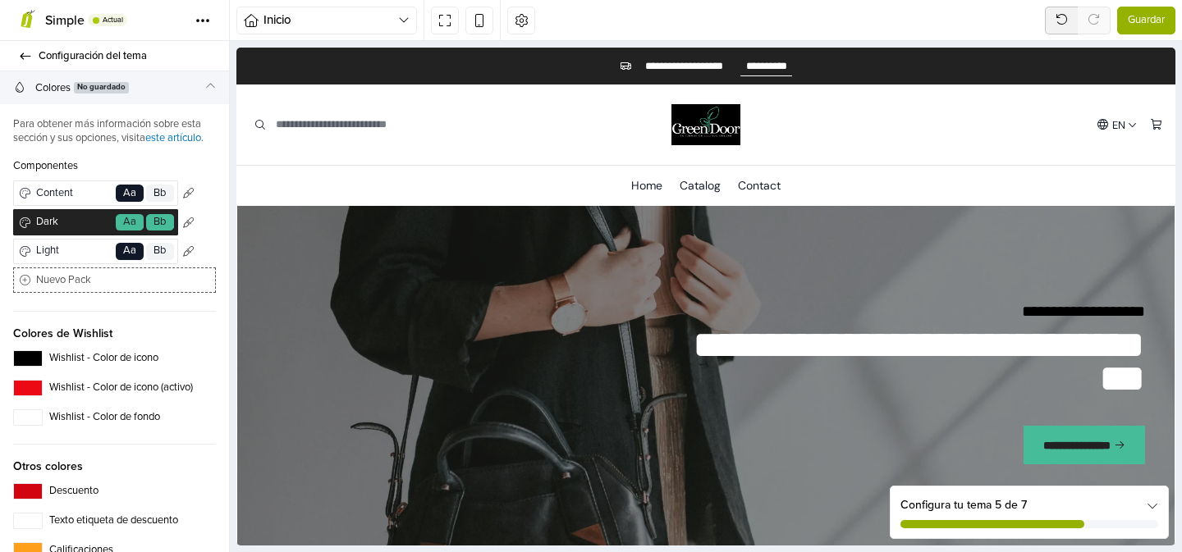
click at [1146, 18] on span "Guardar" at bounding box center [1146, 20] width 37 height 16
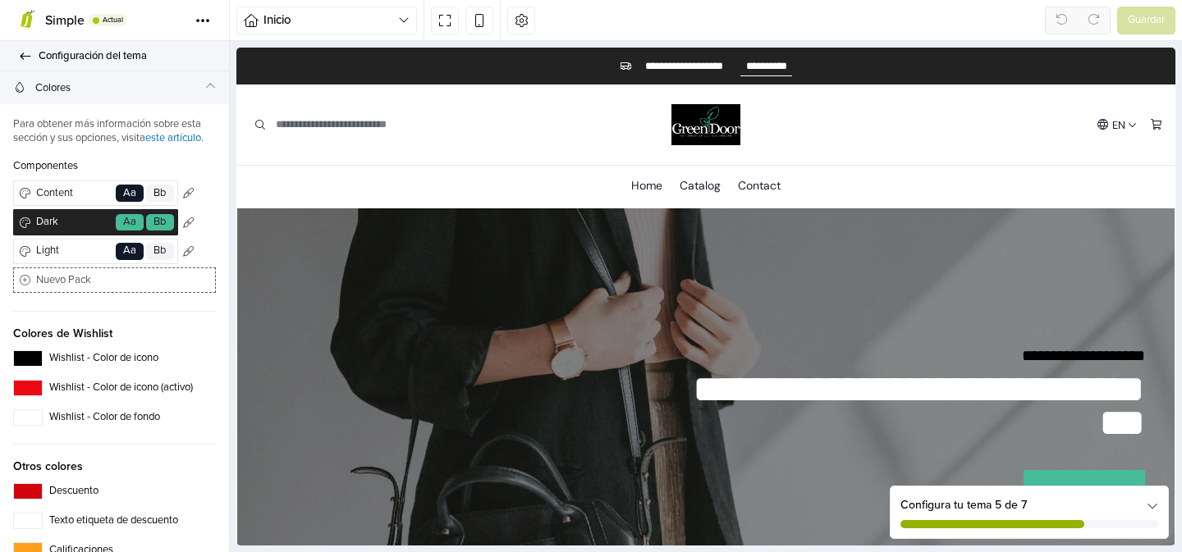
click at [25, 57] on icon at bounding box center [25, 56] width 13 height 11
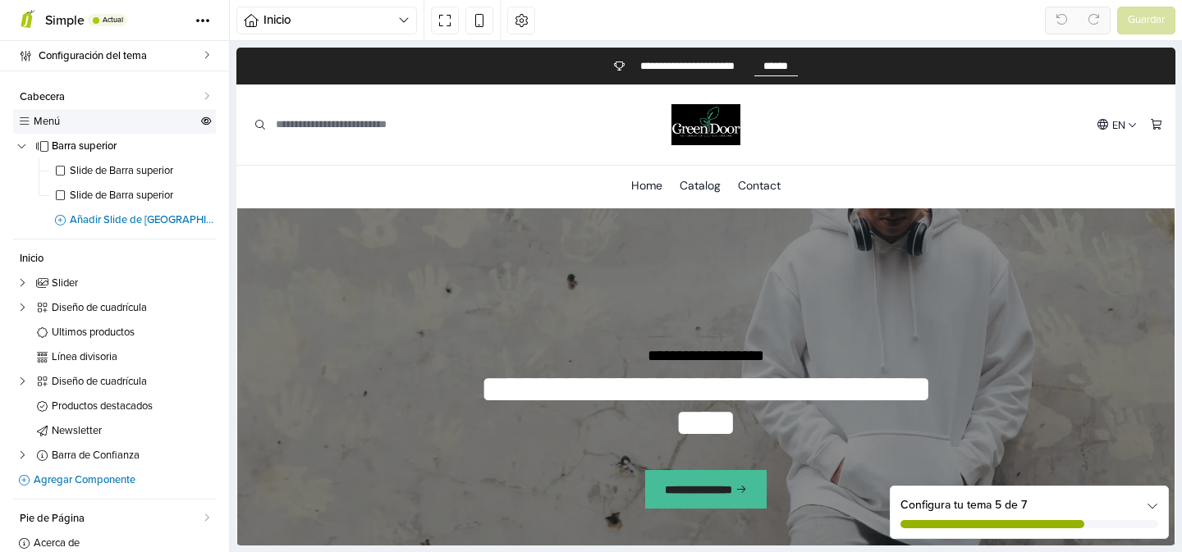
click at [47, 117] on span "Menú" at bounding box center [116, 122] width 164 height 11
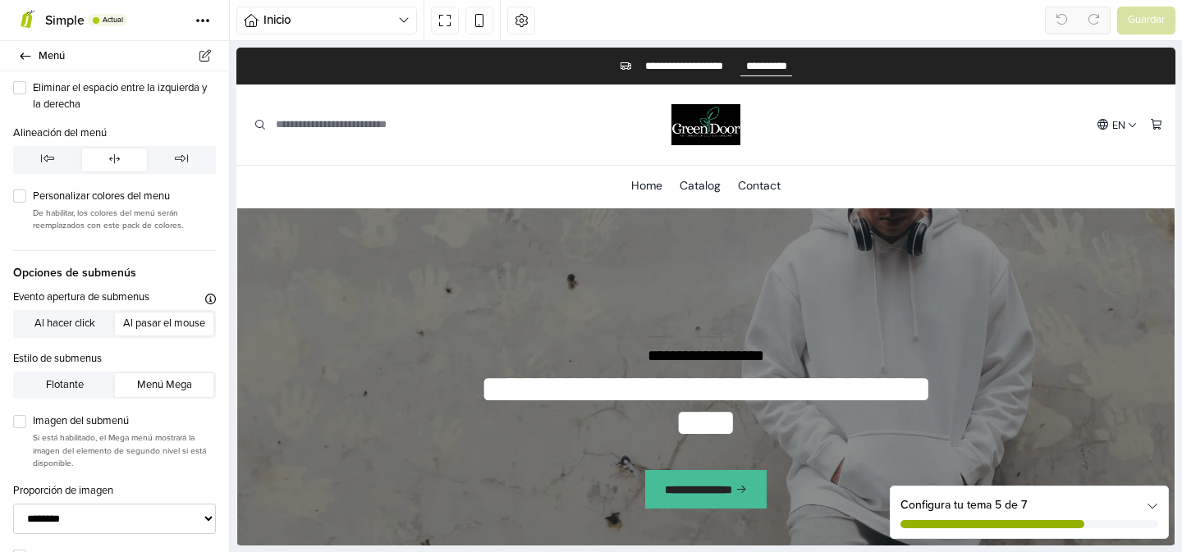
scroll to position [231, 0]
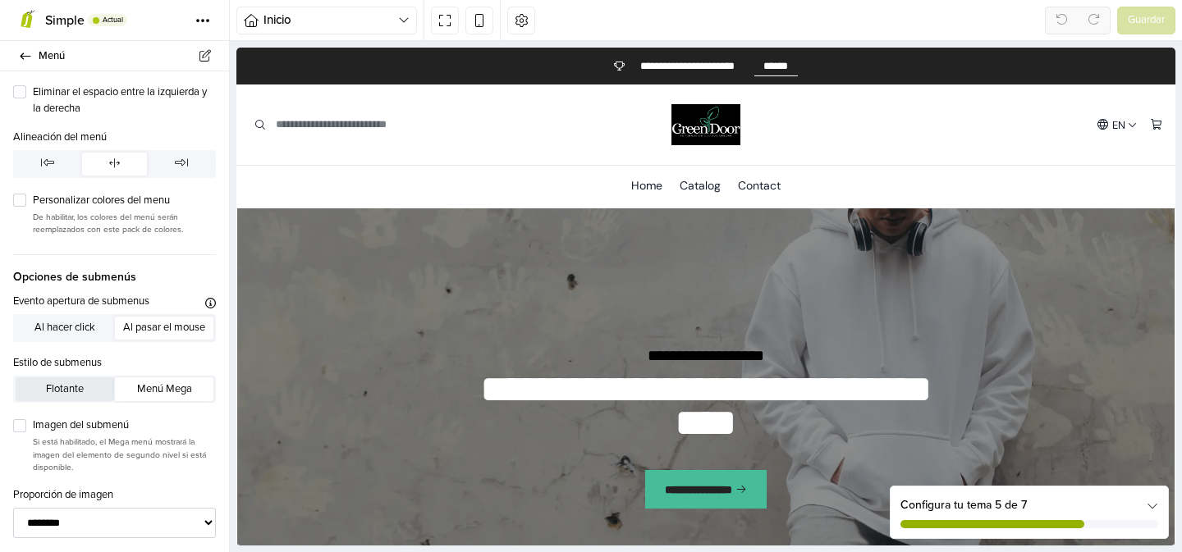
click at [85, 393] on button "Flotante" at bounding box center [65, 389] width 99 height 23
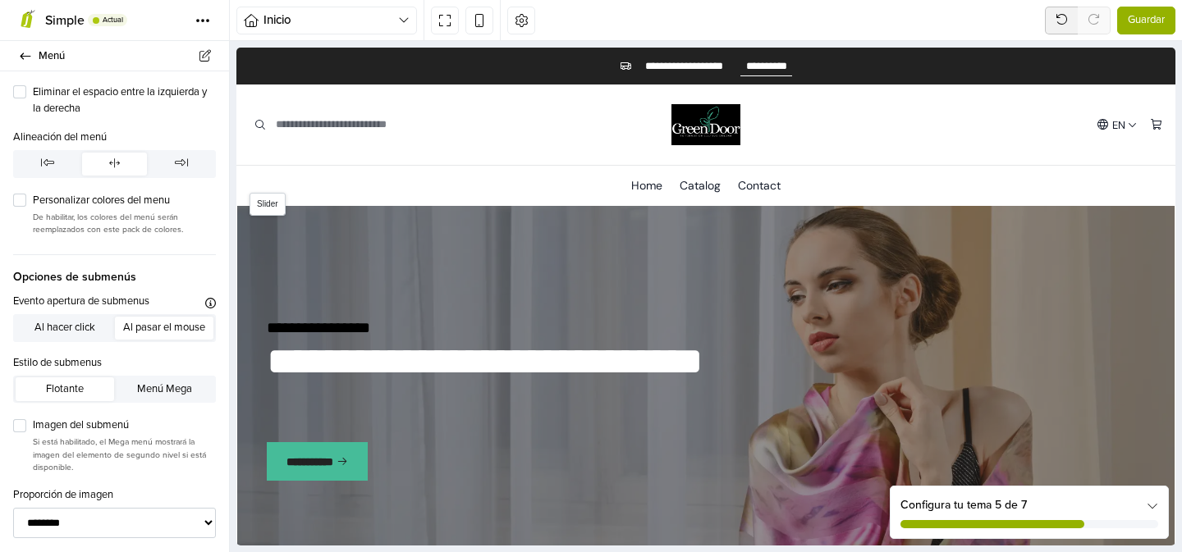
scroll to position [0, 0]
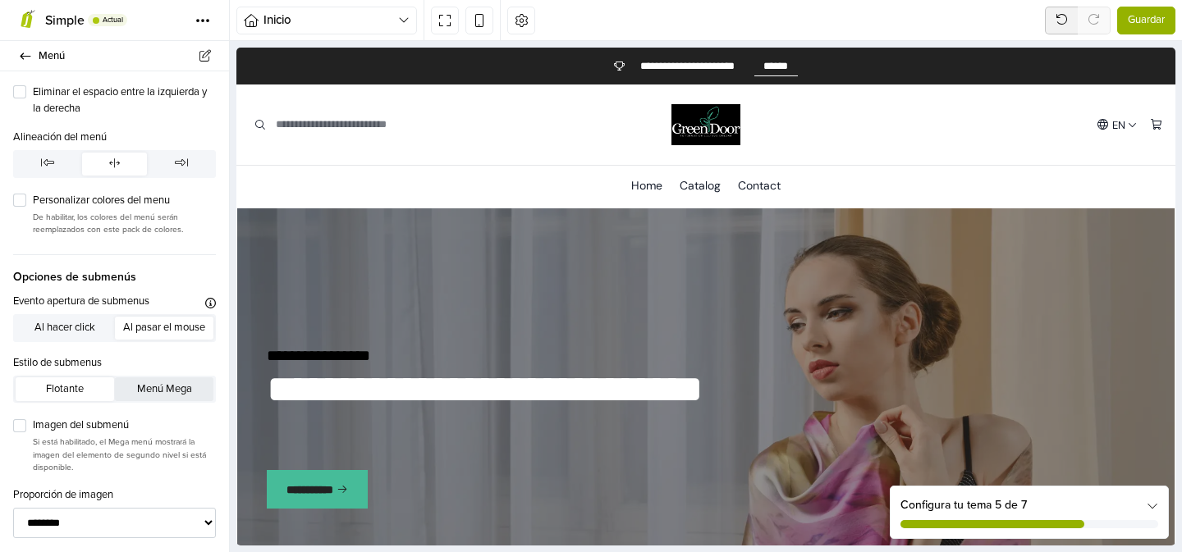
click at [163, 386] on button "Menú Mega" at bounding box center [164, 389] width 99 height 23
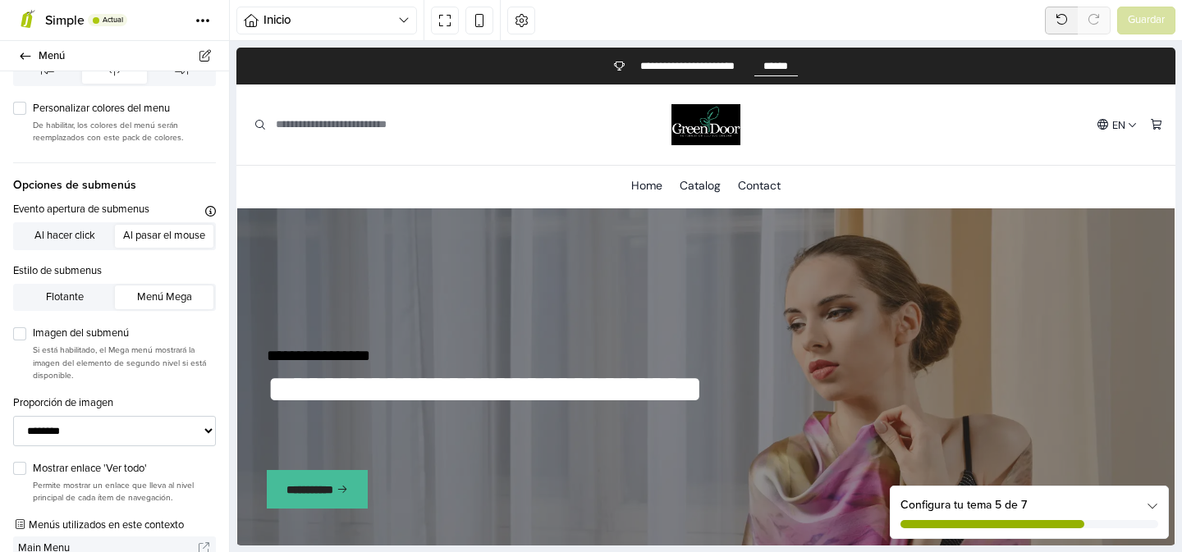
scroll to position [347, 0]
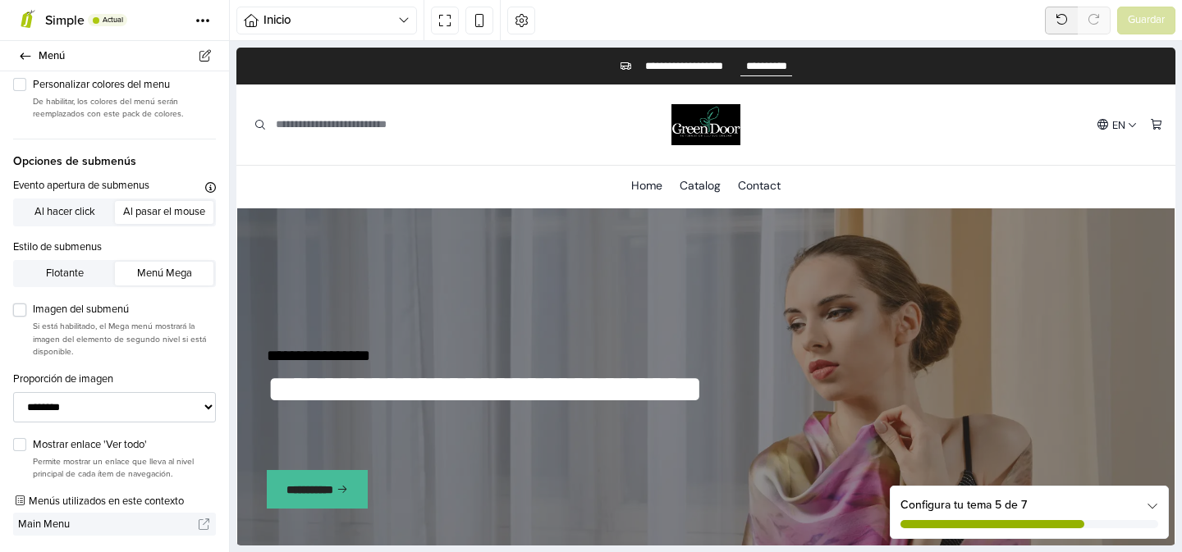
click at [33, 309] on label "Imagen del submenú" at bounding box center [124, 310] width 183 height 16
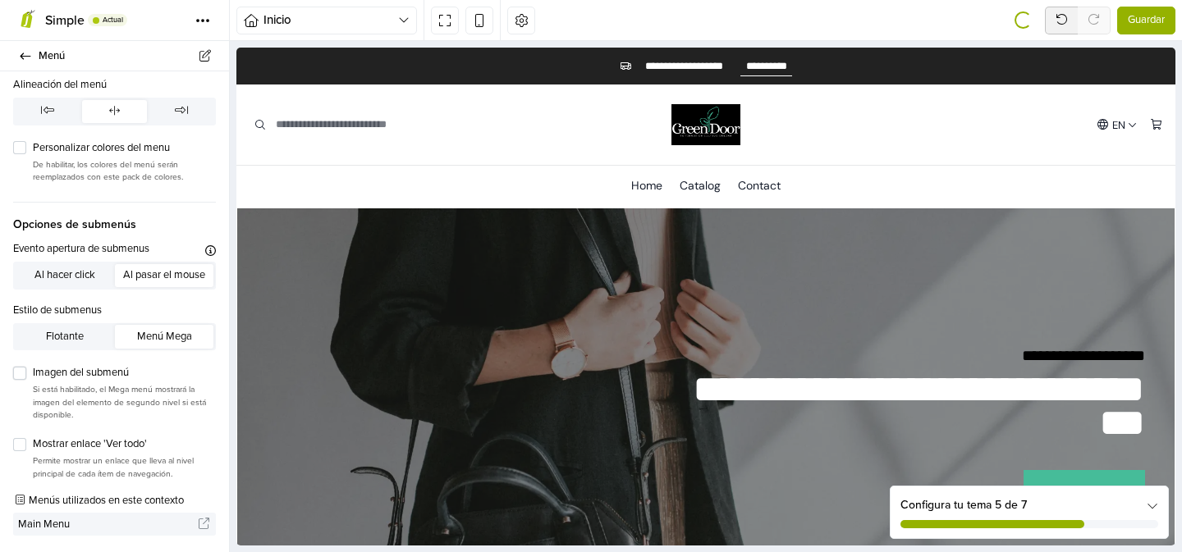
scroll to position [284, 0]
click at [33, 372] on label "Imagen del submenú" at bounding box center [124, 373] width 183 height 16
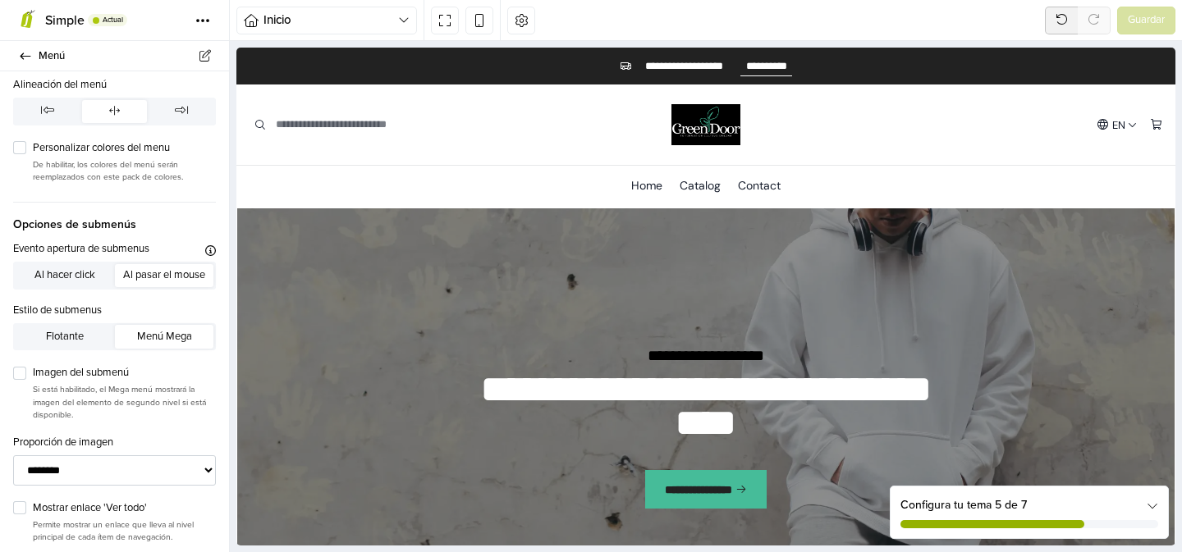
scroll to position [347, 0]
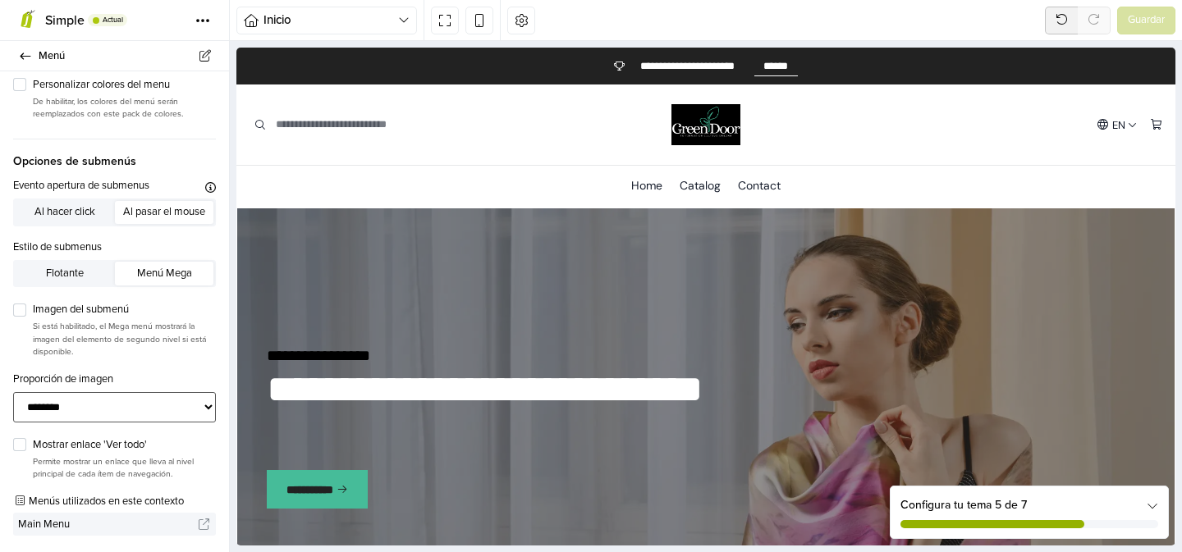
click at [203, 398] on select "**********" at bounding box center [114, 407] width 203 height 30
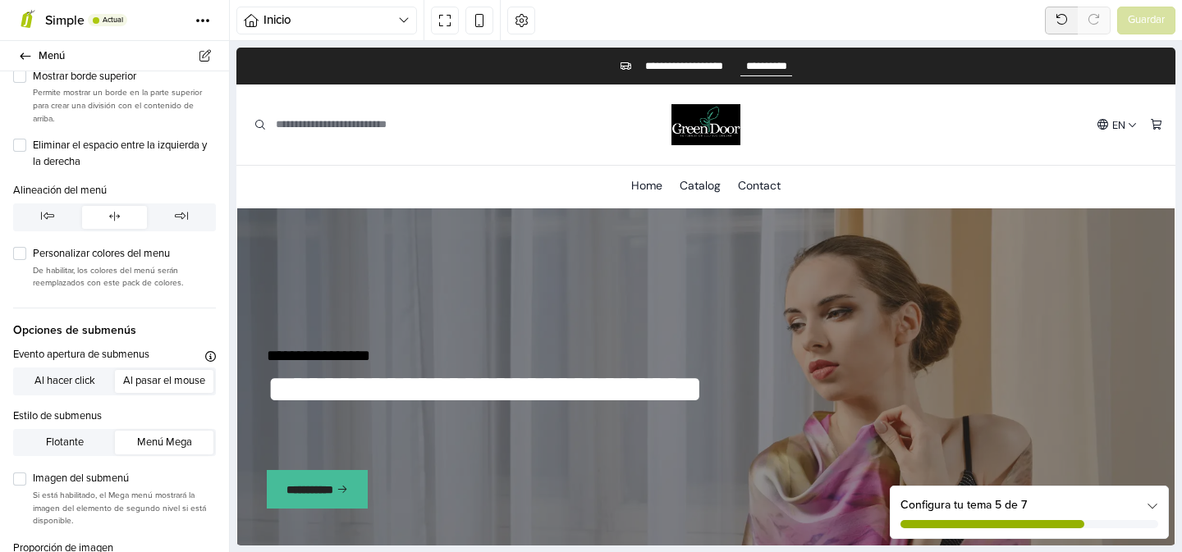
scroll to position [171, 0]
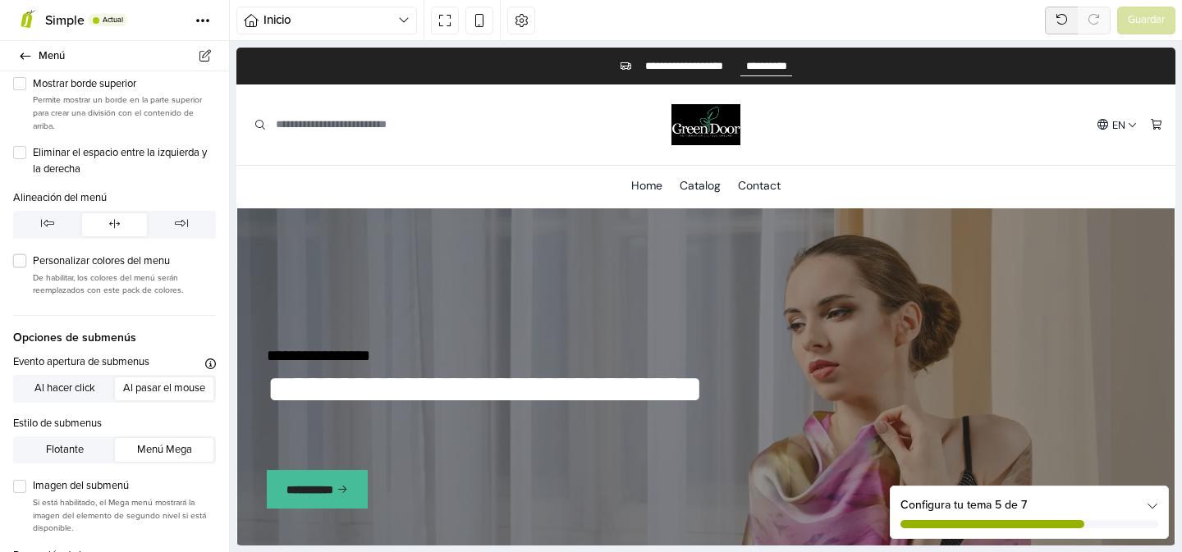
click at [33, 264] on label "Personalizar colores del menu" at bounding box center [124, 262] width 183 height 16
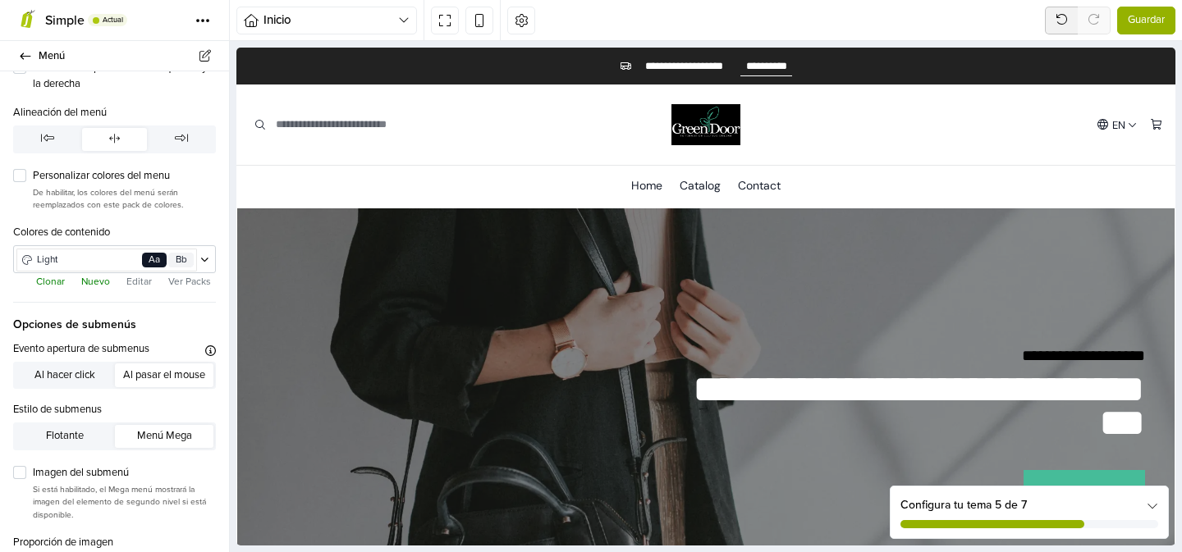
scroll to position [218, 0]
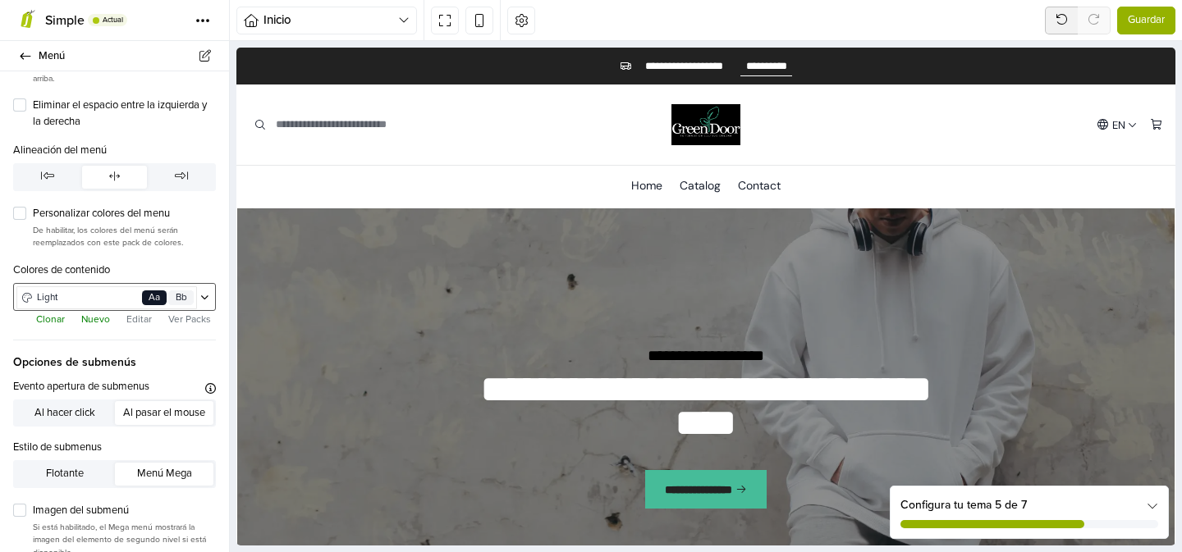
click at [206, 296] on icon at bounding box center [204, 298] width 9 height 10
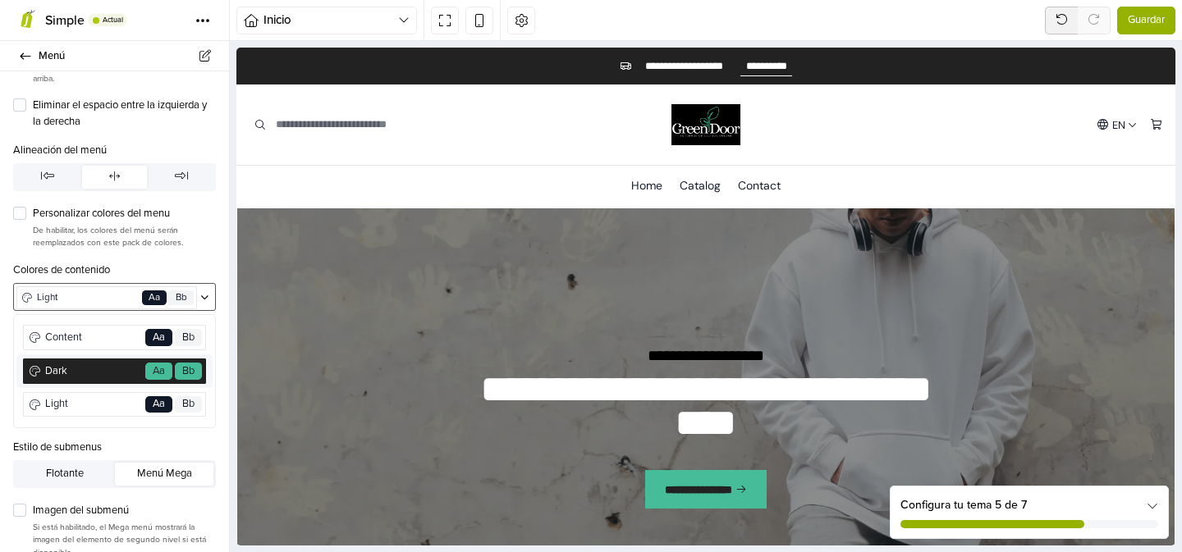
click at [108, 374] on span "Dark" at bounding box center [93, 372] width 100 height 16
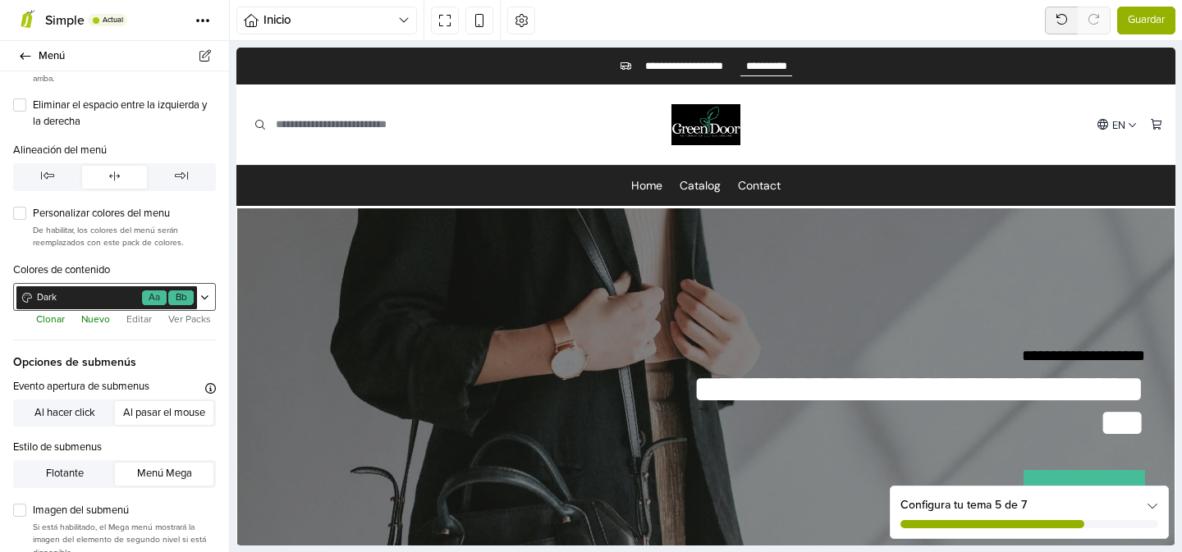
click at [207, 295] on icon at bounding box center [204, 298] width 9 height 10
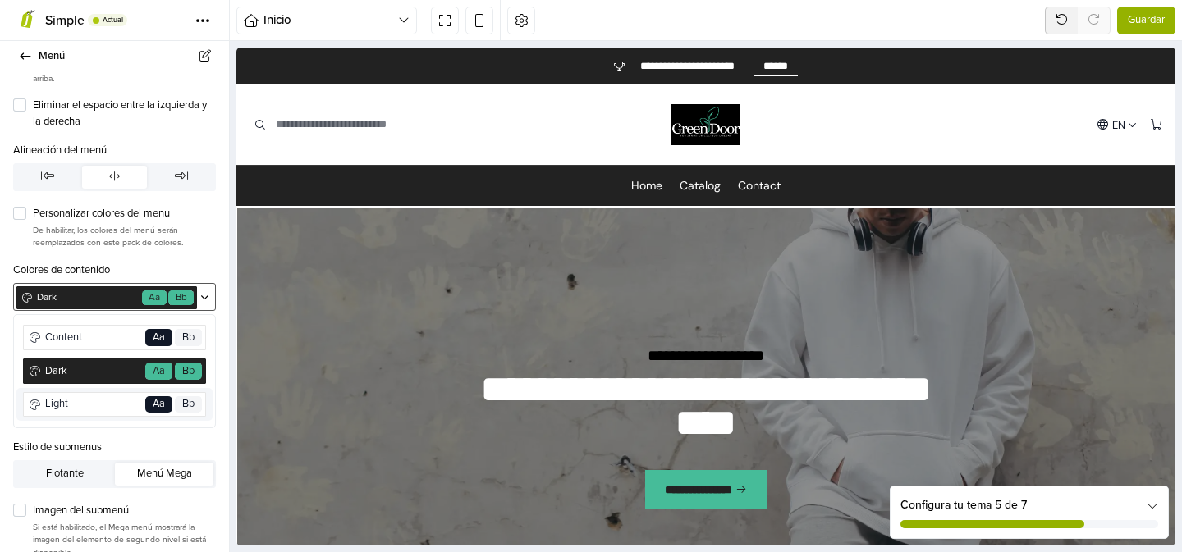
click at [93, 403] on span "Light" at bounding box center [93, 404] width 100 height 16
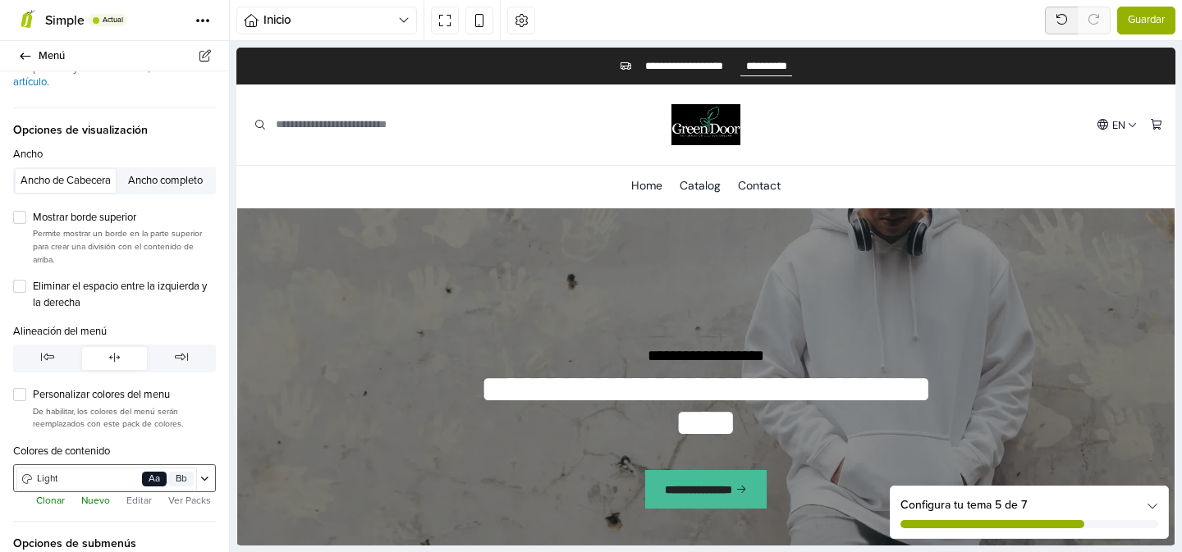
scroll to position [0, 0]
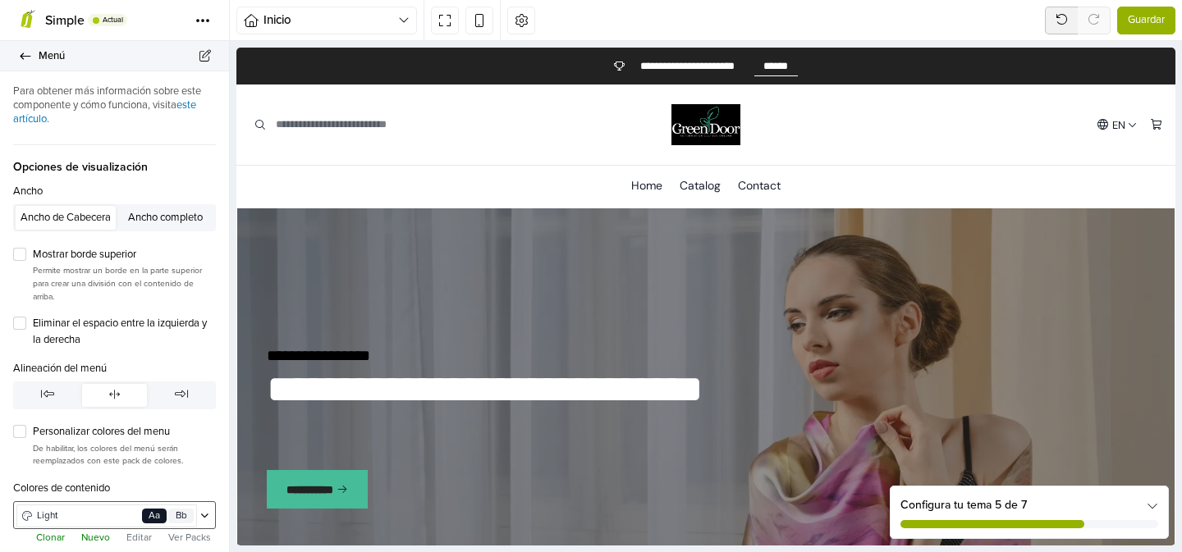
click at [24, 53] on icon at bounding box center [25, 56] width 13 height 11
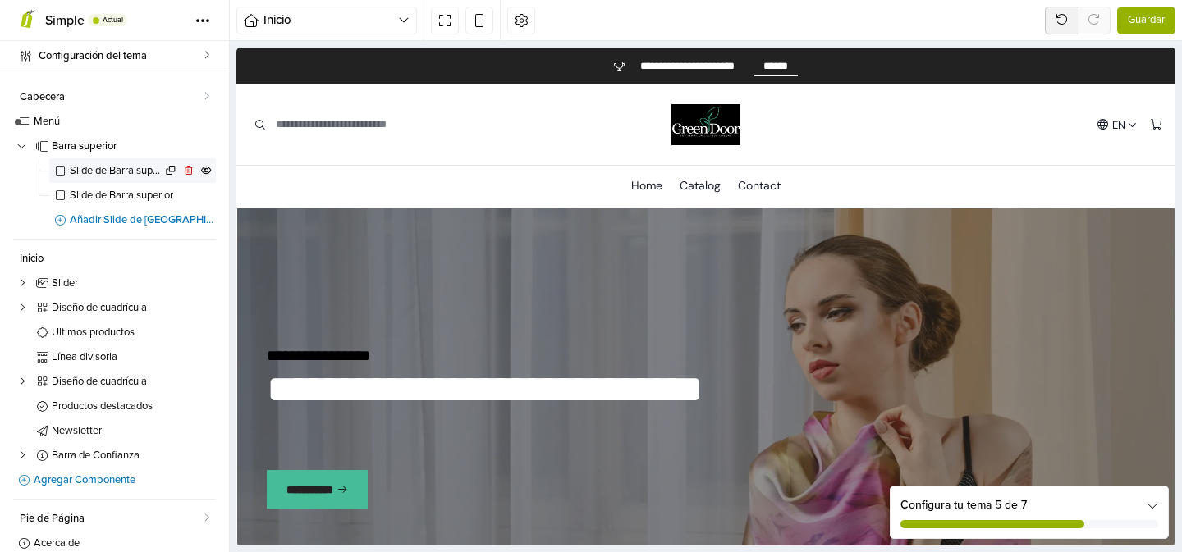
click at [90, 175] on span "Slide de Barra superior" at bounding box center [116, 171] width 92 height 11
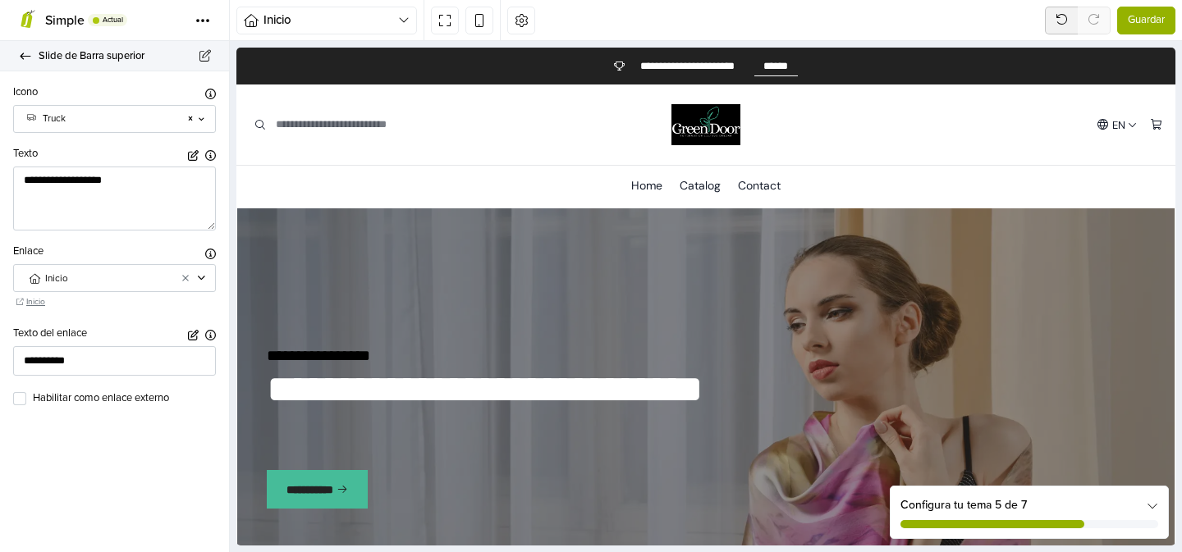
click at [24, 52] on icon at bounding box center [25, 56] width 13 height 11
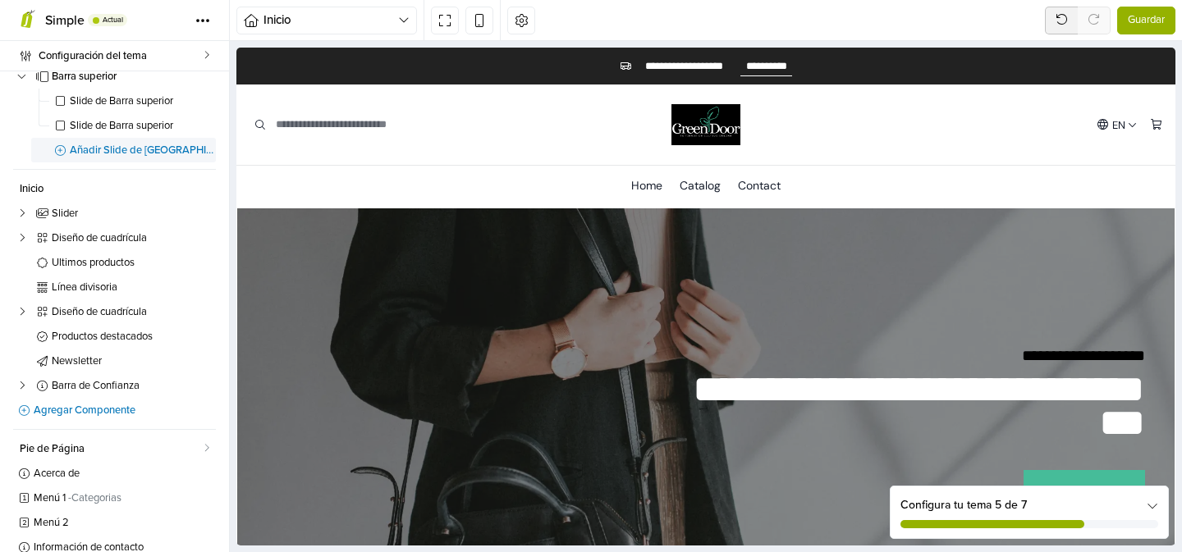
scroll to position [85, 0]
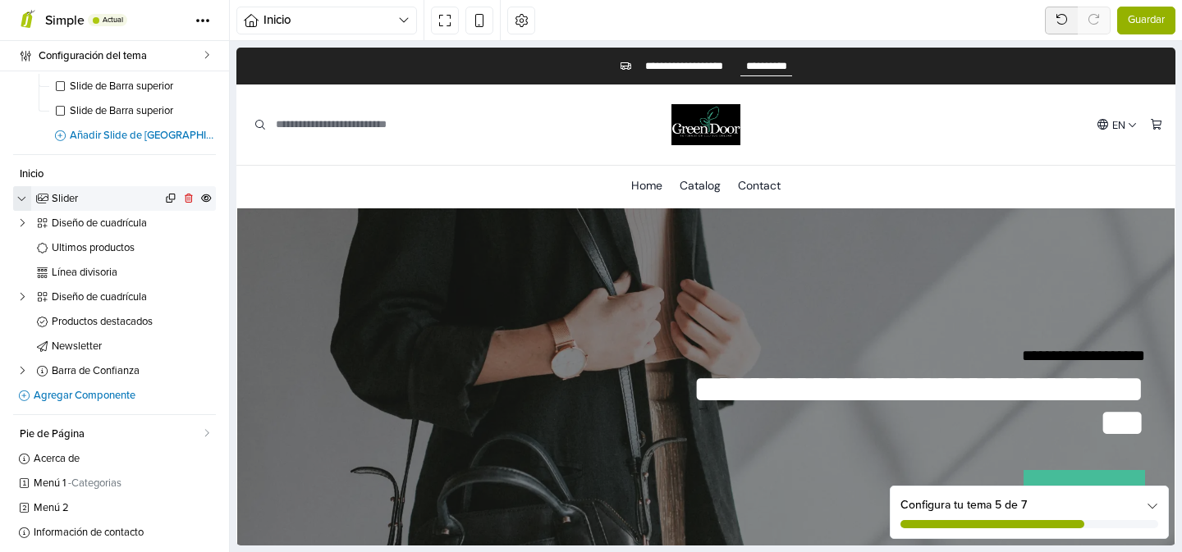
click at [21, 199] on icon "button" at bounding box center [22, 198] width 10 height 6
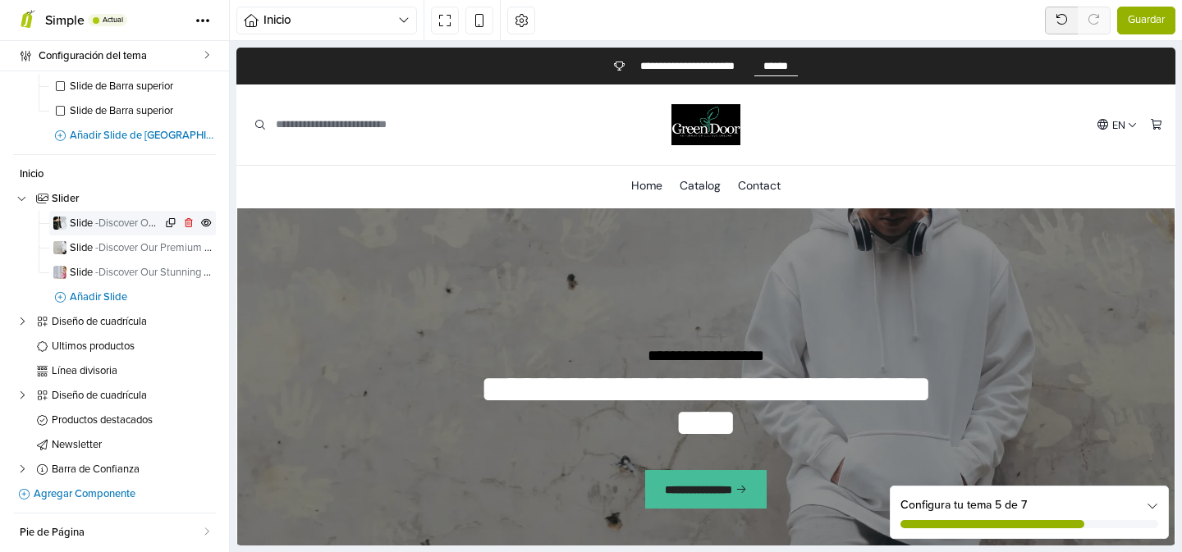
click at [108, 223] on span "- Discover Our Chic Women's Blazers" at bounding box center [178, 223] width 166 height 13
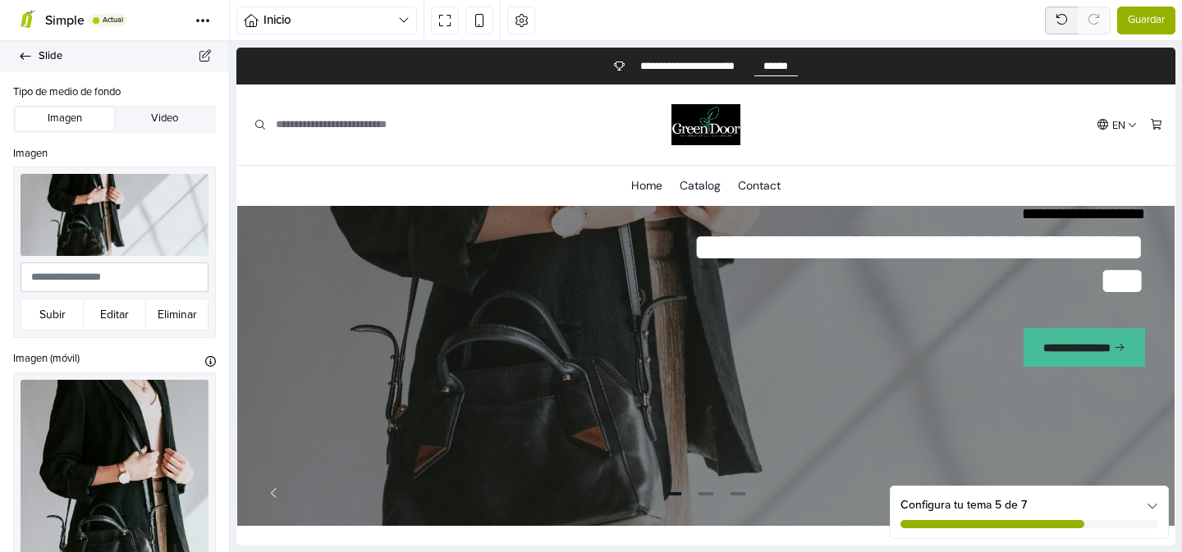
click at [21, 55] on icon at bounding box center [26, 56] width 11 height 7
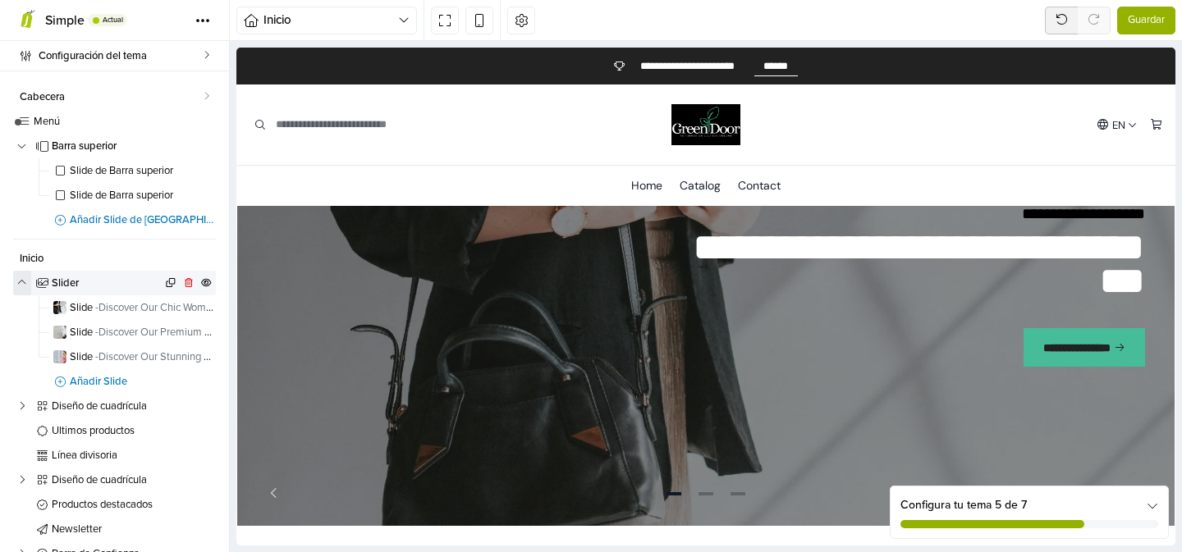
click at [19, 284] on icon "button" at bounding box center [22, 283] width 10 height 6
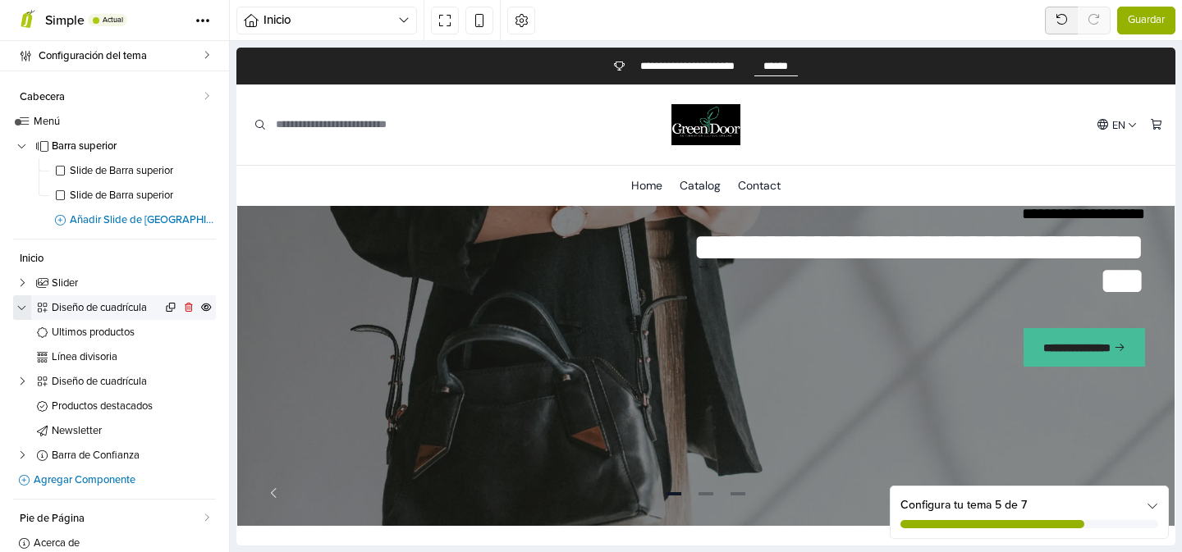
click at [21, 306] on icon "button" at bounding box center [22, 308] width 10 height 6
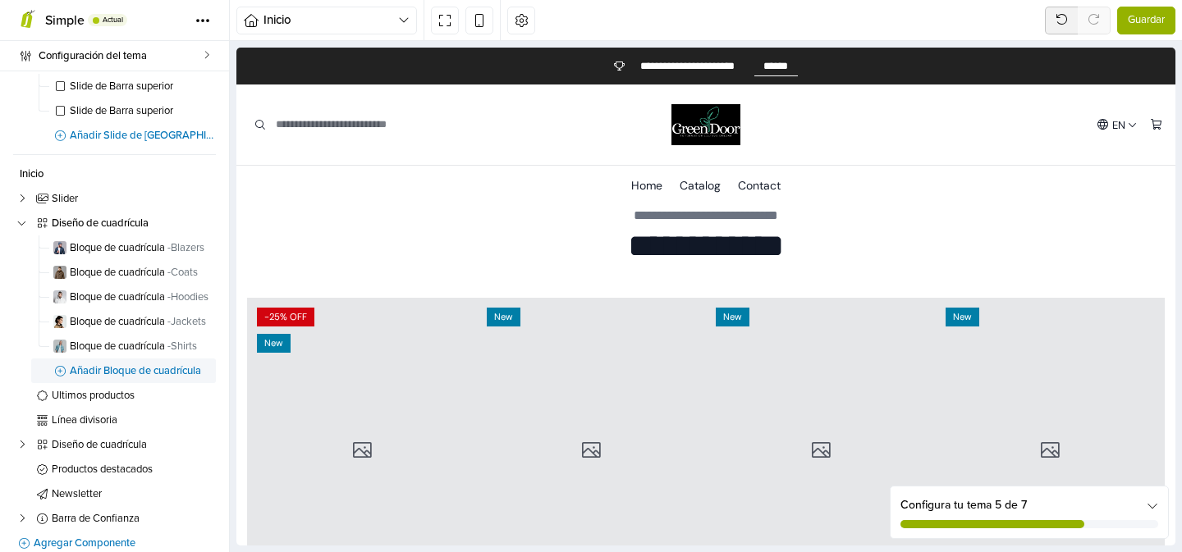
scroll to position [88, 0]
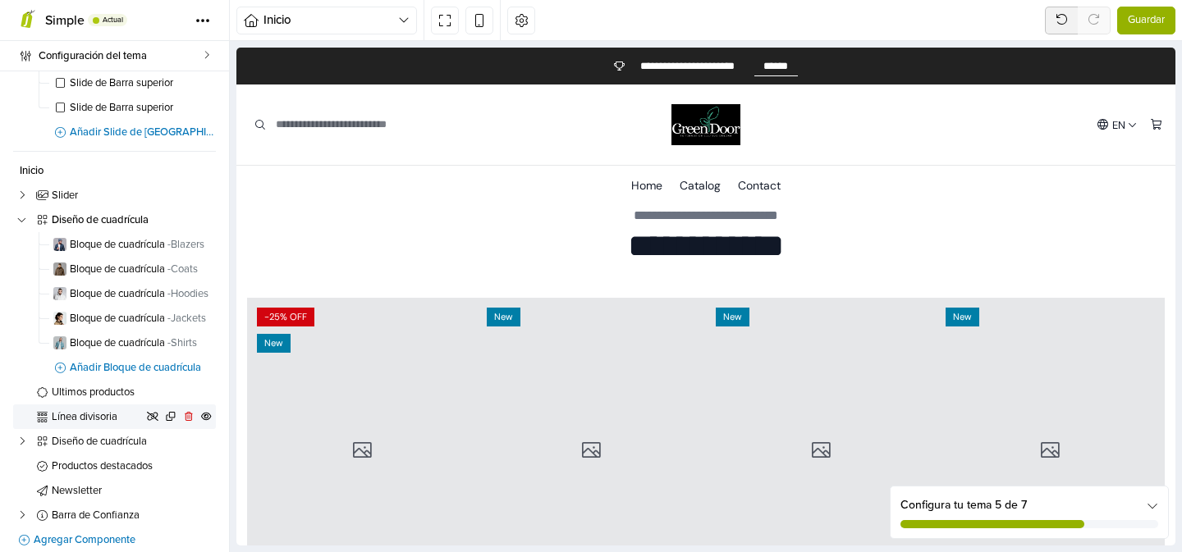
click at [108, 415] on span "Línea divisoria" at bounding box center [98, 417] width 92 height 11
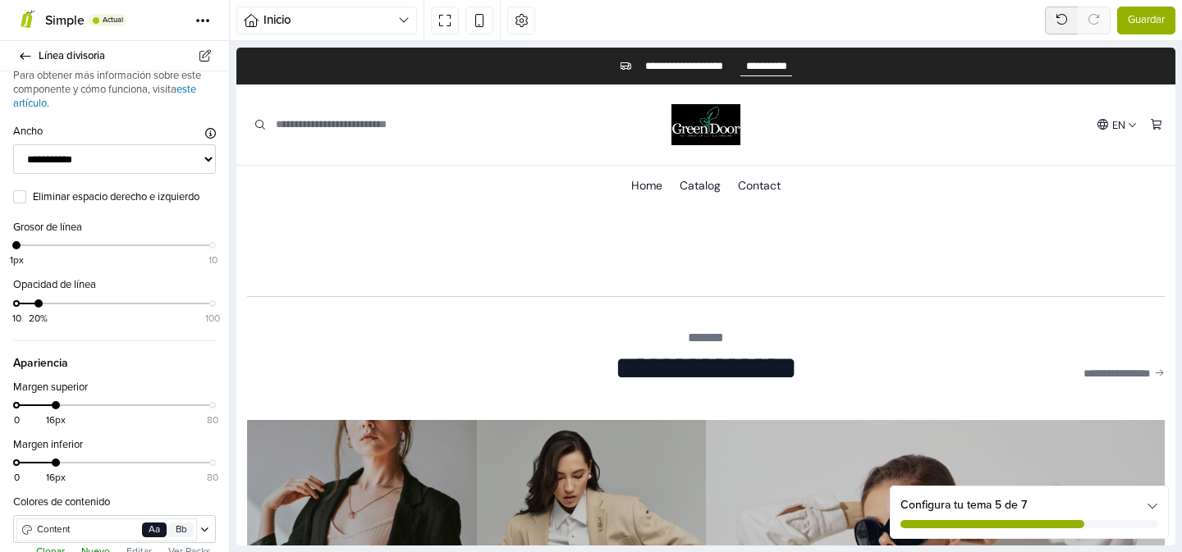
scroll to position [11, 0]
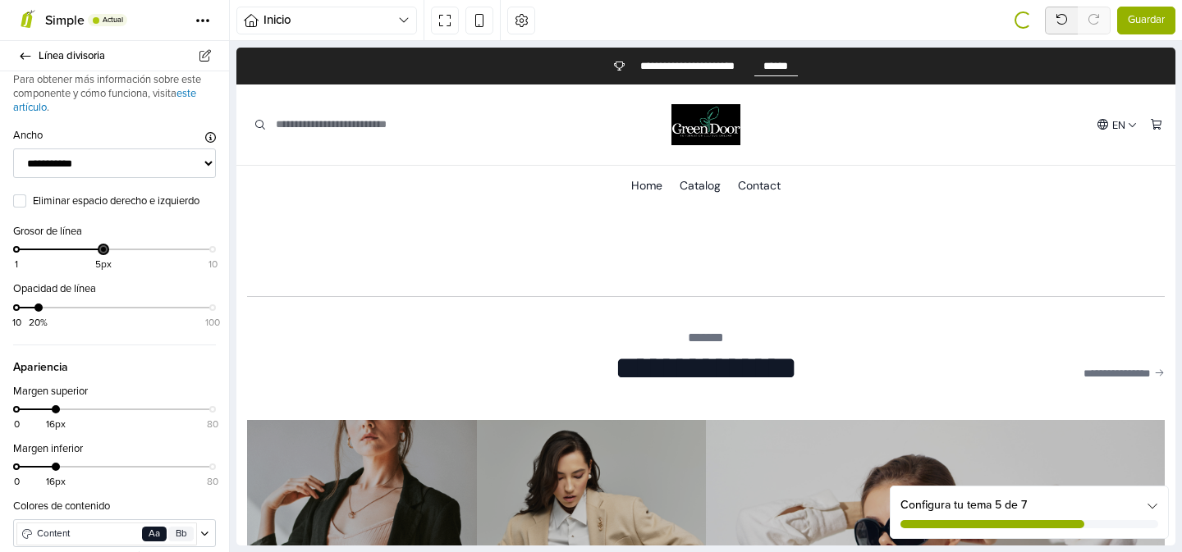
drag, startPoint x: 19, startPoint y: 250, endPoint x: 111, endPoint y: 254, distance: 92.0
click at [111, 254] on div "1 5px 10" at bounding box center [114, 257] width 196 height 24
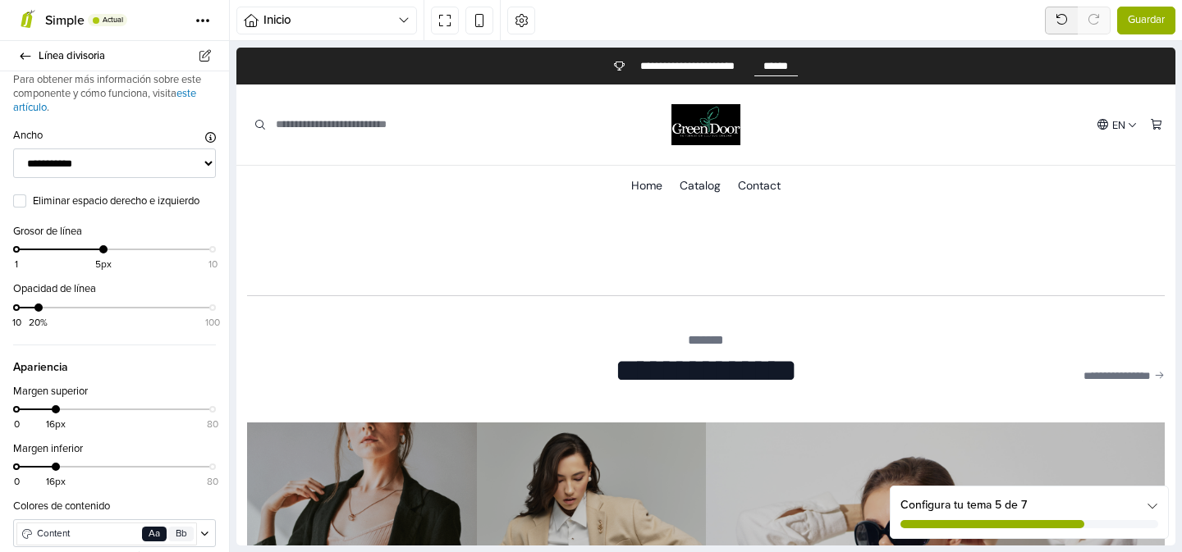
scroll to position [2444, 0]
drag, startPoint x: 109, startPoint y: 250, endPoint x: 207, endPoint y: 259, distance: 98.0
click at [207, 259] on div "1 10px" at bounding box center [114, 257] width 196 height 24
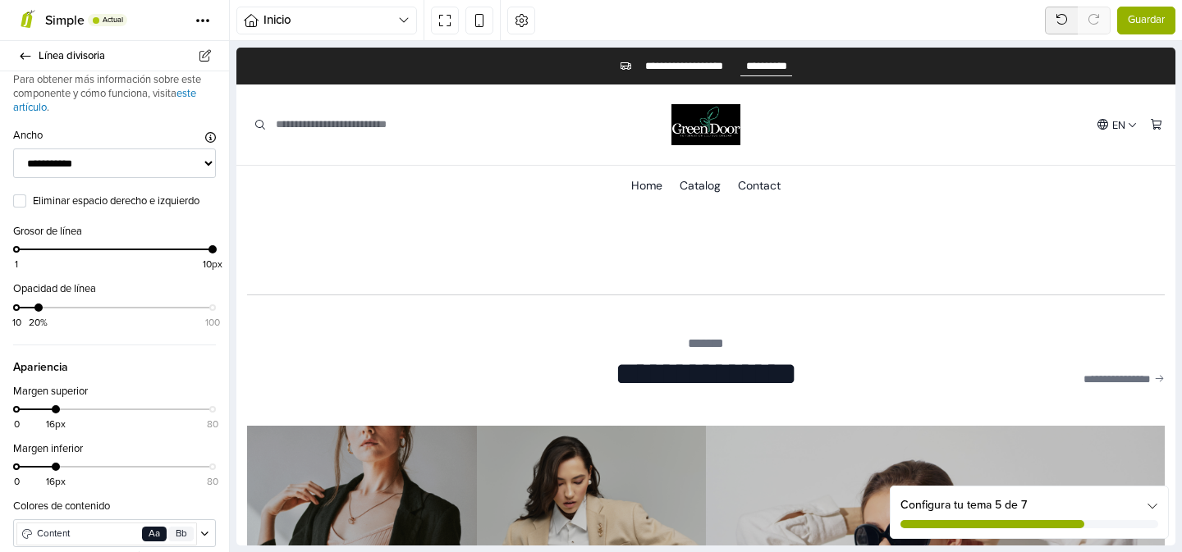
scroll to position [2445, 0]
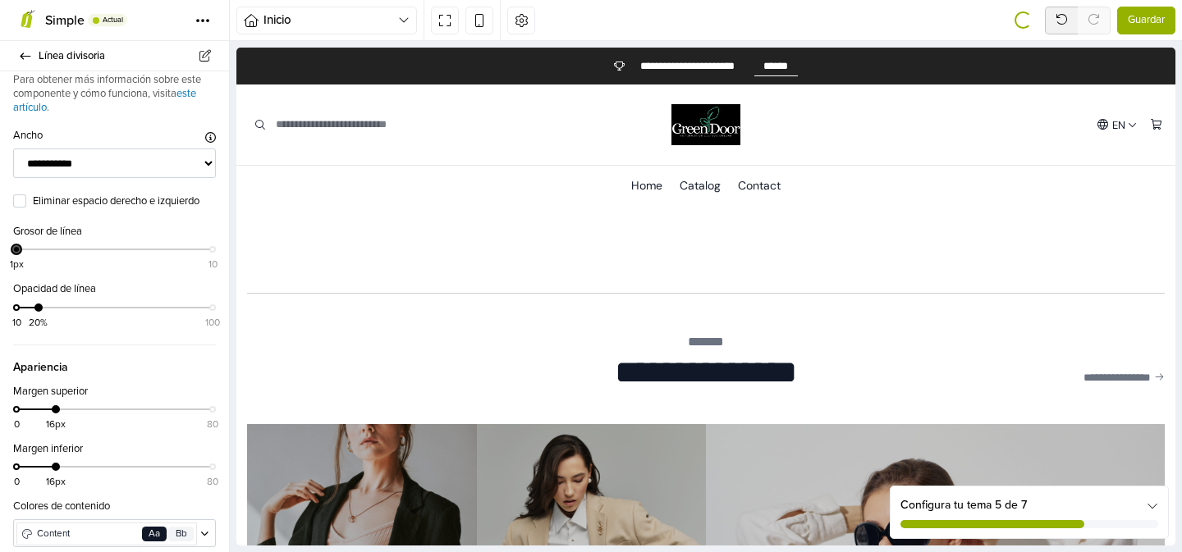
drag, startPoint x: 213, startPoint y: 249, endPoint x: 22, endPoint y: 254, distance: 191.3
click at [22, 254] on div "1px 10" at bounding box center [114, 257] width 196 height 24
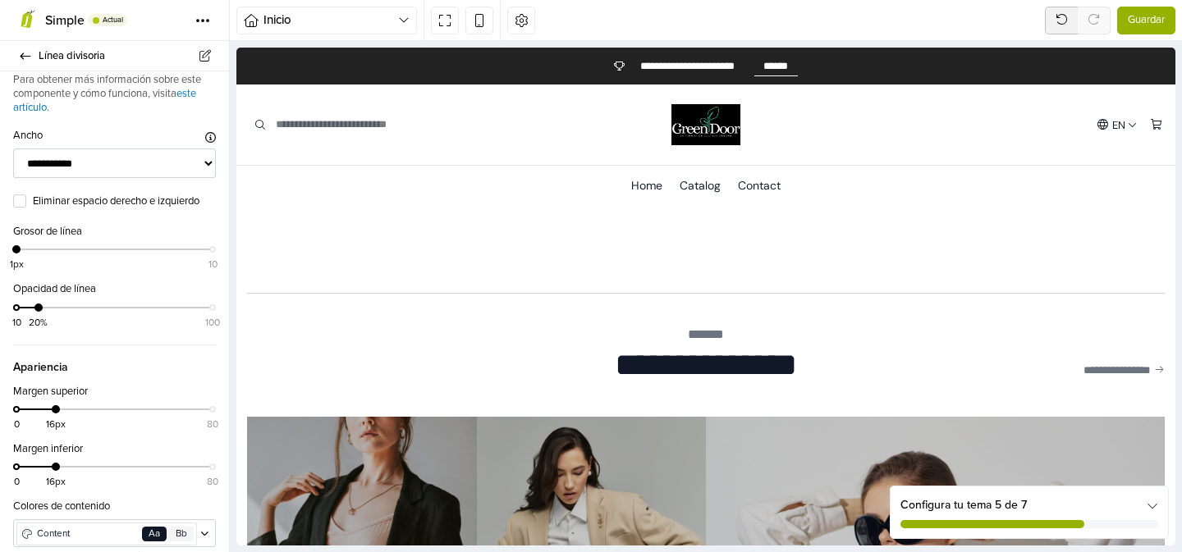
scroll to position [2442, 0]
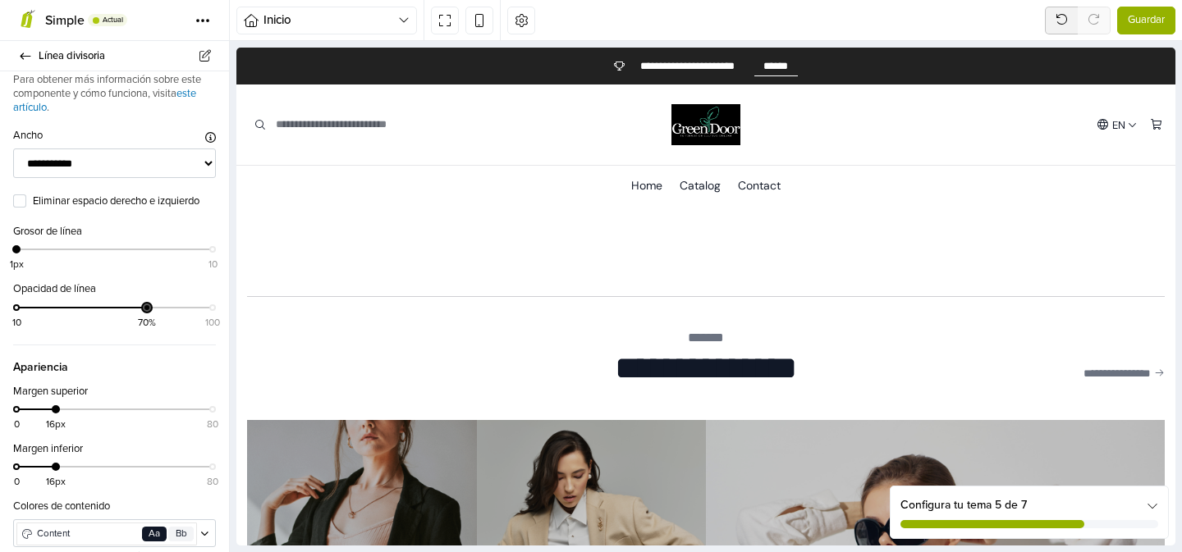
drag, startPoint x: 40, startPoint y: 308, endPoint x: 156, endPoint y: 307, distance: 115.7
click at [156, 307] on div "10 70% 100" at bounding box center [114, 315] width 196 height 24
drag, startPoint x: 17, startPoint y: 250, endPoint x: 135, endPoint y: 254, distance: 118.3
click at [135, 254] on div "1 5px 10" at bounding box center [114, 257] width 196 height 24
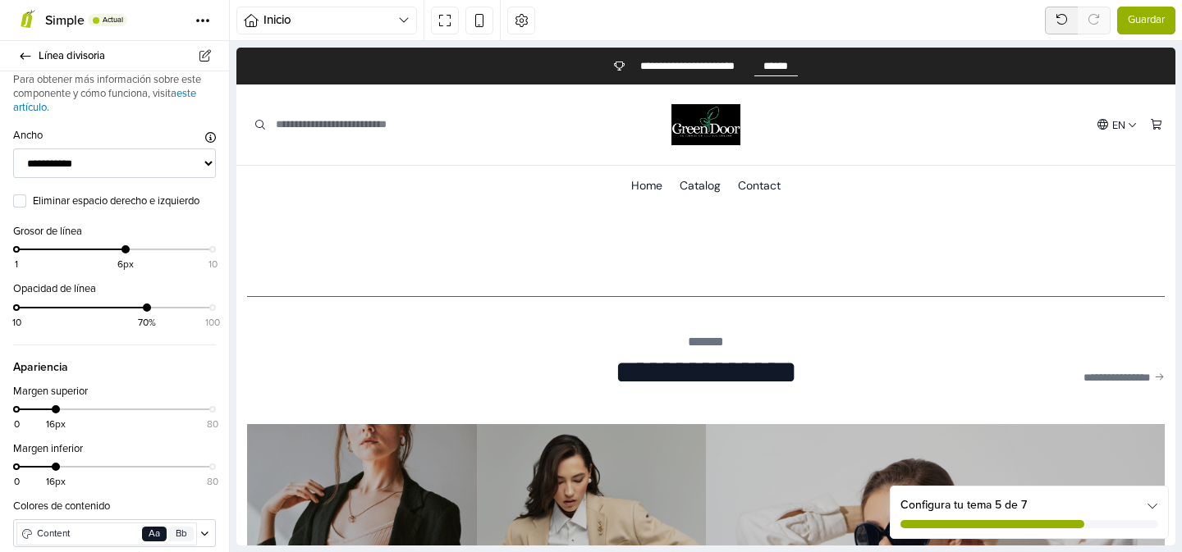
scroll to position [2444, 0]
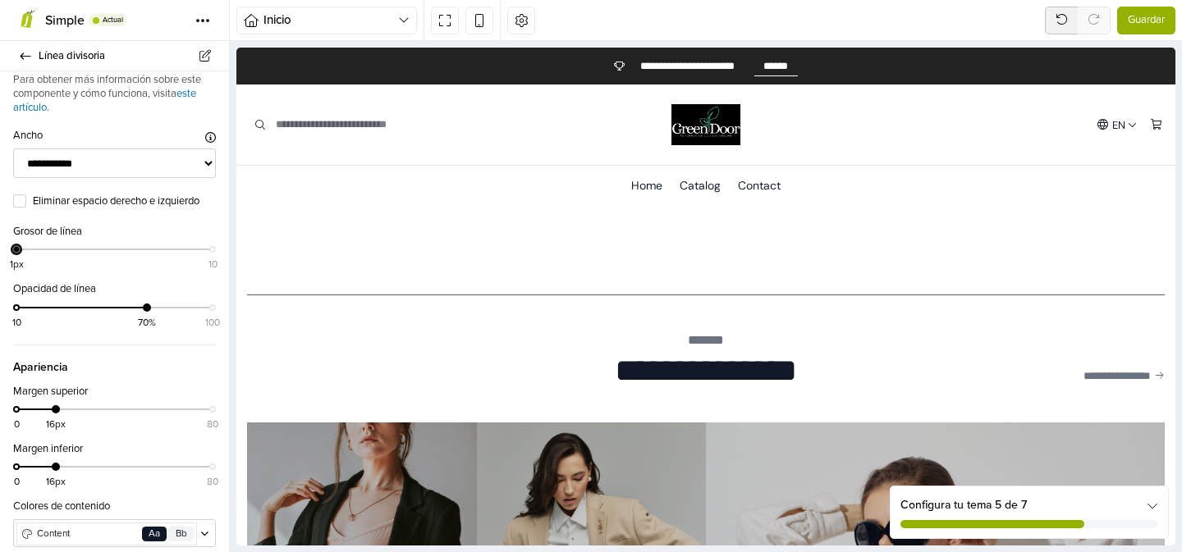
drag, startPoint x: 126, startPoint y: 252, endPoint x: 12, endPoint y: 253, distance: 113.3
click at [12, 253] on div "Grosor de línea 1px 10" at bounding box center [114, 246] width 229 height 44
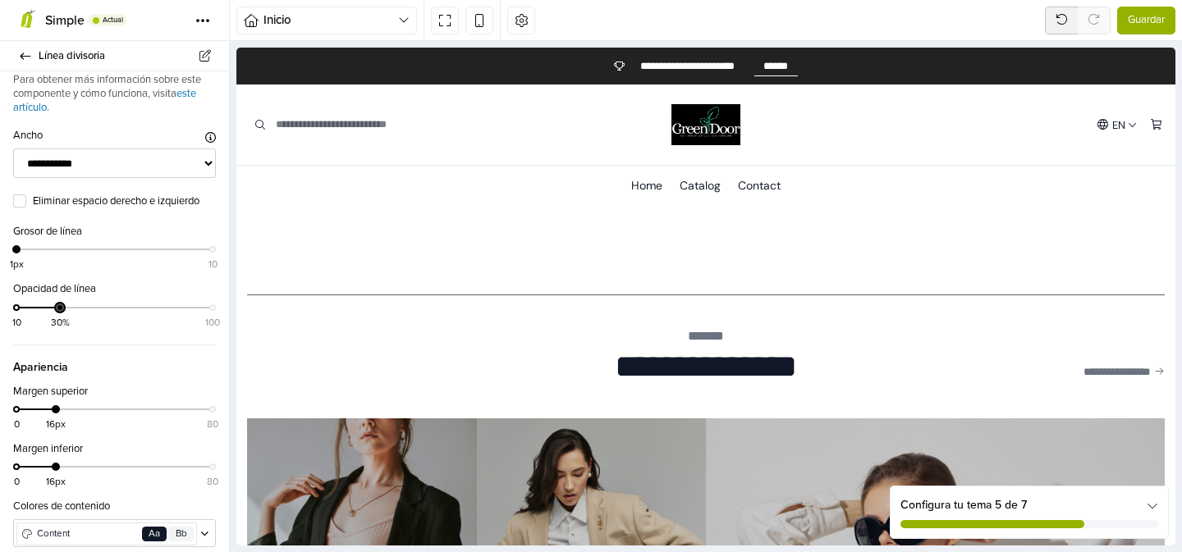
scroll to position [2442, 0]
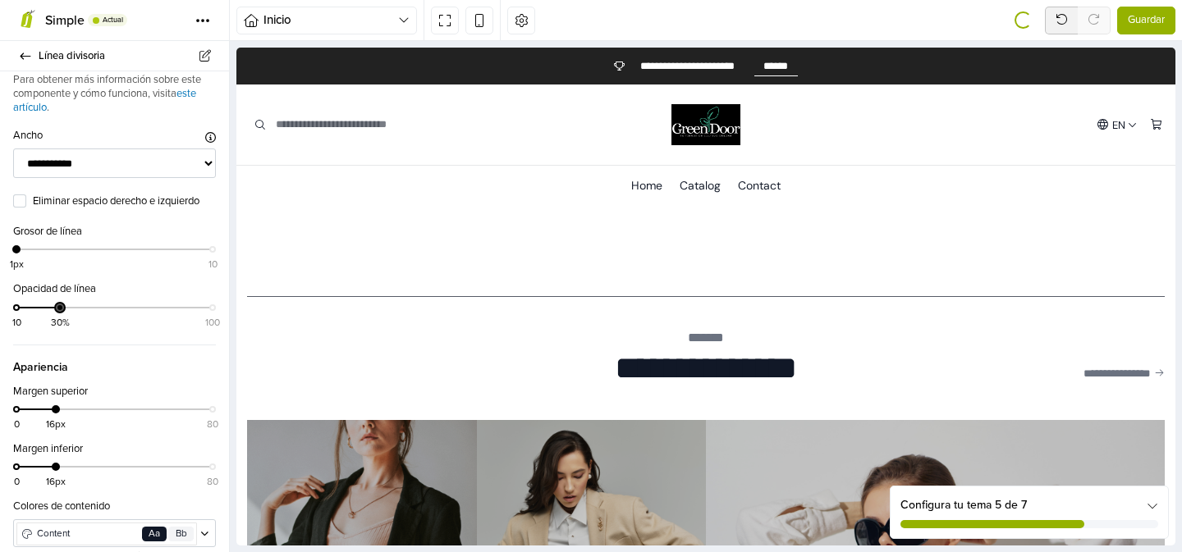
drag, startPoint x: 111, startPoint y: 306, endPoint x: 62, endPoint y: 309, distance: 49.4
click at [62, 309] on div at bounding box center [60, 308] width 8 height 8
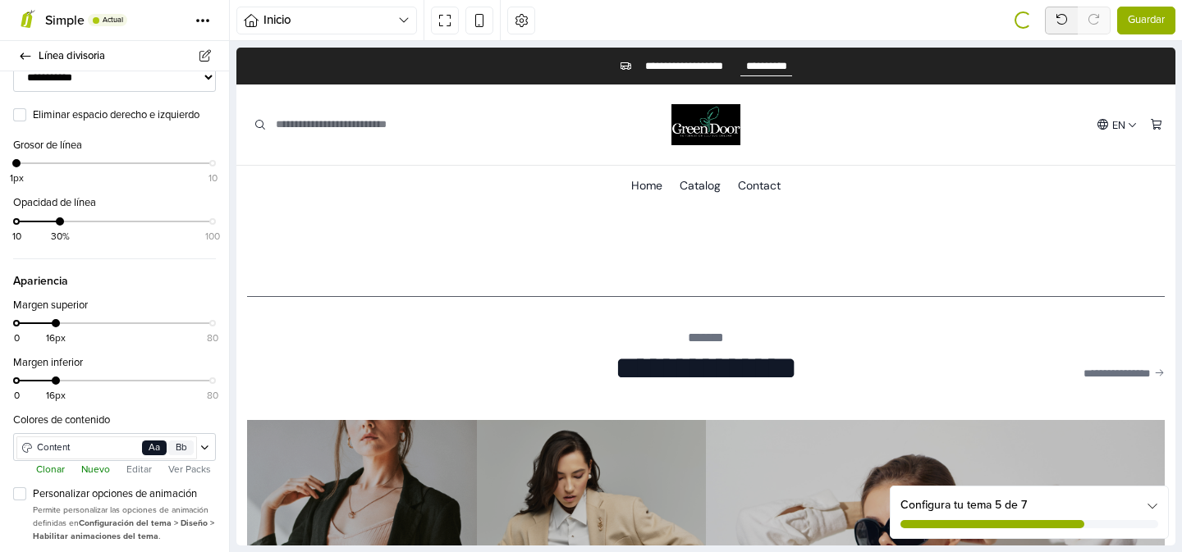
scroll to position [104, 0]
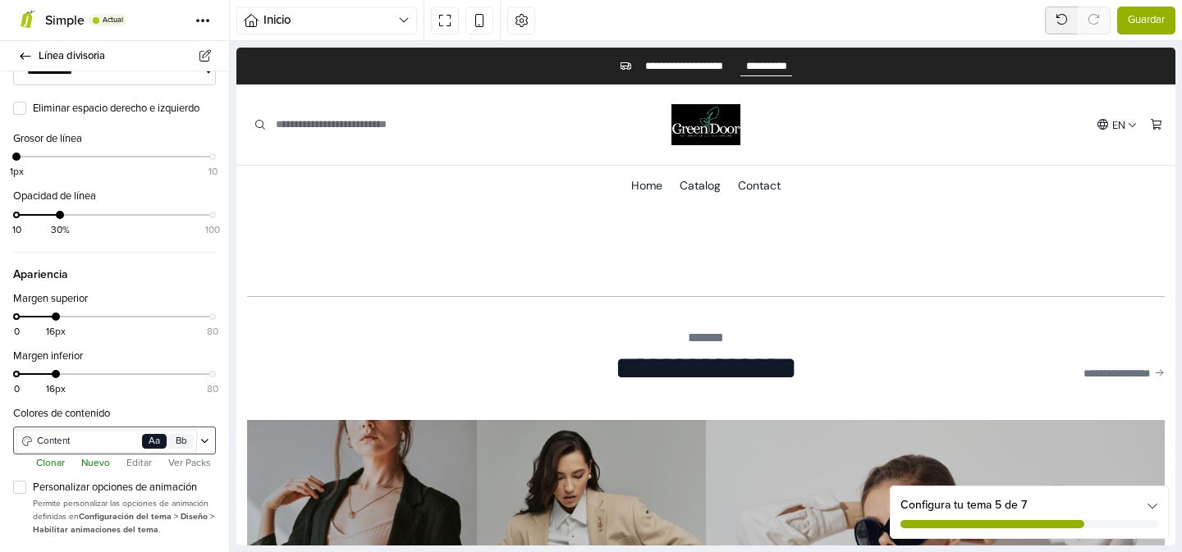
click at [94, 442] on span "Content" at bounding box center [86, 441] width 105 height 15
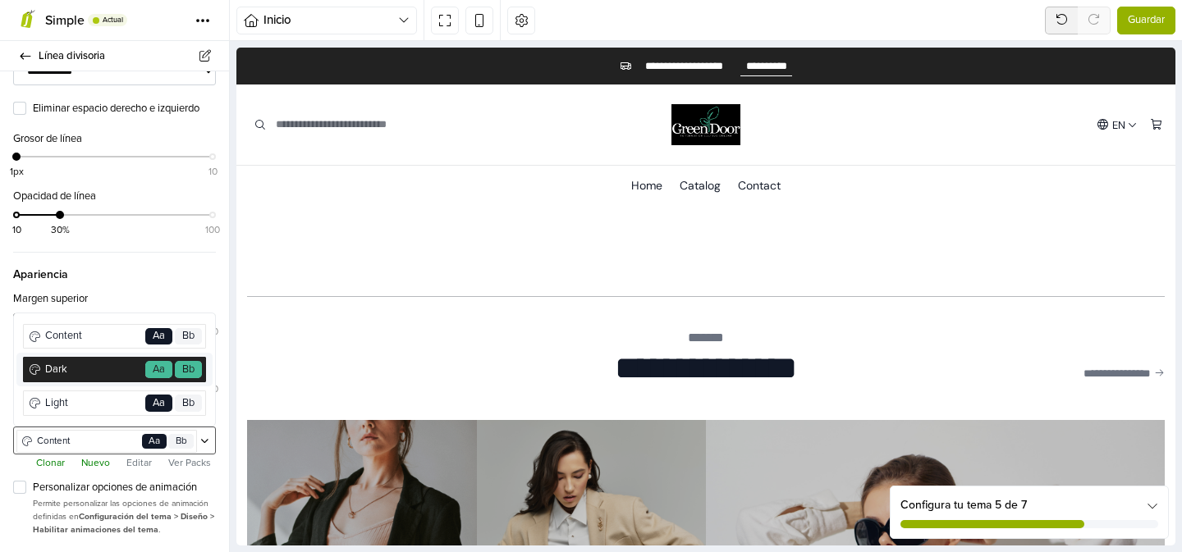
click at [92, 368] on span "Dark" at bounding box center [93, 370] width 100 height 16
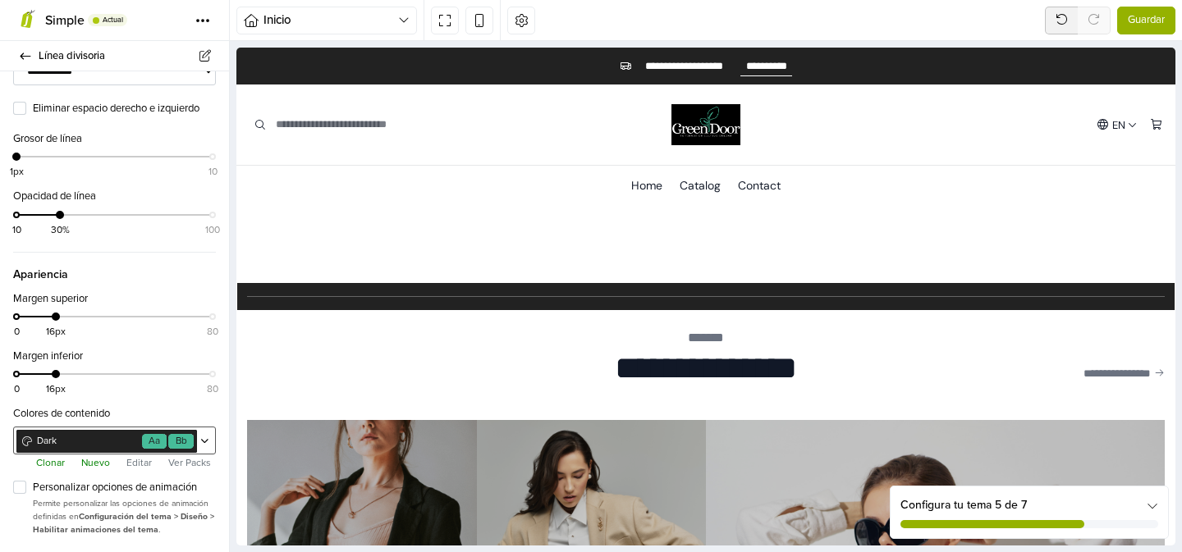
click at [104, 440] on span "Dark" at bounding box center [86, 441] width 105 height 15
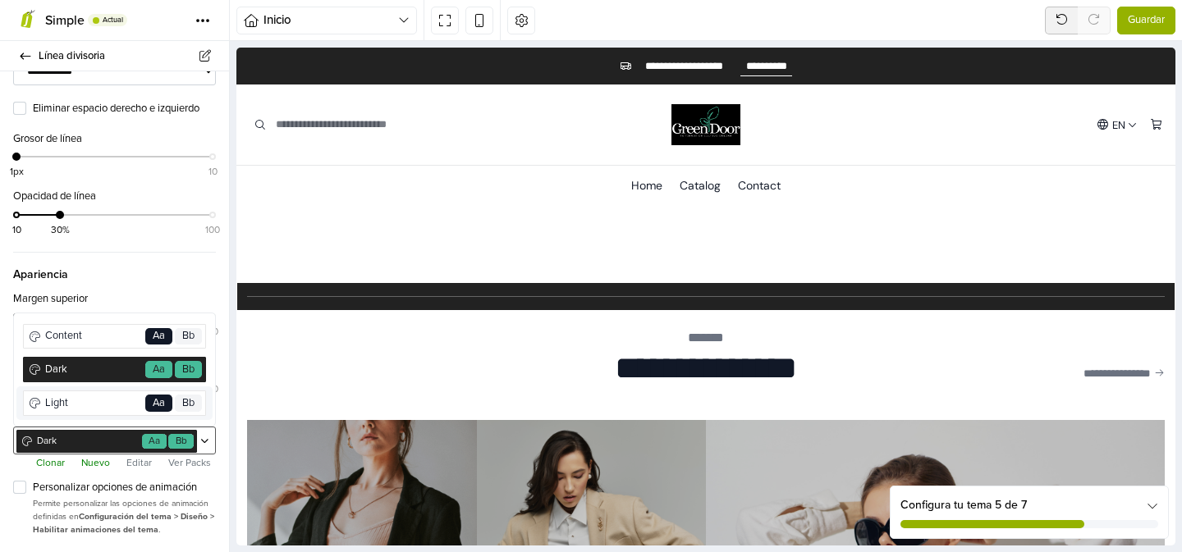
click at [110, 403] on span "Light" at bounding box center [93, 404] width 100 height 16
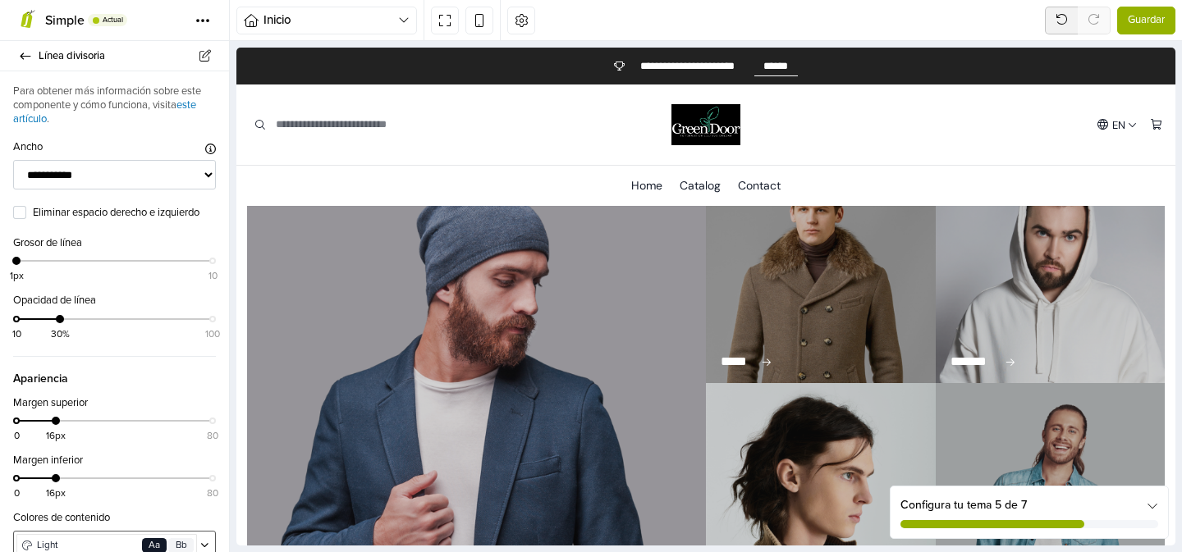
scroll to position [0, 0]
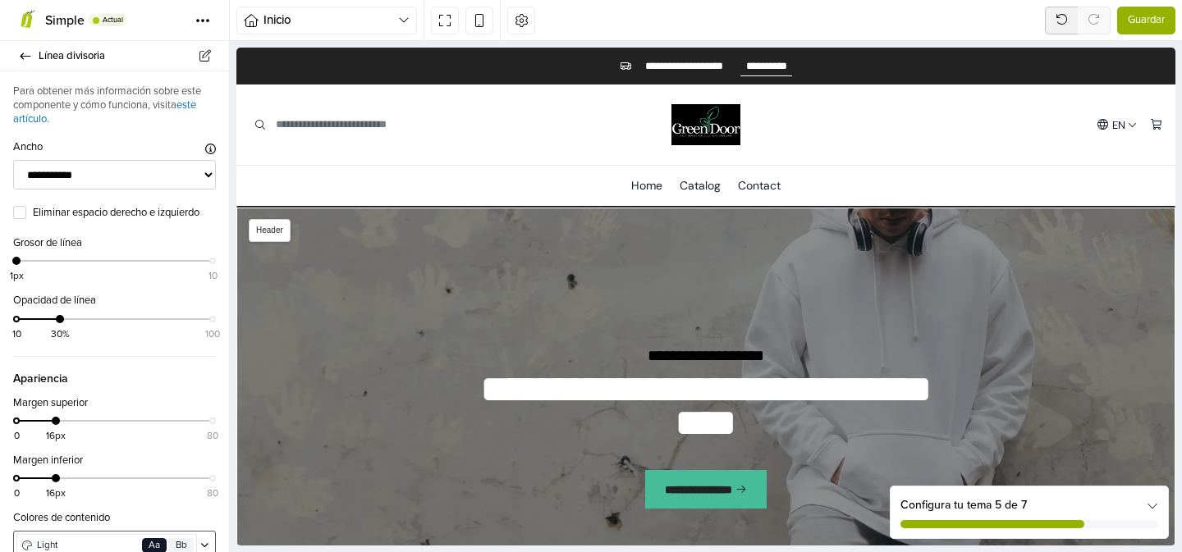
click at [715, 126] on img at bounding box center [705, 124] width 68 height 41
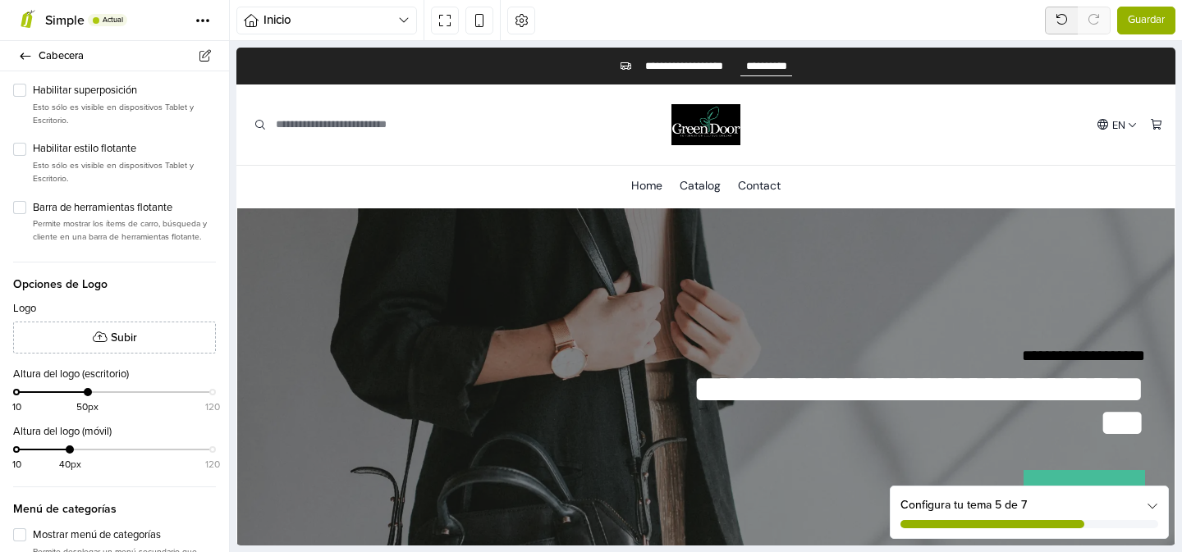
scroll to position [219, 0]
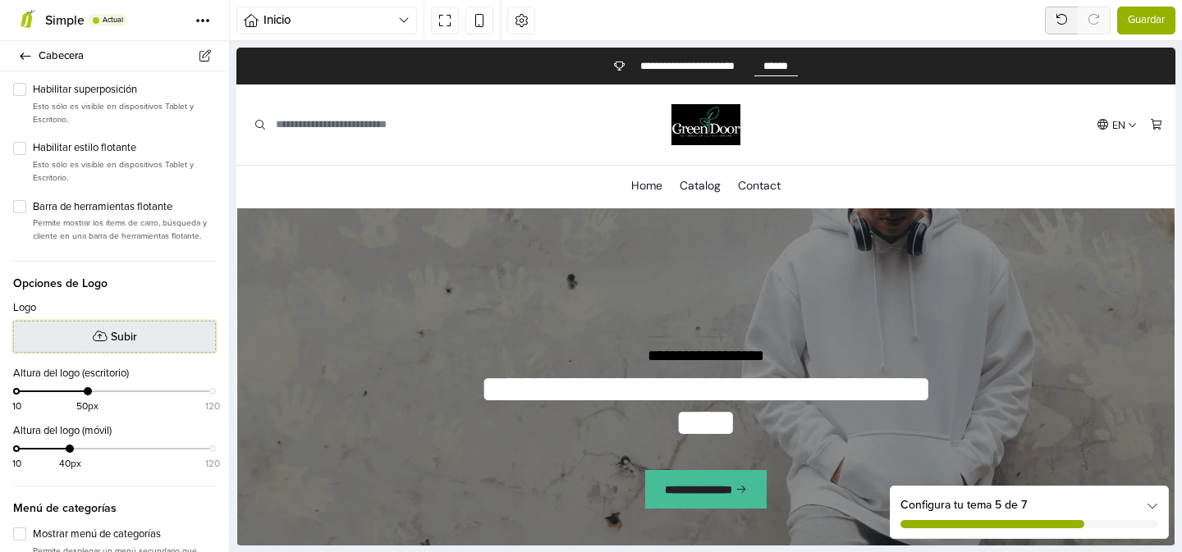
click at [108, 332] on button "Subir" at bounding box center [114, 337] width 203 height 32
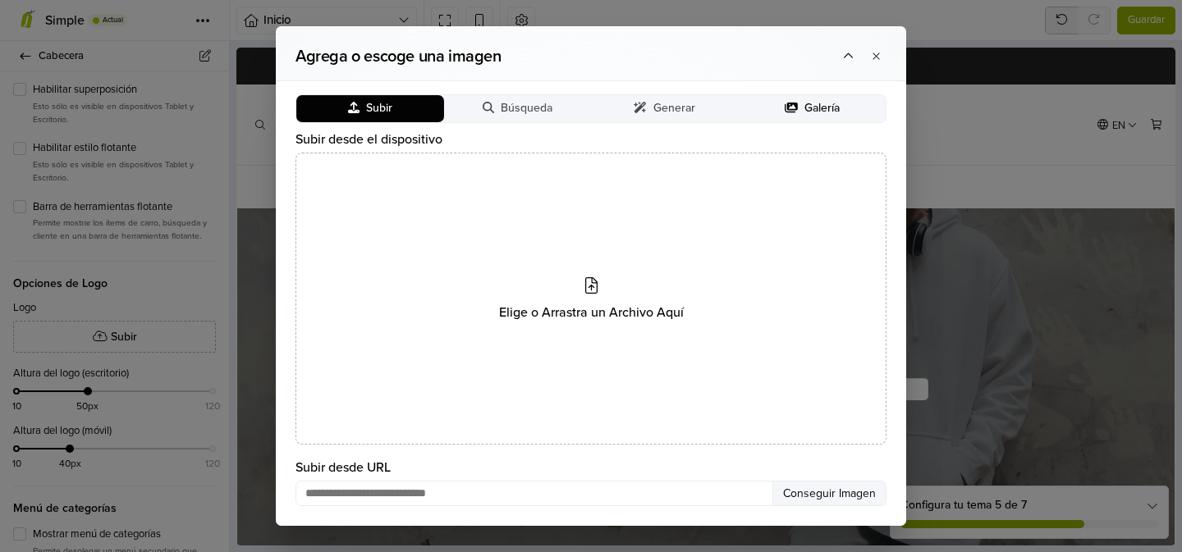
click at [782, 101] on button "Galería" at bounding box center [813, 108] width 148 height 27
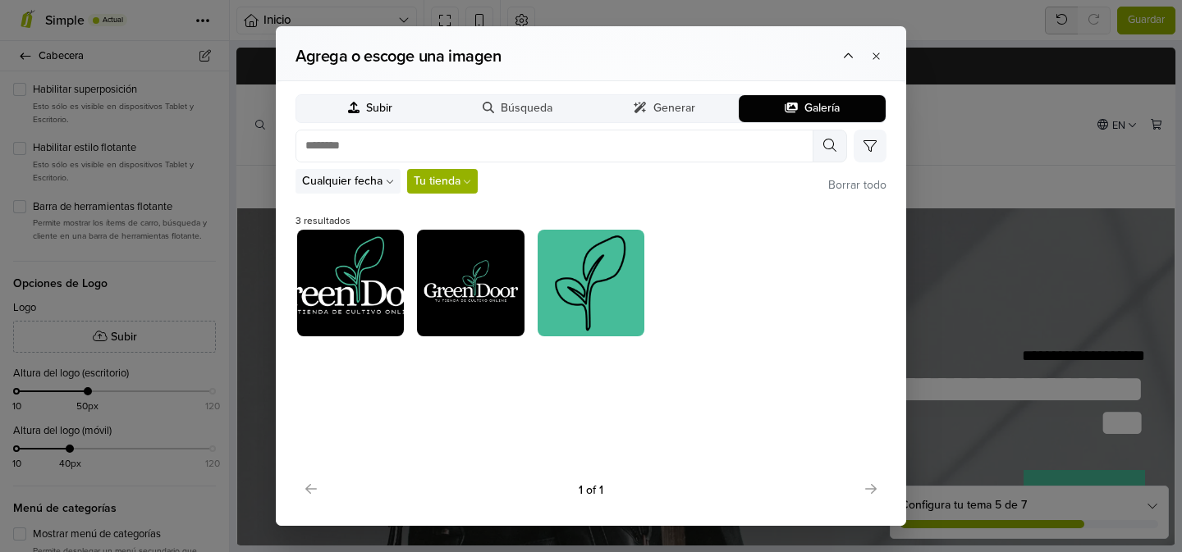
click at [364, 112] on button "Subir" at bounding box center [370, 108] width 148 height 27
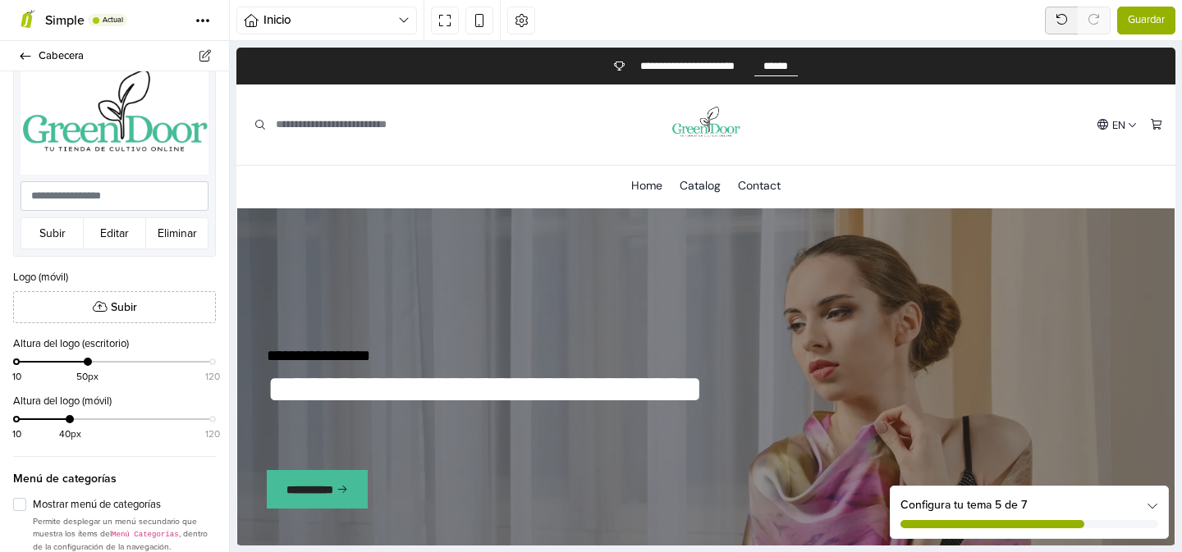
scroll to position [488, 0]
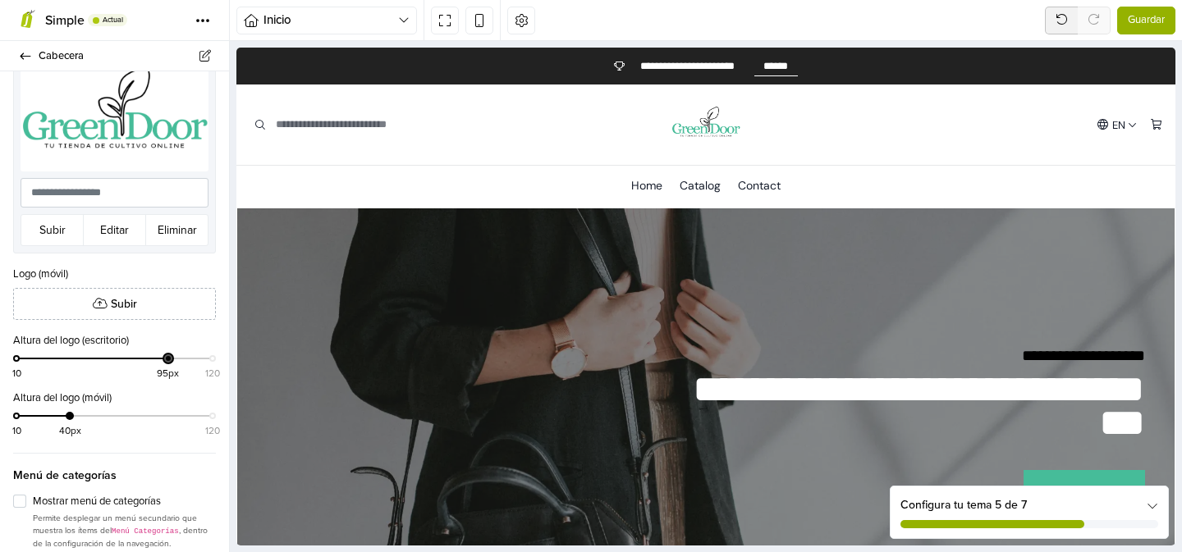
drag, startPoint x: 88, startPoint y: 358, endPoint x: 167, endPoint y: 361, distance: 79.7
click at [167, 361] on div at bounding box center [168, 359] width 8 height 8
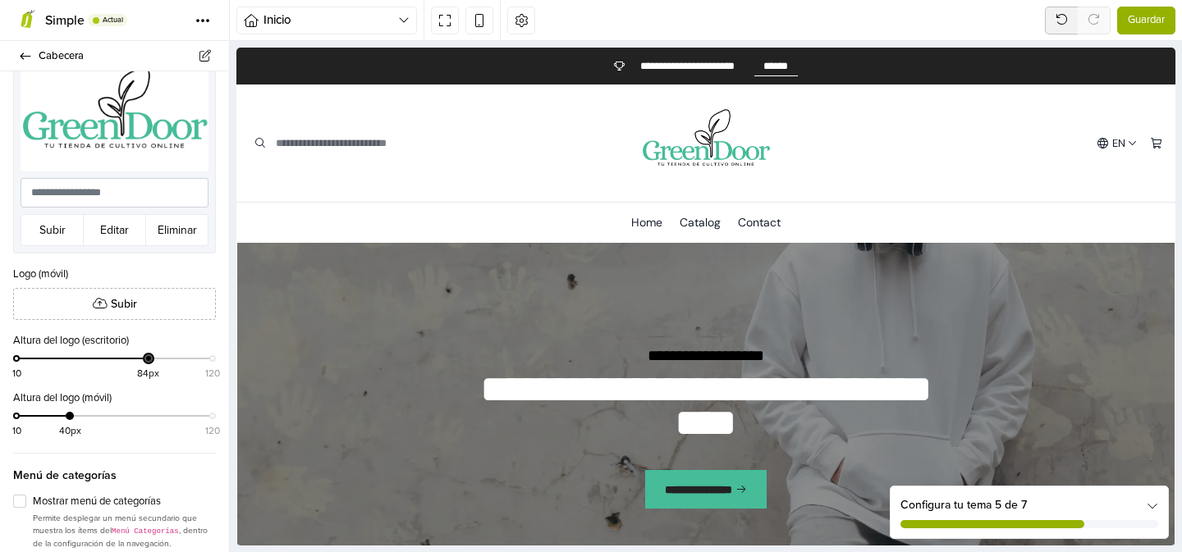
drag, startPoint x: 167, startPoint y: 361, endPoint x: 149, endPoint y: 364, distance: 19.0
click at [149, 364] on div "10 84px 120" at bounding box center [114, 366] width 196 height 24
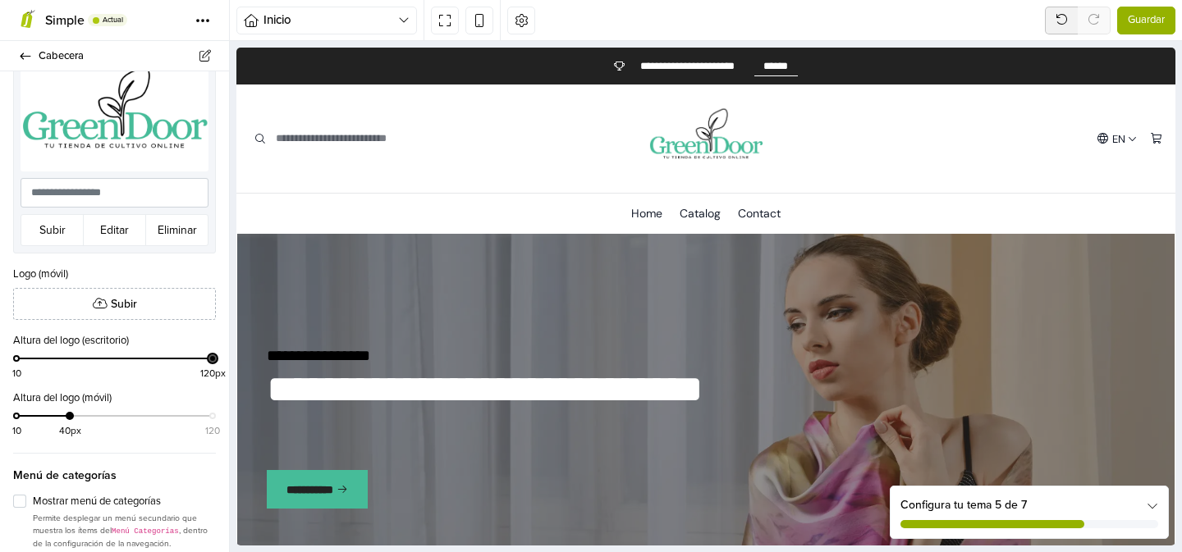
drag, startPoint x: 149, startPoint y: 359, endPoint x: 216, endPoint y: 360, distance: 67.3
click at [216, 360] on div "Altura del logo (escritorio) 10 120px" at bounding box center [114, 355] width 229 height 44
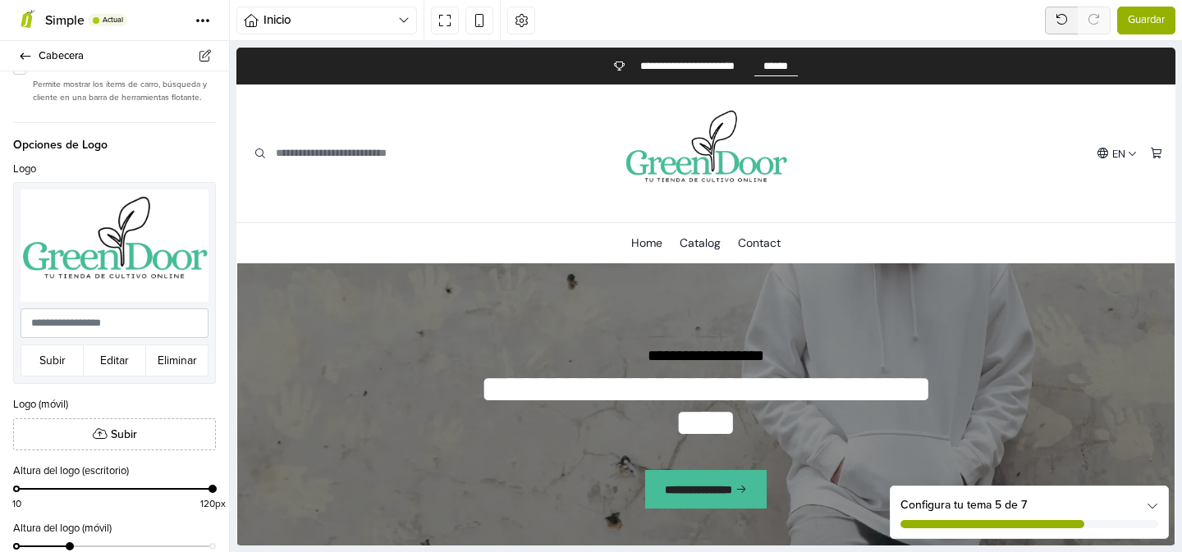
scroll to position [351, 0]
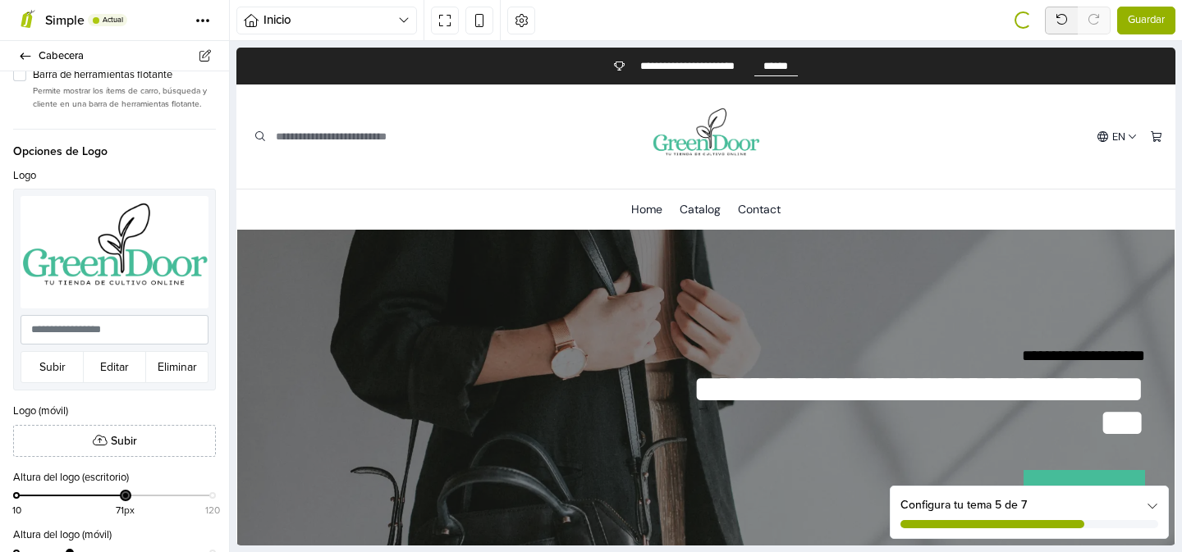
drag, startPoint x: 209, startPoint y: 491, endPoint x: 122, endPoint y: 500, distance: 87.5
click at [122, 500] on div "10 71px 120" at bounding box center [114, 503] width 196 height 24
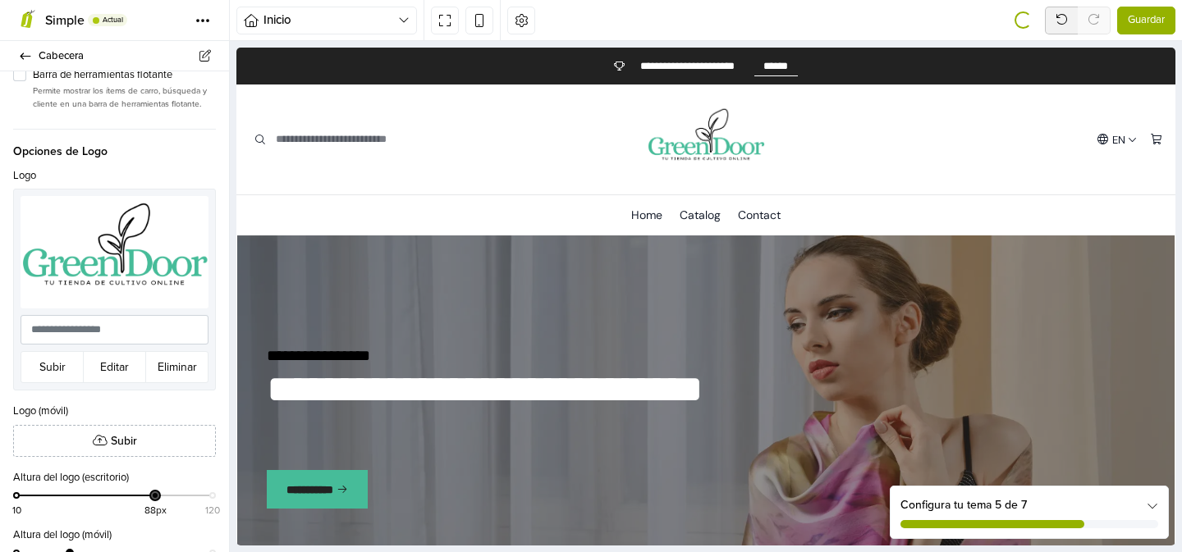
drag, startPoint x: 127, startPoint y: 499, endPoint x: 156, endPoint y: 498, distance: 28.7
click at [156, 498] on div "10 88px 120" at bounding box center [114, 503] width 196 height 24
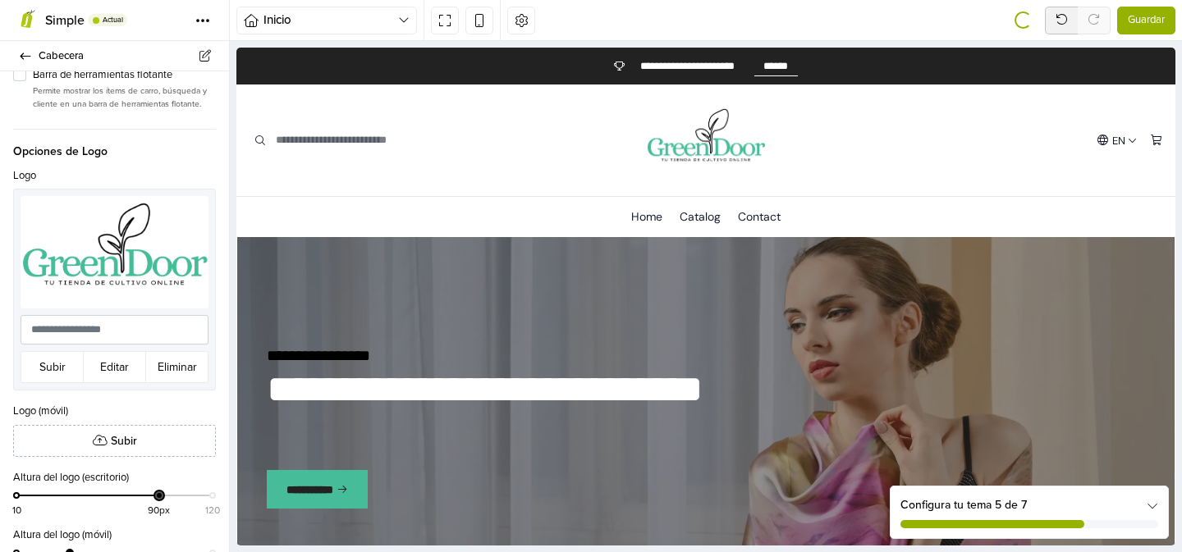
click at [161, 498] on div at bounding box center [159, 496] width 8 height 8
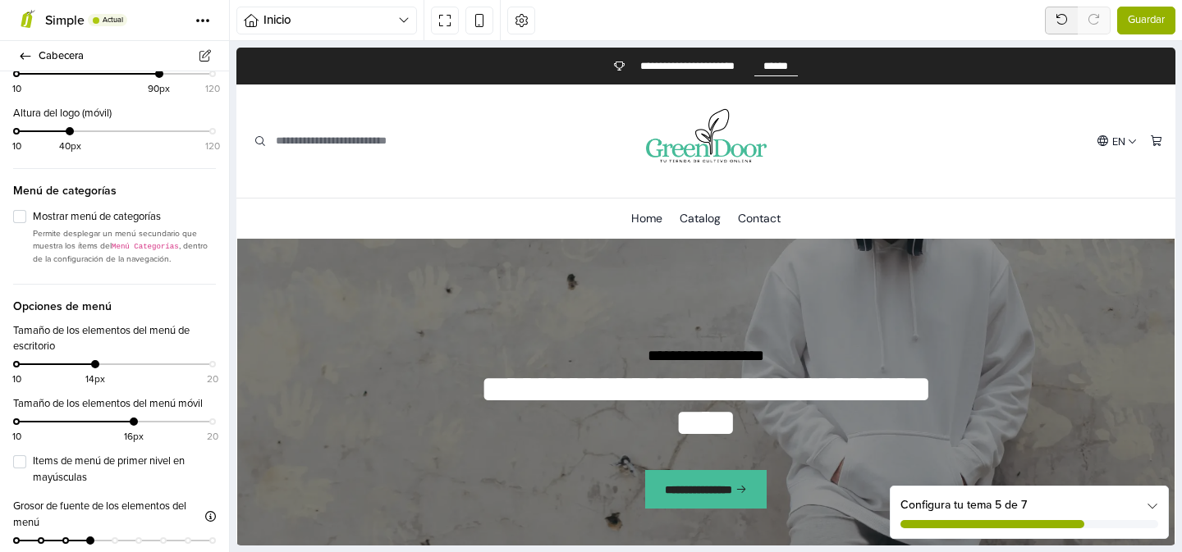
scroll to position [786, 0]
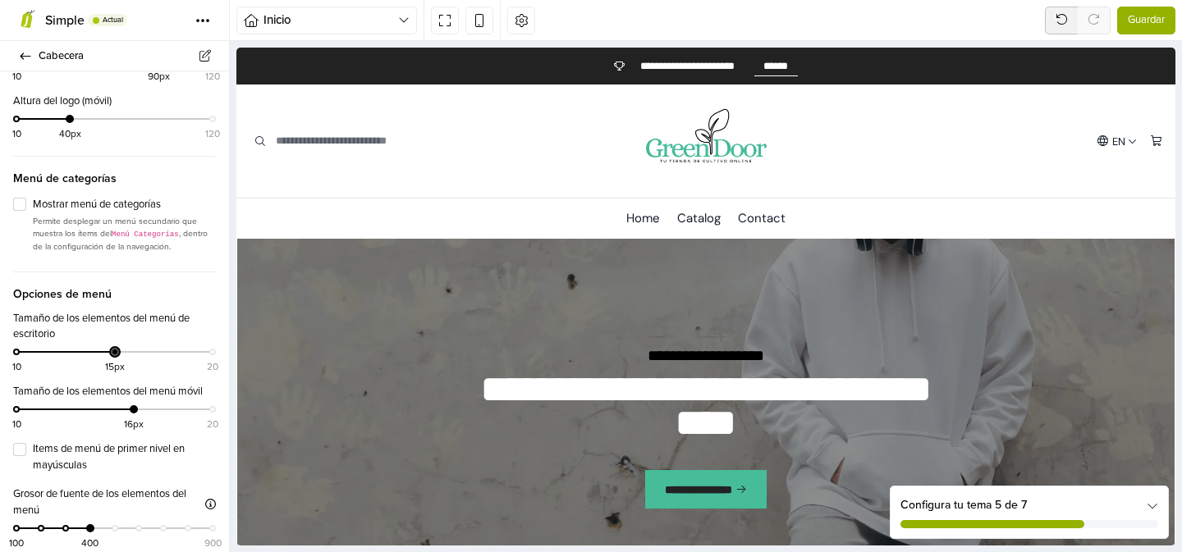
drag, startPoint x: 97, startPoint y: 352, endPoint x: 123, endPoint y: 365, distance: 29.4
click at [123, 365] on div "10 15px 20" at bounding box center [114, 359] width 196 height 24
drag, startPoint x: 134, startPoint y: 410, endPoint x: 125, endPoint y: 416, distance: 11.2
click at [127, 416] on div "10 16px 20" at bounding box center [114, 417] width 196 height 24
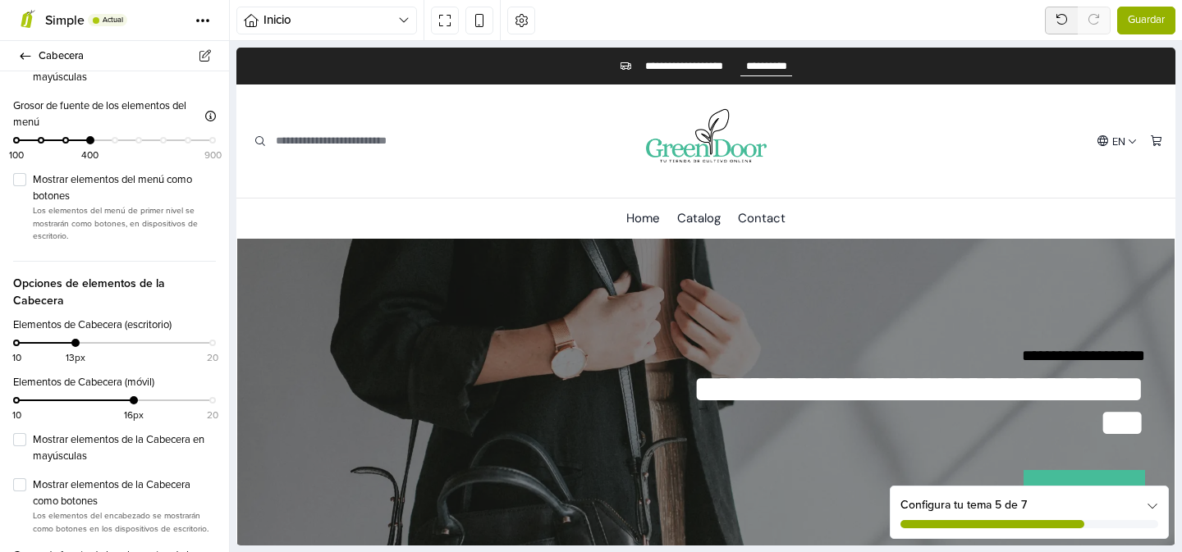
scroll to position [1182, 0]
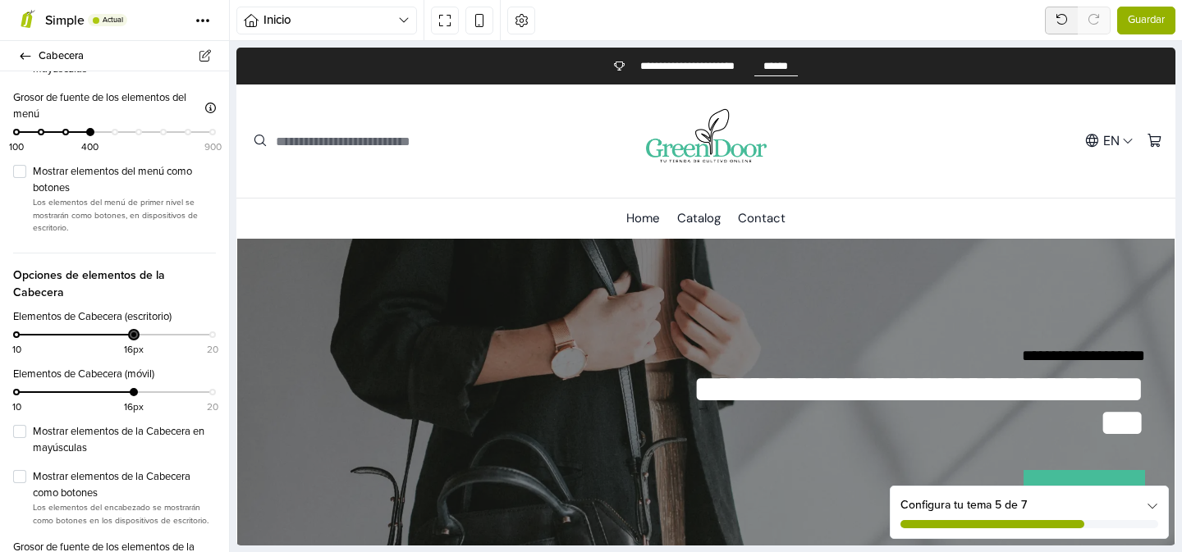
drag, startPoint x: 73, startPoint y: 319, endPoint x: 123, endPoint y: 332, distance: 51.8
click at [131, 331] on div "10 16px 20" at bounding box center [114, 342] width 196 height 24
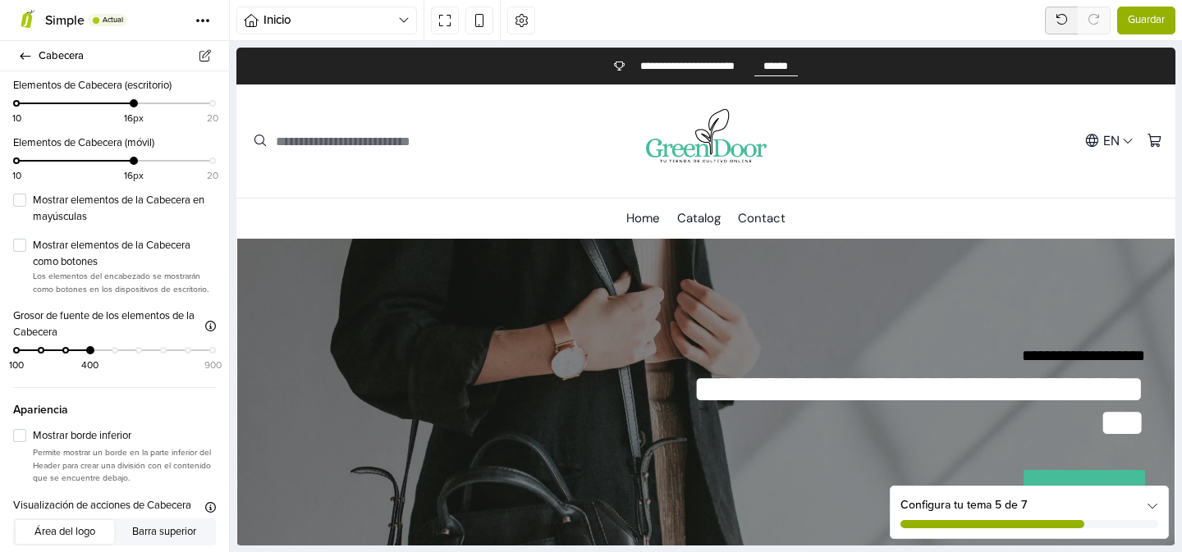
scroll to position [1419, 0]
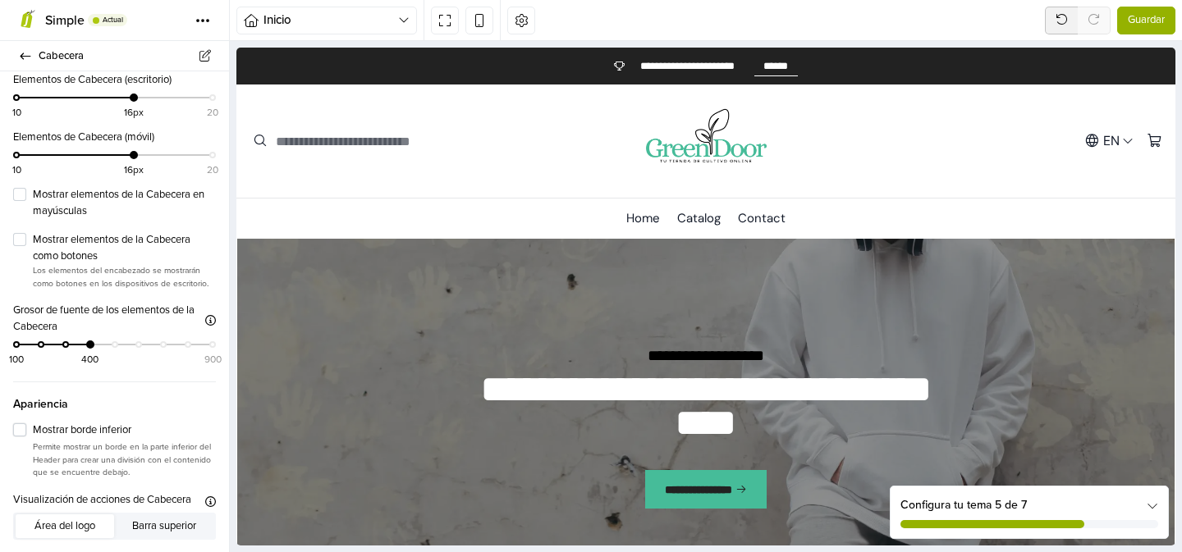
click at [33, 423] on label "Mostrar borde inferior" at bounding box center [124, 431] width 183 height 16
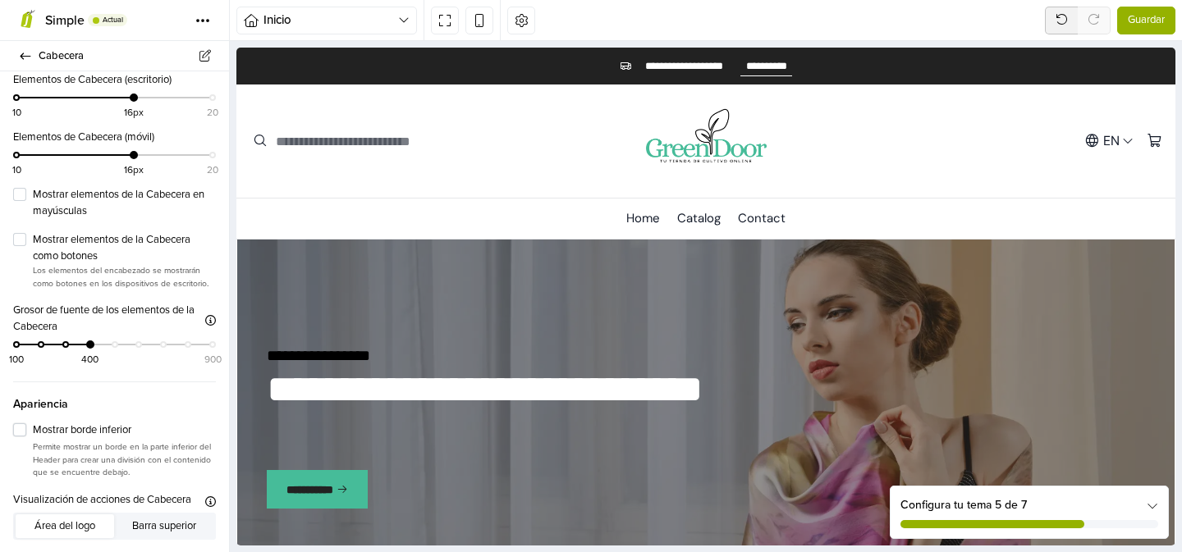
click at [33, 423] on label "Mostrar borde inferior" at bounding box center [124, 431] width 183 height 16
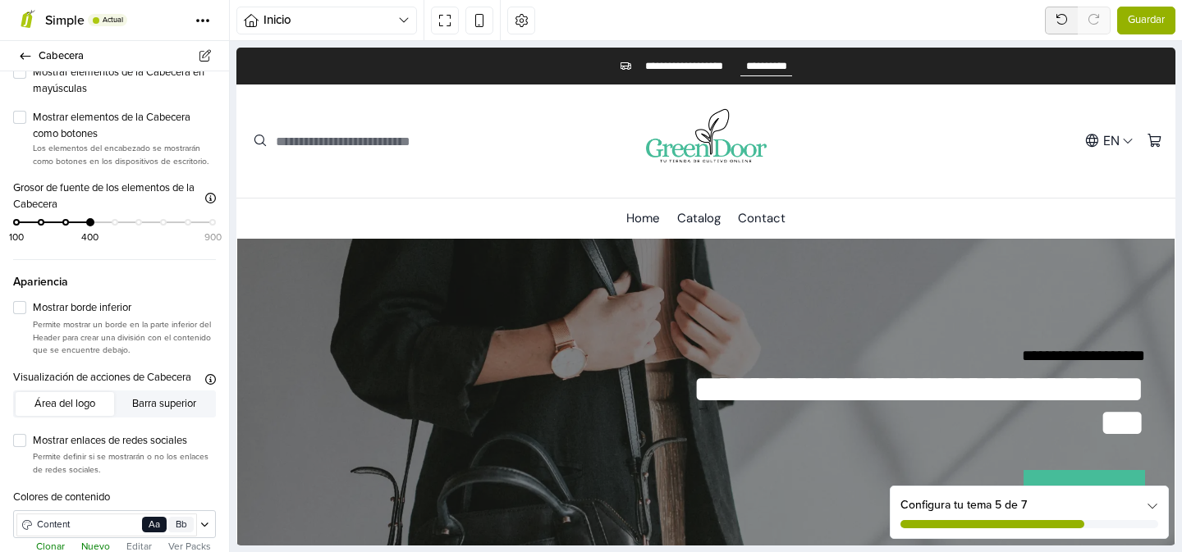
scroll to position [1571, 0]
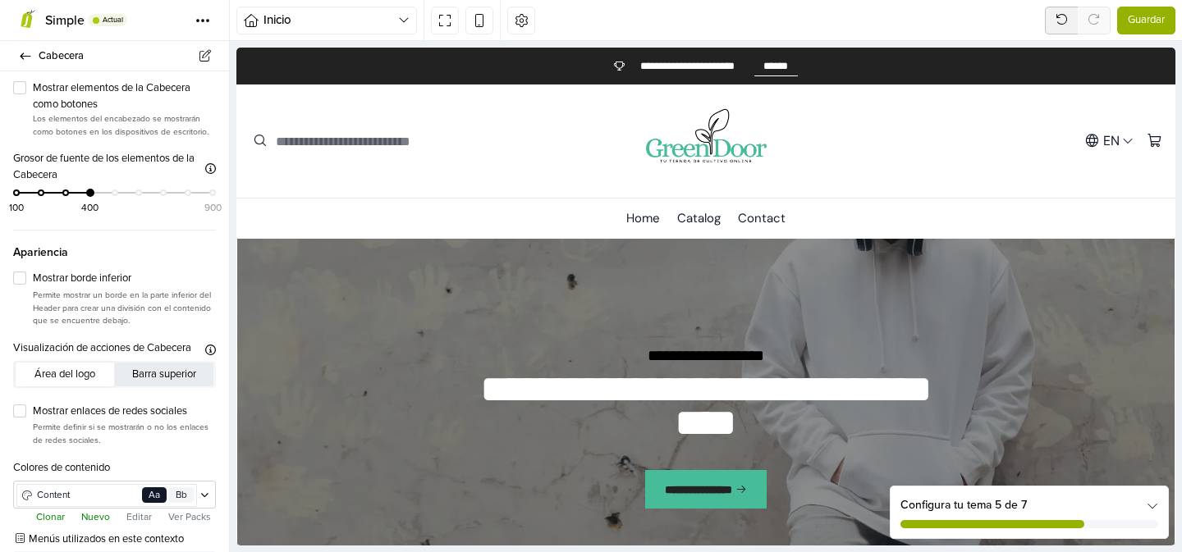
click at [161, 363] on button "Barra superior" at bounding box center [164, 374] width 99 height 23
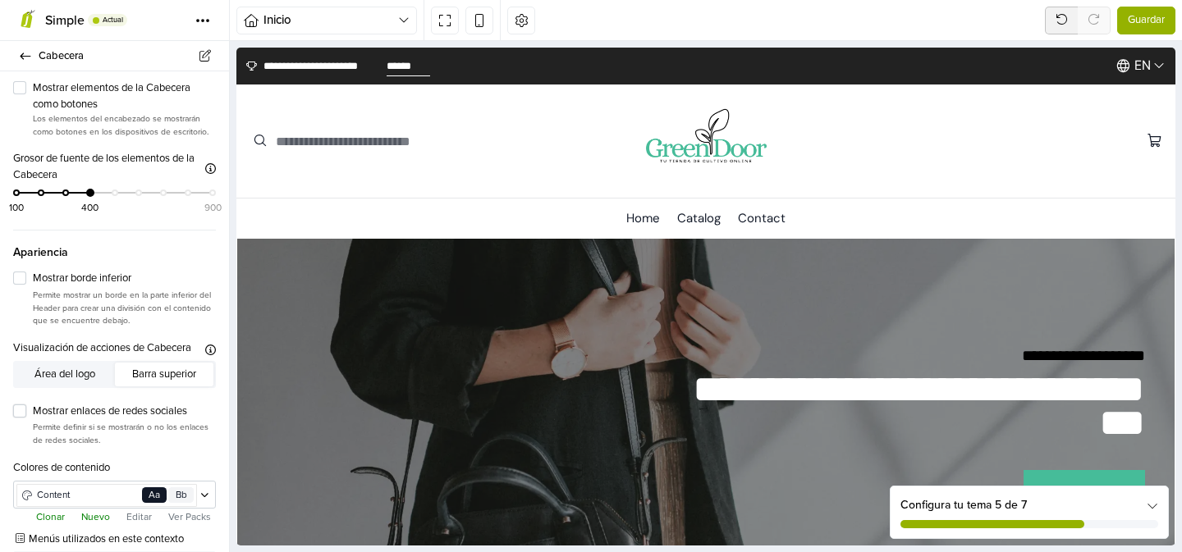
click at [33, 404] on label "Mostrar enlaces de redes sociales" at bounding box center [124, 412] width 183 height 16
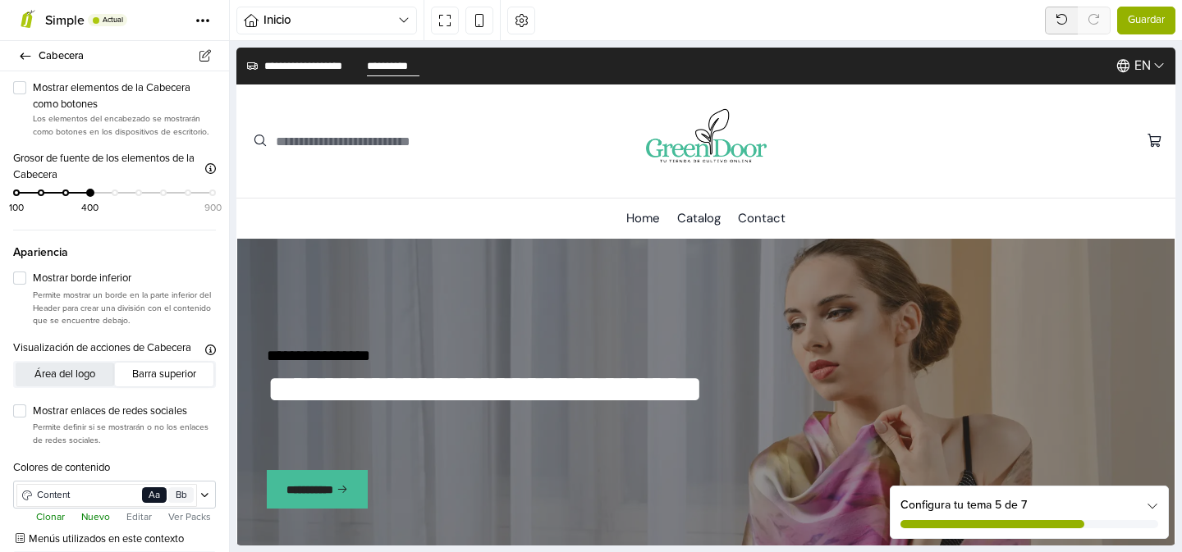
click at [68, 363] on button "Área del logo" at bounding box center [65, 374] width 99 height 23
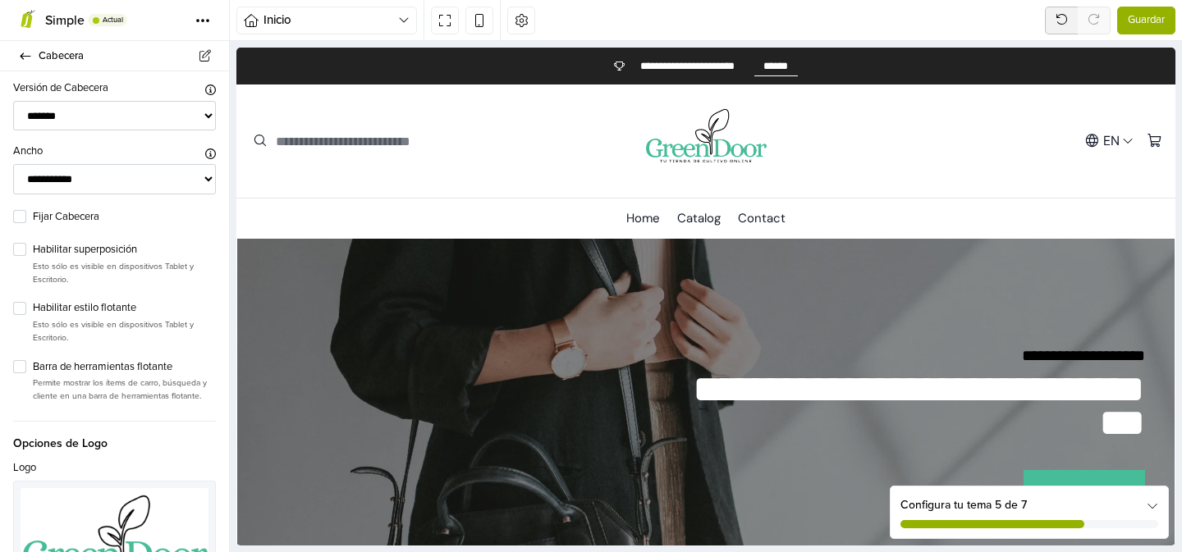
scroll to position [0, 0]
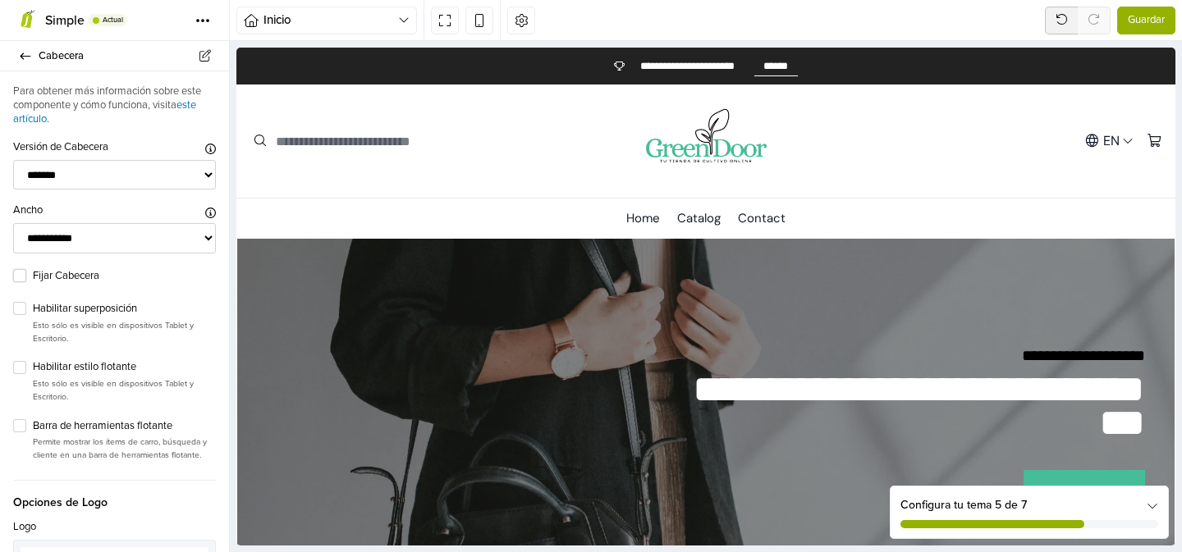
click at [33, 272] on label "Fijar Cabecera" at bounding box center [124, 276] width 183 height 16
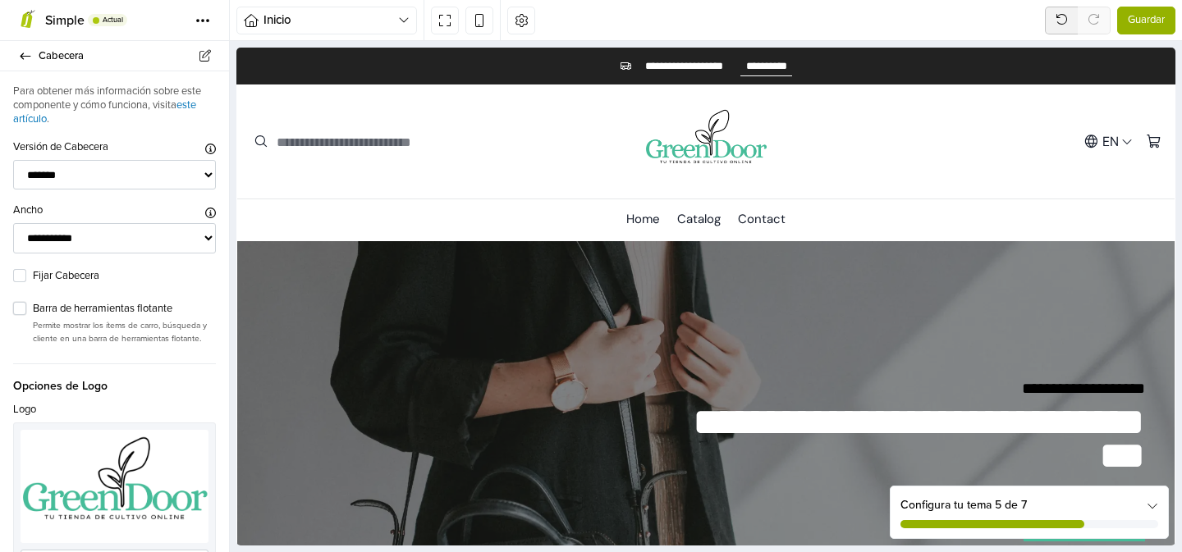
click at [33, 309] on label "Barra de herramientas flotante" at bounding box center [124, 309] width 183 height 16
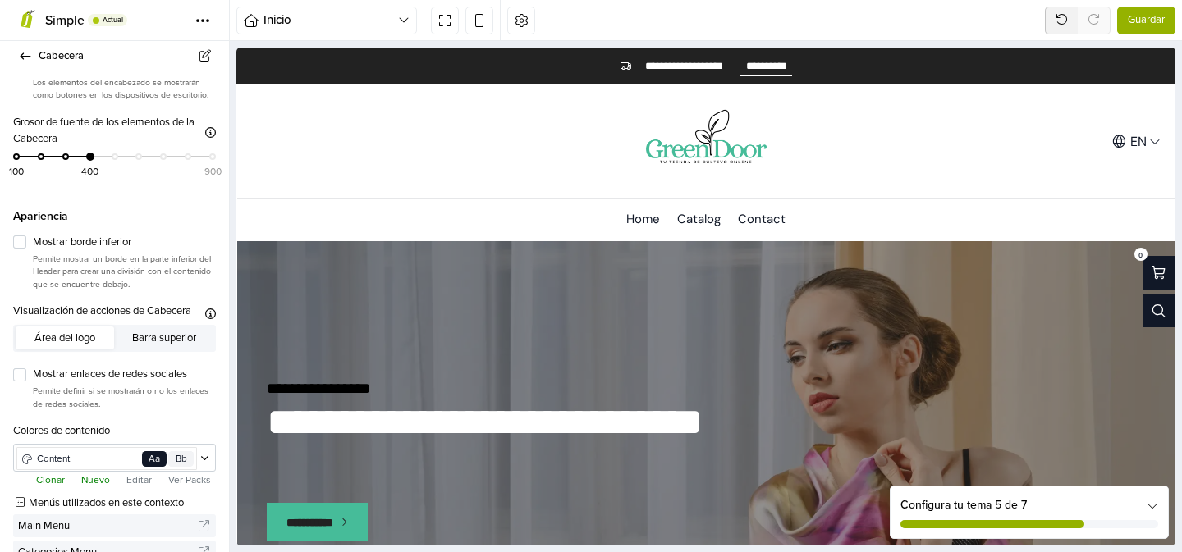
scroll to position [1579, 0]
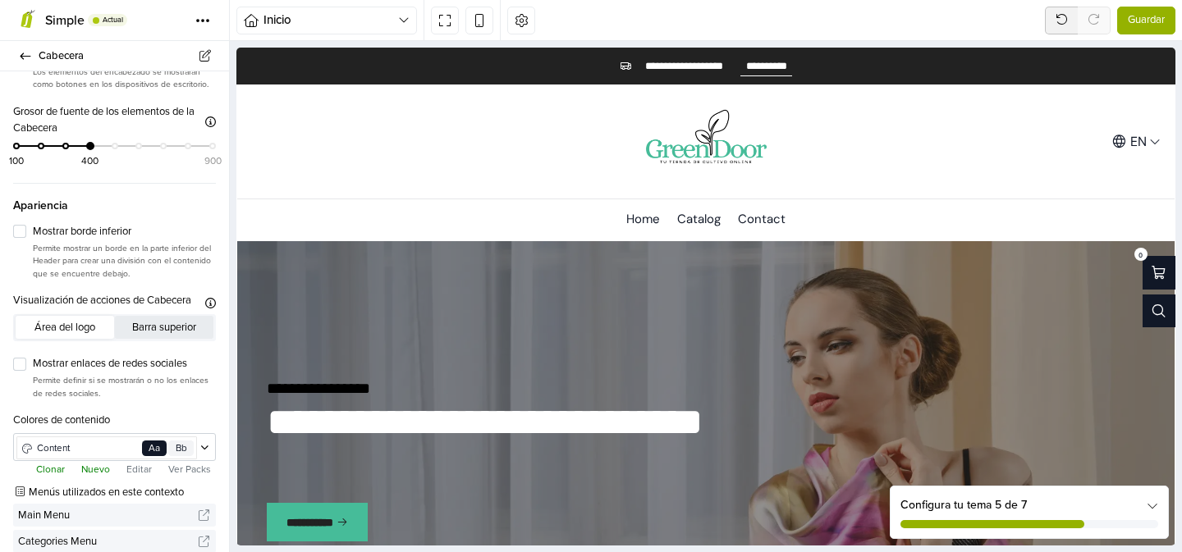
click at [161, 316] on button "Barra superior" at bounding box center [164, 327] width 99 height 23
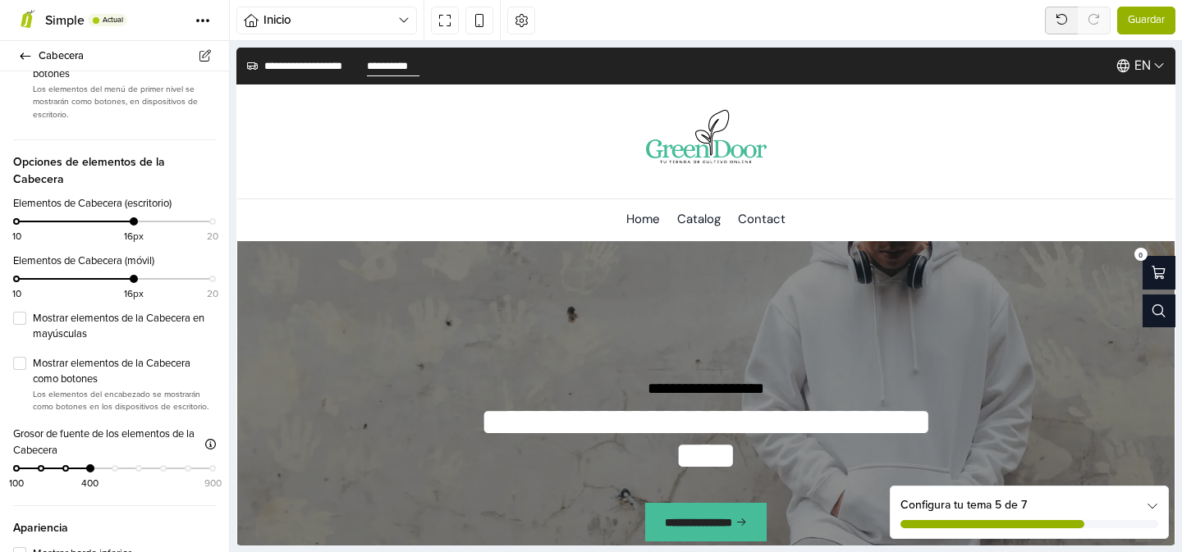
scroll to position [1224, 0]
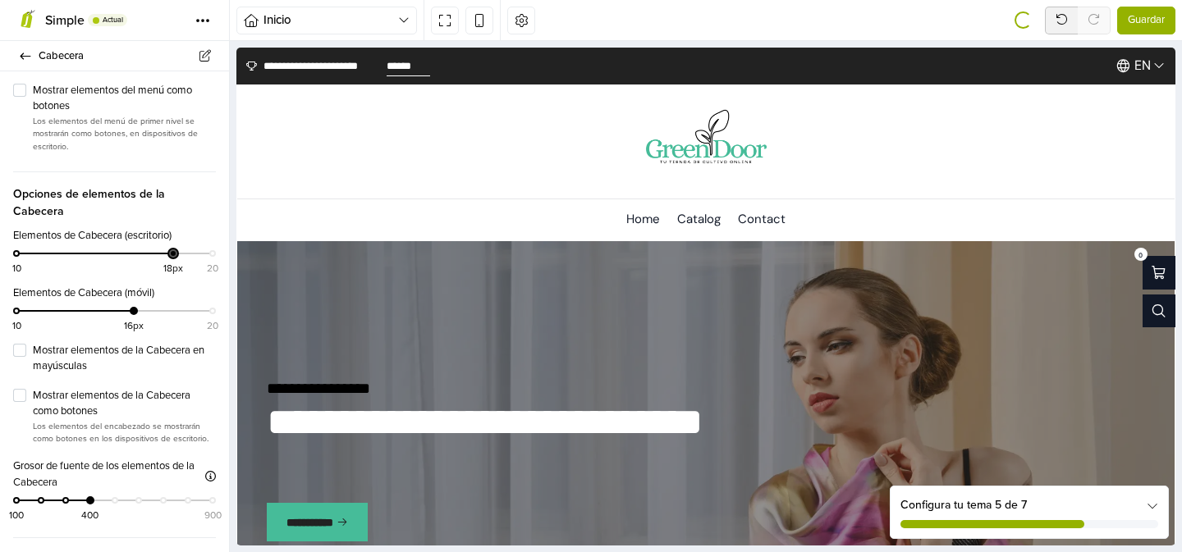
drag, startPoint x: 135, startPoint y: 238, endPoint x: 168, endPoint y: 240, distance: 33.7
click at [168, 249] on div "10 18px 20" at bounding box center [114, 261] width 196 height 24
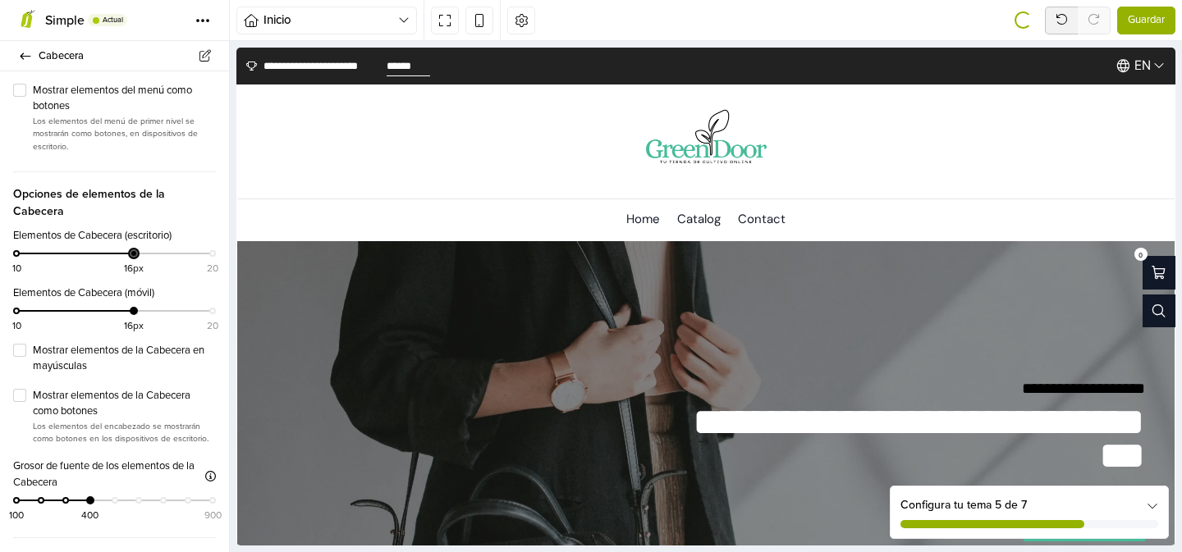
drag, startPoint x: 168, startPoint y: 240, endPoint x: 130, endPoint y: 240, distance: 38.6
click at [130, 249] on div "10 16px 20" at bounding box center [114, 261] width 196 height 24
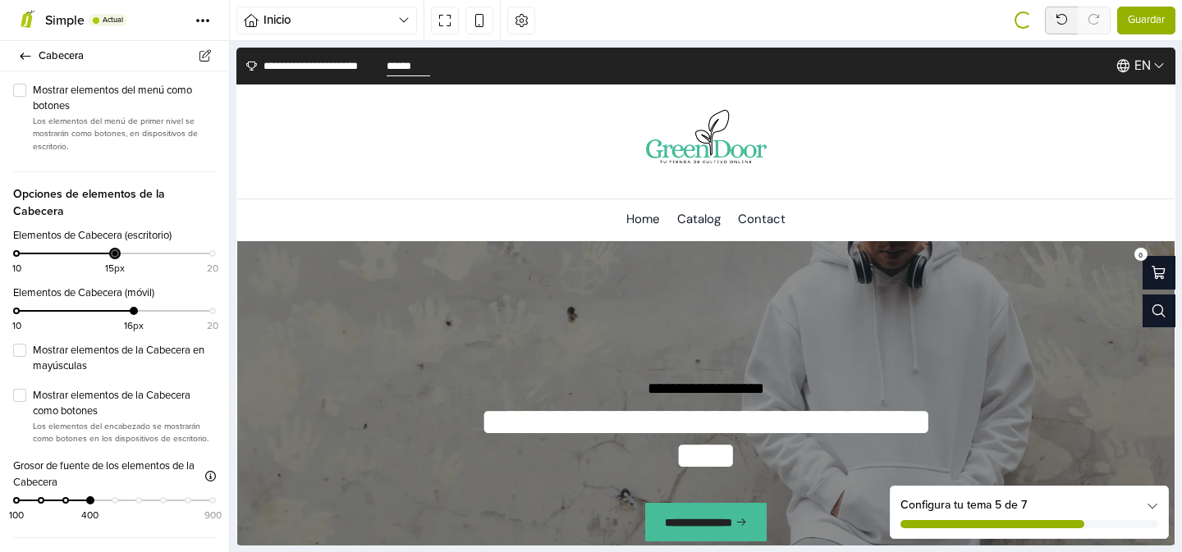
drag, startPoint x: 130, startPoint y: 240, endPoint x: 113, endPoint y: 243, distance: 16.7
click at [113, 249] on div "10 15px 20" at bounding box center [114, 261] width 196 height 24
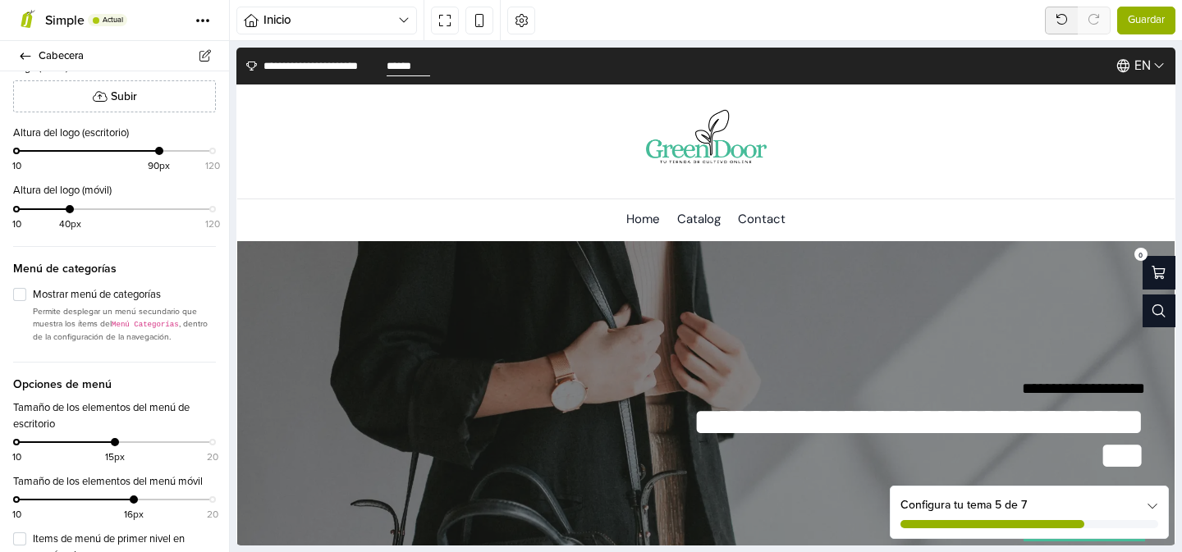
scroll to position [636, 0]
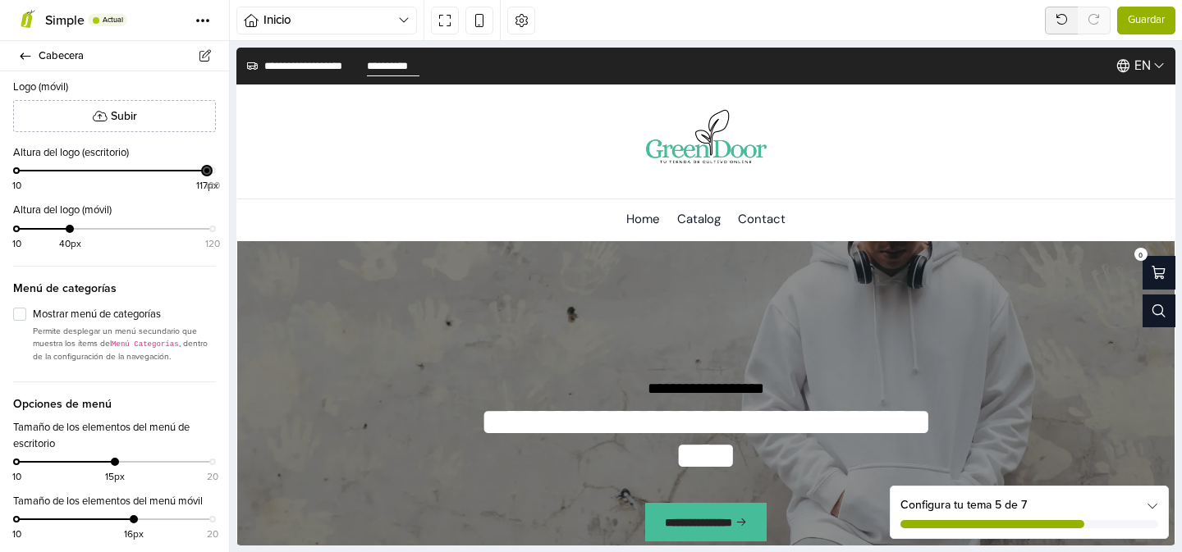
drag, startPoint x: 161, startPoint y: 172, endPoint x: 209, endPoint y: 170, distance: 47.6
click at [209, 170] on div at bounding box center [207, 171] width 8 height 8
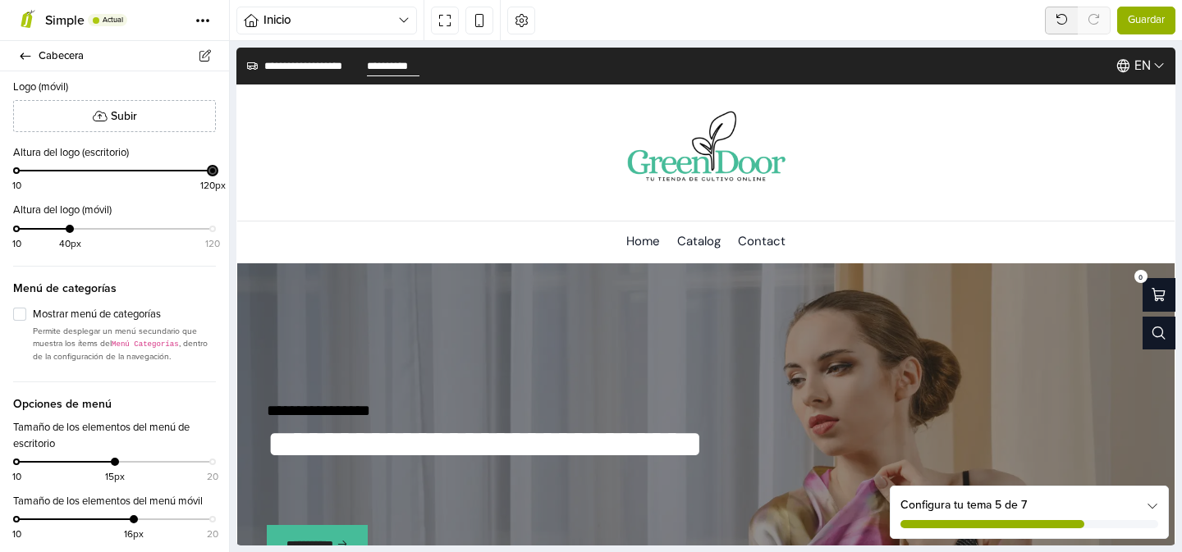
drag, startPoint x: 207, startPoint y: 171, endPoint x: 235, endPoint y: 172, distance: 27.9
click at [234, 172] on div "**********" at bounding box center [591, 296] width 1182 height 511
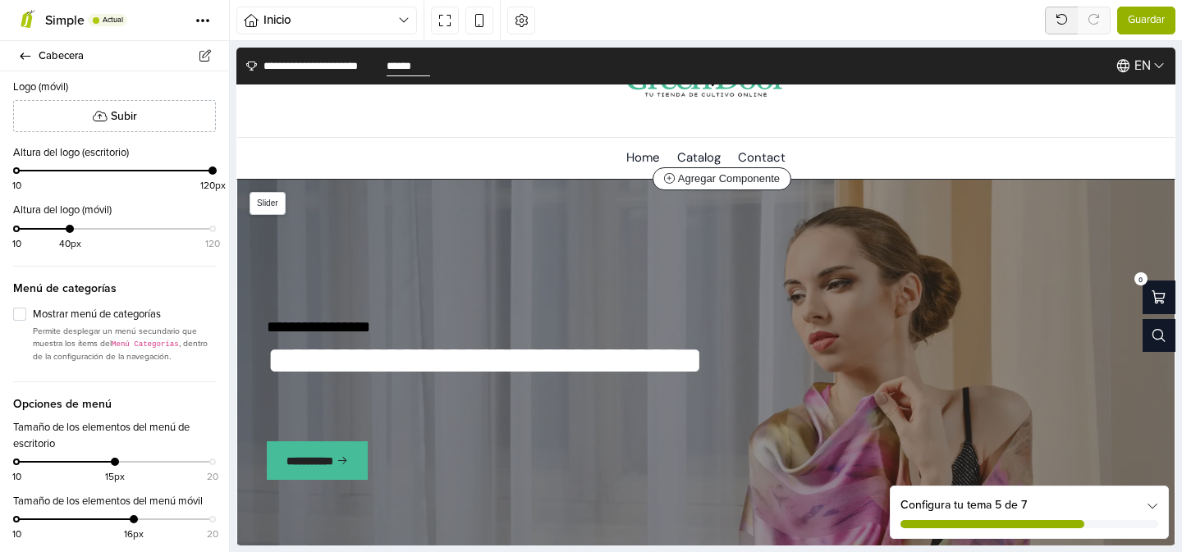
scroll to position [0, 0]
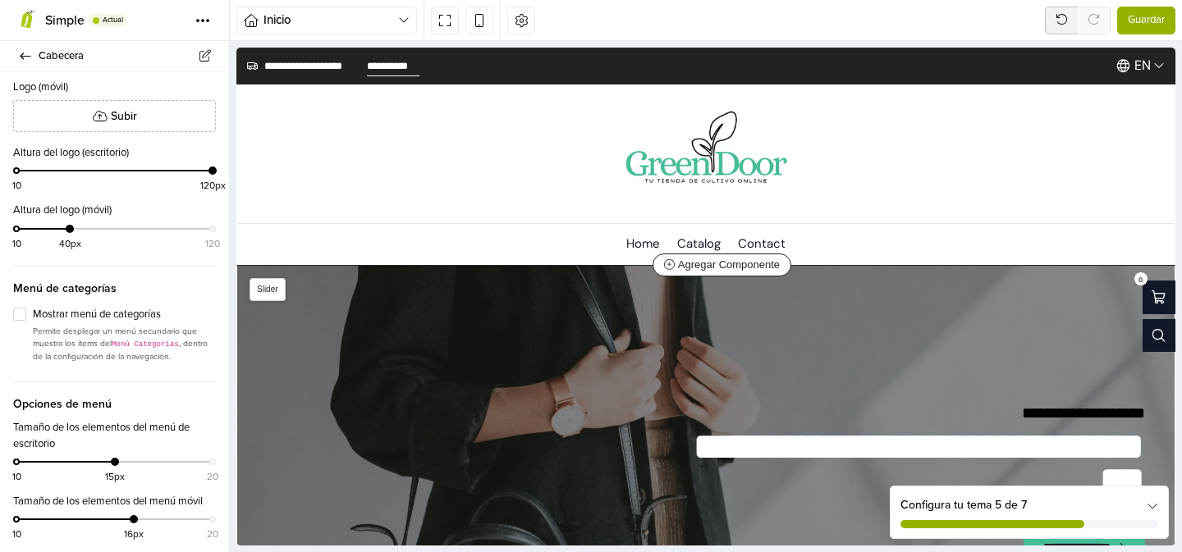
click at [638, 323] on div "**********" at bounding box center [705, 496] width 937 height 460
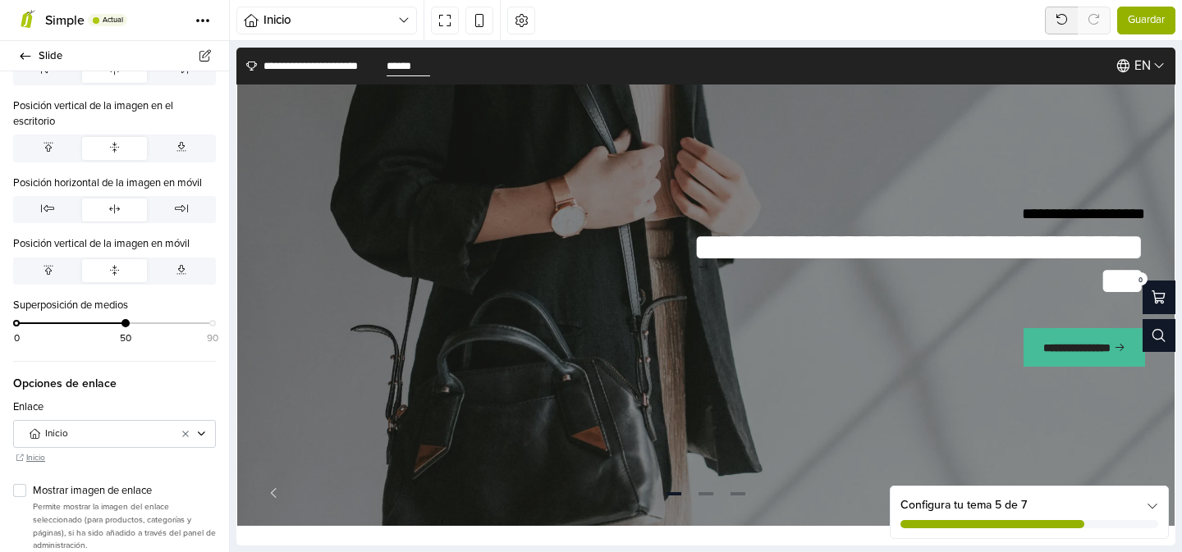
scroll to position [717, 0]
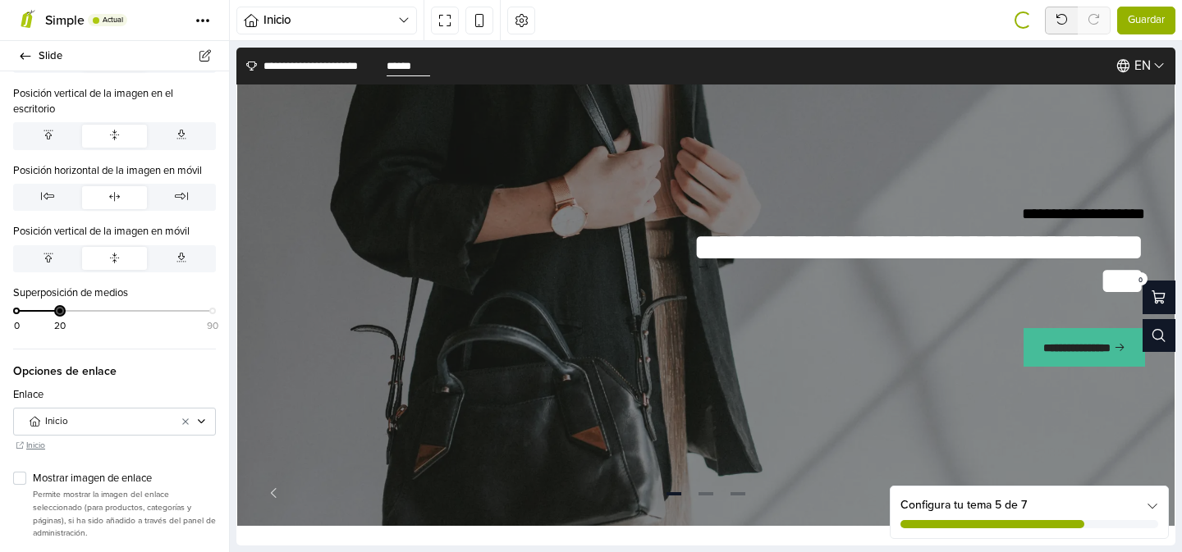
drag, startPoint x: 123, startPoint y: 313, endPoint x: 62, endPoint y: 313, distance: 61.6
click at [62, 313] on div at bounding box center [60, 311] width 8 height 8
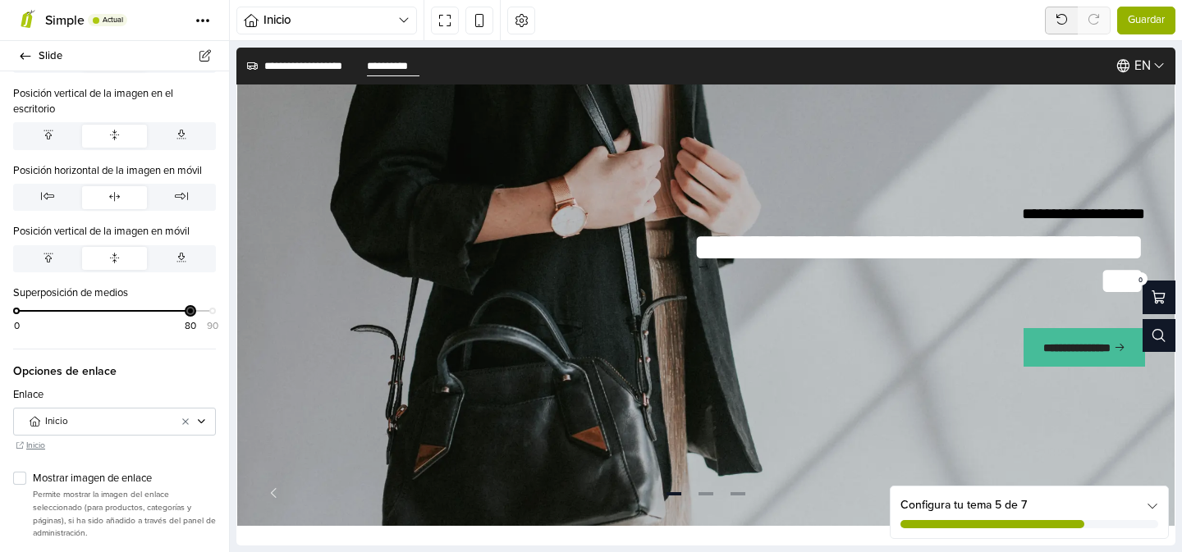
drag, startPoint x: 62, startPoint y: 314, endPoint x: 192, endPoint y: 314, distance: 130.5
click at [192, 313] on div at bounding box center [190, 311] width 8 height 8
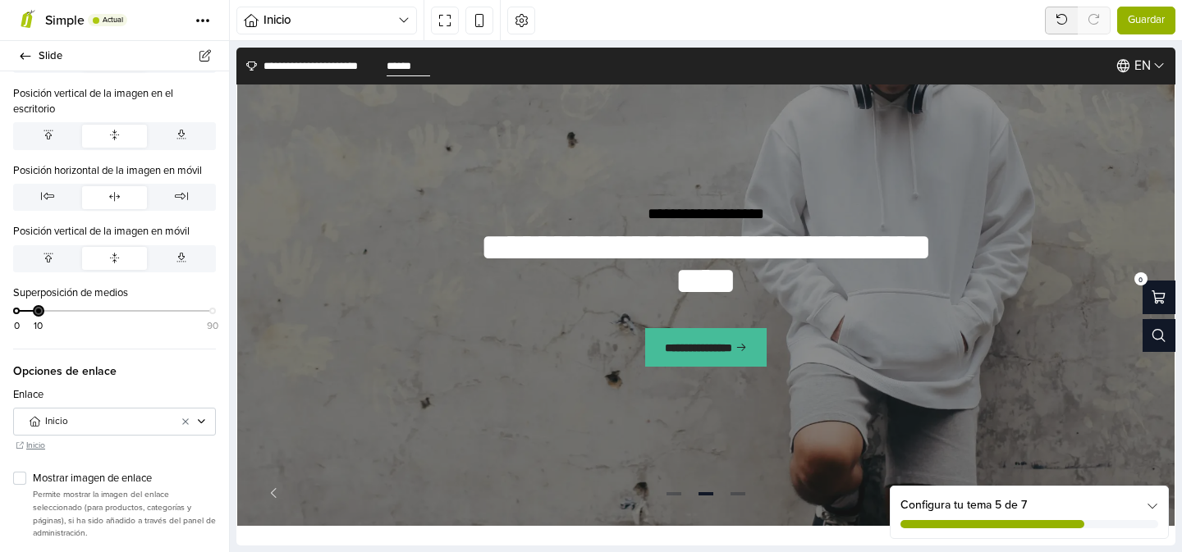
drag, startPoint x: 191, startPoint y: 314, endPoint x: 36, endPoint y: 314, distance: 155.1
click at [36, 314] on div at bounding box center [38, 311] width 8 height 8
drag, startPoint x: 39, startPoint y: 312, endPoint x: 121, endPoint y: 311, distance: 82.1
click at [121, 311] on div at bounding box center [125, 311] width 8 height 8
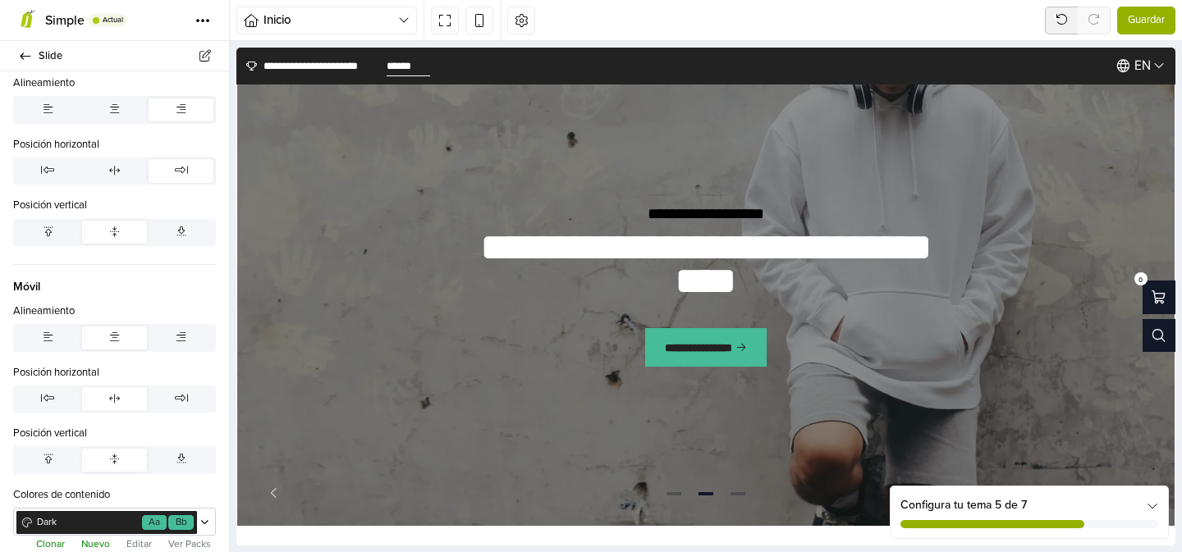
scroll to position [1831, 0]
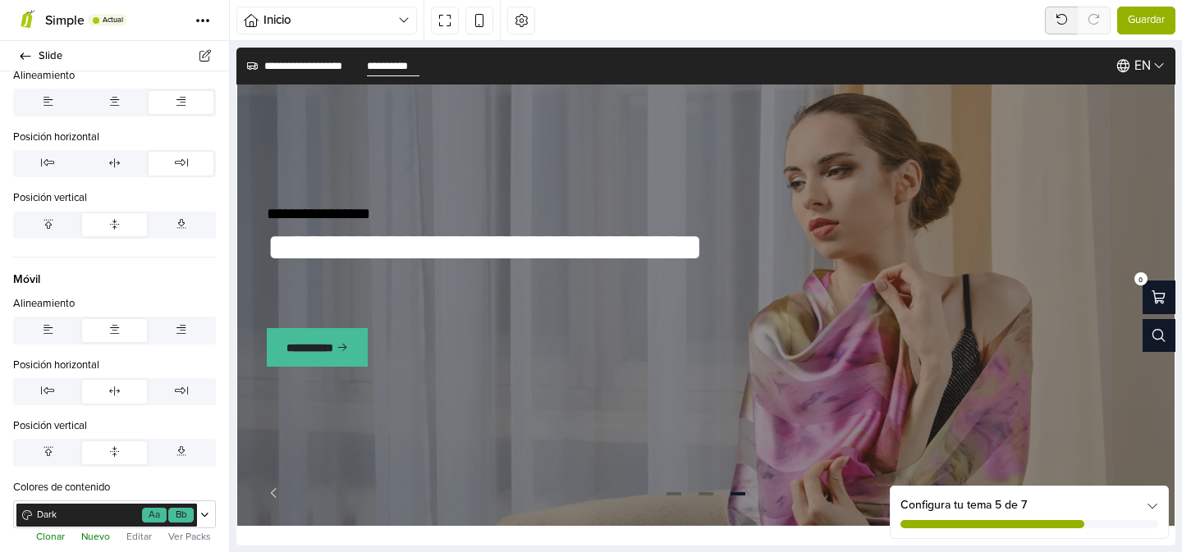
click at [140, 538] on button "Editar" at bounding box center [138, 537] width 35 height 16
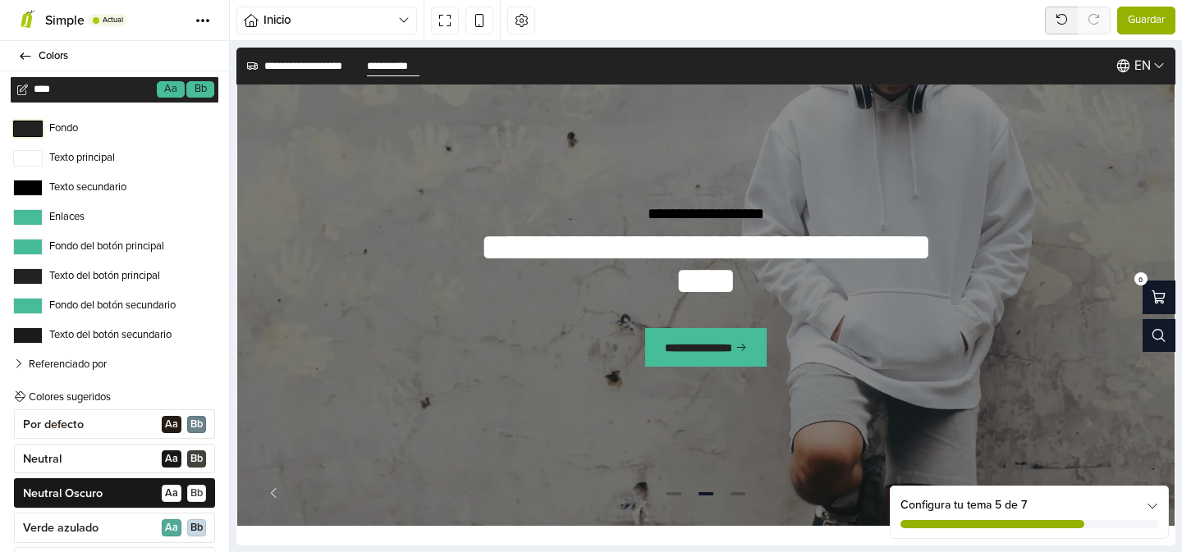
click at [31, 128] on button "Fondo" at bounding box center [28, 129] width 30 height 16
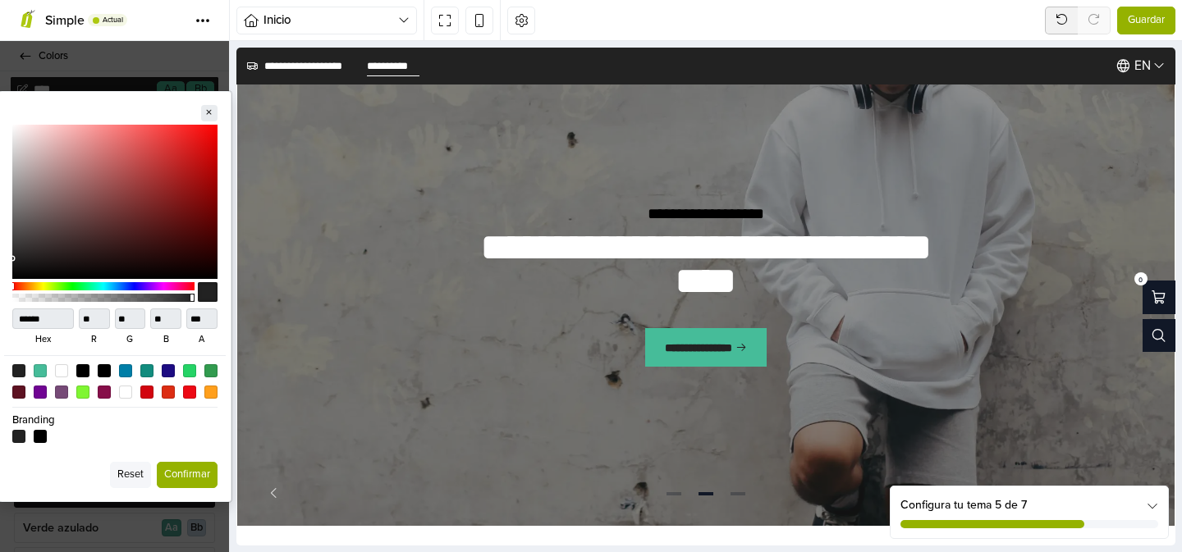
click at [177, 472] on button "Confirmar" at bounding box center [187, 475] width 61 height 26
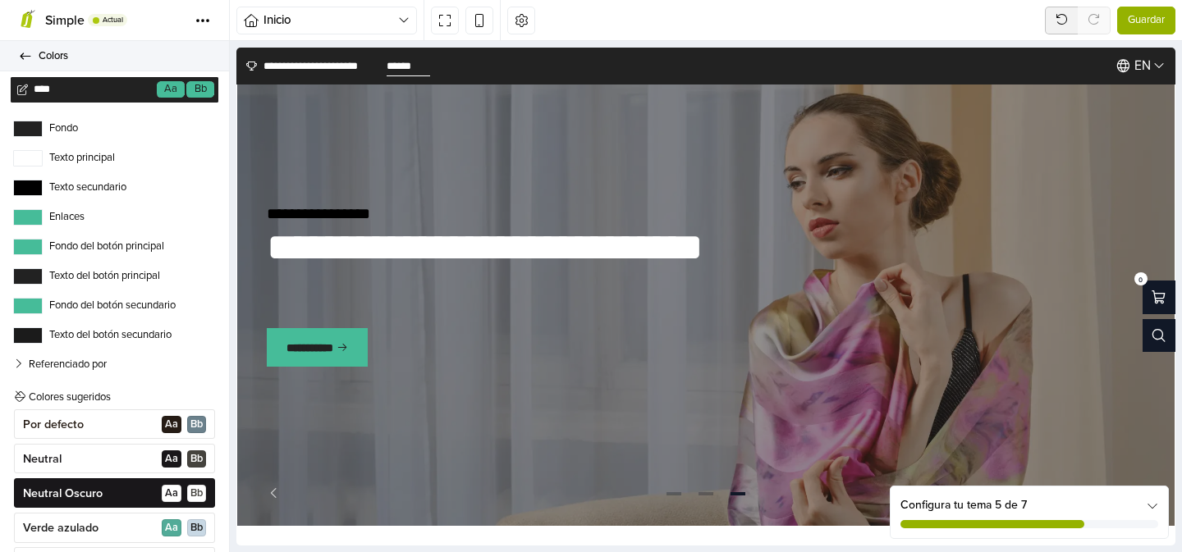
click at [30, 51] on icon at bounding box center [25, 56] width 13 height 11
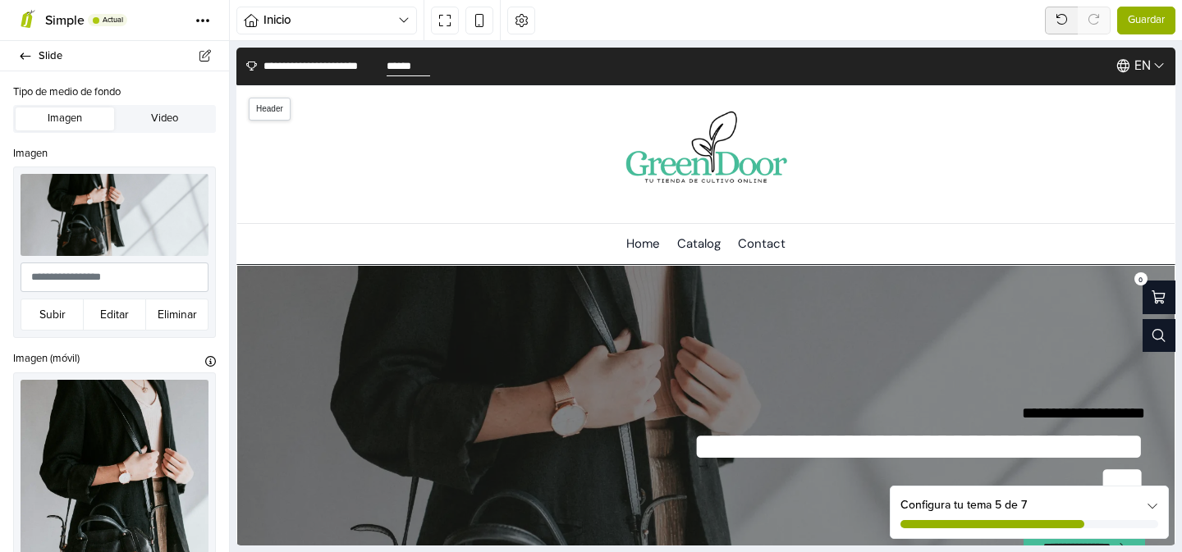
click at [473, 246] on nav "Home Catalog Contact" at bounding box center [705, 243] width 937 height 41
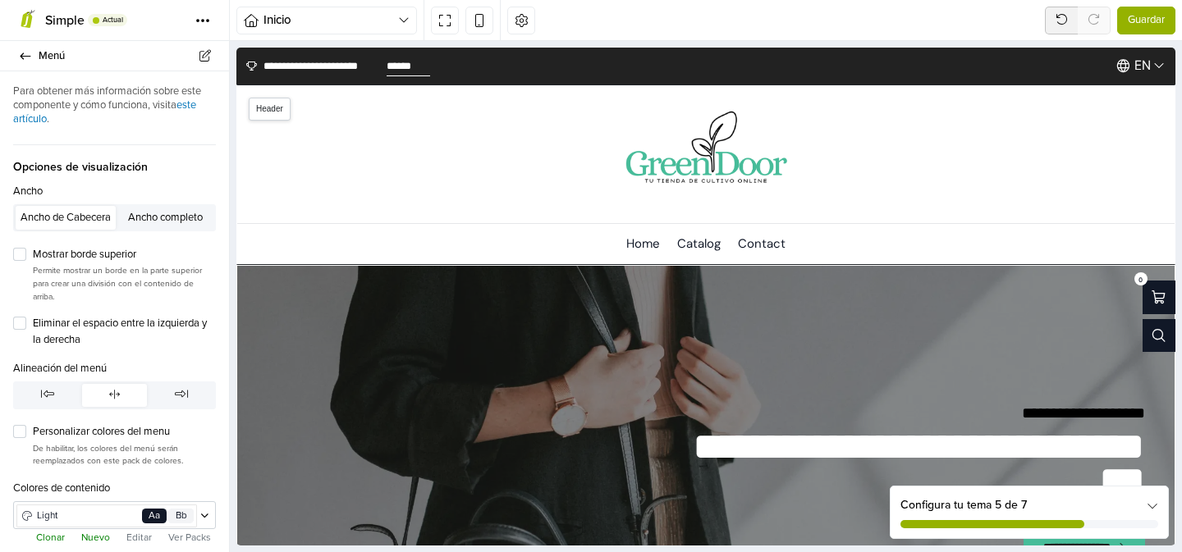
click at [527, 164] on div "Menu Search 0" at bounding box center [705, 154] width 937 height 99
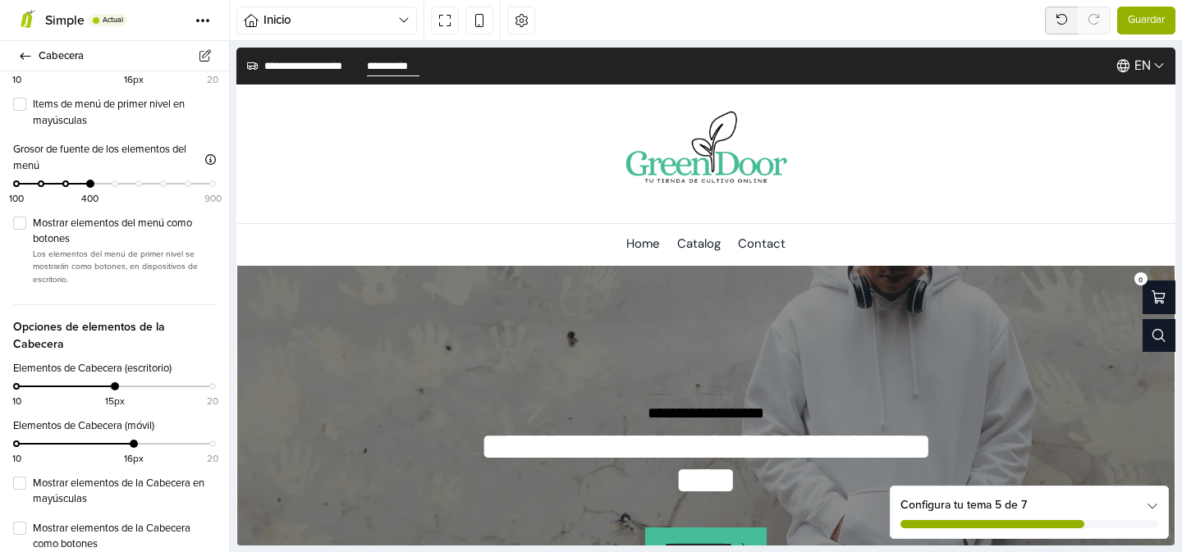
scroll to position [1579, 0]
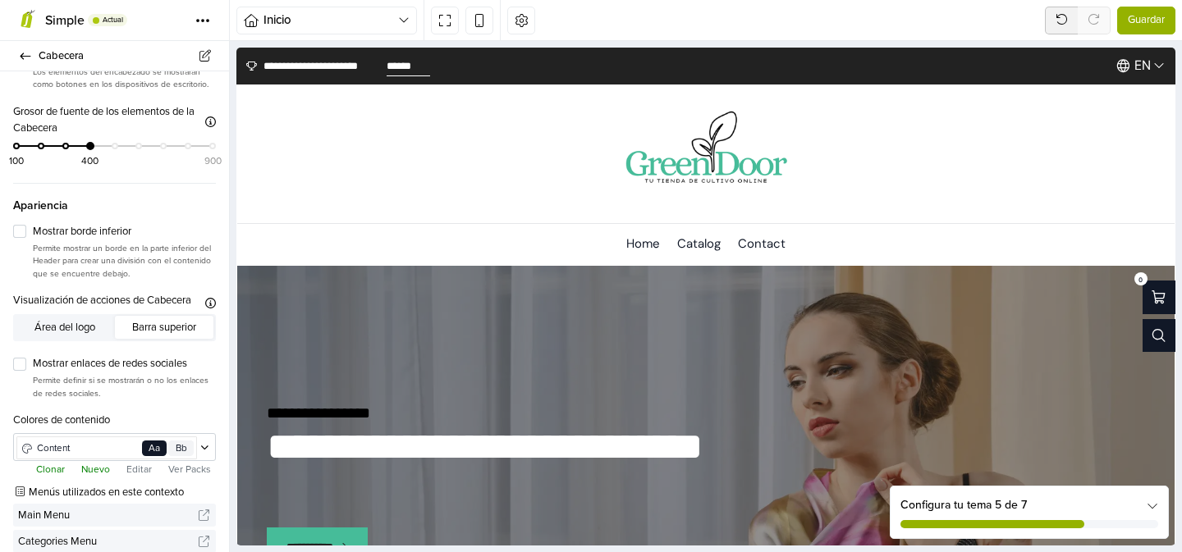
click at [138, 461] on button "Editar" at bounding box center [138, 469] width 35 height 16
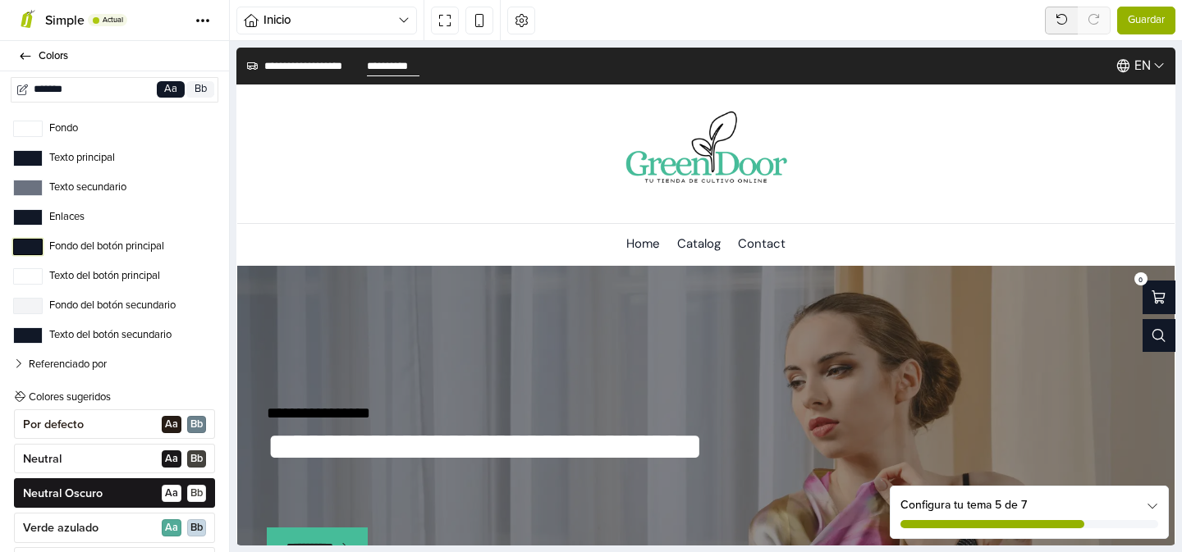
click at [30, 245] on button "Fondo del botón principal" at bounding box center [28, 247] width 30 height 16
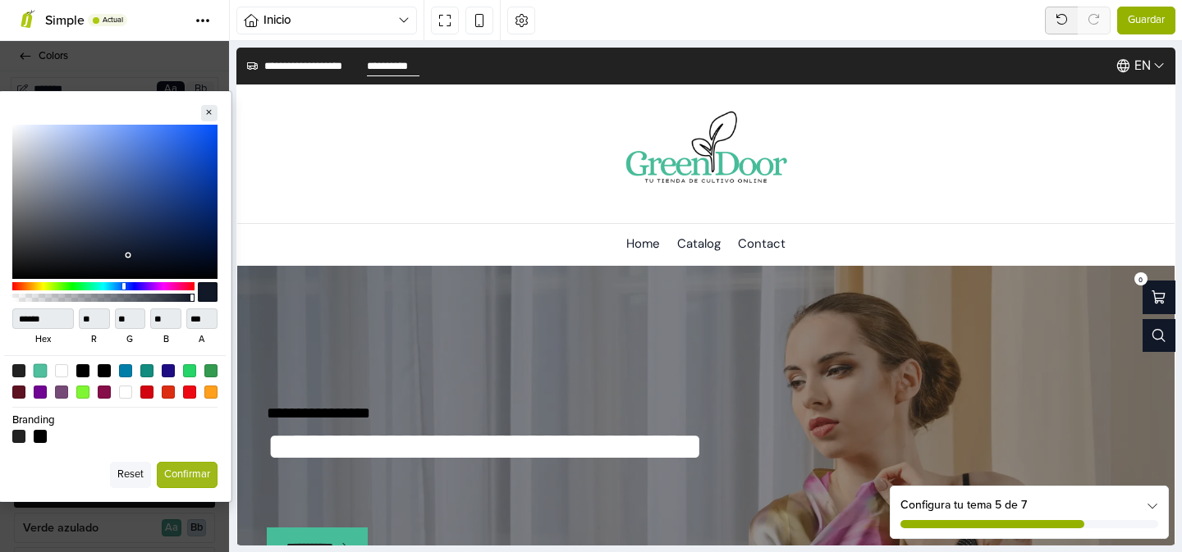
click at [41, 373] on div at bounding box center [40, 371] width 14 height 14
type input "******"
type input "**"
type input "***"
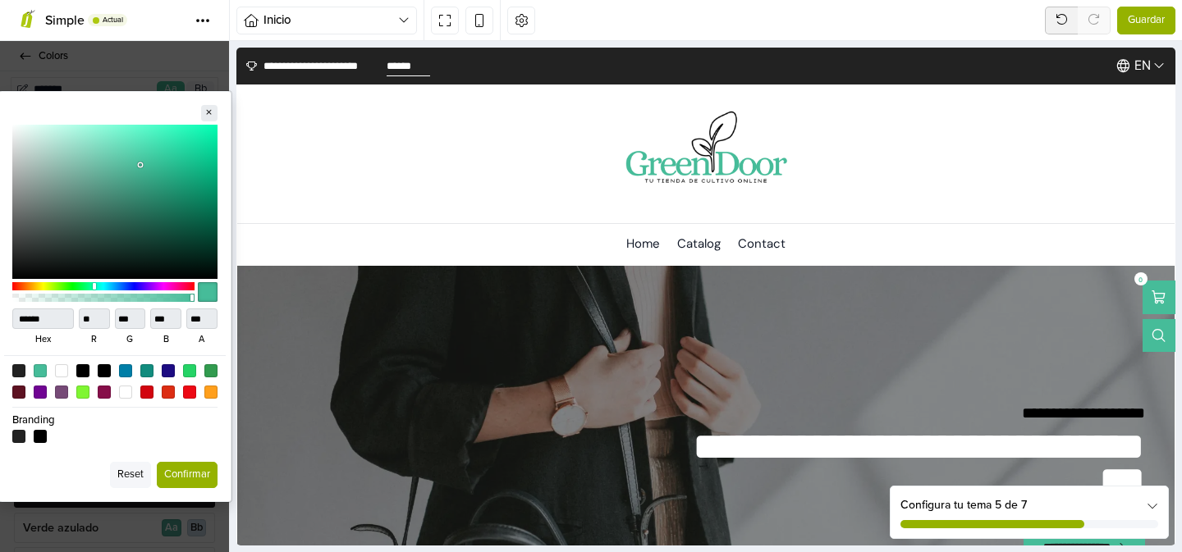
click at [180, 472] on button "Confirmar" at bounding box center [187, 475] width 61 height 26
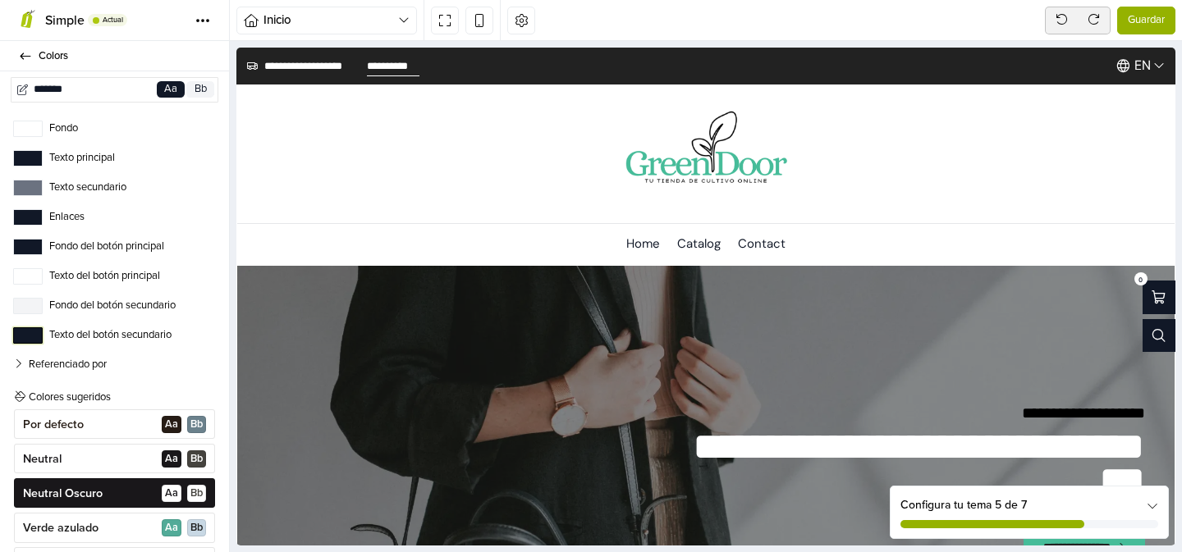
click at [33, 337] on button "Texto del botón secundario" at bounding box center [28, 336] width 30 height 16
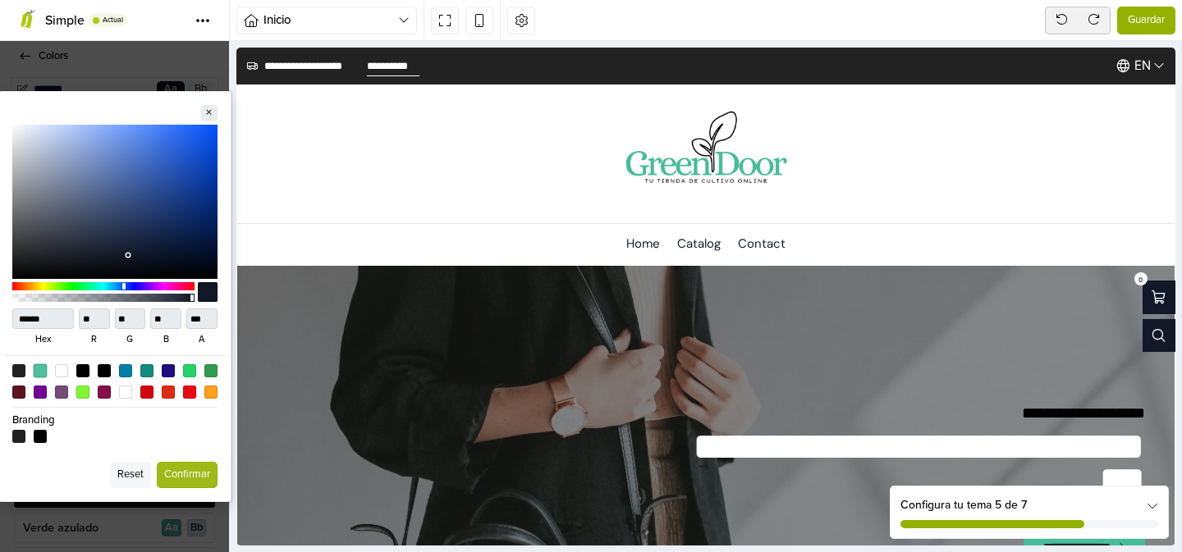
click at [34, 364] on div at bounding box center [40, 371] width 14 height 14
type input "******"
type input "**"
type input "***"
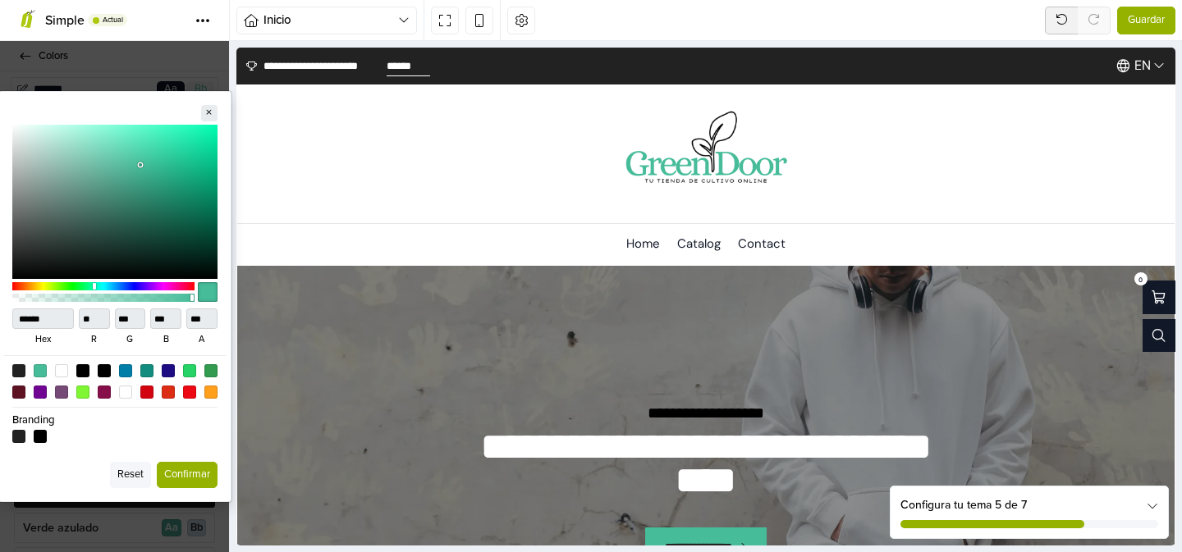
click at [199, 475] on button "Confirmar" at bounding box center [187, 475] width 61 height 26
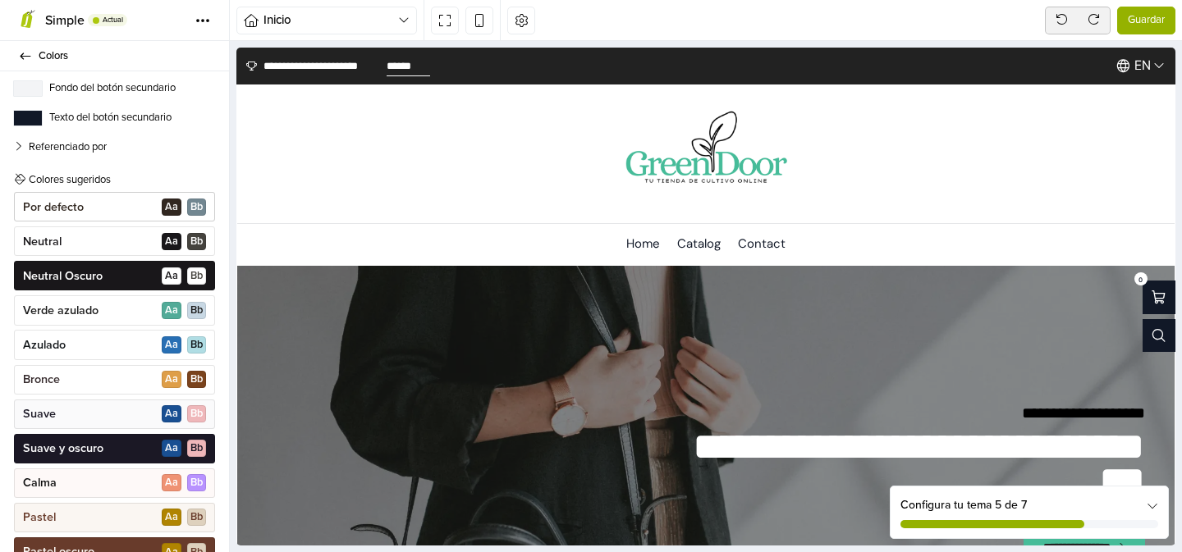
scroll to position [227, 0]
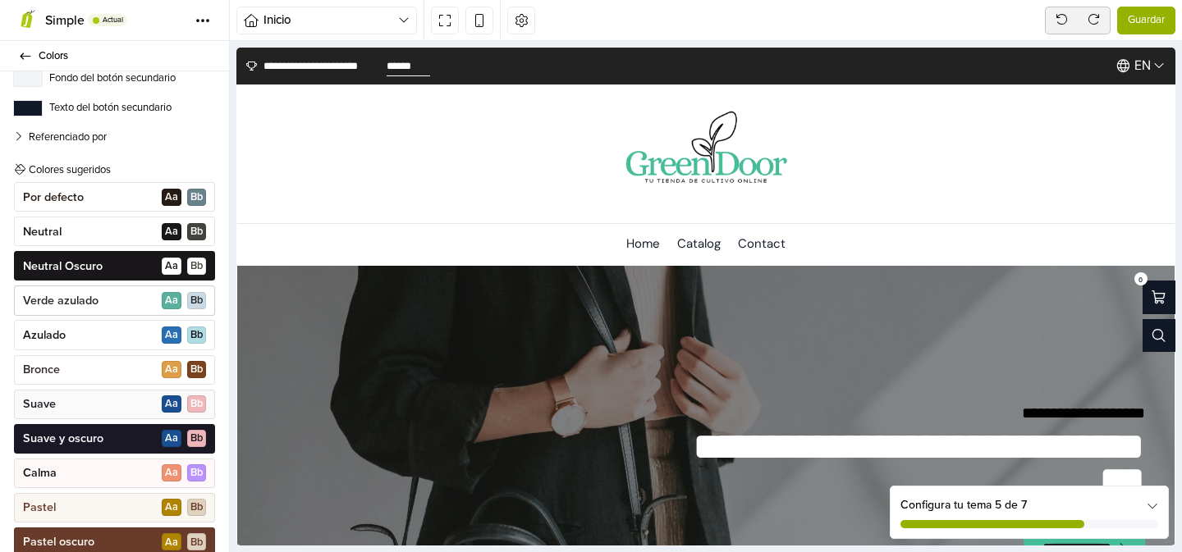
click at [112, 295] on div "Verde azulado A a B b" at bounding box center [114, 301] width 201 height 30
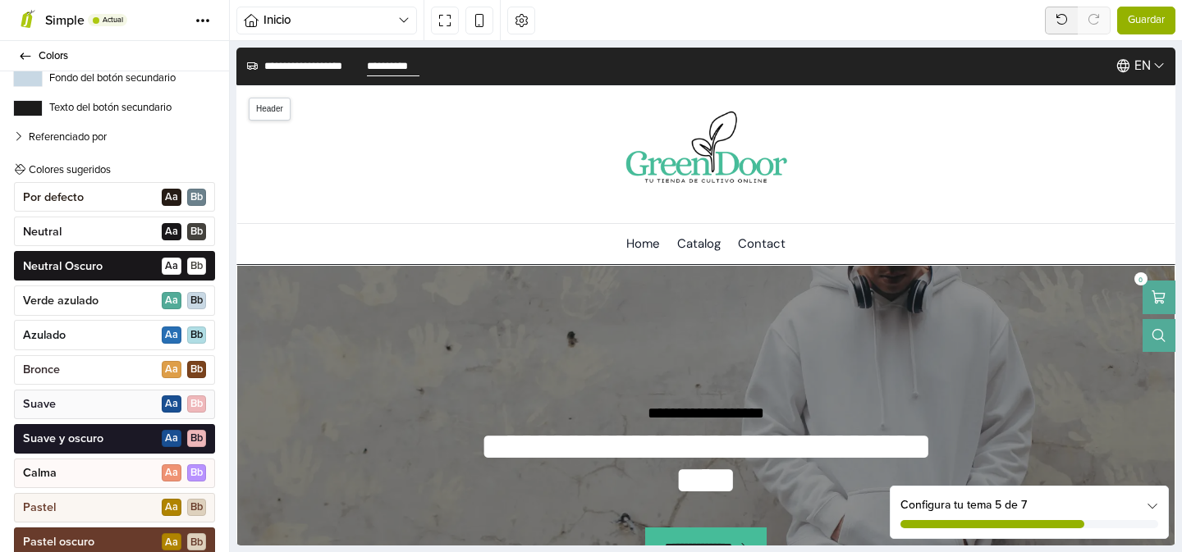
click at [648, 71] on div "**********" at bounding box center [588, 66] width 685 height 37
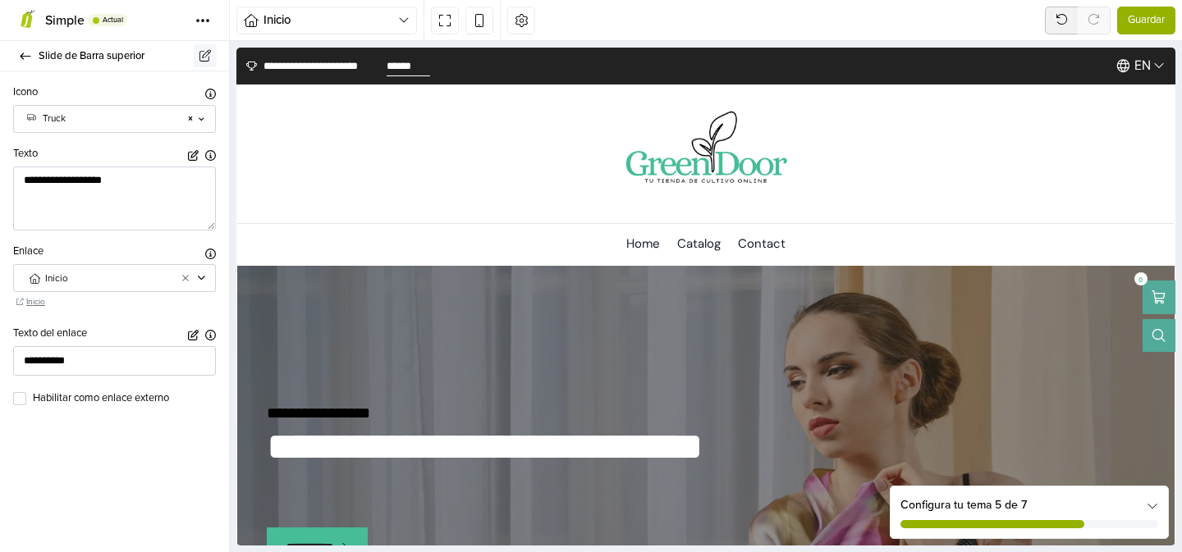
click at [199, 54] on icon at bounding box center [205, 55] width 15 height 11
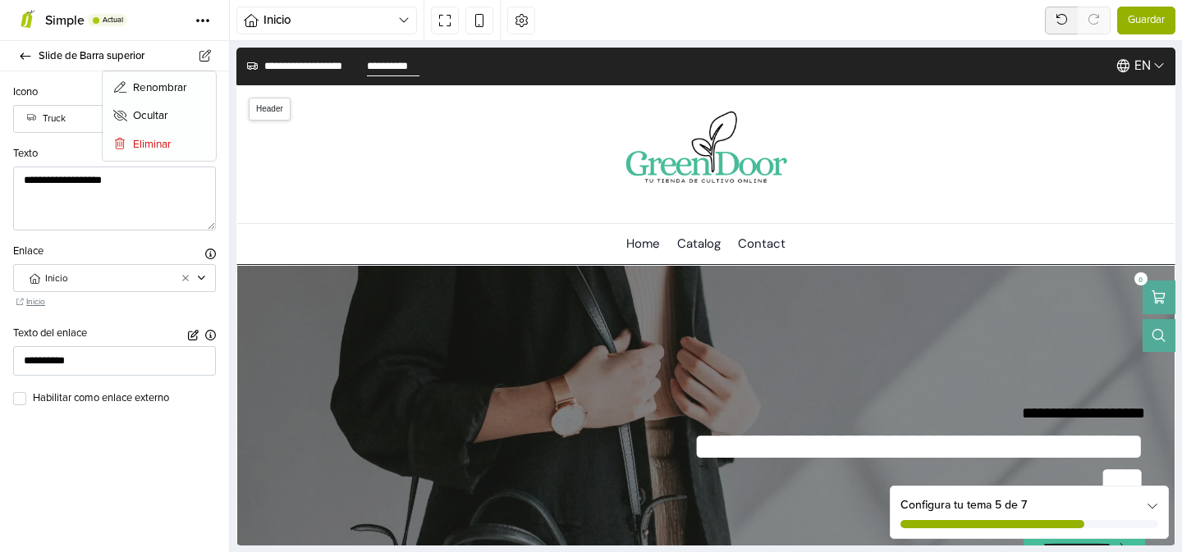
click at [288, 144] on div "Menu Search 0" at bounding box center [705, 154] width 937 height 99
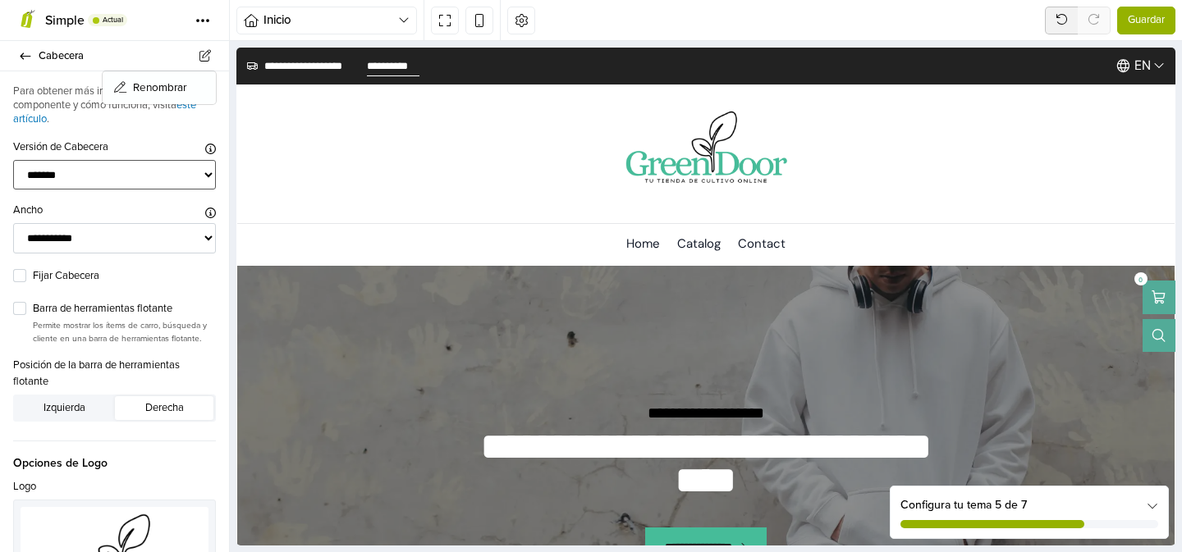
click at [206, 167] on select "******* ****** ******* ***** **** *******" at bounding box center [114, 175] width 203 height 30
click at [13, 160] on select "******* ****** ******* ***** **** *******" at bounding box center [114, 175] width 203 height 30
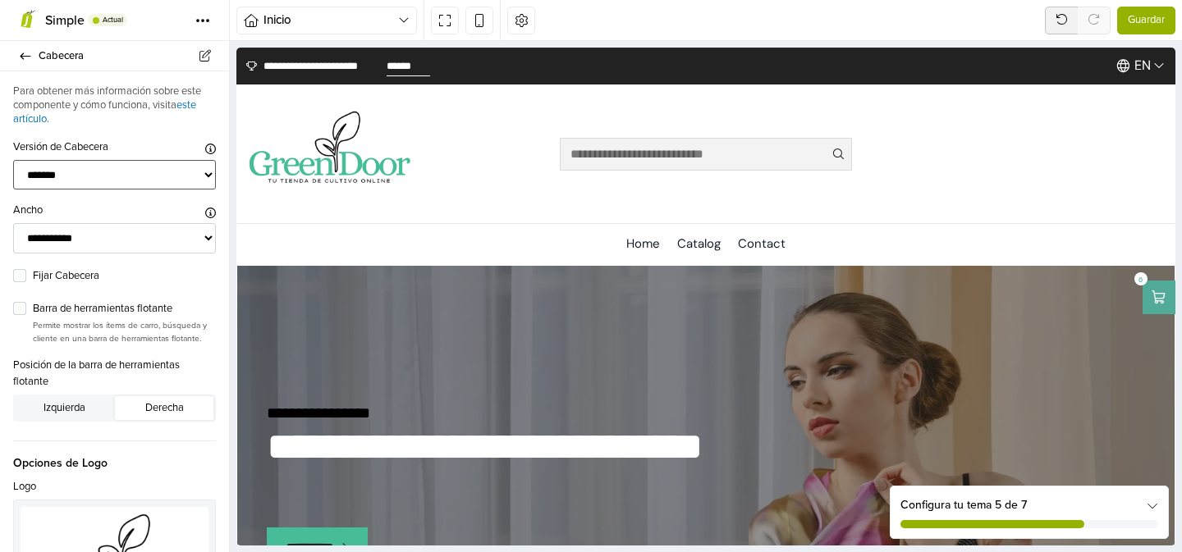
click at [204, 171] on select "******* ****** ******* ***** **** *******" at bounding box center [114, 175] width 203 height 30
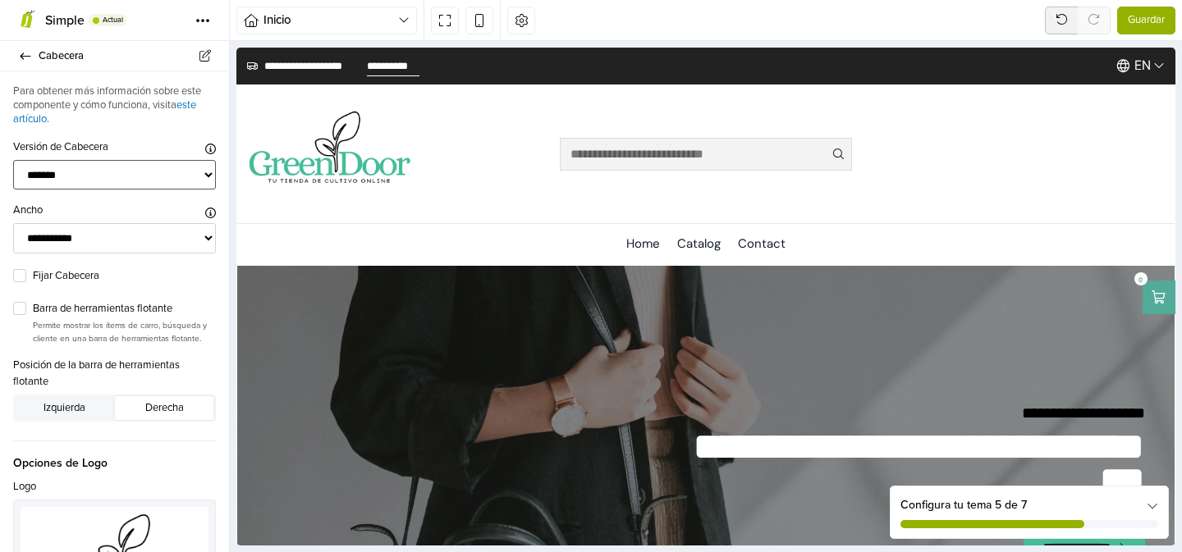
click at [13, 160] on select "******* ****** ******* ***** **** *******" at bounding box center [114, 175] width 203 height 30
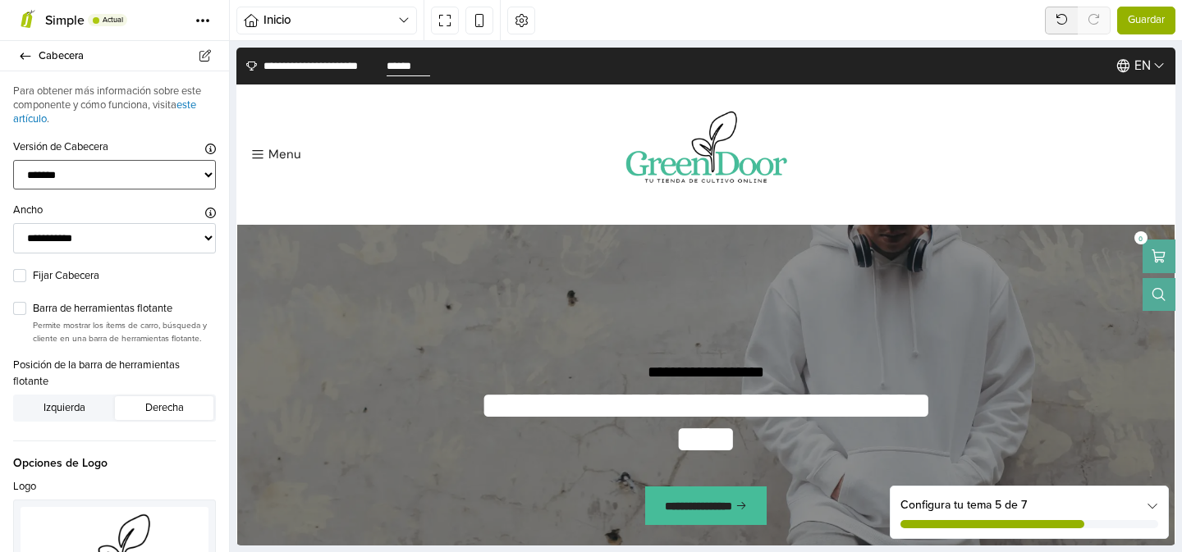
click at [209, 168] on select "******* ****** ******* ***** **** *******" at bounding box center [114, 175] width 203 height 30
click at [13, 160] on select "******* ****** ******* ***** **** *******" at bounding box center [114, 175] width 203 height 30
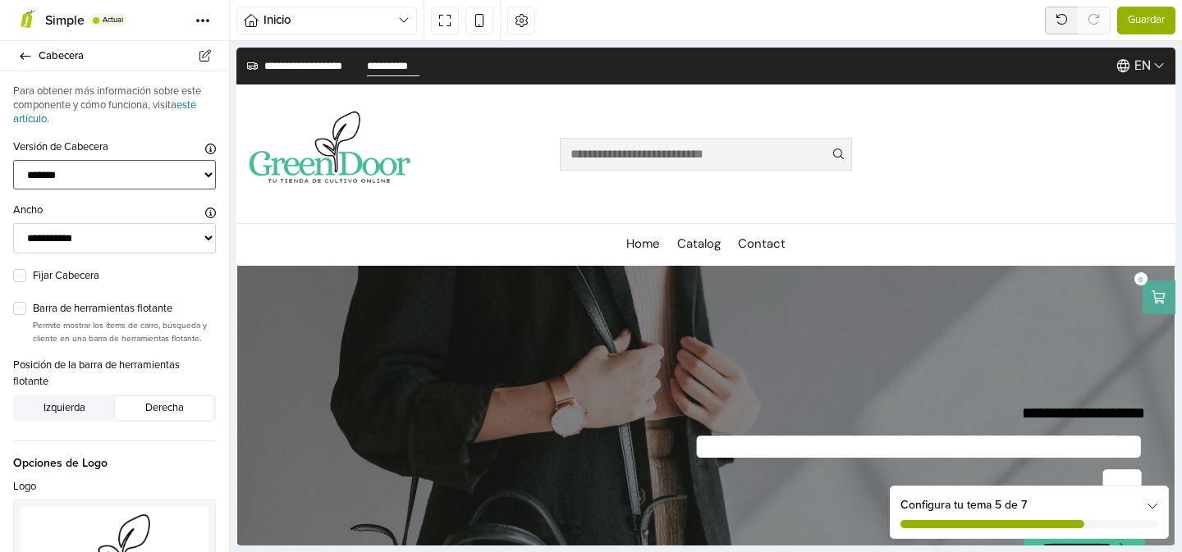
click at [204, 176] on select "******* ****** ******* ***** **** *******" at bounding box center [114, 175] width 203 height 30
click at [13, 160] on select "******* ****** ******* ***** **** *******" at bounding box center [114, 175] width 203 height 30
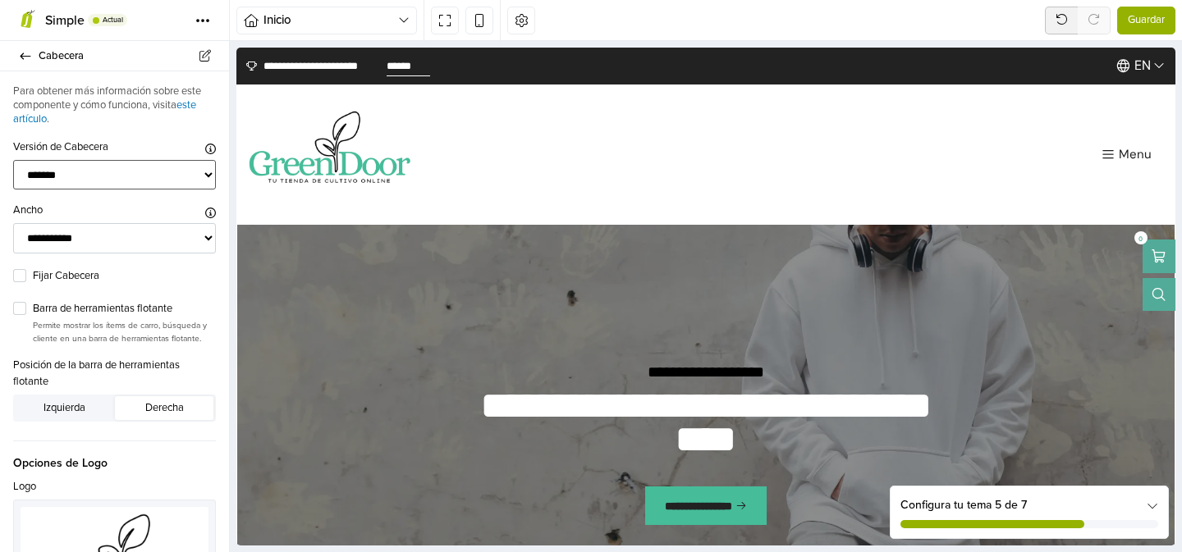
click at [204, 170] on select "******* ****** ******* ***** **** *******" at bounding box center [114, 175] width 203 height 30
click at [13, 160] on select "******* ****** ******* ***** **** *******" at bounding box center [114, 175] width 203 height 30
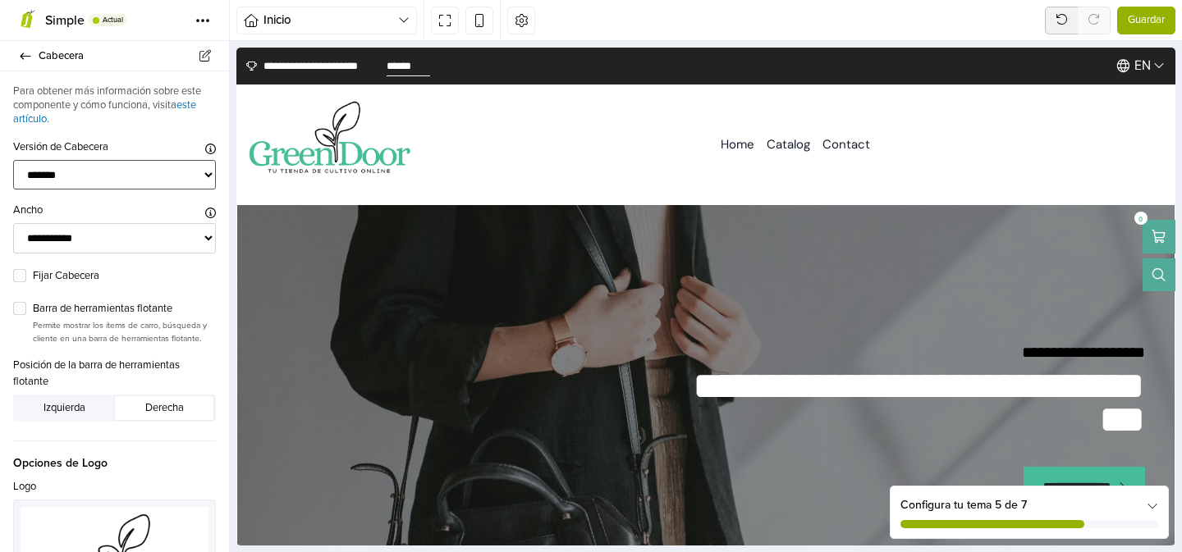
click at [208, 175] on select "******* ****** ******* ***** **** *******" at bounding box center [114, 175] width 203 height 30
click at [13, 160] on select "******* ****** ******* ***** **** *******" at bounding box center [114, 175] width 203 height 30
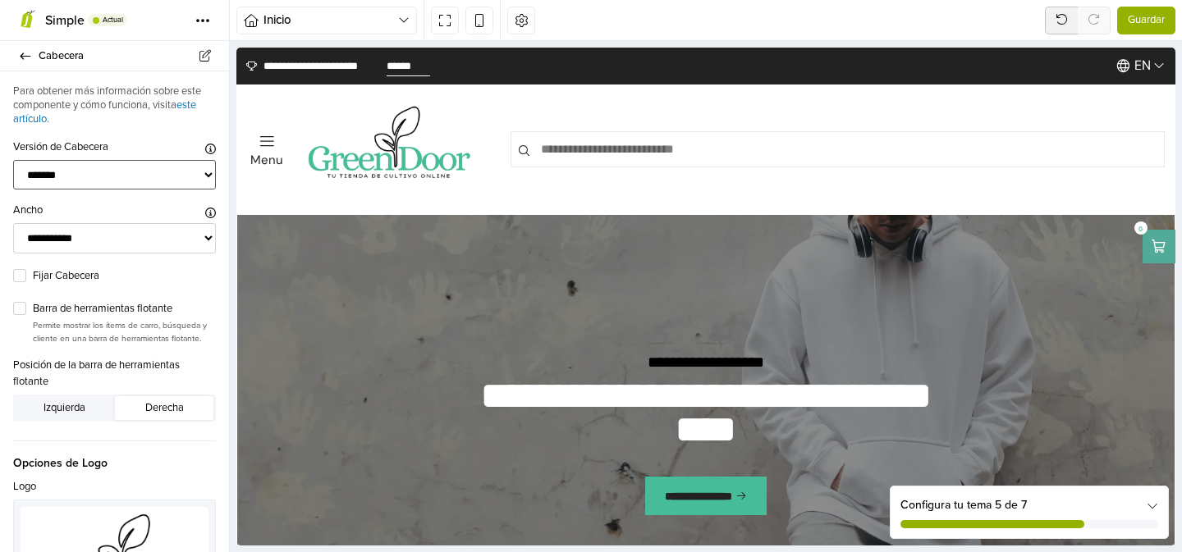
click at [204, 172] on select "******* ****** ******* ***** **** *******" at bounding box center [114, 175] width 203 height 30
click at [13, 160] on select "******* ****** ******* ***** **** *******" at bounding box center [114, 175] width 203 height 30
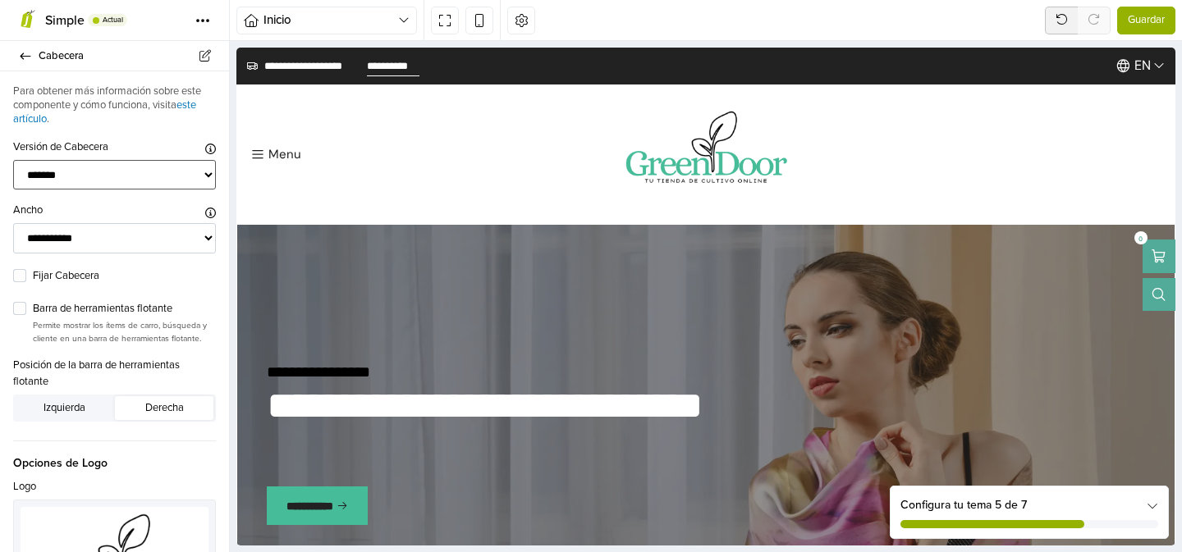
click at [212, 172] on select "******* ****** ******* ***** **** *******" at bounding box center [114, 175] width 203 height 30
select select "**"
click at [13, 160] on select "******* ****** ******* ***** **** *******" at bounding box center [114, 175] width 203 height 30
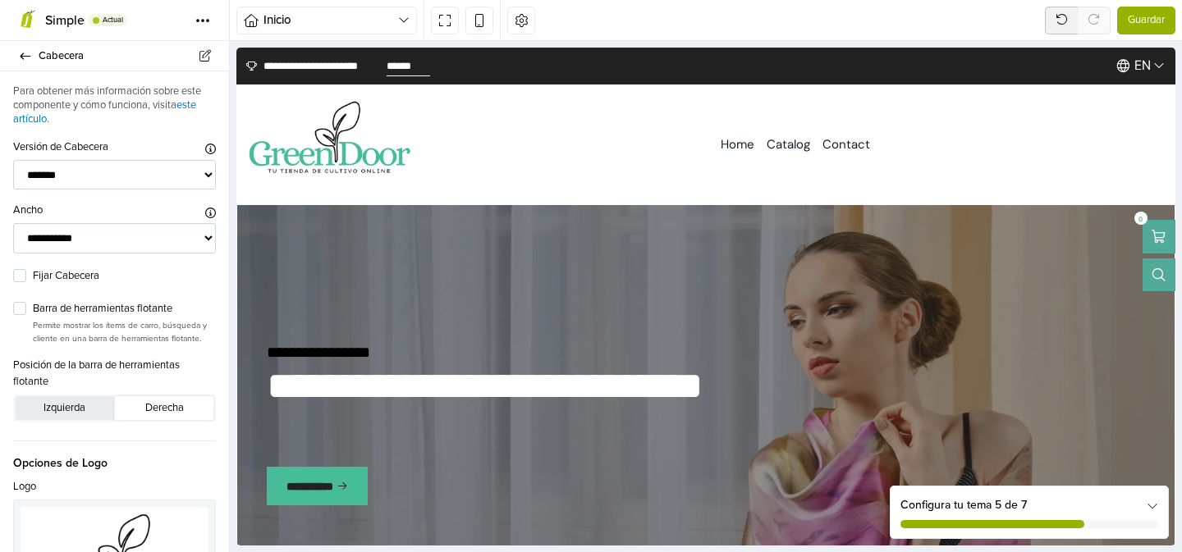
click at [89, 403] on button "Izquierda" at bounding box center [65, 407] width 99 height 23
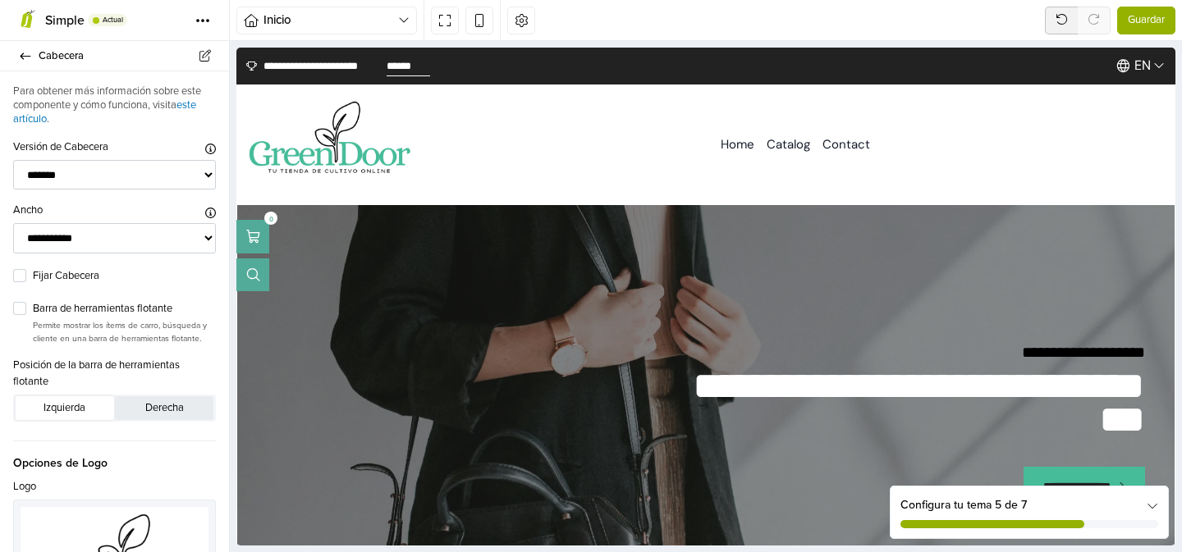
click at [160, 407] on button "Derecha" at bounding box center [164, 407] width 99 height 23
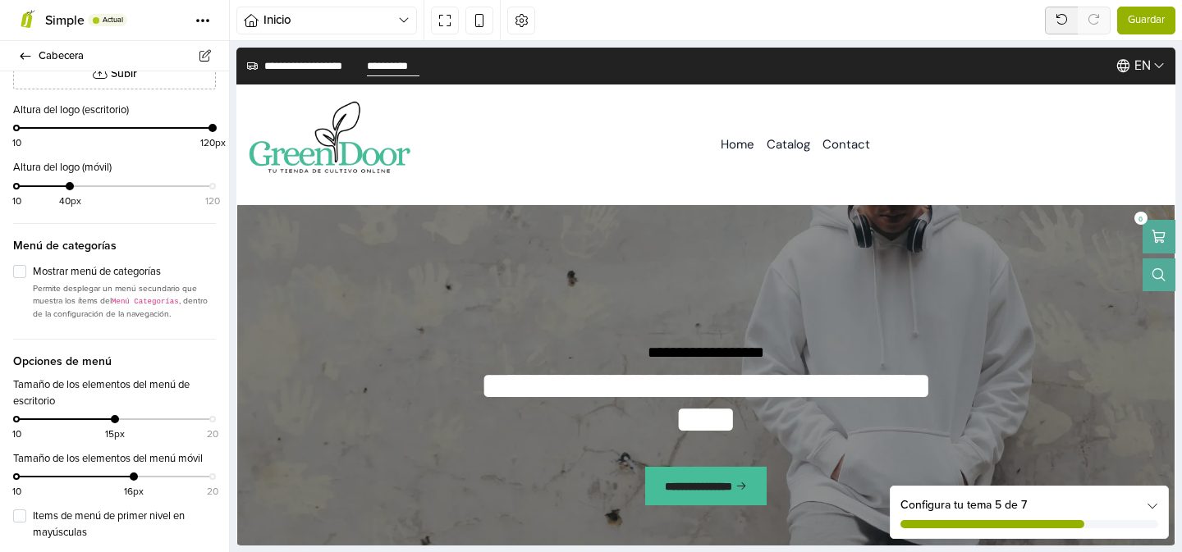
scroll to position [681, 0]
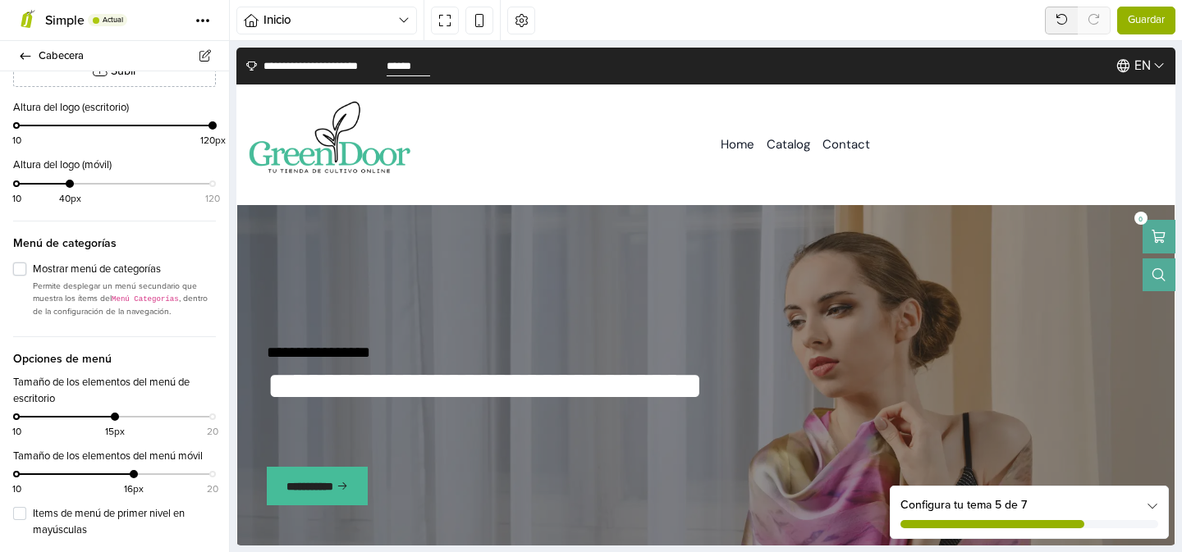
click at [33, 269] on label "Mostrar menú de categorías" at bounding box center [124, 270] width 183 height 16
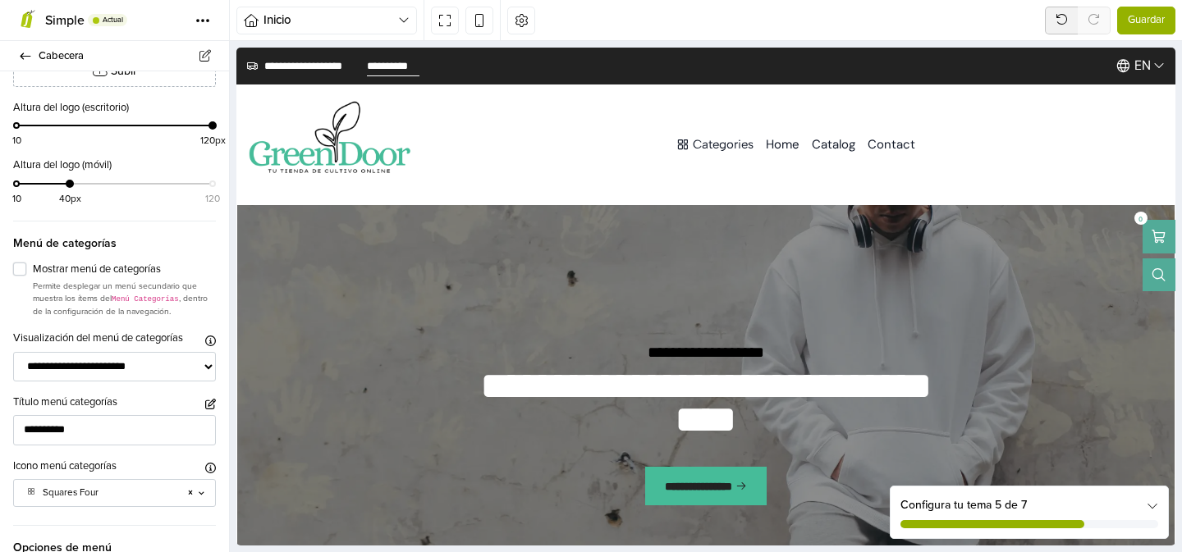
click at [33, 269] on label "Mostrar menú de categorías" at bounding box center [124, 270] width 183 height 16
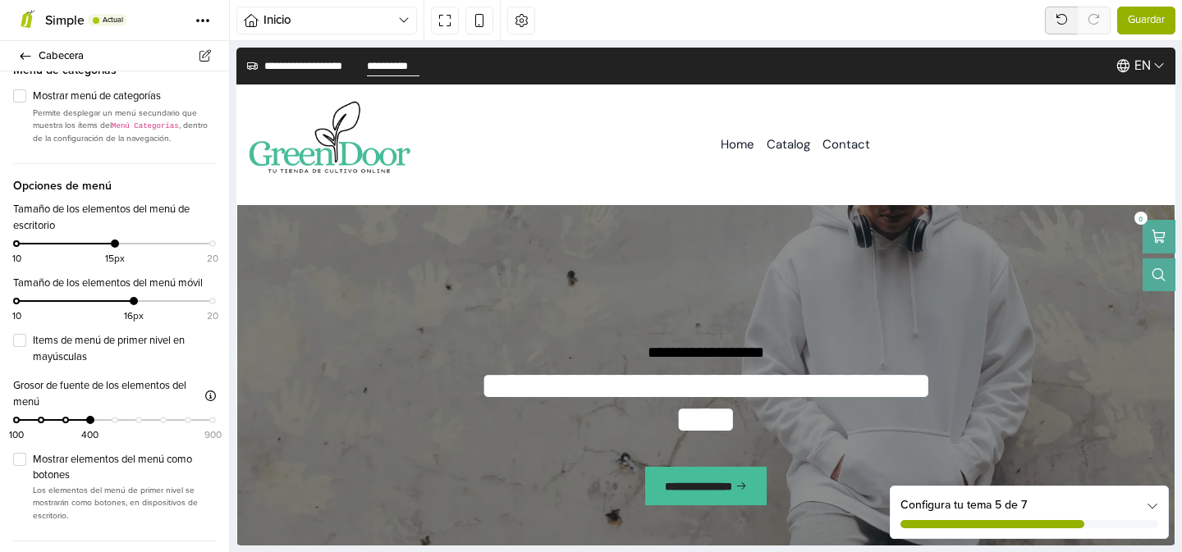
scroll to position [858, 0]
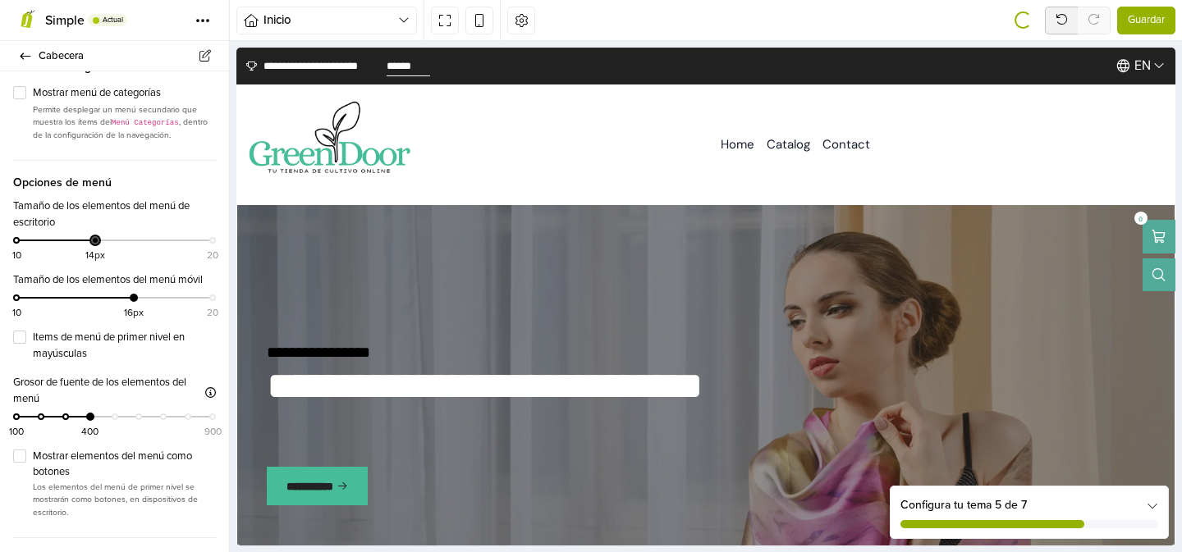
drag, startPoint x: 114, startPoint y: 242, endPoint x: 96, endPoint y: 245, distance: 18.4
click at [96, 245] on div "10 14px 20" at bounding box center [114, 248] width 196 height 24
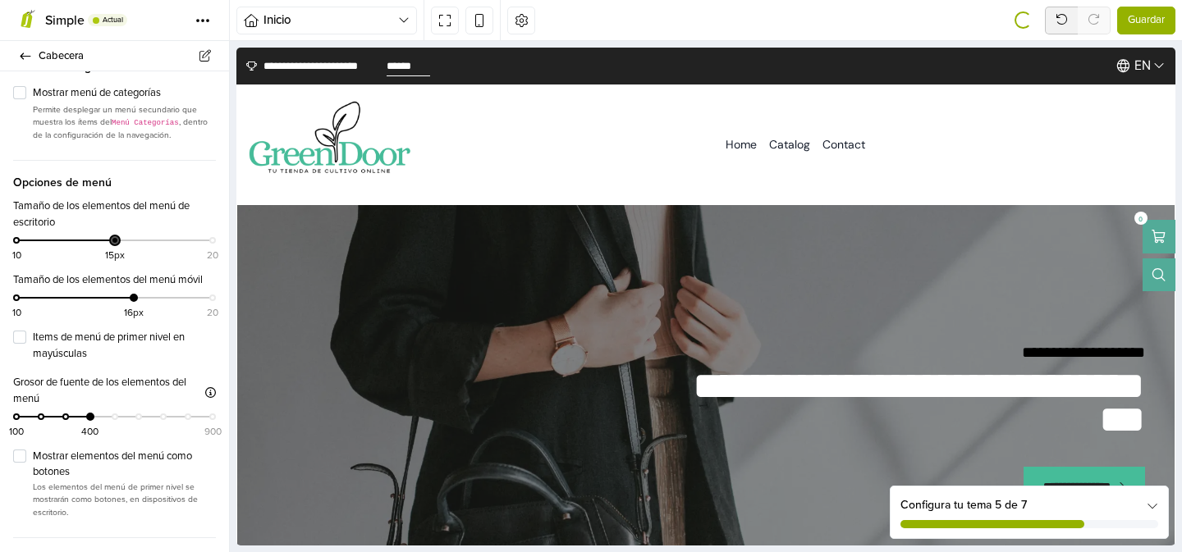
drag, startPoint x: 95, startPoint y: 242, endPoint x: 108, endPoint y: 243, distance: 13.2
click at [108, 243] on div "10 15px 20" at bounding box center [114, 248] width 196 height 24
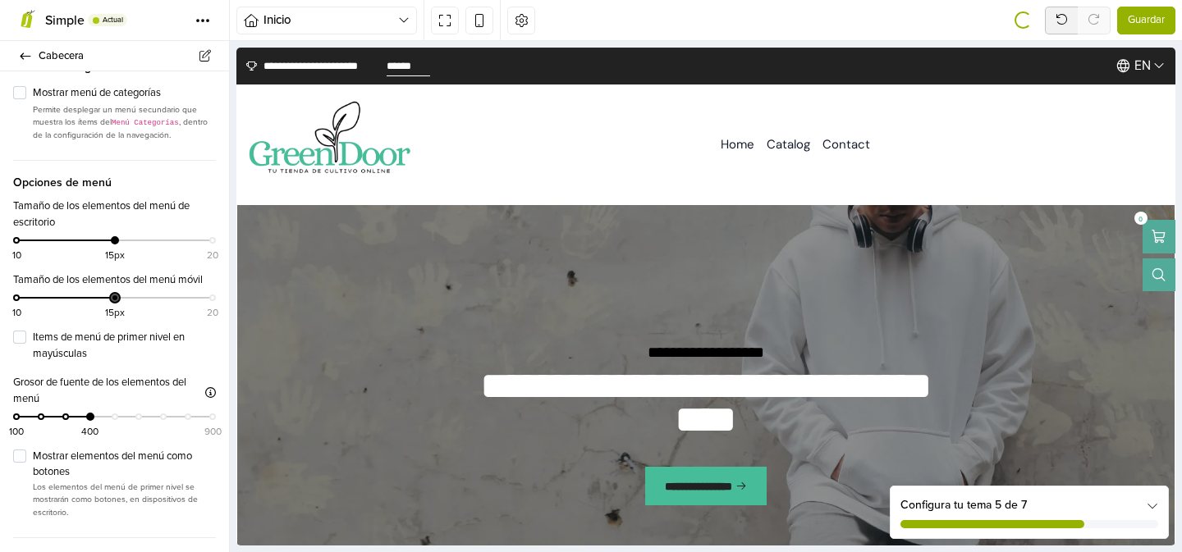
drag, startPoint x: 129, startPoint y: 297, endPoint x: 111, endPoint y: 298, distance: 18.1
click at [112, 298] on div at bounding box center [115, 298] width 8 height 8
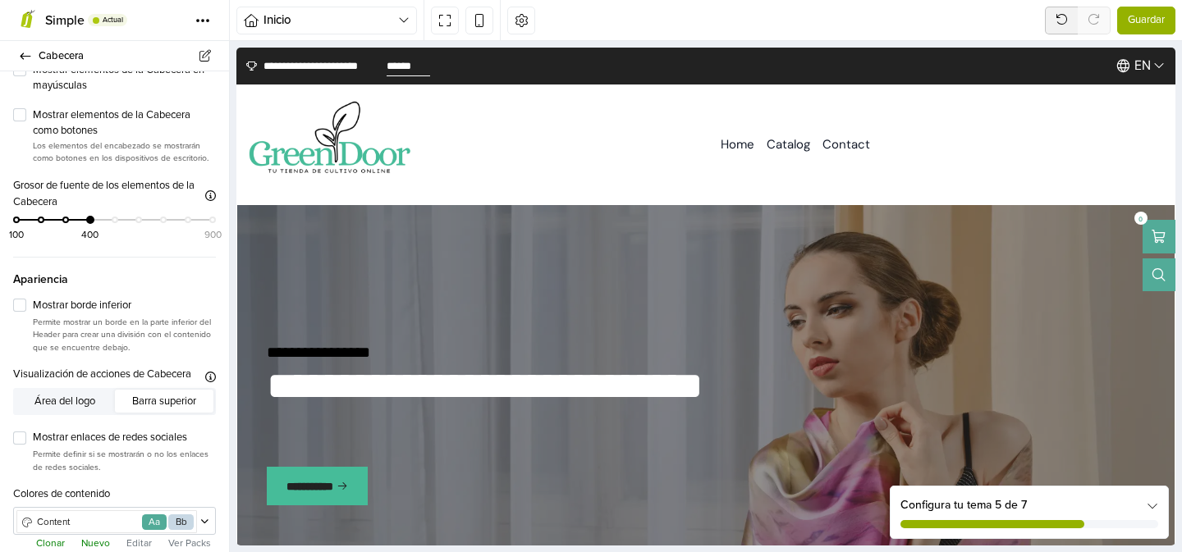
scroll to position [1624, 0]
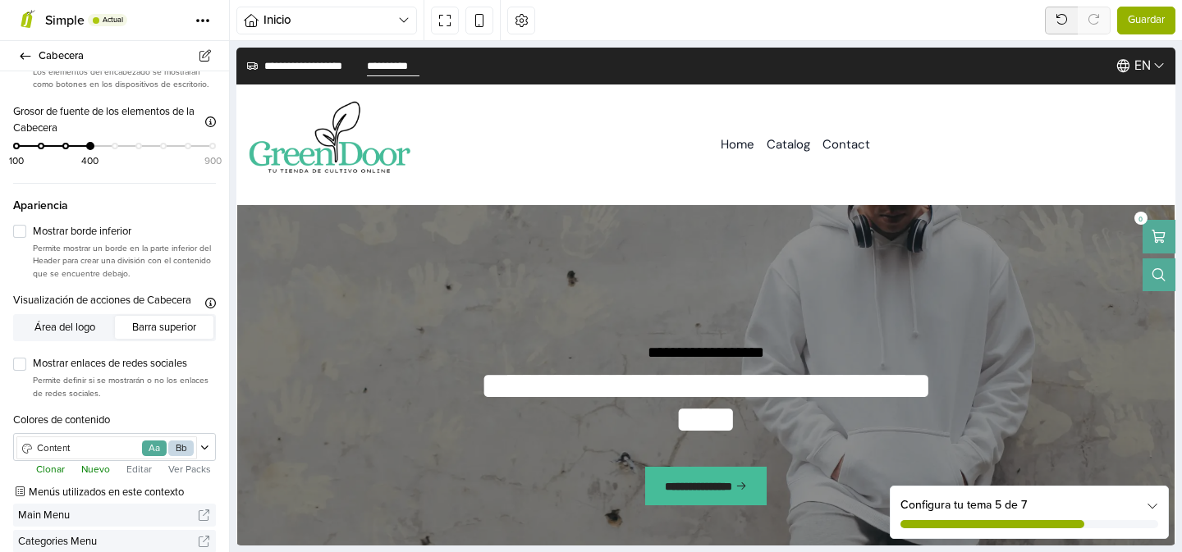
click at [144, 461] on button "Editar" at bounding box center [138, 469] width 35 height 16
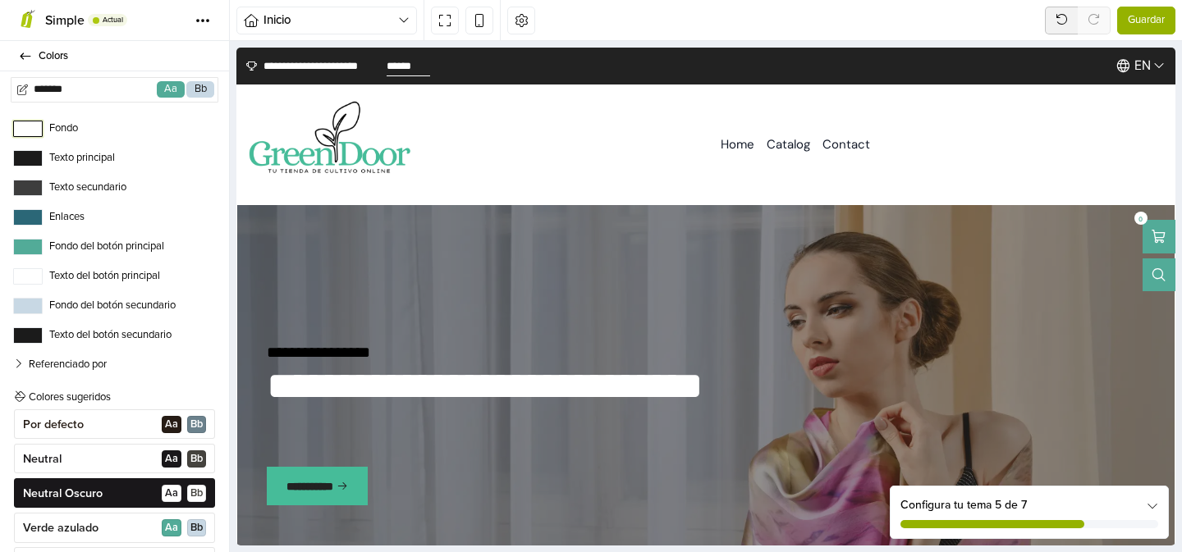
click at [21, 121] on button "Fondo" at bounding box center [28, 129] width 30 height 16
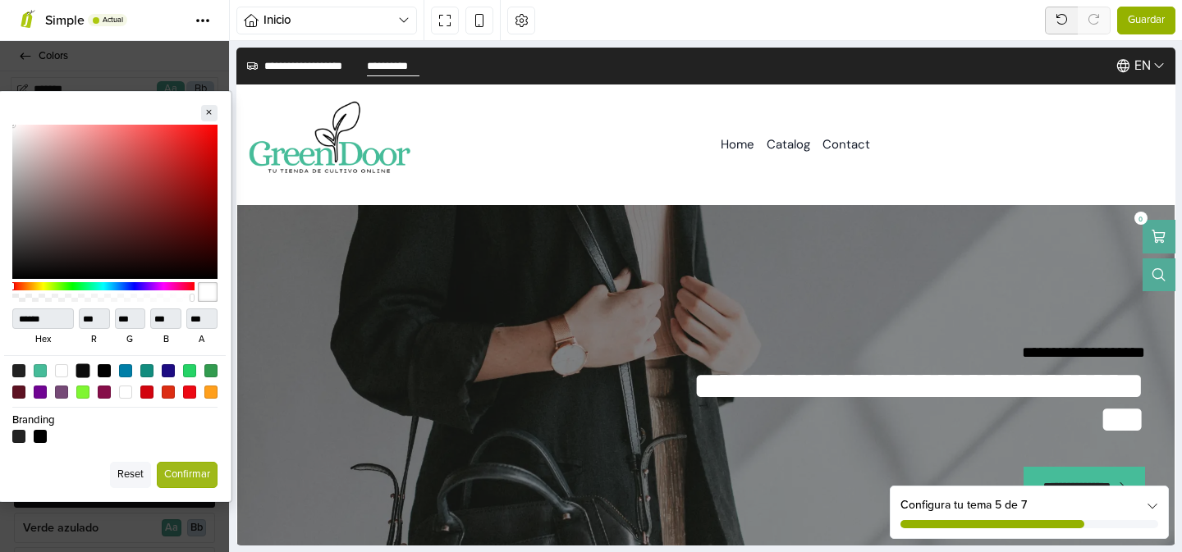
click at [81, 372] on div at bounding box center [83, 371] width 14 height 14
type input "******"
type input "*"
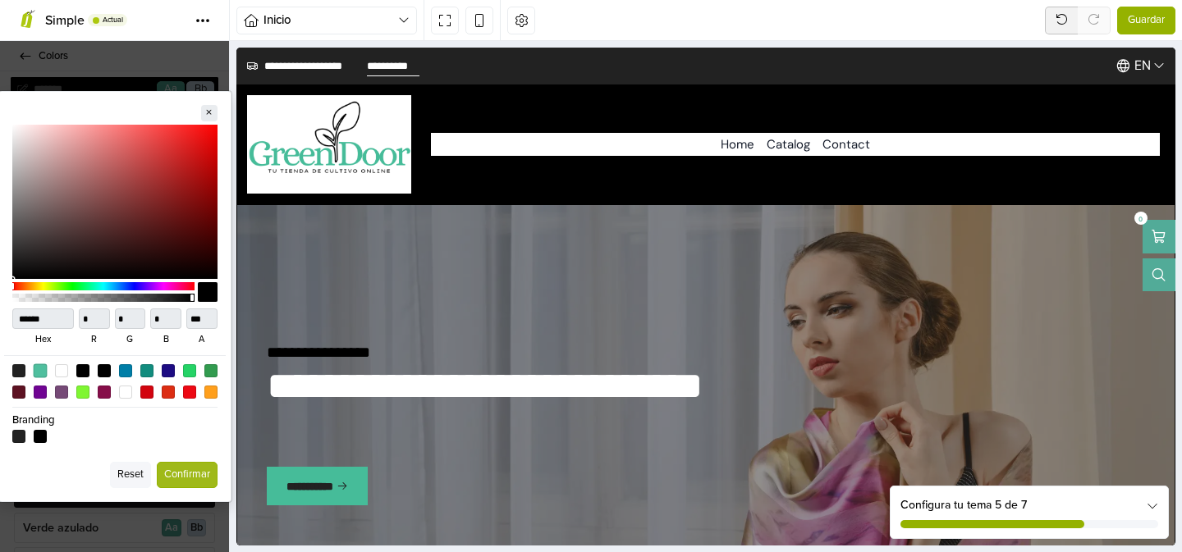
click at [42, 373] on div at bounding box center [40, 371] width 14 height 14
type input "******"
type input "**"
type input "***"
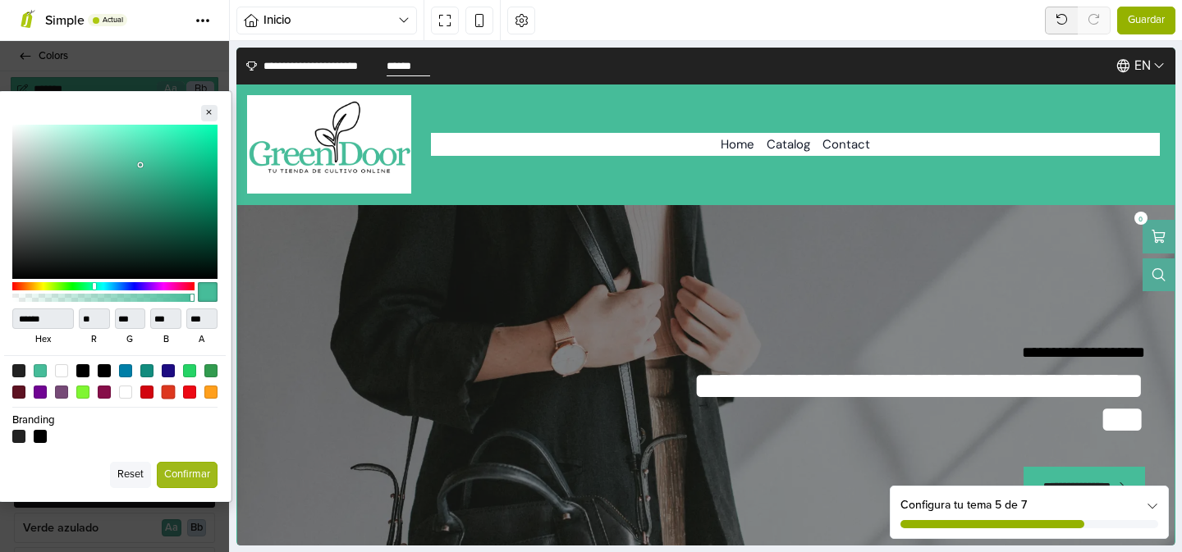
click at [166, 392] on div at bounding box center [168, 392] width 14 height 14
type input "******"
type input "***"
type input "**"
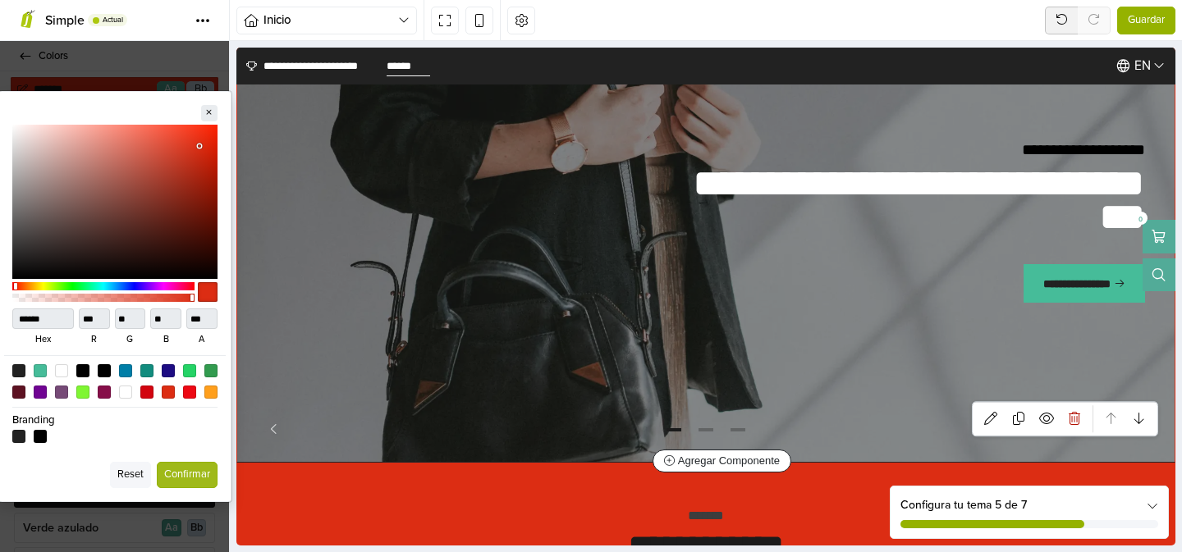
scroll to position [97, 0]
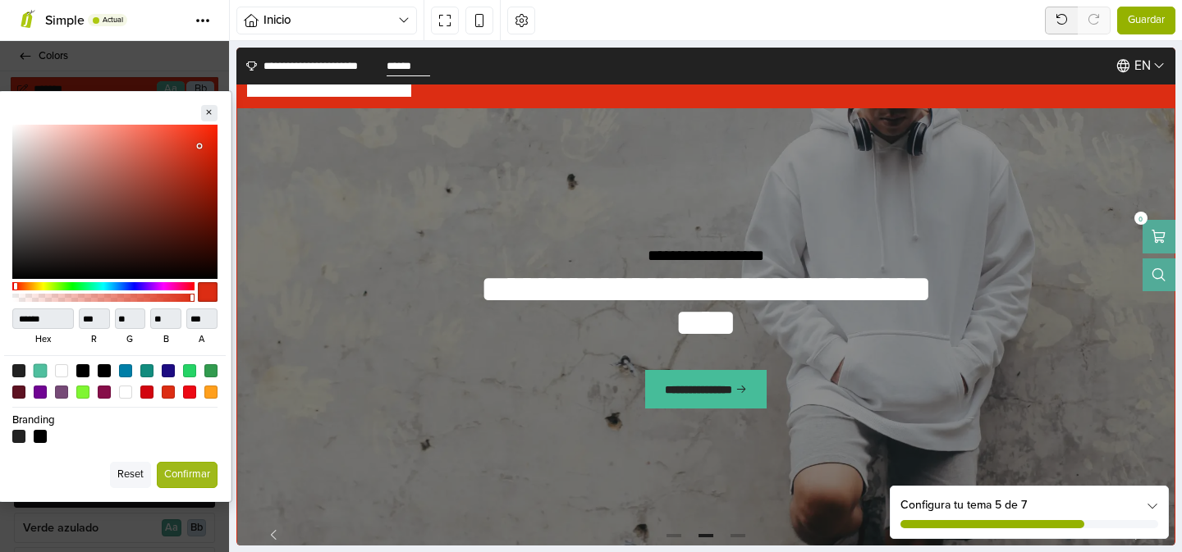
click at [42, 371] on div at bounding box center [40, 371] width 14 height 14
type input "******"
type input "**"
type input "***"
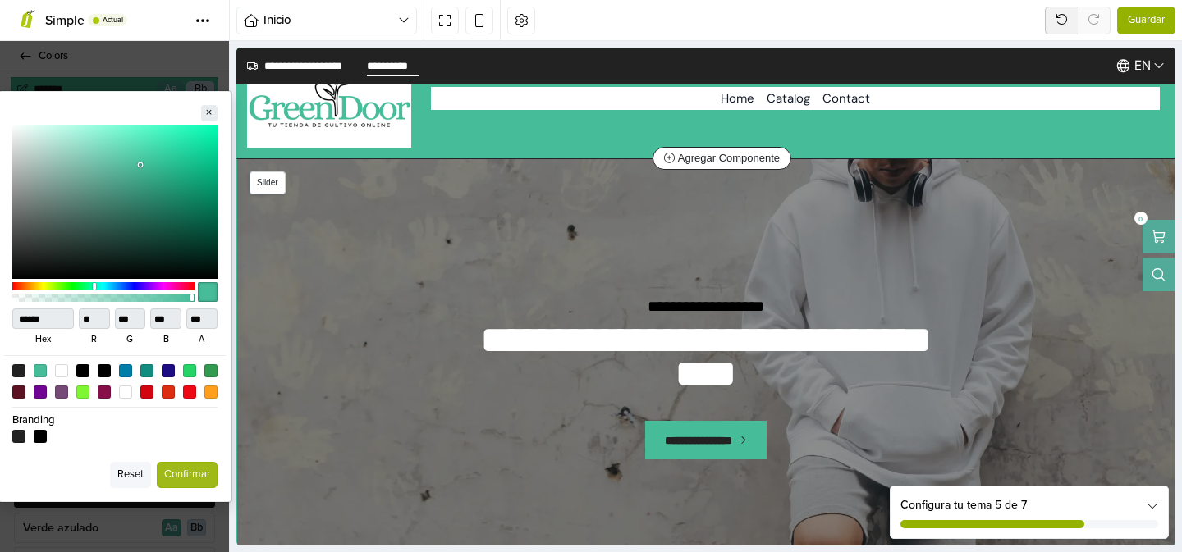
scroll to position [0, 0]
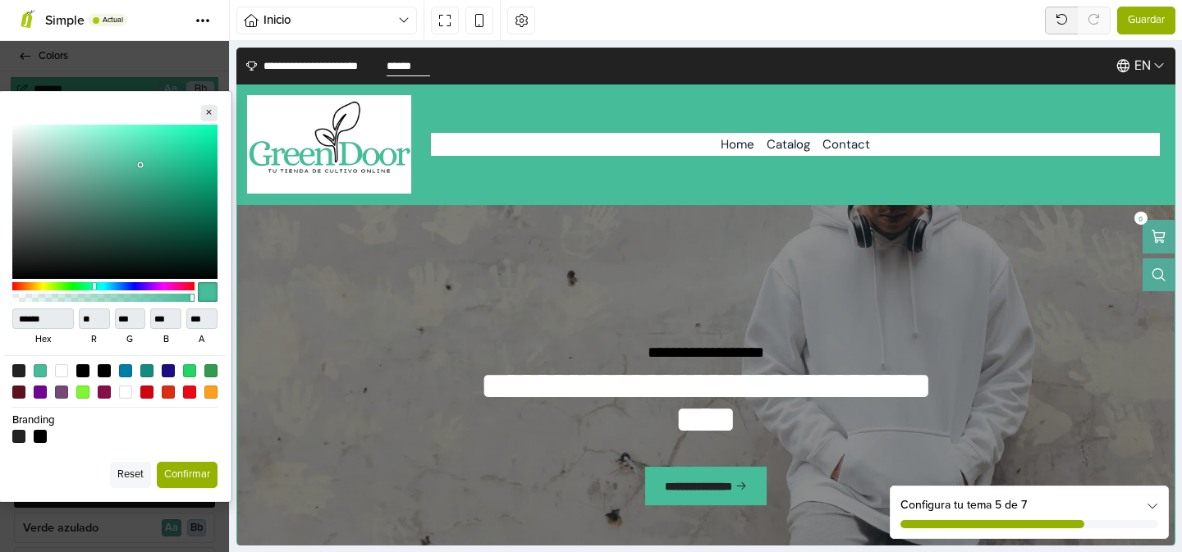
click at [193, 476] on button "Confirmar" at bounding box center [187, 475] width 61 height 26
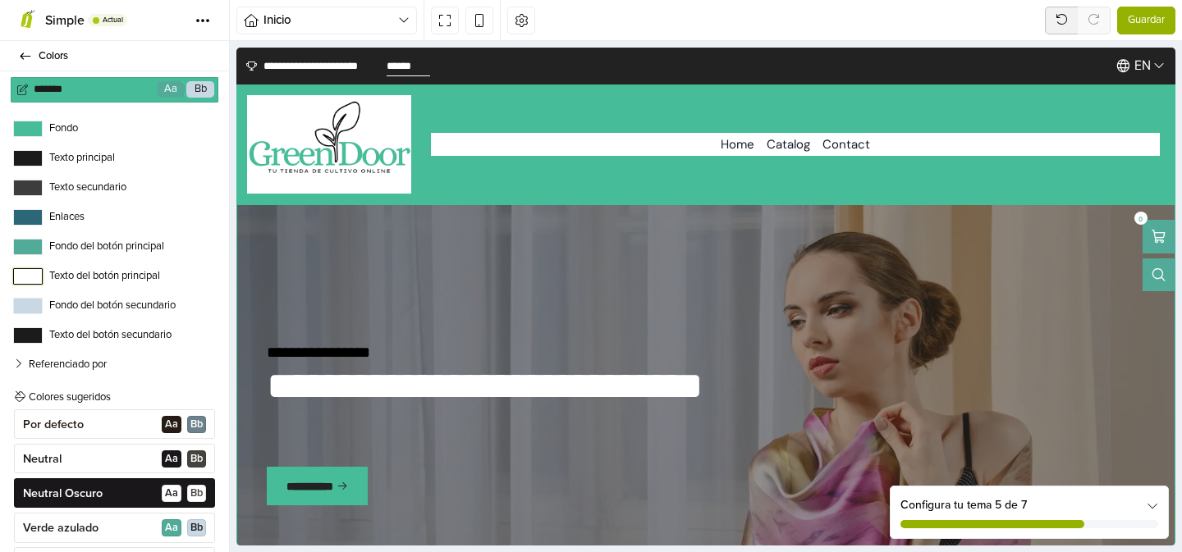
click at [34, 274] on button "Texto del botón principal" at bounding box center [28, 276] width 30 height 16
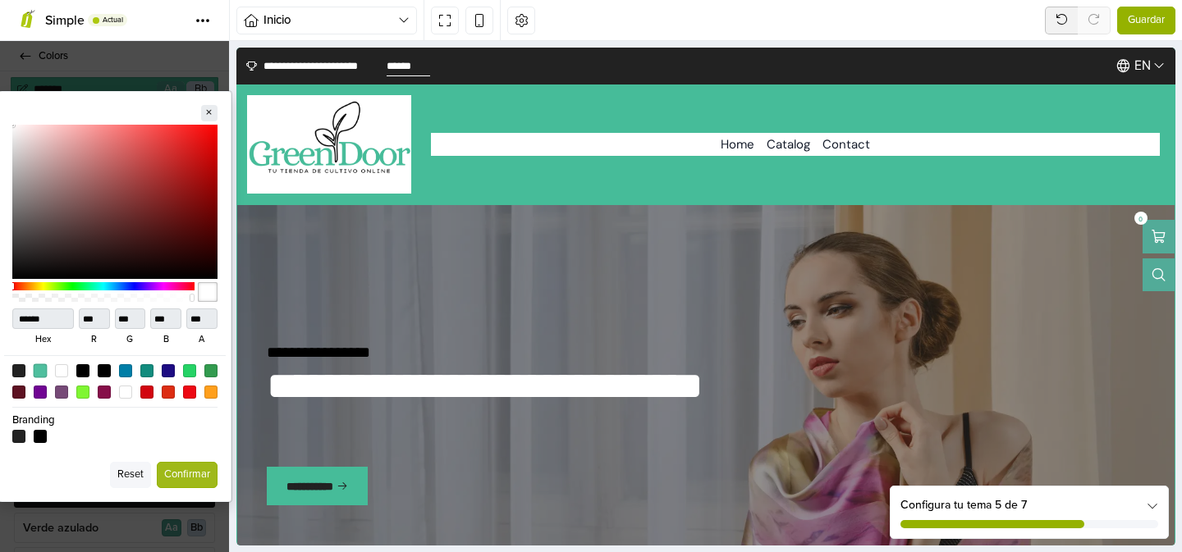
click at [43, 374] on div at bounding box center [40, 371] width 14 height 14
type input "******"
type input "**"
type input "***"
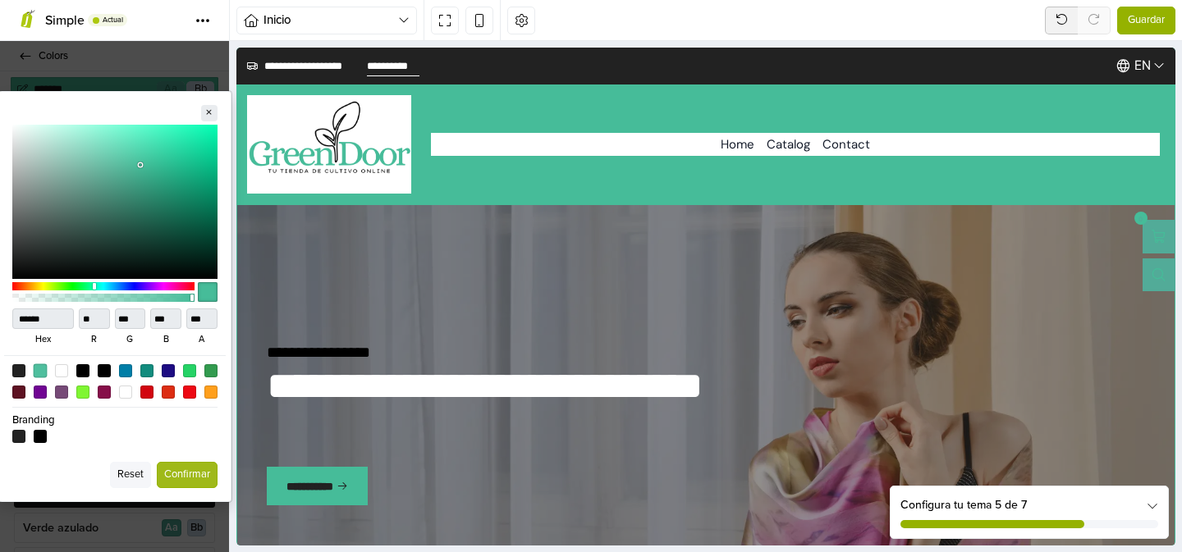
click at [41, 368] on div at bounding box center [40, 371] width 14 height 14
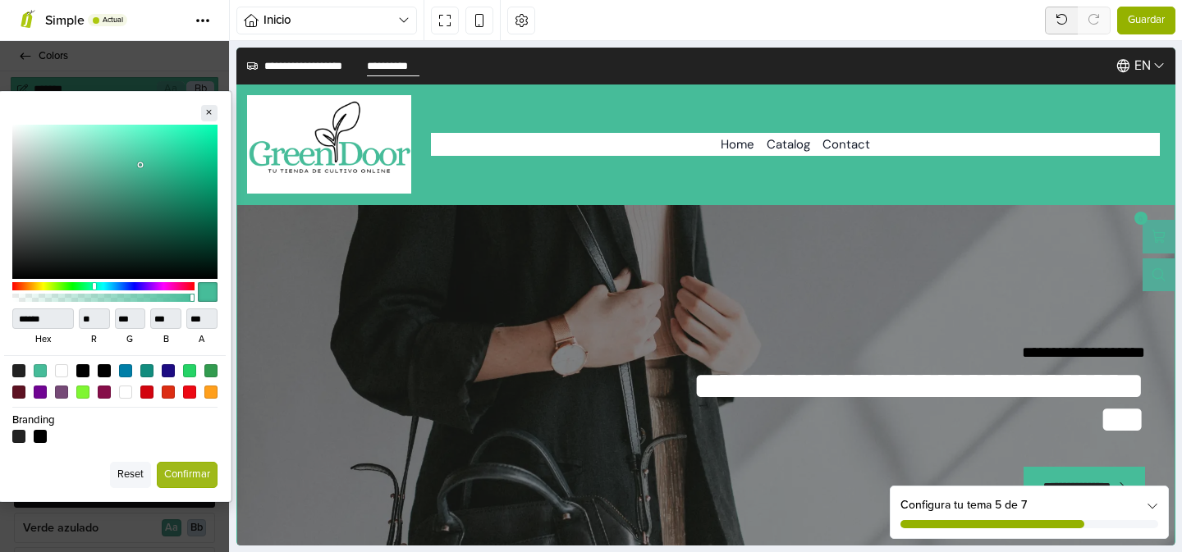
click at [131, 474] on button "Reset" at bounding box center [130, 475] width 41 height 26
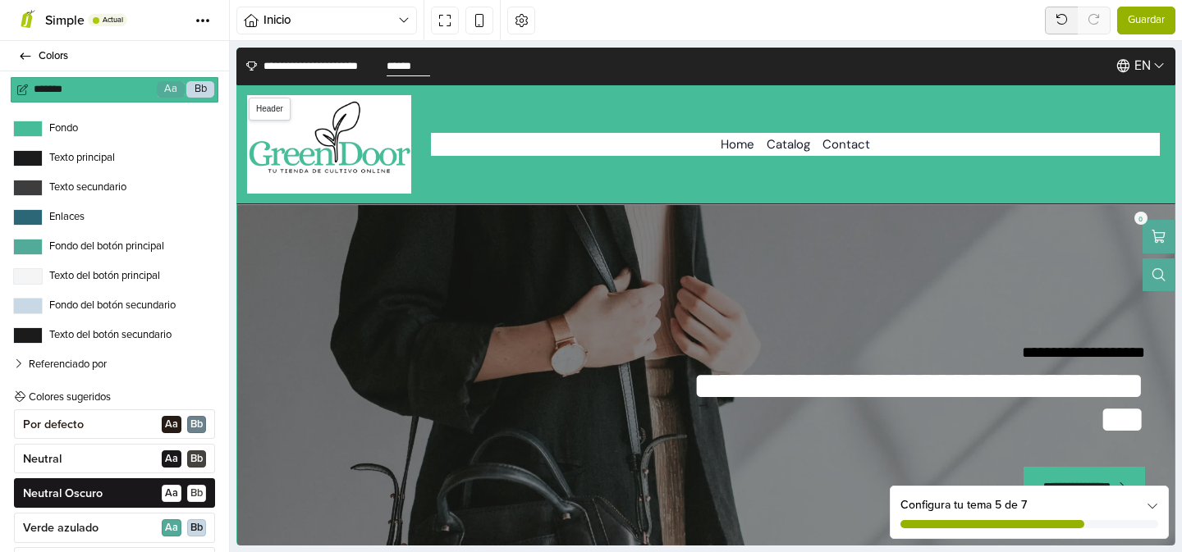
click at [518, 142] on nav "Home Catalog Contact" at bounding box center [795, 144] width 729 height 23
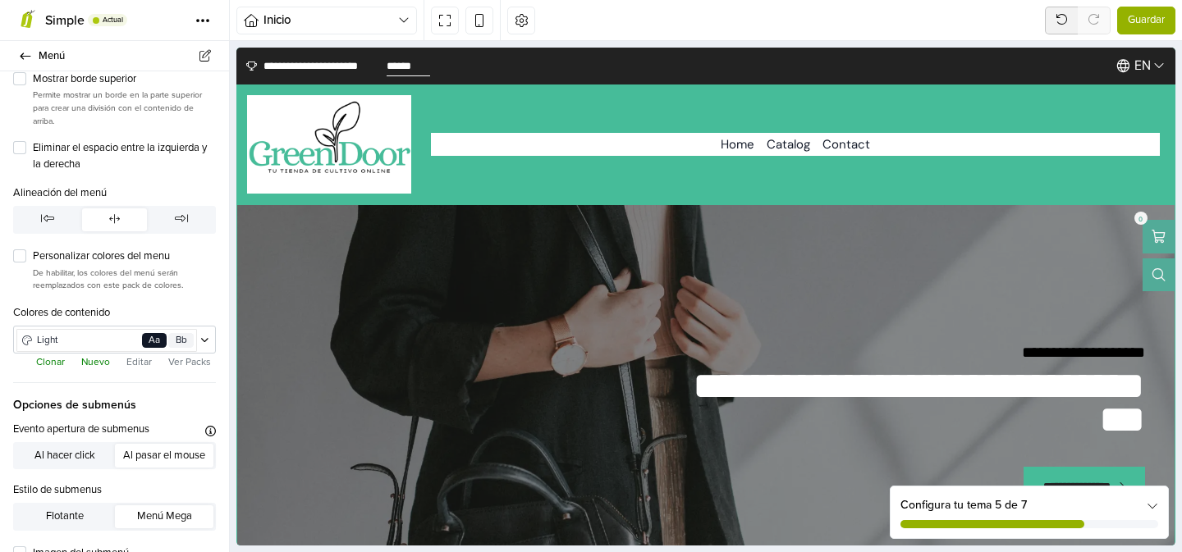
scroll to position [240, 0]
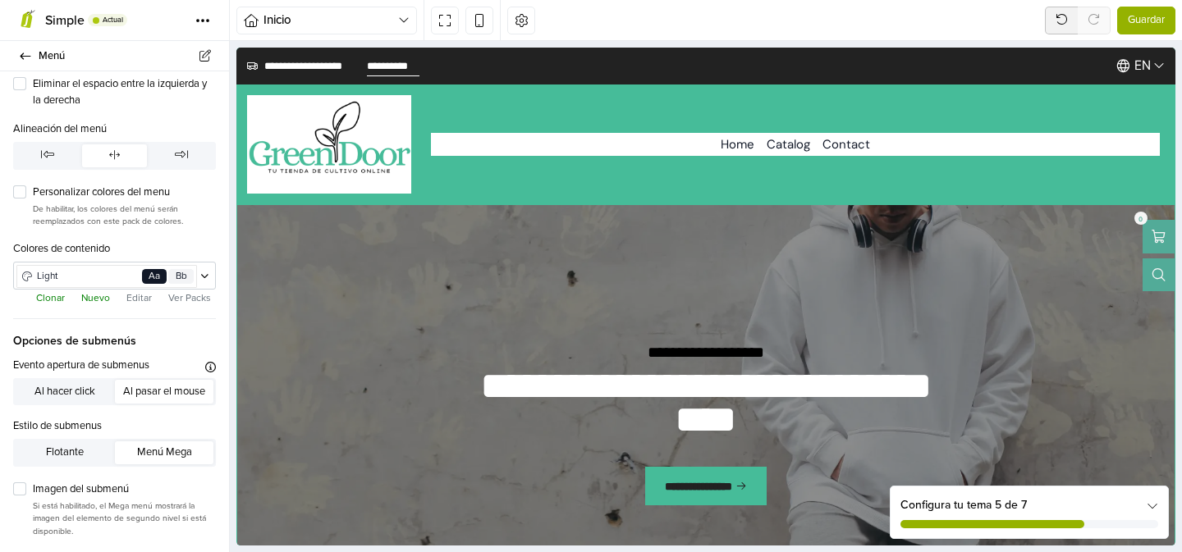
click at [138, 300] on button "Editar" at bounding box center [138, 298] width 35 height 16
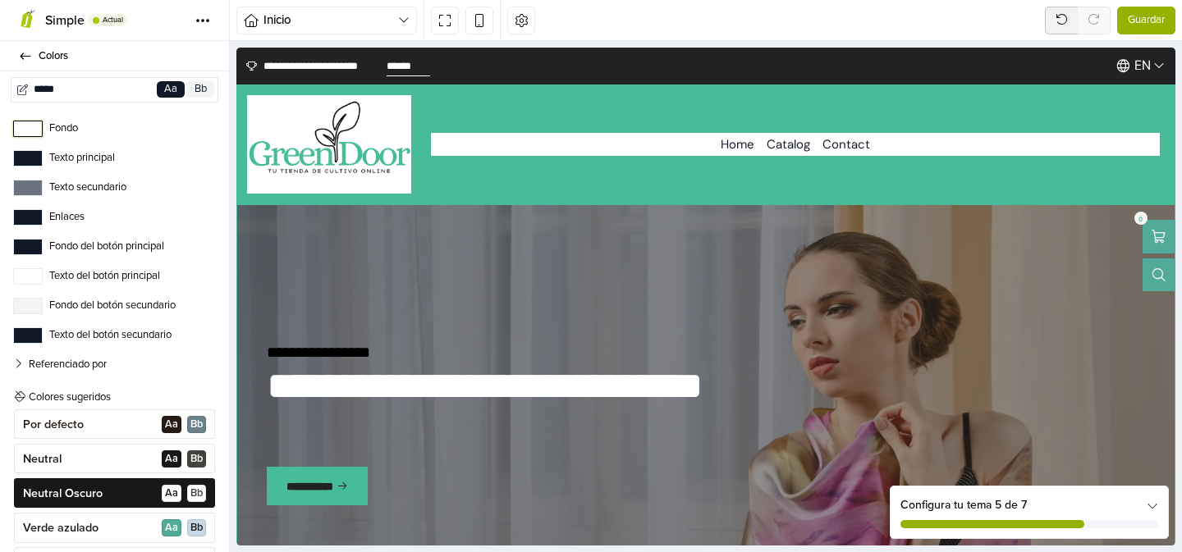
click at [32, 131] on button "Fondo" at bounding box center [28, 129] width 30 height 16
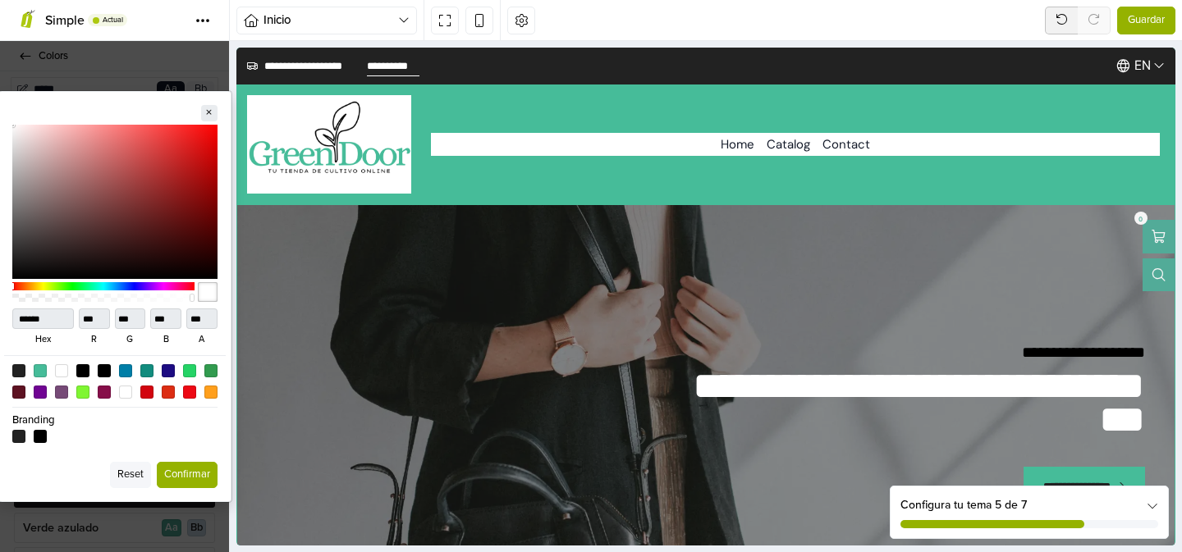
click at [181, 474] on button "Confirmar" at bounding box center [187, 475] width 61 height 26
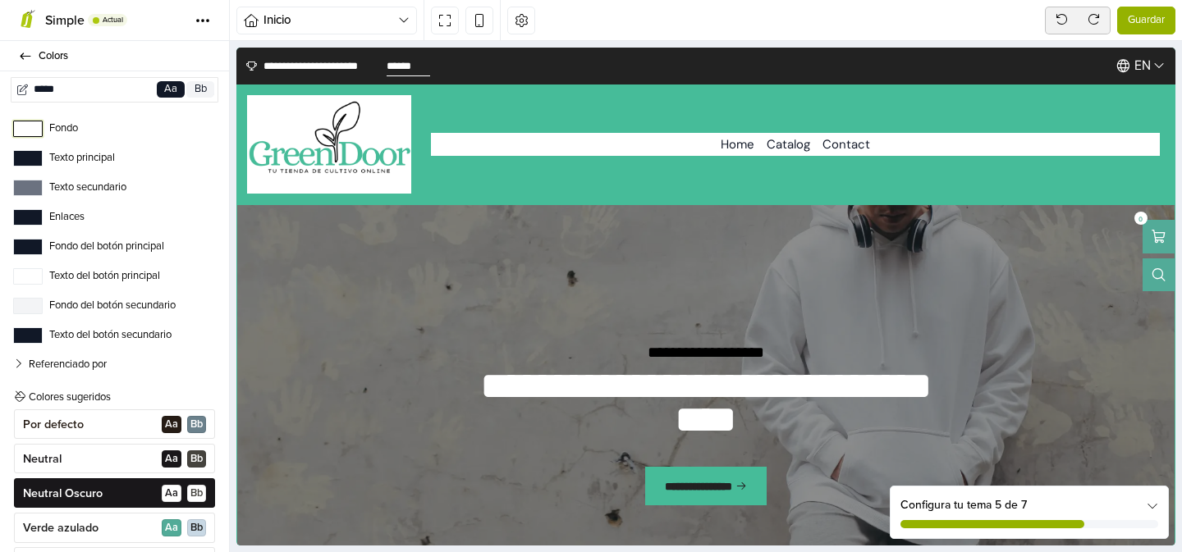
click at [30, 135] on button "Fondo" at bounding box center [28, 129] width 30 height 16
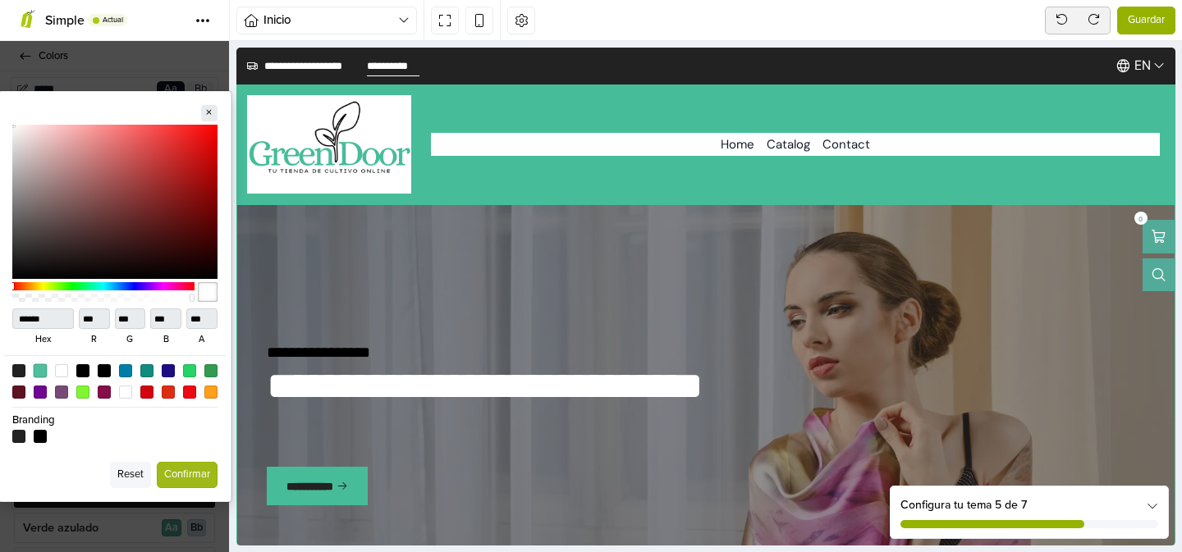
click at [45, 374] on div at bounding box center [40, 371] width 14 height 14
type input "******"
type input "**"
type input "***"
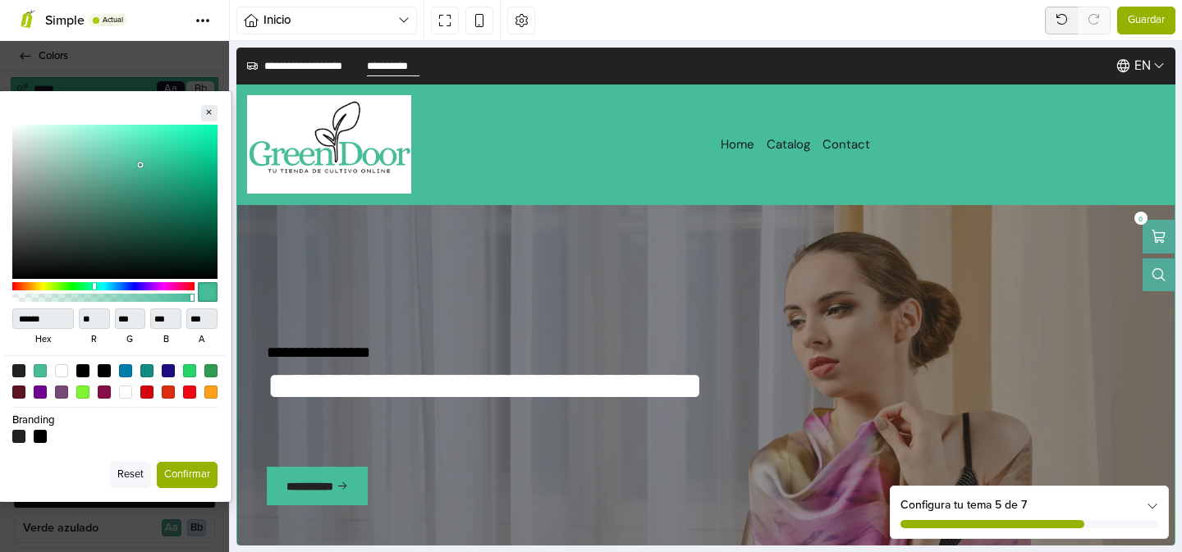
click at [196, 475] on button "Confirmar" at bounding box center [187, 475] width 61 height 26
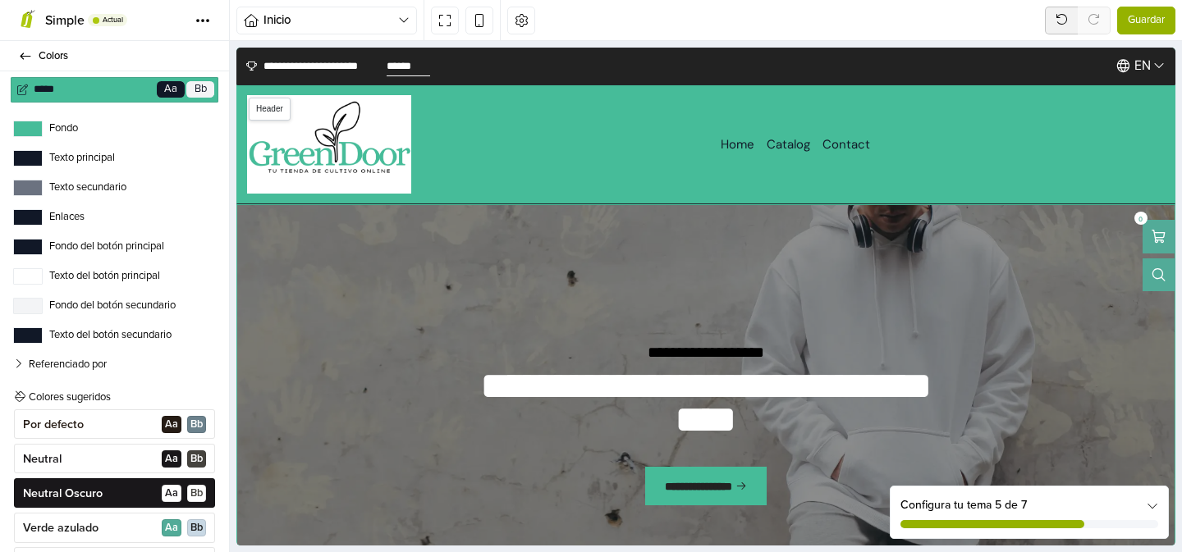
click at [303, 165] on img at bounding box center [329, 144] width 164 height 99
select select "**"
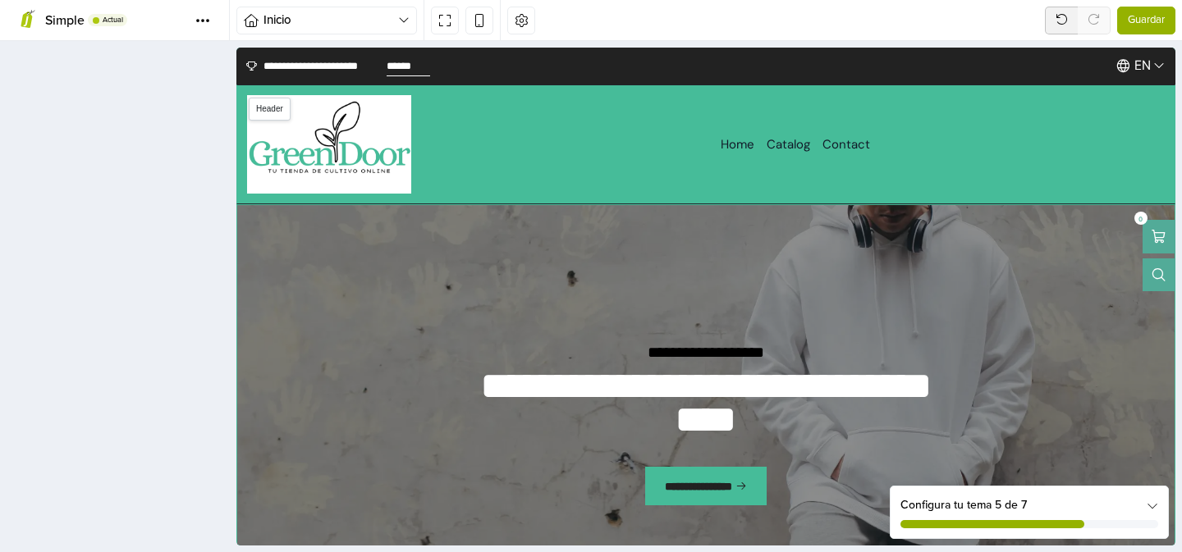
click at [303, 165] on img at bounding box center [329, 144] width 164 height 99
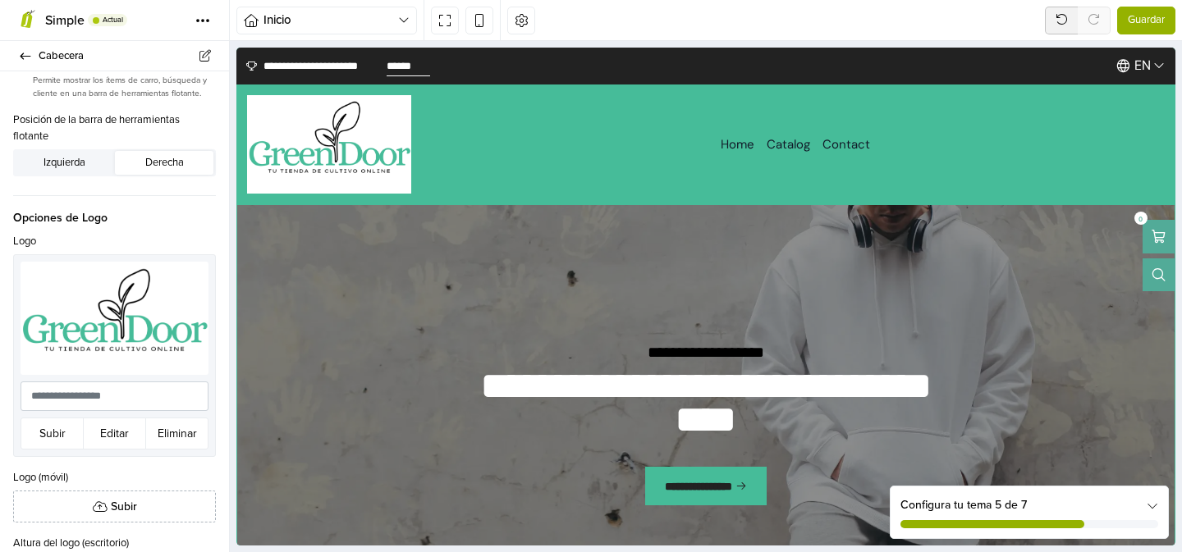
scroll to position [258, 0]
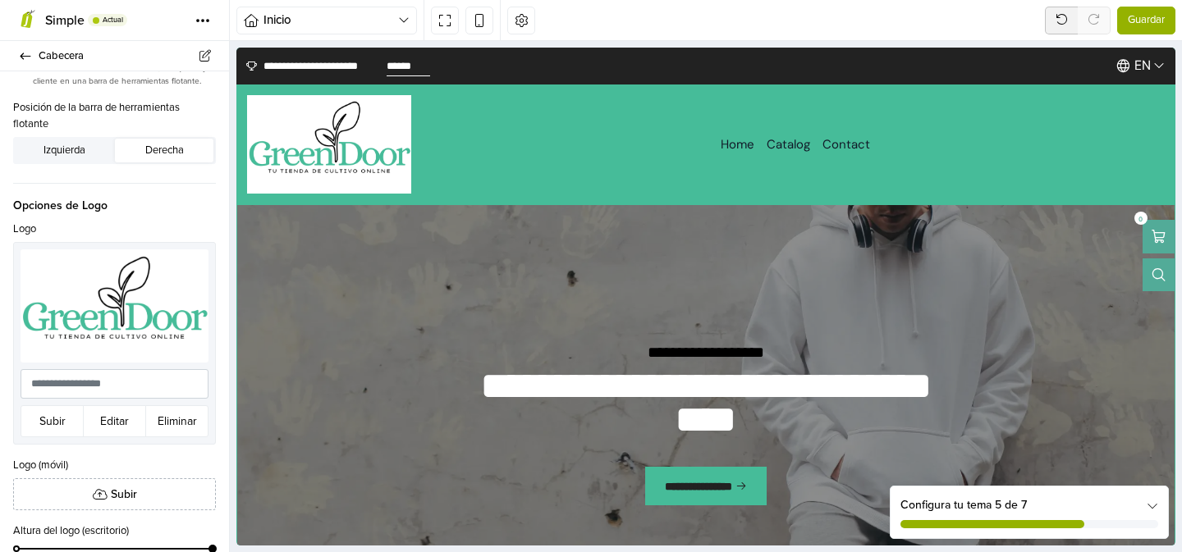
click at [145, 304] on img at bounding box center [115, 306] width 188 height 112
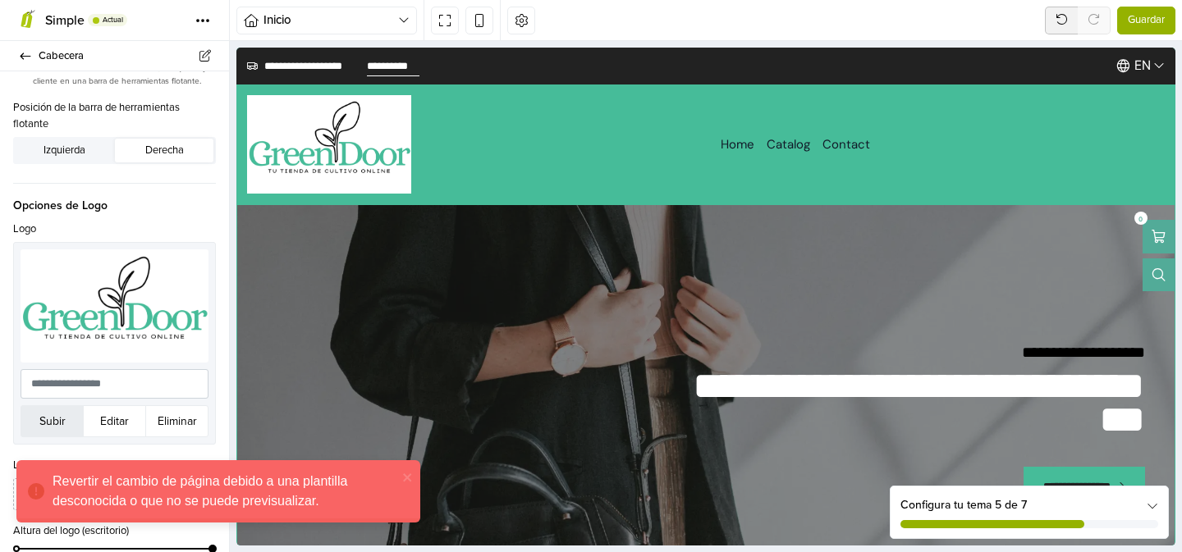
scroll to position [0, 0]
click at [405, 471] on icon "close" at bounding box center [407, 477] width 11 height 13
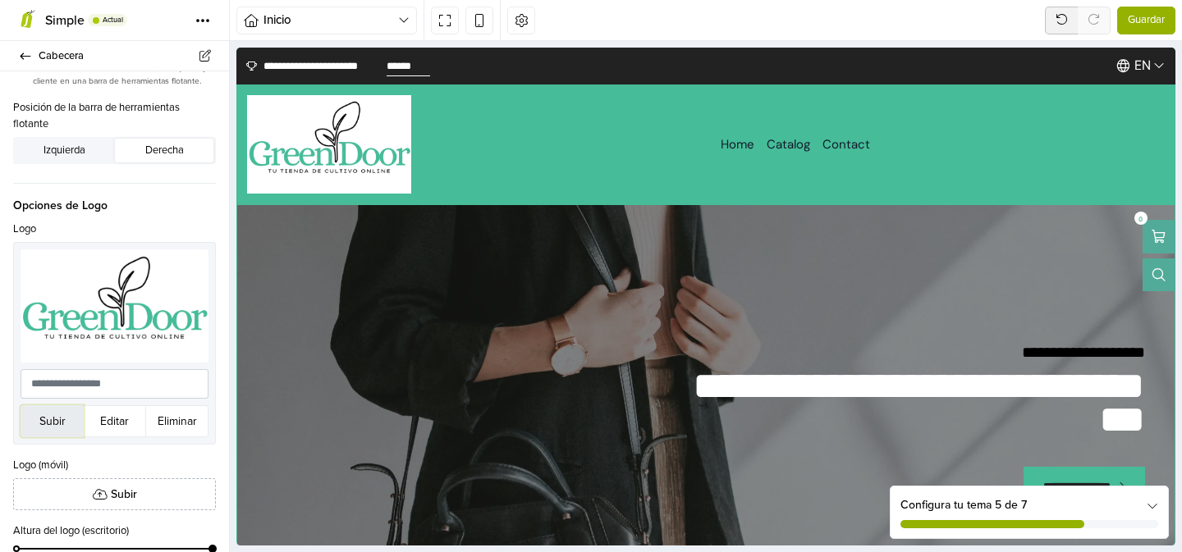
click at [57, 420] on button "Subir" at bounding box center [52, 422] width 63 height 32
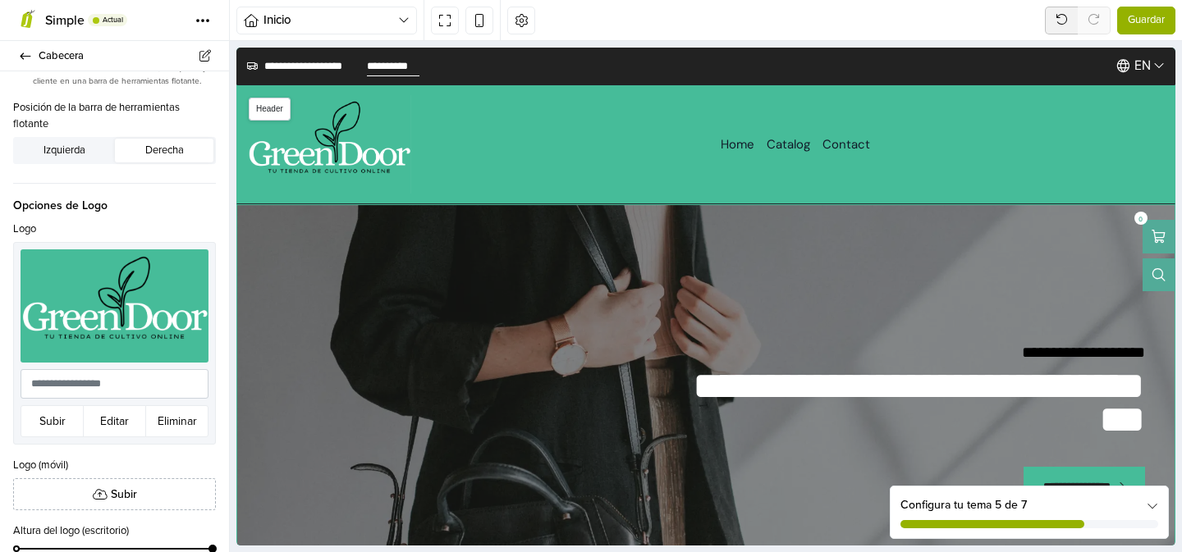
click at [348, 124] on img at bounding box center [329, 144] width 164 height 99
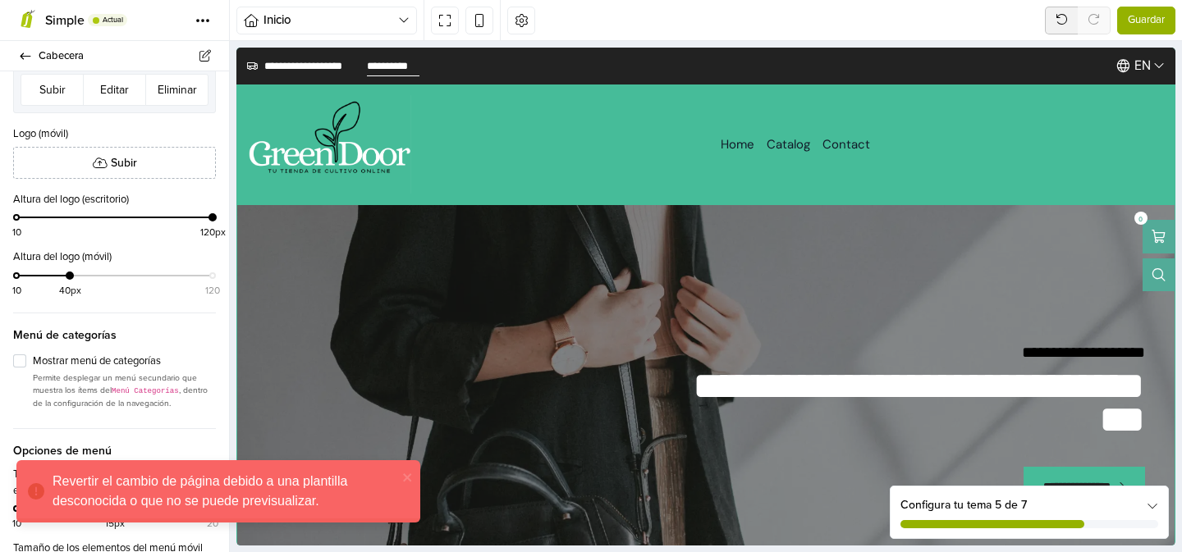
scroll to position [590, 0]
